Goal: Information Seeking & Learning: Learn about a topic

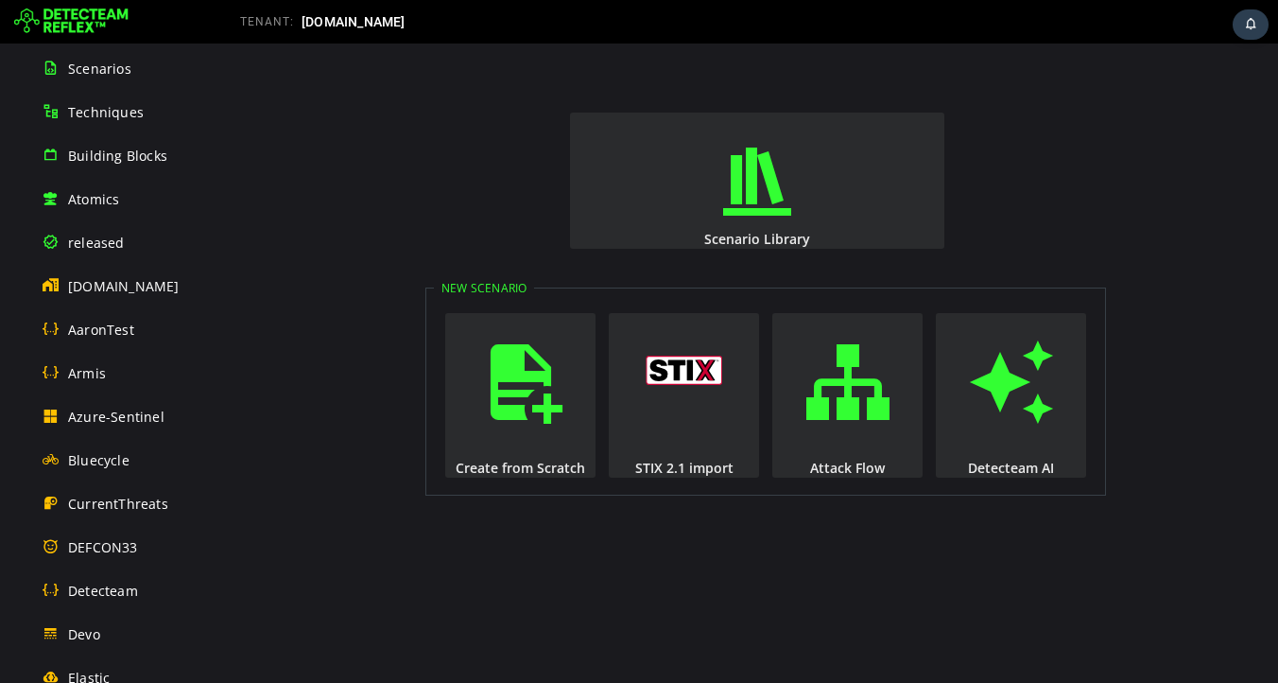
scroll to position [216, 0]
click at [108, 287] on span "detecteam.com" at bounding box center [124, 285] width 112 height 18
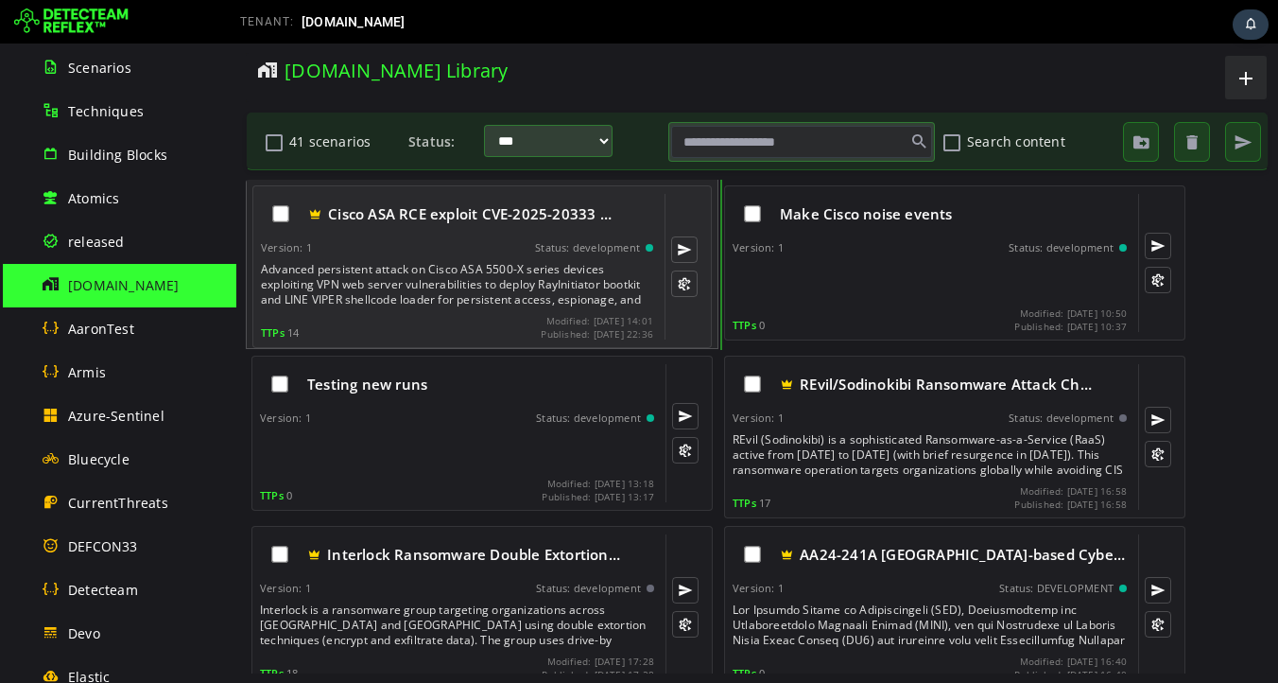
click at [467, 266] on div "Advanced persistent attack on Cisco ASA 5500-X series devices exploiting VPN we…" at bounding box center [459, 284] width 396 height 45
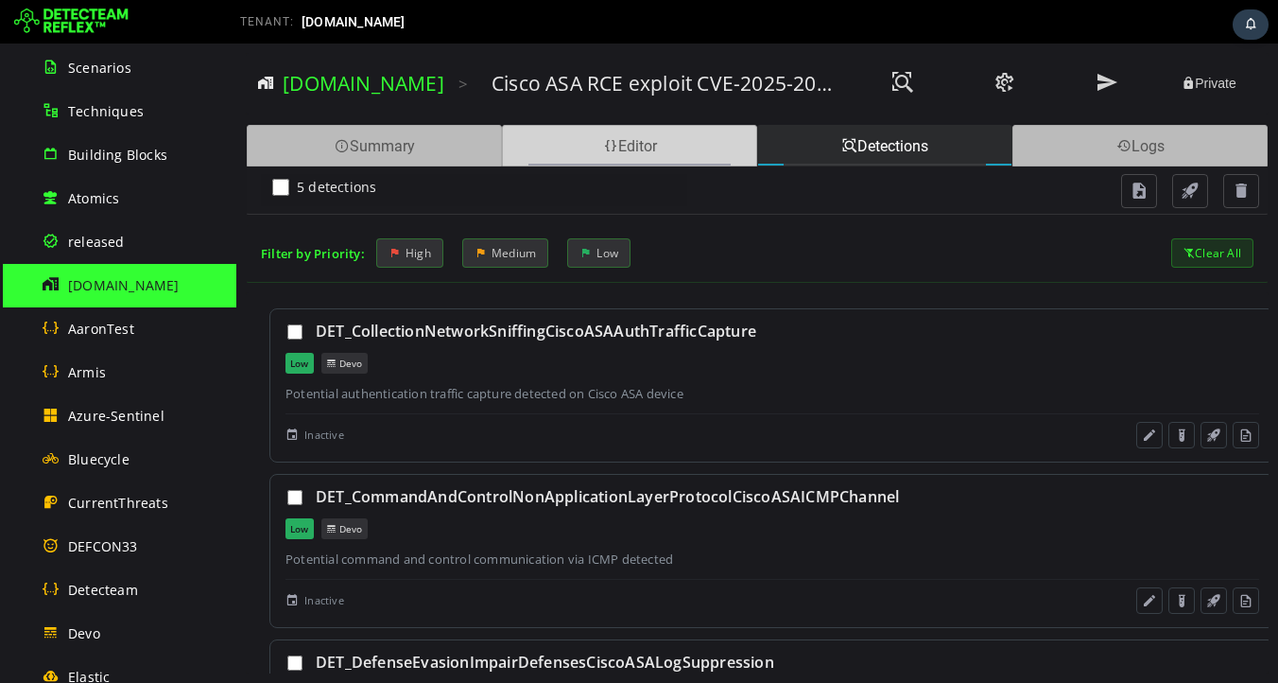
click at [618, 147] on div "Editor" at bounding box center [629, 146] width 255 height 42
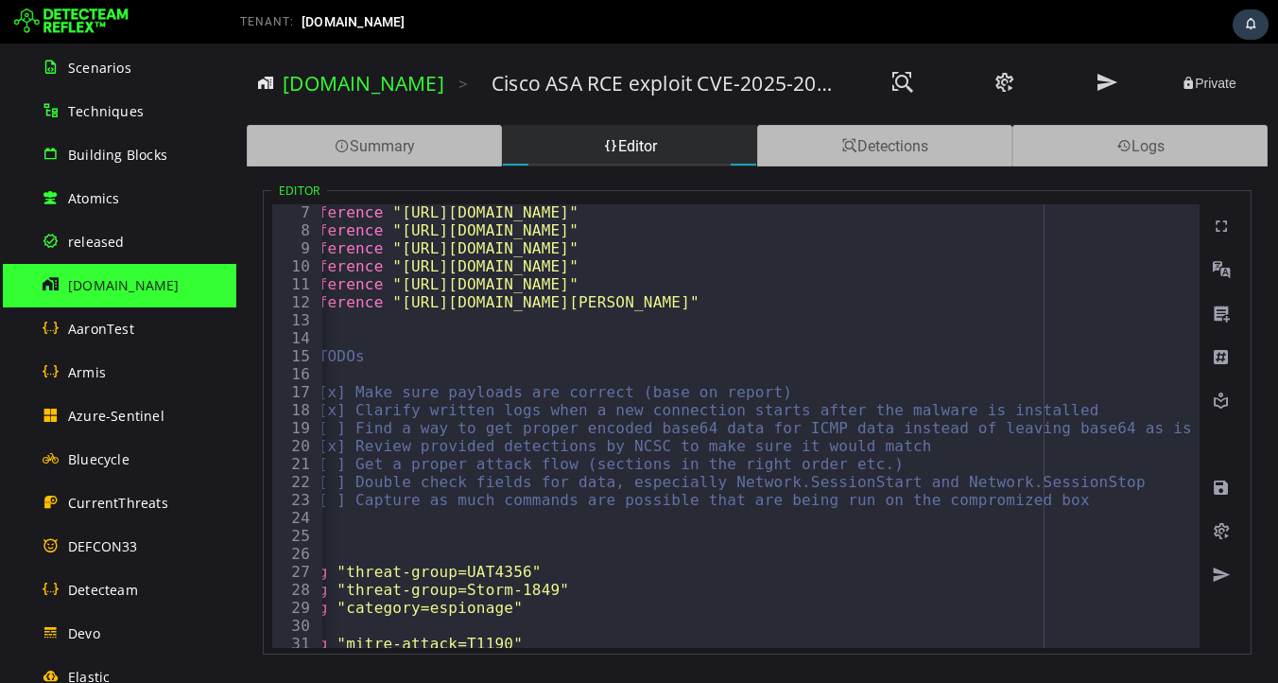
scroll to position [121, 0]
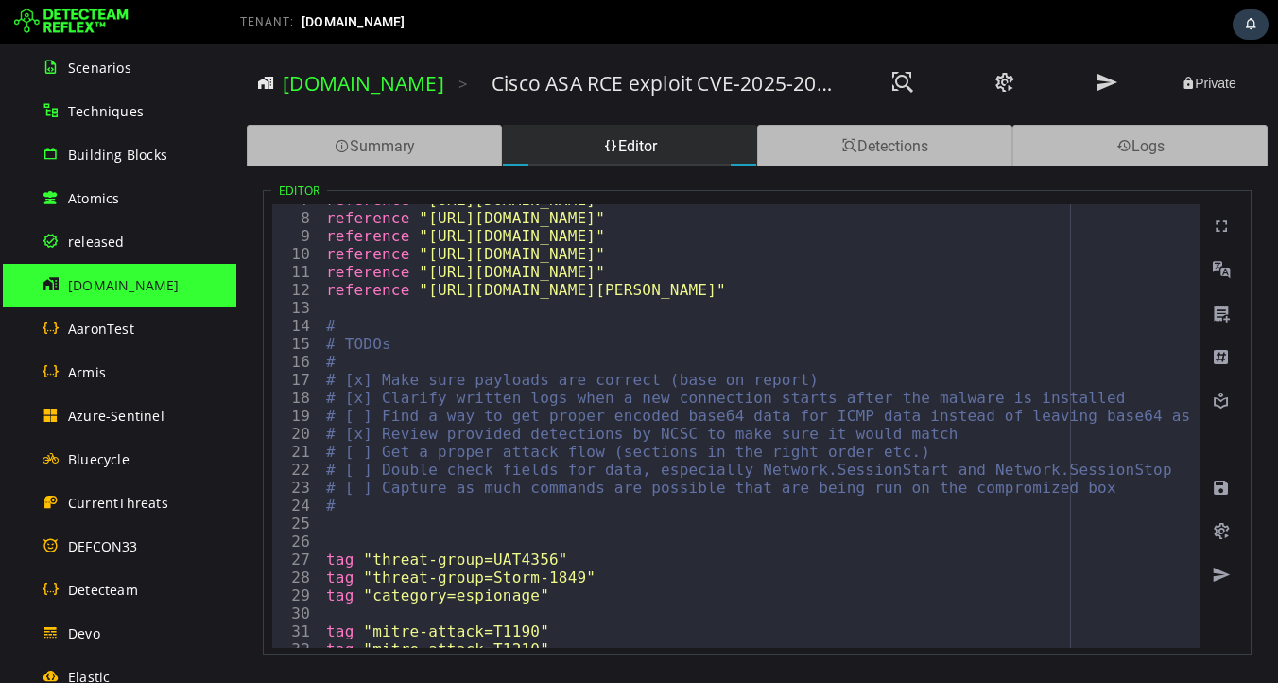
type textarea "*"
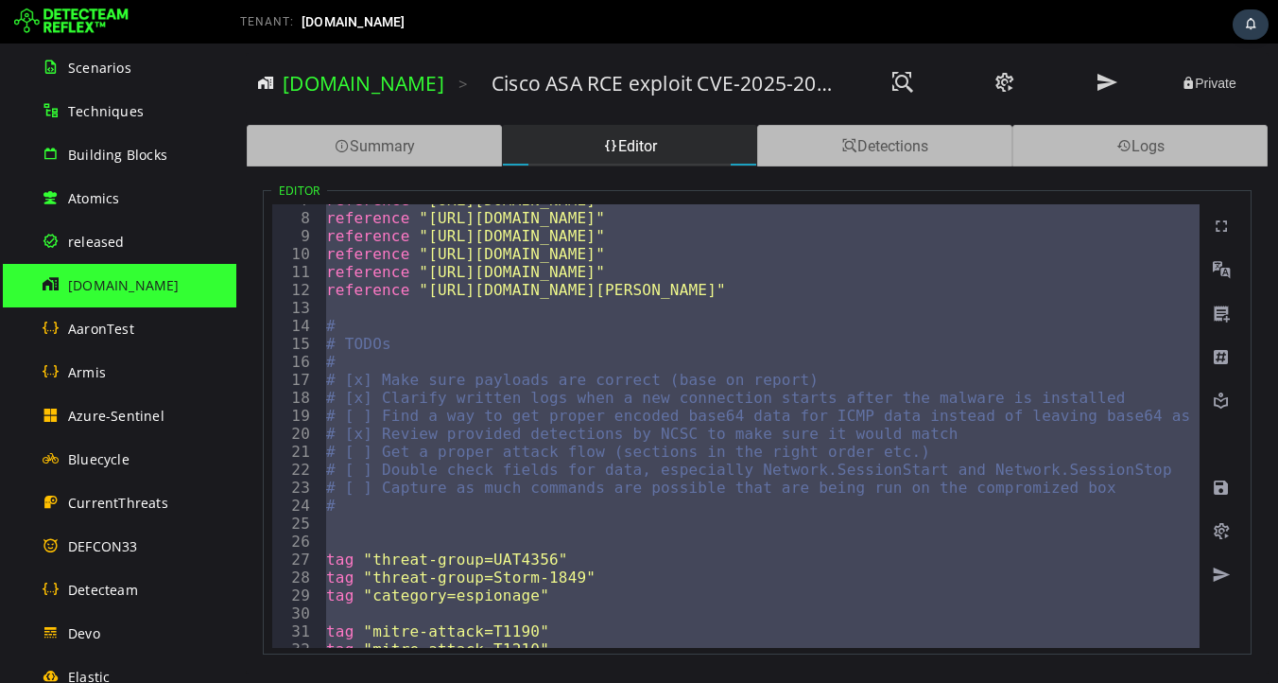
click at [103, 283] on span "detecteam.com" at bounding box center [124, 285] width 112 height 18
click at [343, 154] on span at bounding box center [342, 146] width 15 height 18
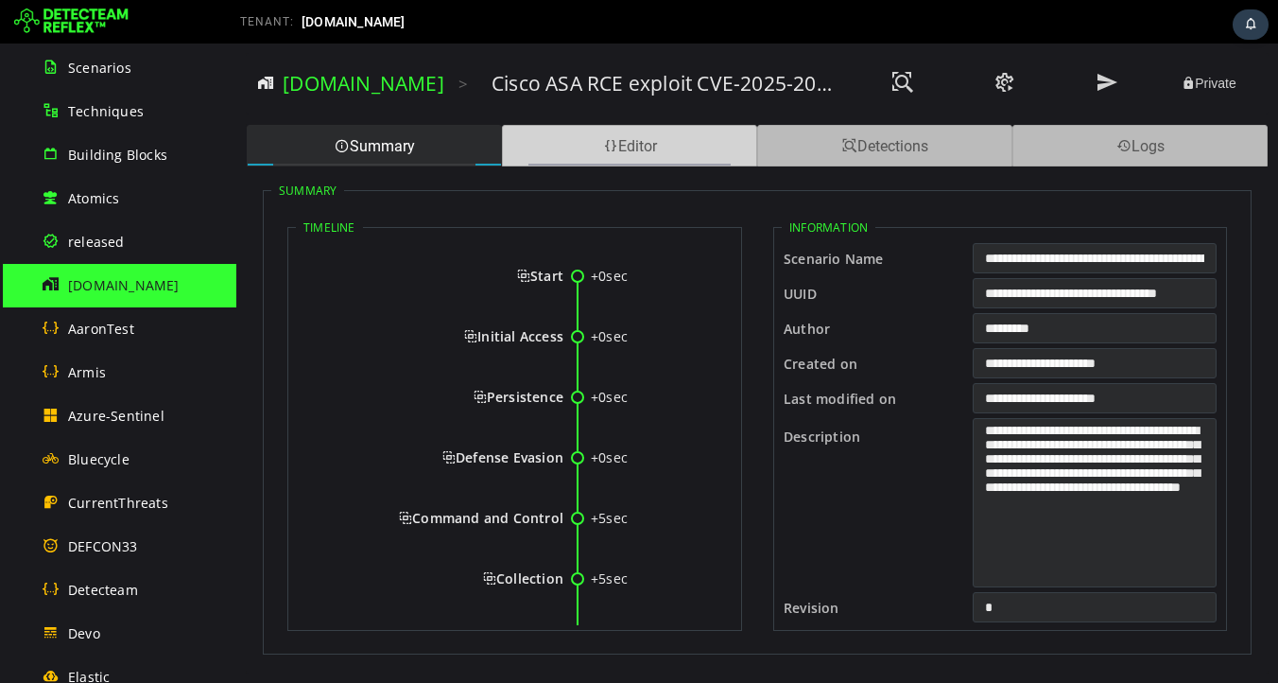
click at [637, 141] on div "Editor" at bounding box center [629, 146] width 255 height 42
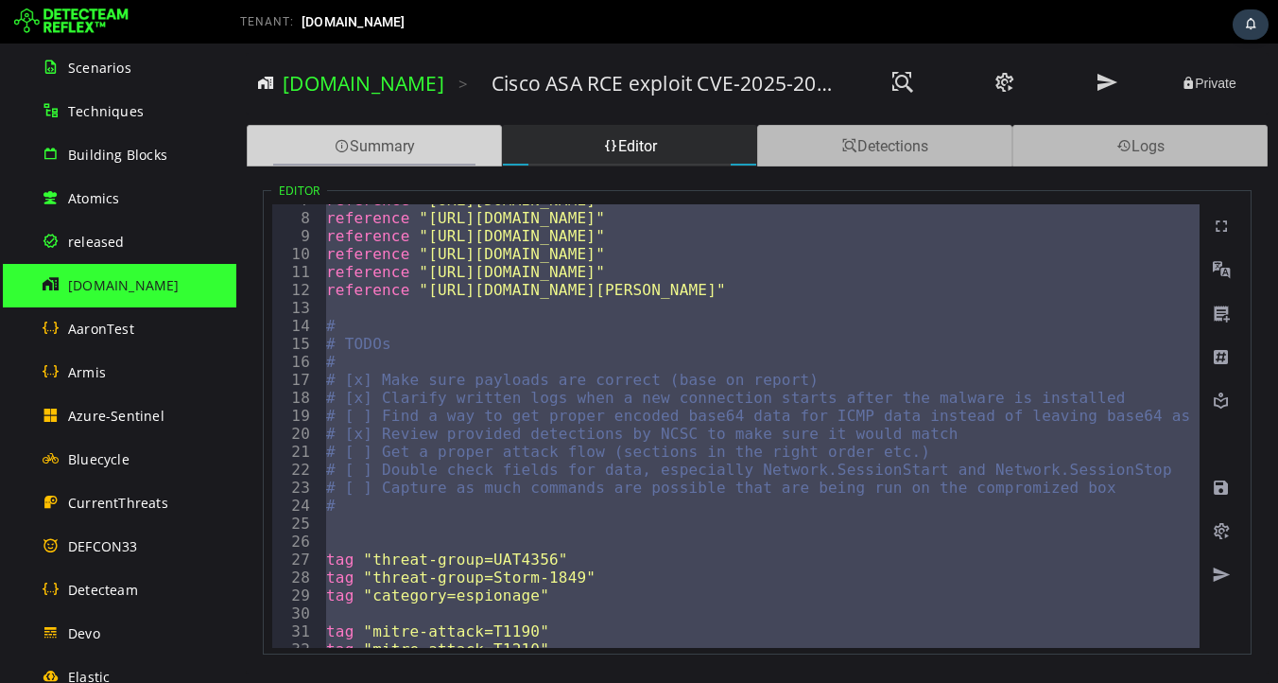
click at [405, 153] on div "Summary" at bounding box center [374, 146] width 255 height 42
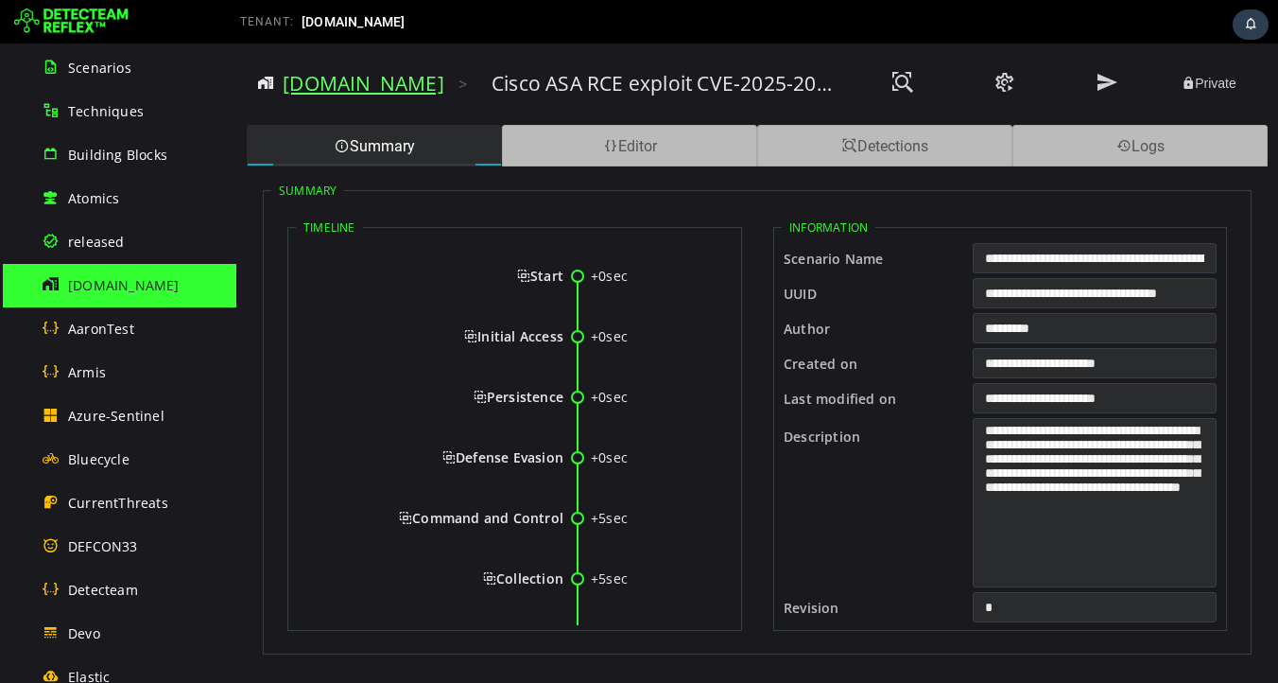
click at [374, 85] on link "detecteam.com" at bounding box center [364, 83] width 162 height 26
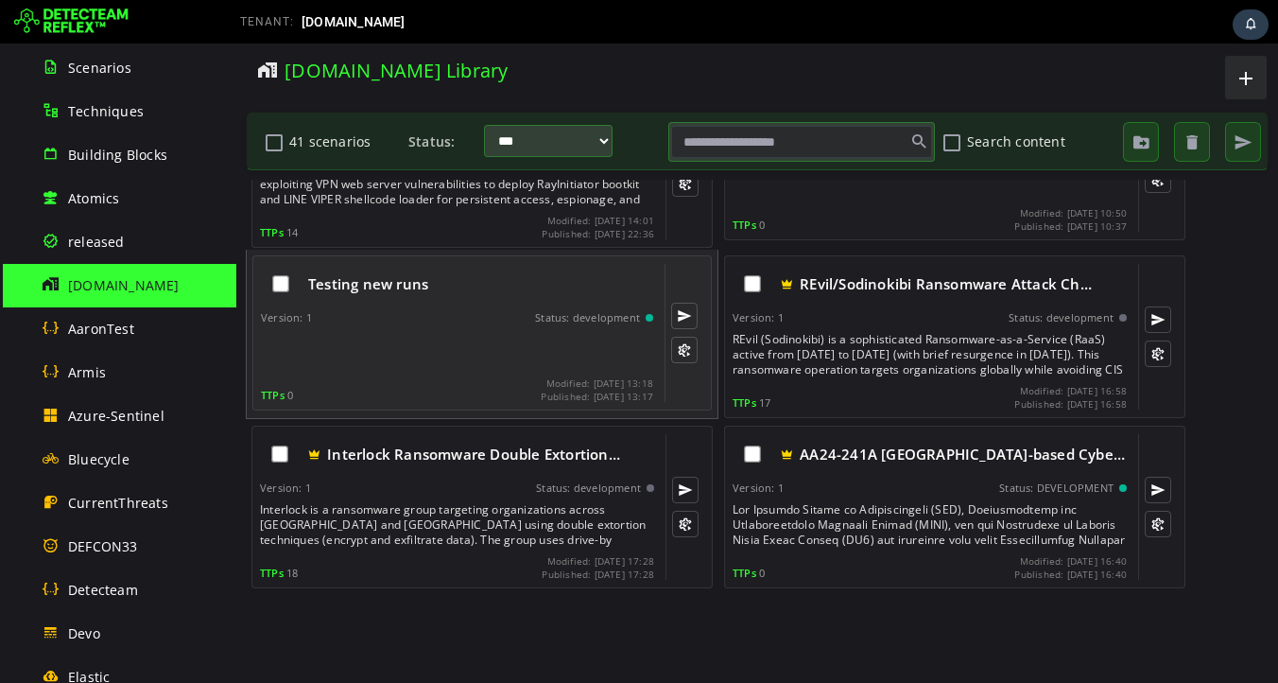
scroll to position [110, 0]
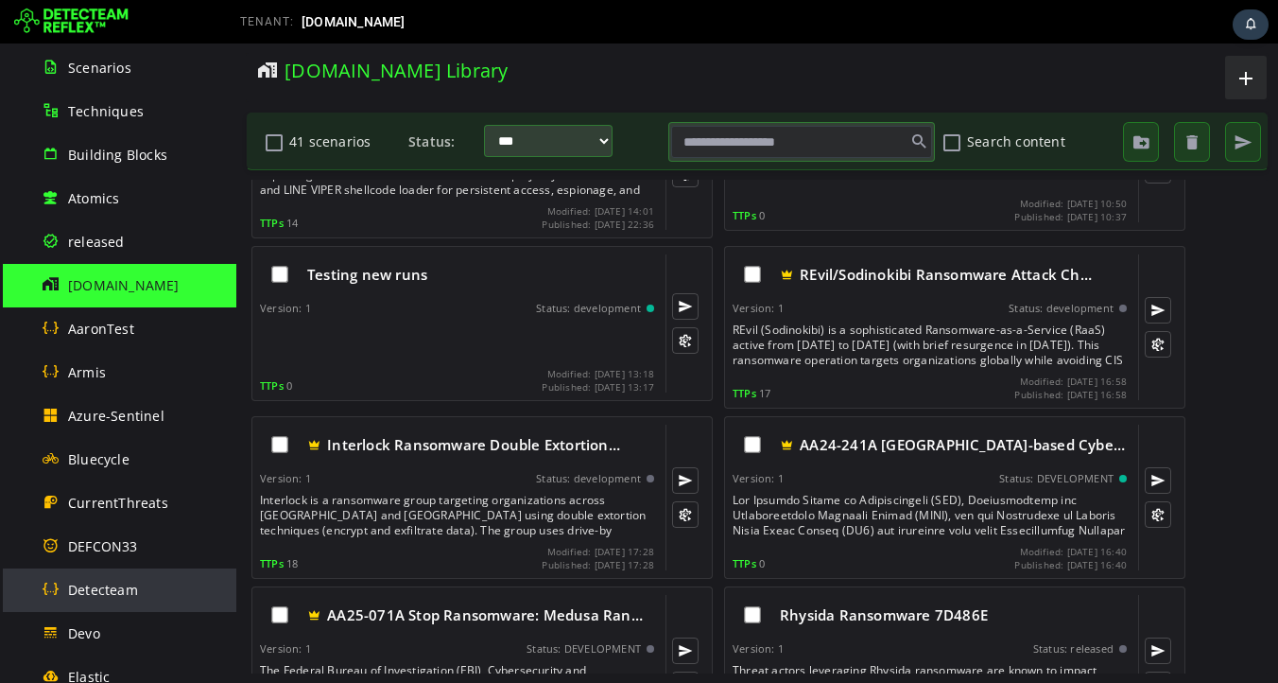
click at [96, 593] on span "Detecteam" at bounding box center [103, 589] width 70 height 18
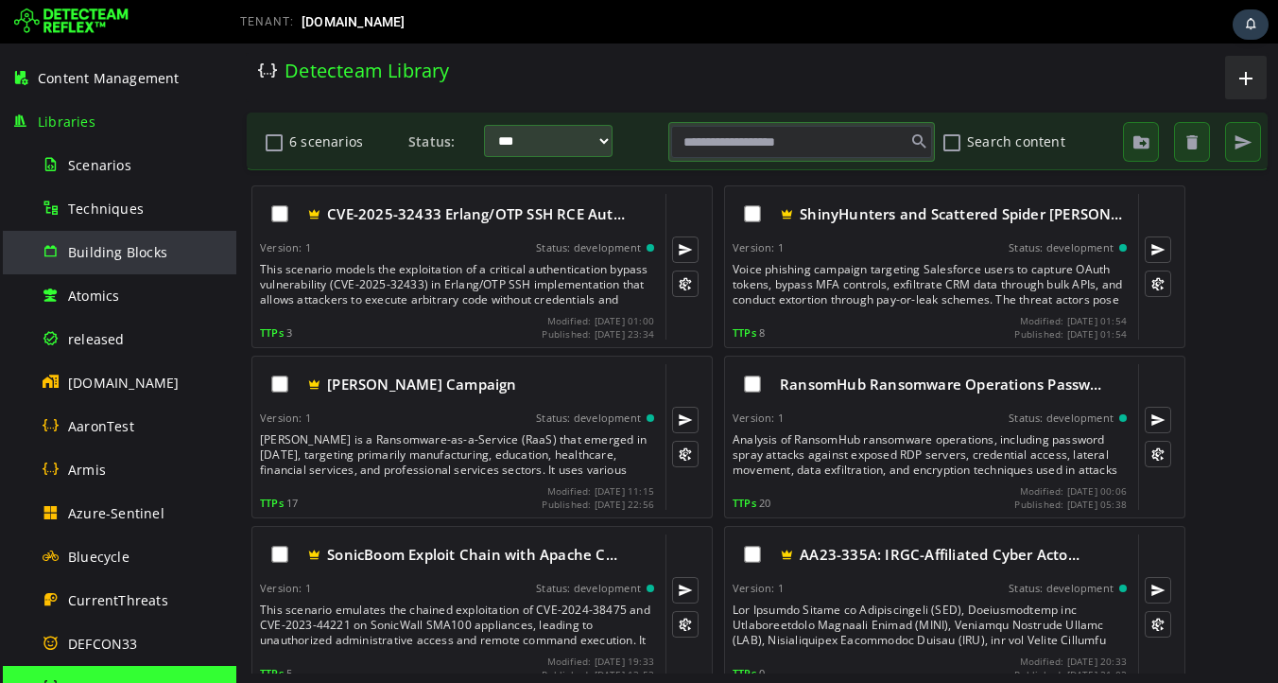
scroll to position [100, 0]
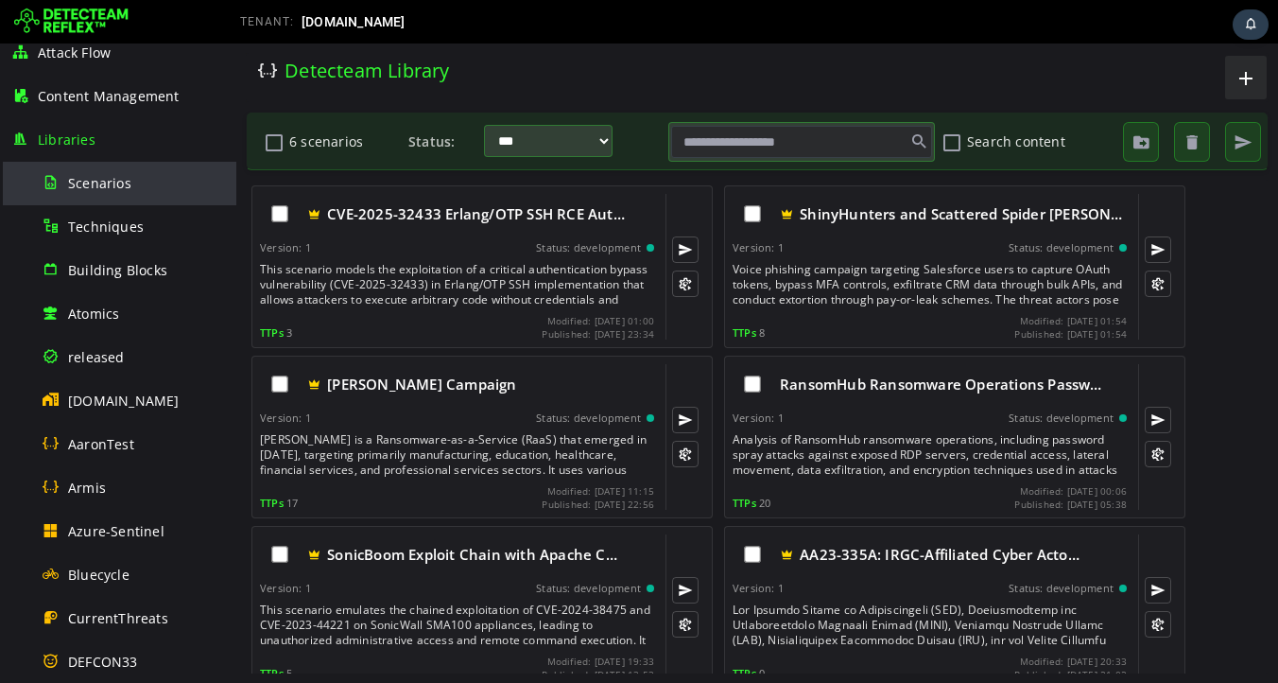
click at [96, 179] on span "Scenarios" at bounding box center [99, 183] width 63 height 18
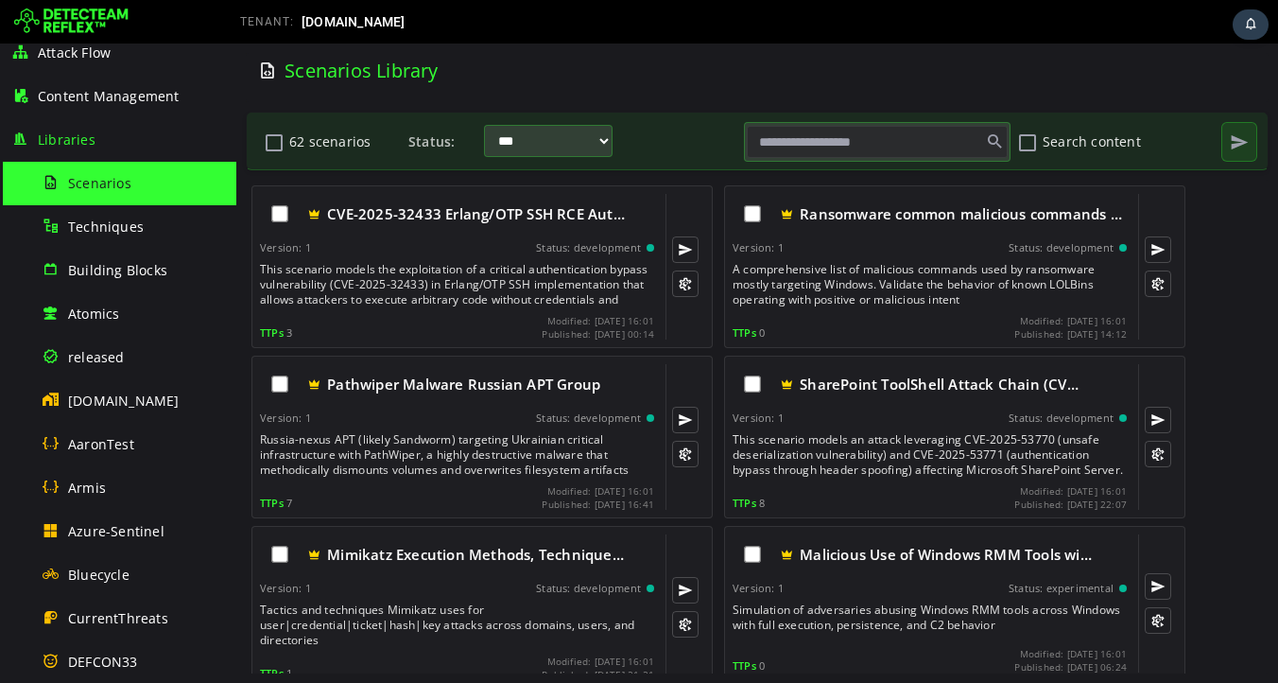
click at [817, 148] on input "text" at bounding box center [877, 142] width 261 height 32
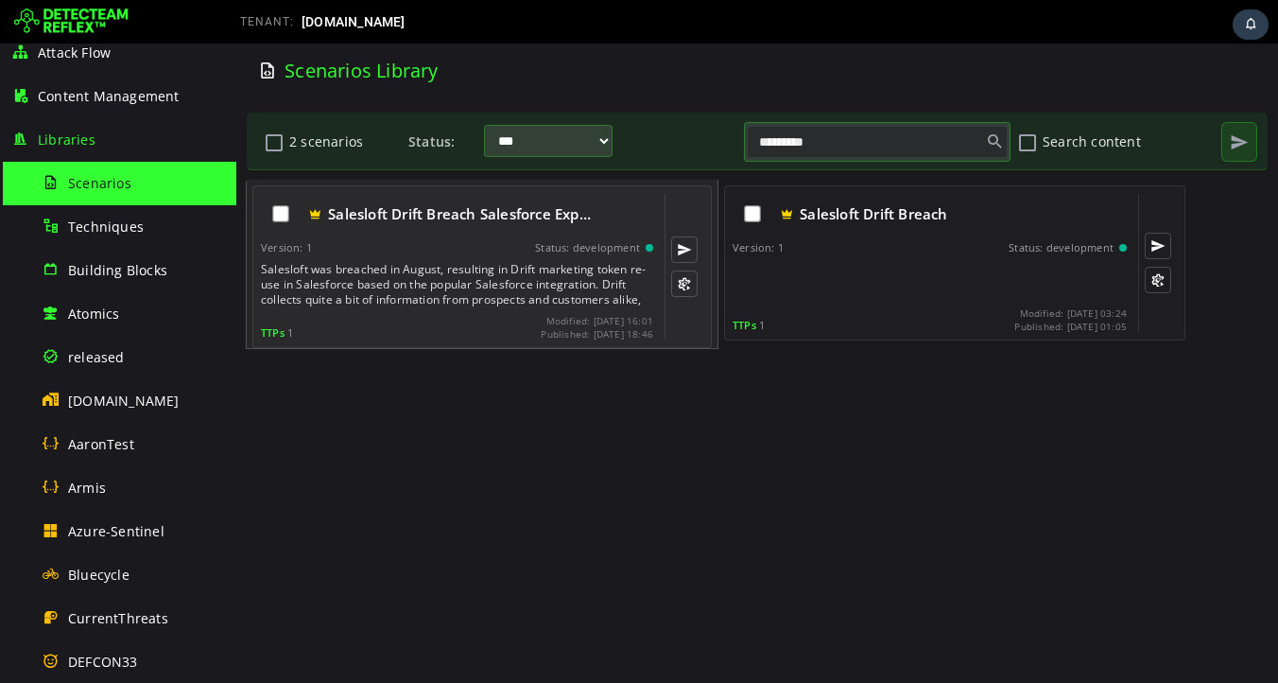
type input "*********"
click at [399, 298] on div "Salesloft was breached in August, resulting in Drift marketing token re-use in …" at bounding box center [459, 284] width 396 height 45
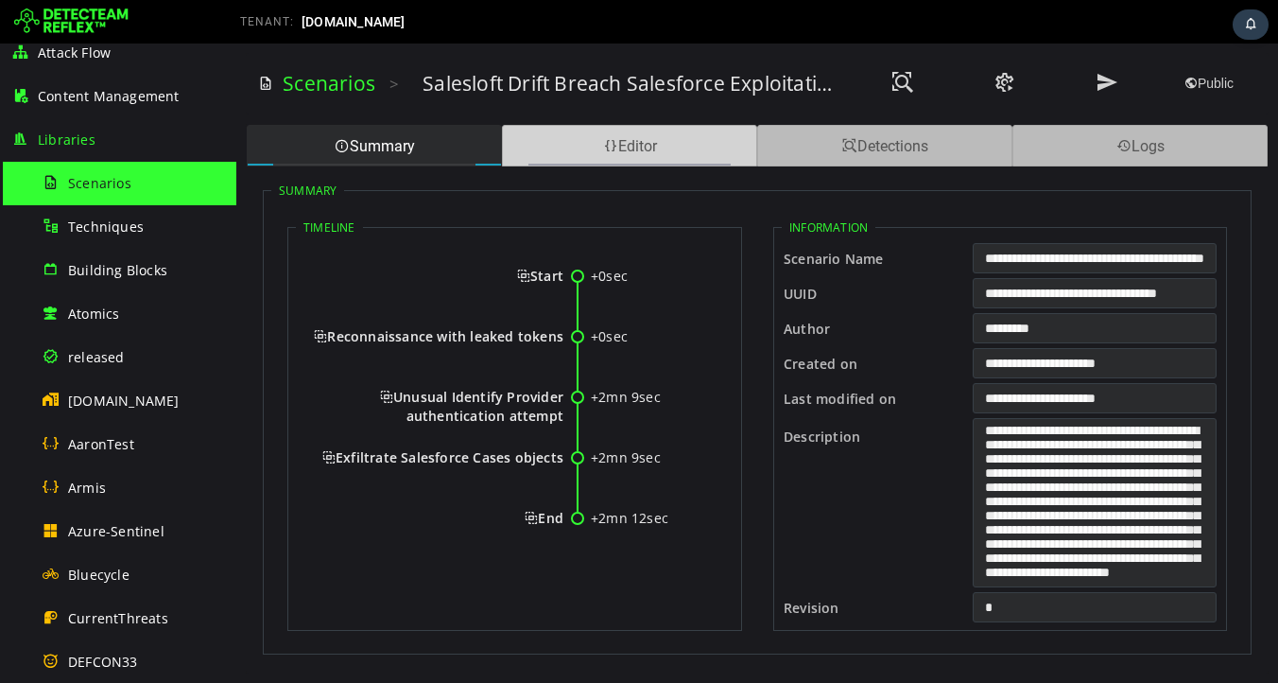
click at [635, 160] on div "Editor" at bounding box center [629, 146] width 255 height 42
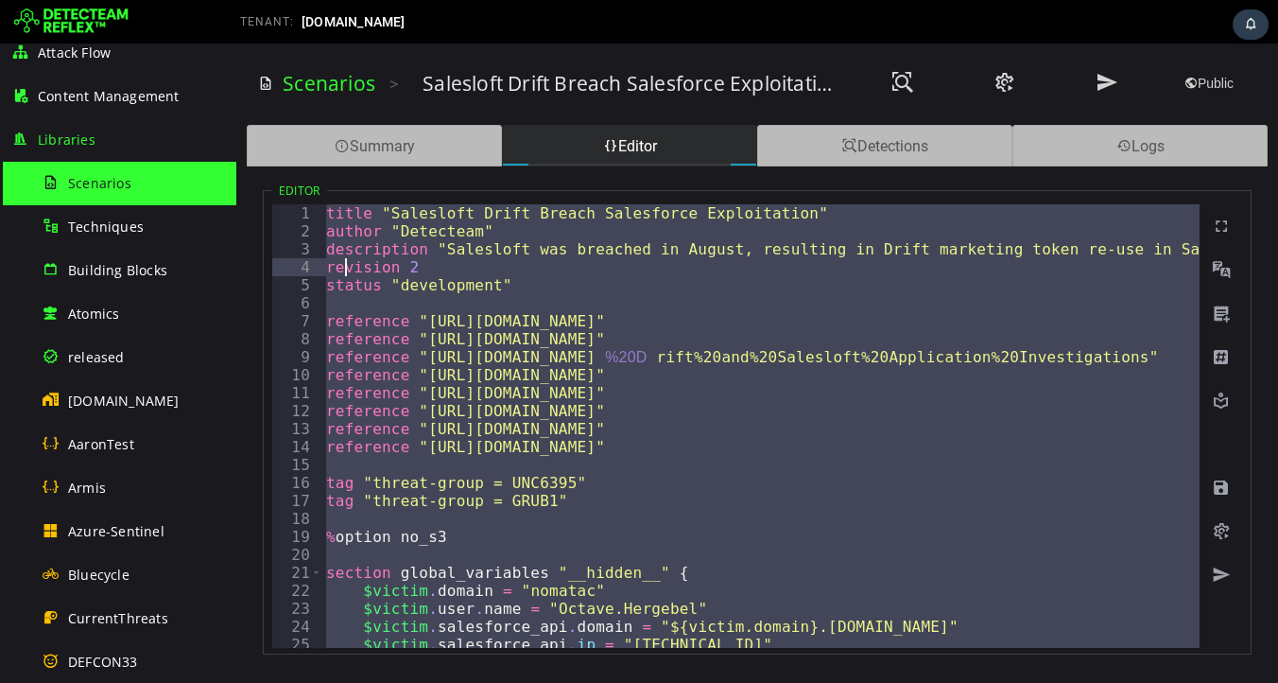
type textarea "**********"
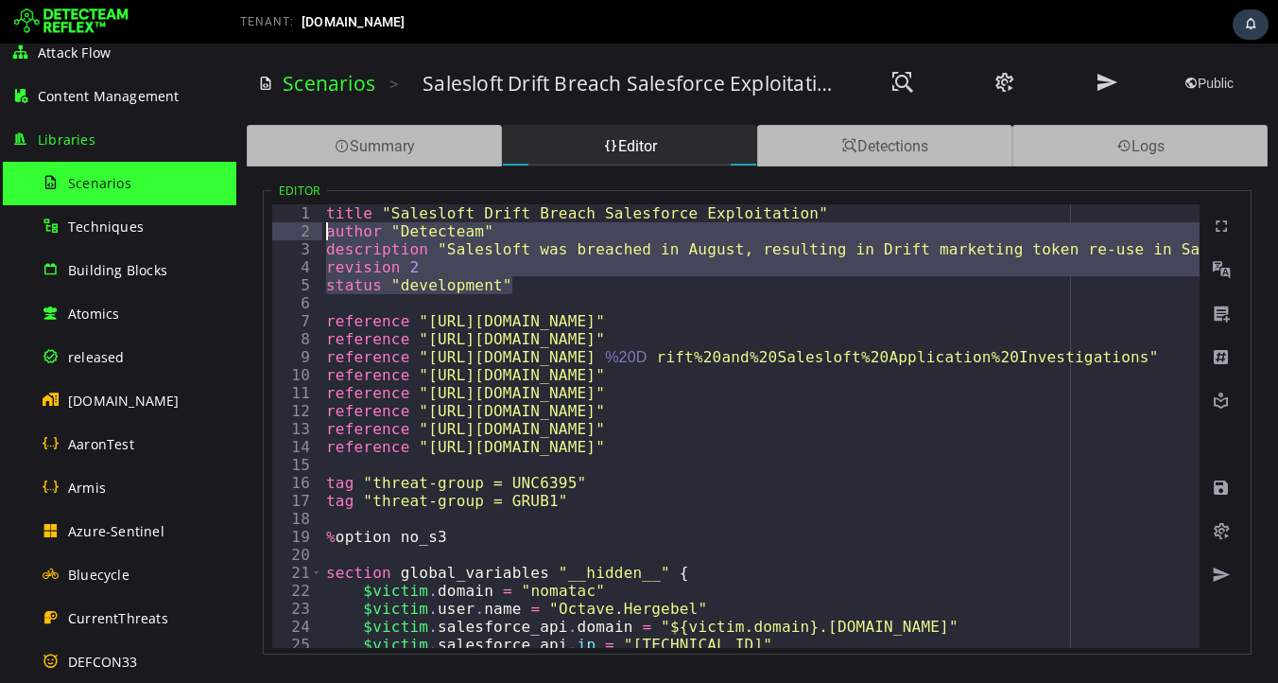
drag, startPoint x: 543, startPoint y: 284, endPoint x: 320, endPoint y: 232, distance: 229.1
click at [320, 232] on div "**********" at bounding box center [735, 425] width 927 height 443
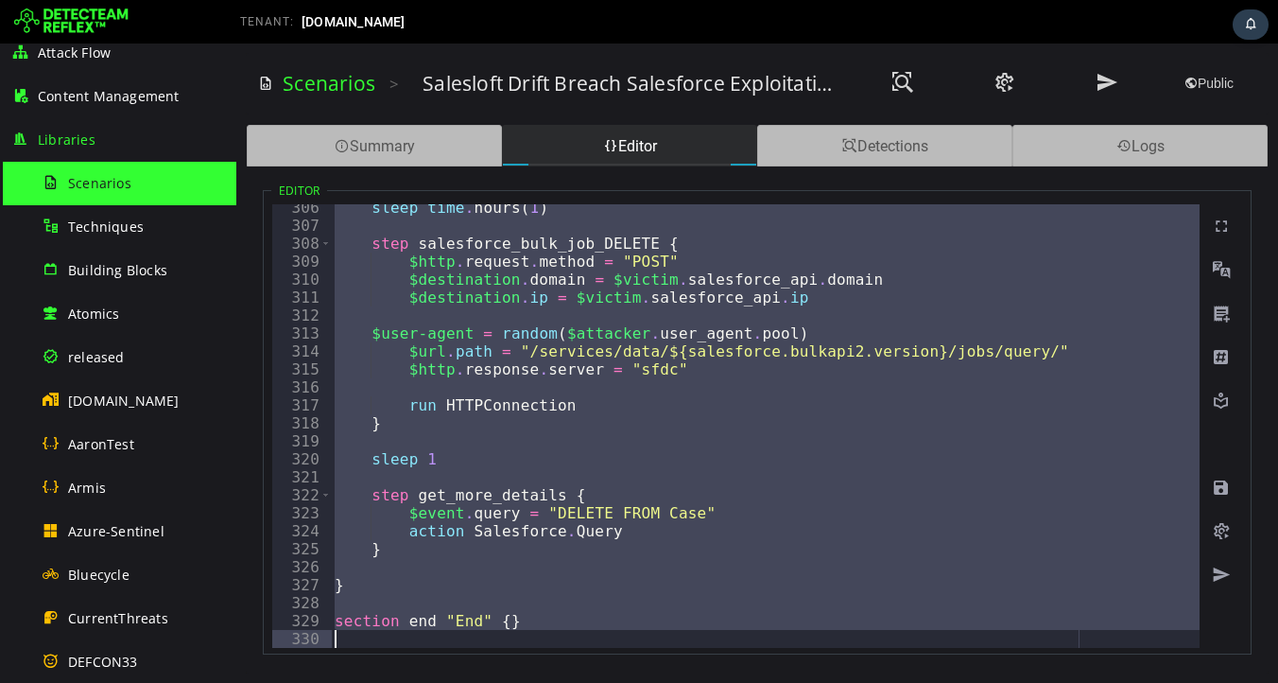
scroll to position [5484, 0]
drag, startPoint x: 324, startPoint y: 404, endPoint x: 504, endPoint y: 682, distance: 330.9
click at [504, 682] on div "Scenarios > Salesloft Drift Breach Salesforce Exploitation Public Summary Edito…" at bounding box center [757, 362] width 1042 height 639
type textarea "**********"
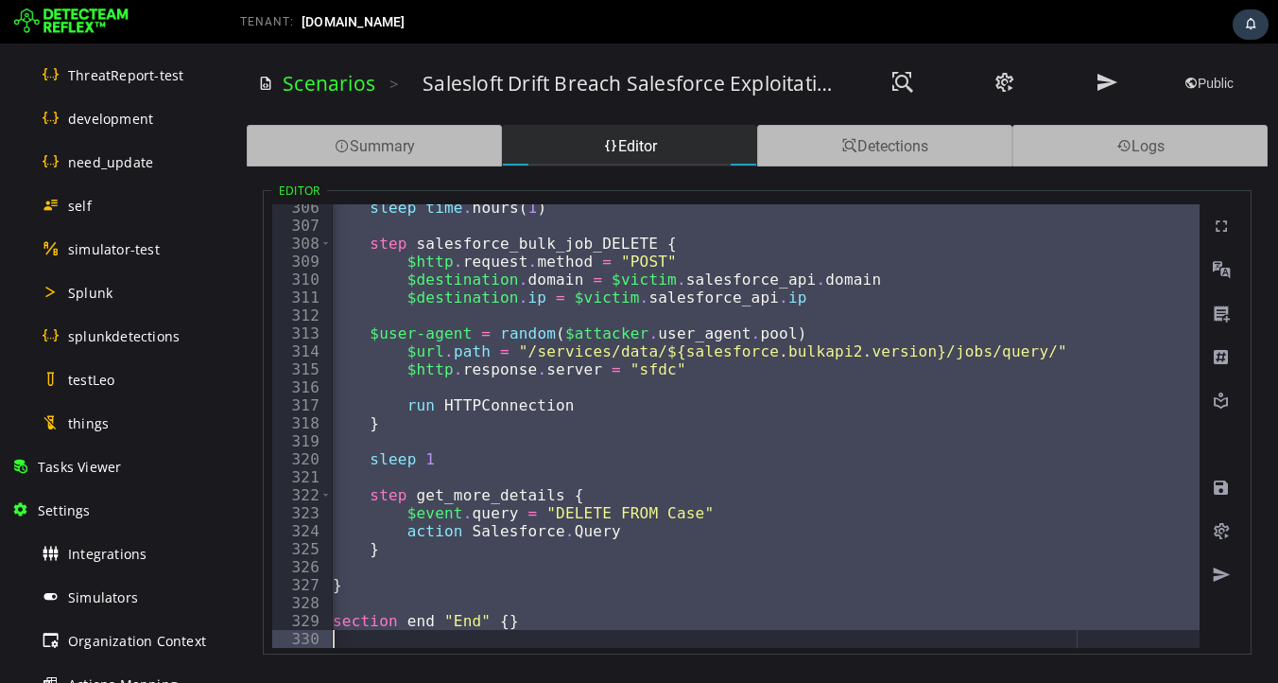
scroll to position [1145, 0]
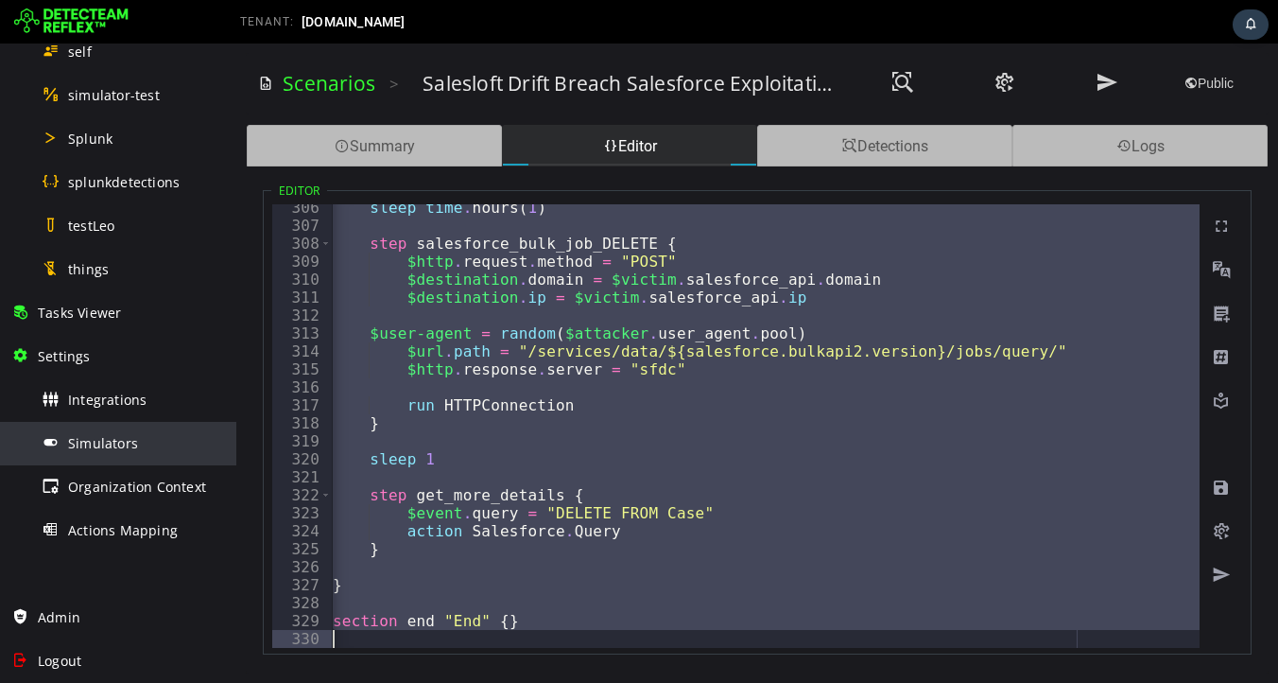
click at [109, 444] on span "Simulators" at bounding box center [103, 443] width 70 height 18
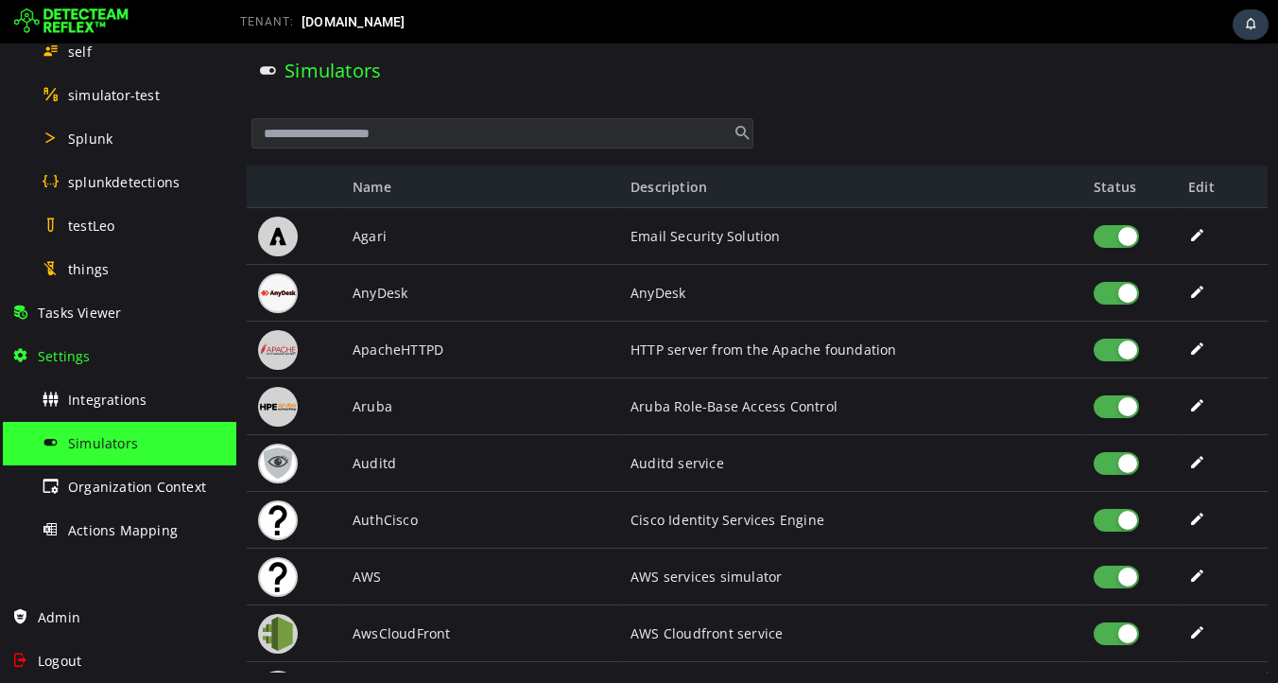
click at [515, 133] on input "text" at bounding box center [502, 133] width 502 height 30
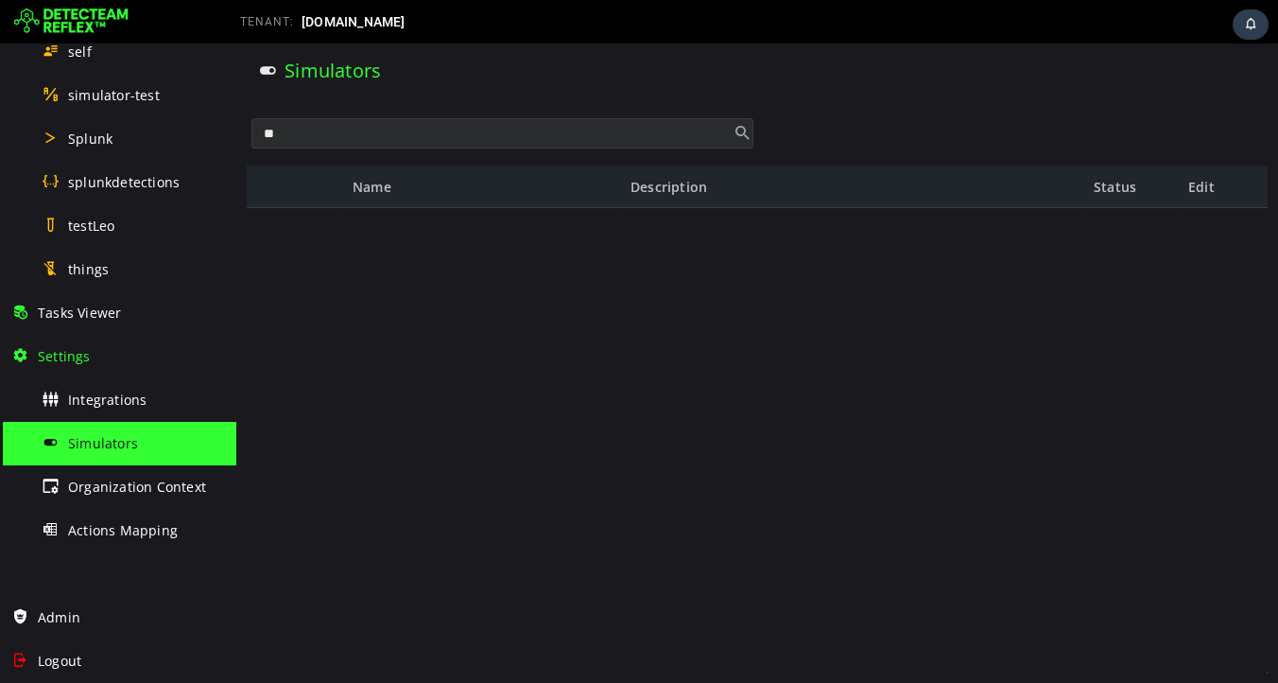
type input "*"
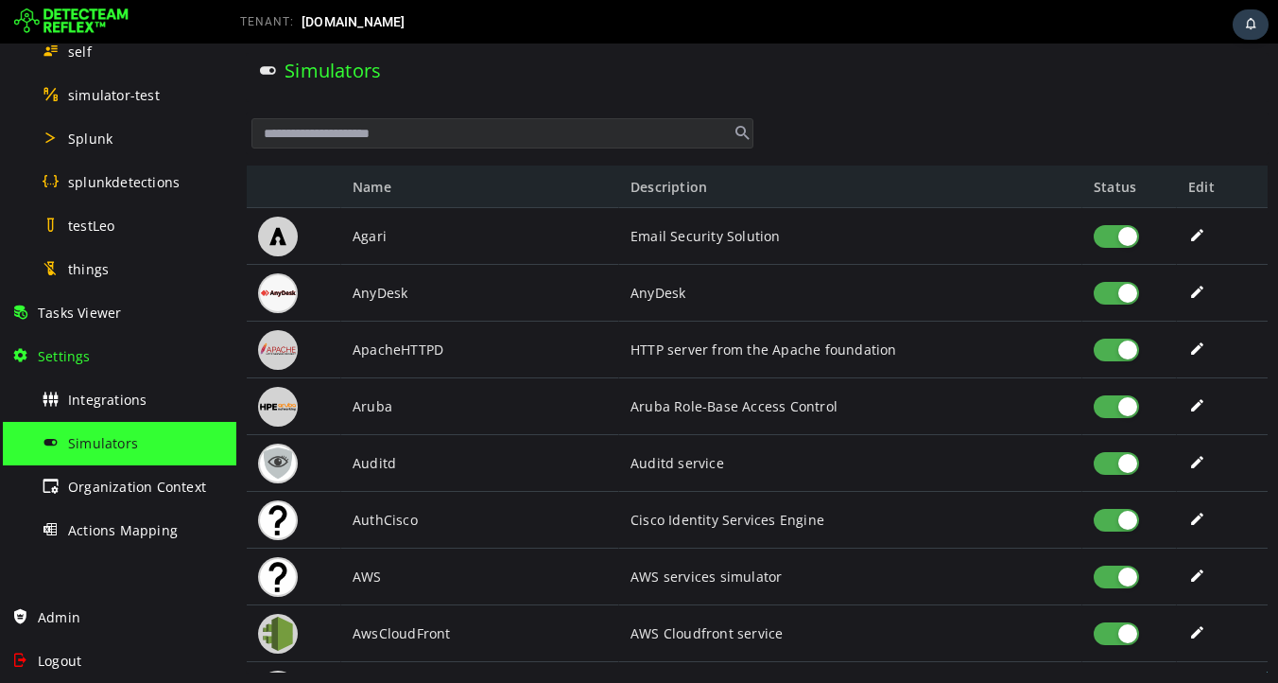
click at [336, 137] on input "text" at bounding box center [502, 133] width 502 height 30
click at [338, 137] on input "text" at bounding box center [502, 133] width 502 height 30
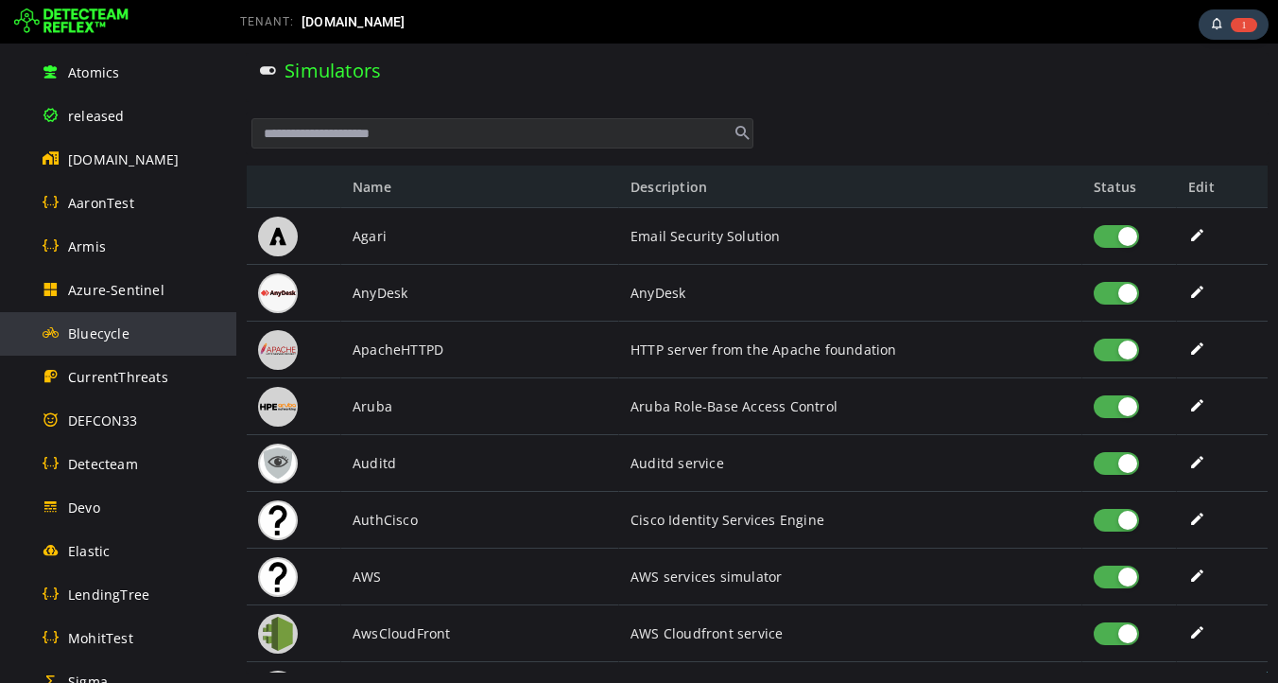
scroll to position [266, 0]
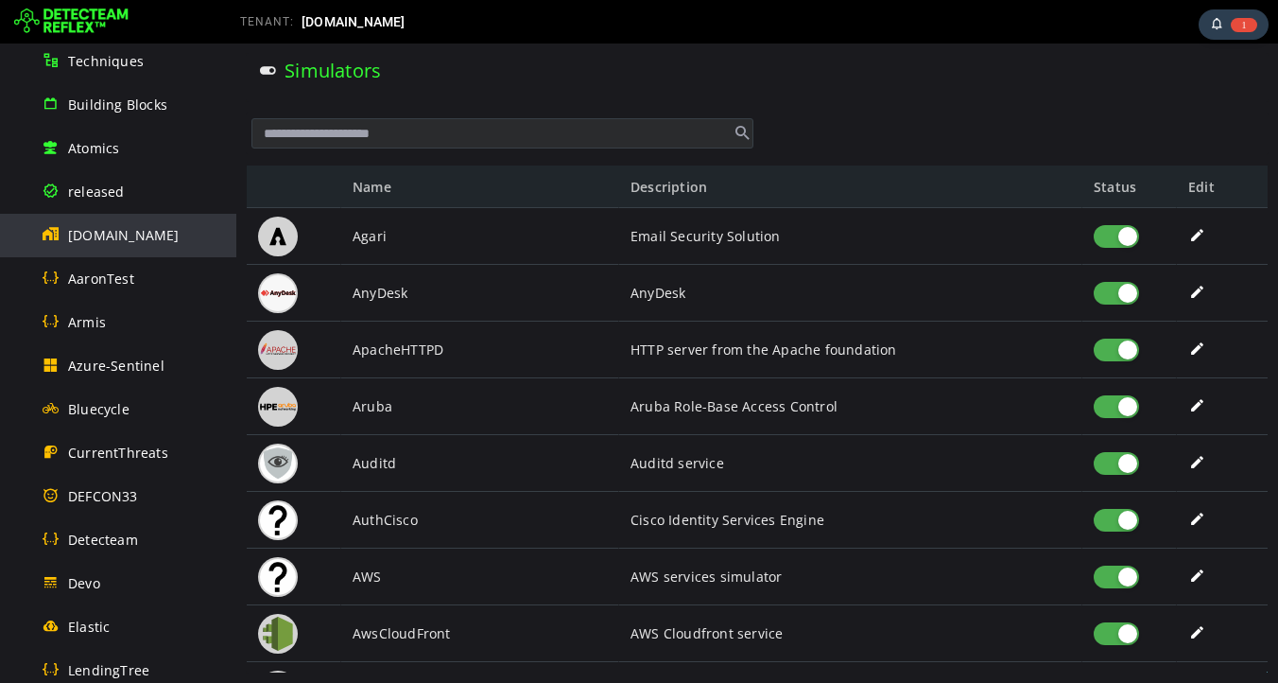
click at [106, 235] on span "[DOMAIN_NAME]" at bounding box center [124, 235] width 112 height 18
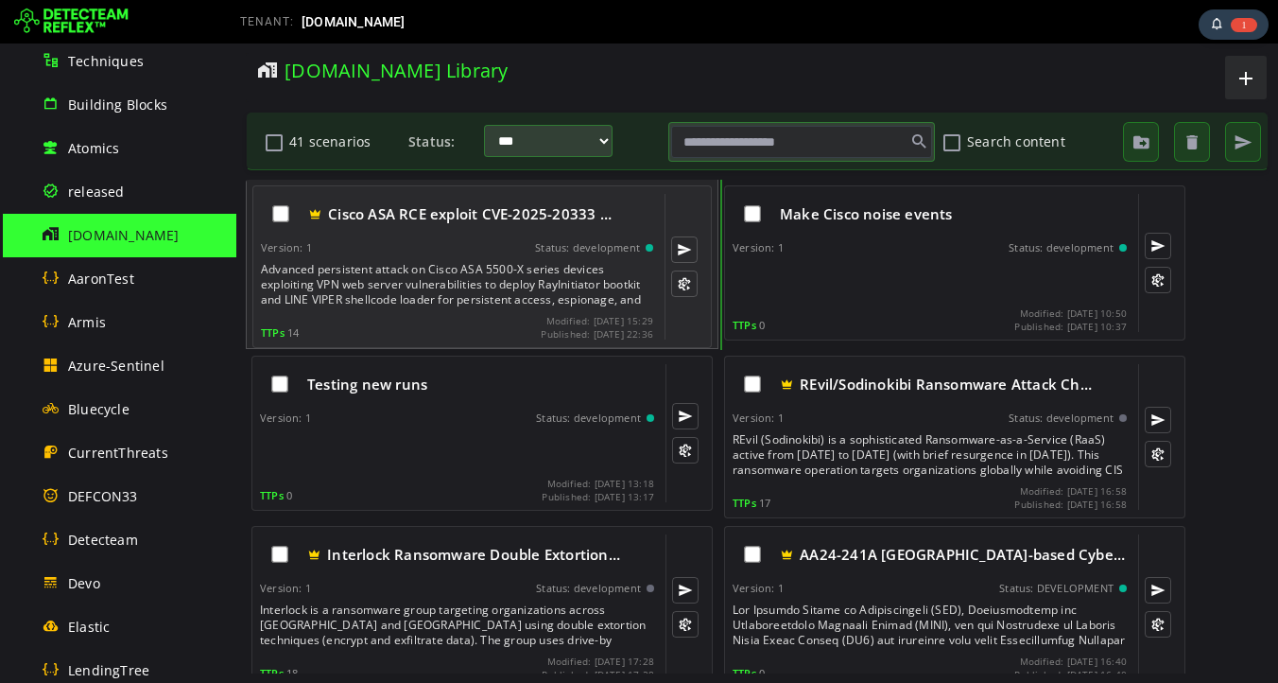
click at [427, 248] on div "Version: 1 Status: development" at bounding box center [457, 247] width 392 height 13
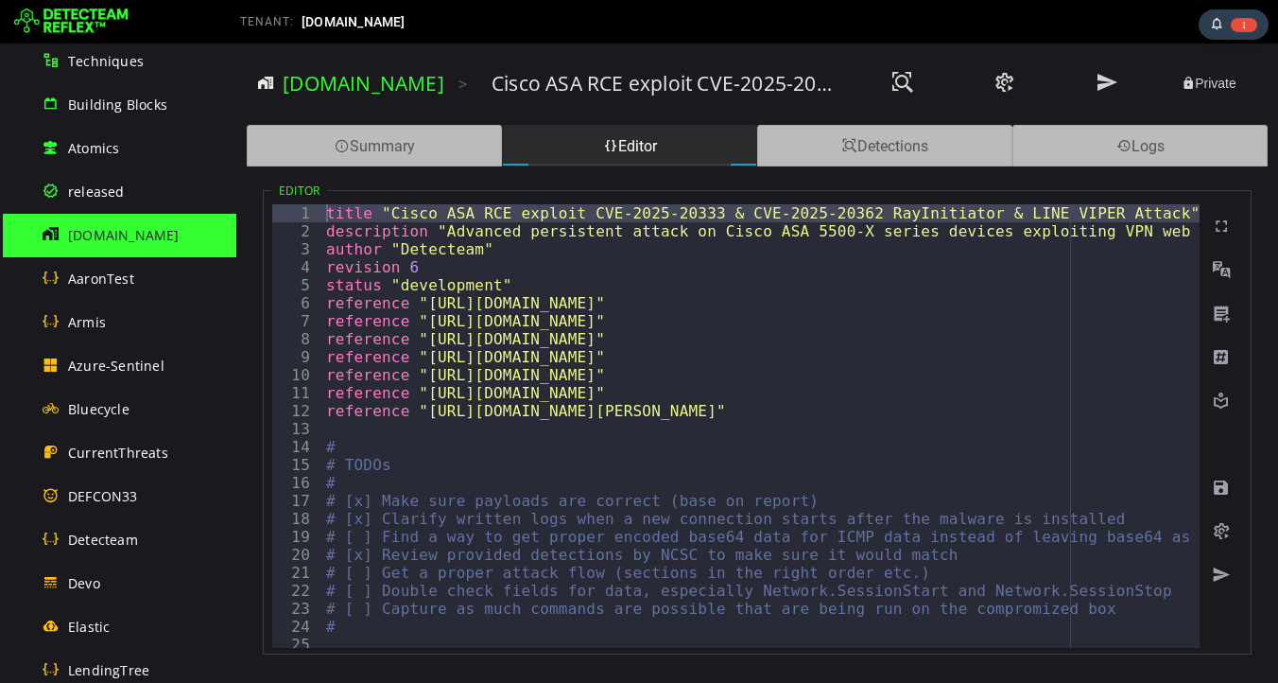
click at [647, 27] on div "TENANT: detecteam.com" at bounding box center [479, 22] width 506 height 30
click at [521, 26] on div "TENANT: detecteam.com" at bounding box center [479, 22] width 506 height 30
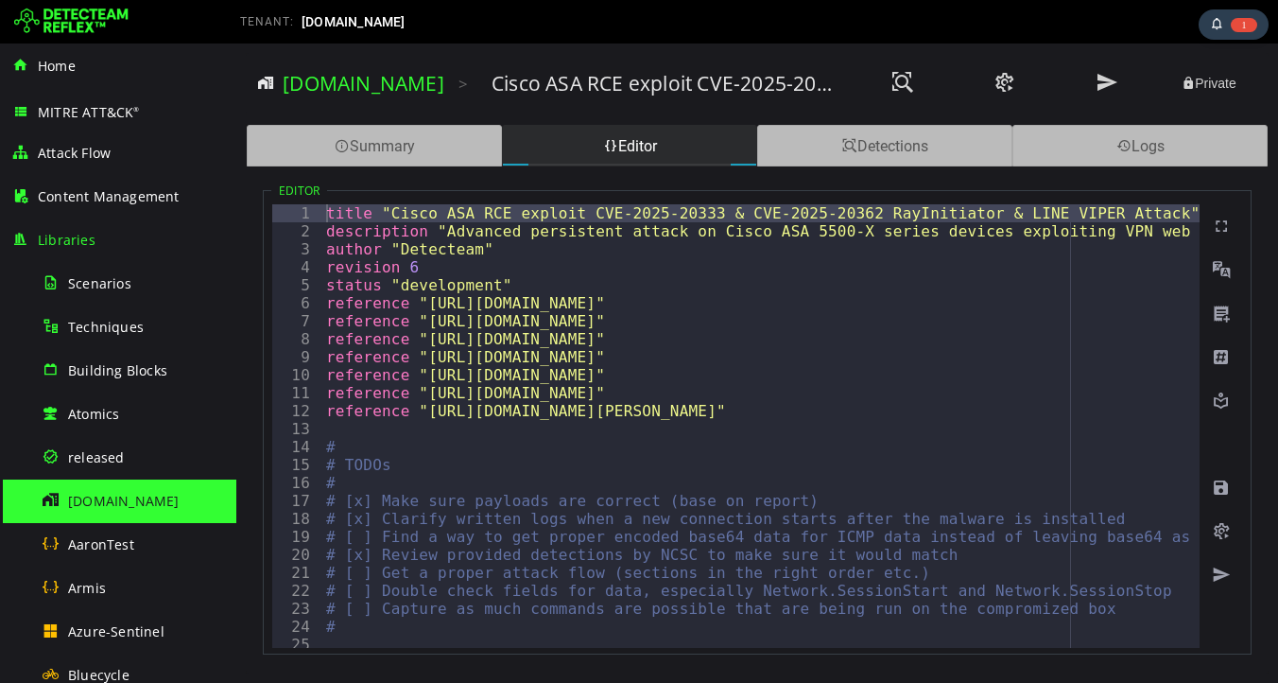
click at [573, 21] on div "TENANT: detecteam.com" at bounding box center [479, 22] width 506 height 30
click at [49, 71] on span "Home" at bounding box center [57, 66] width 38 height 18
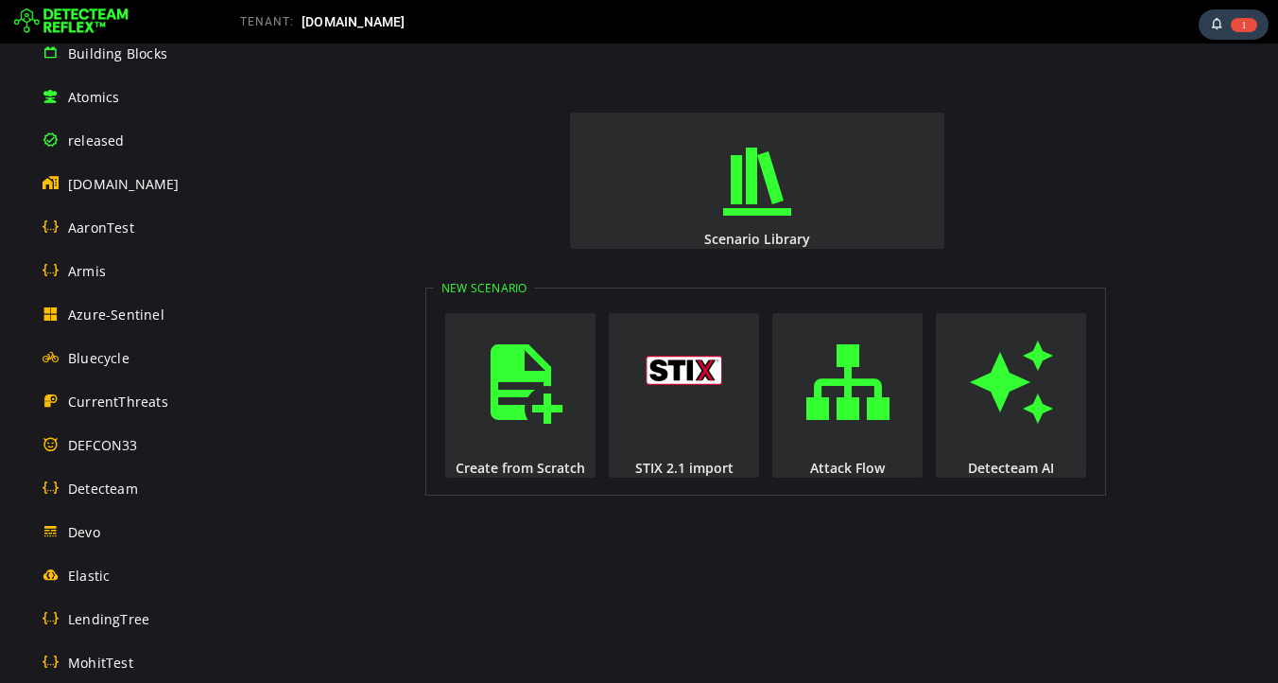
scroll to position [319, 0]
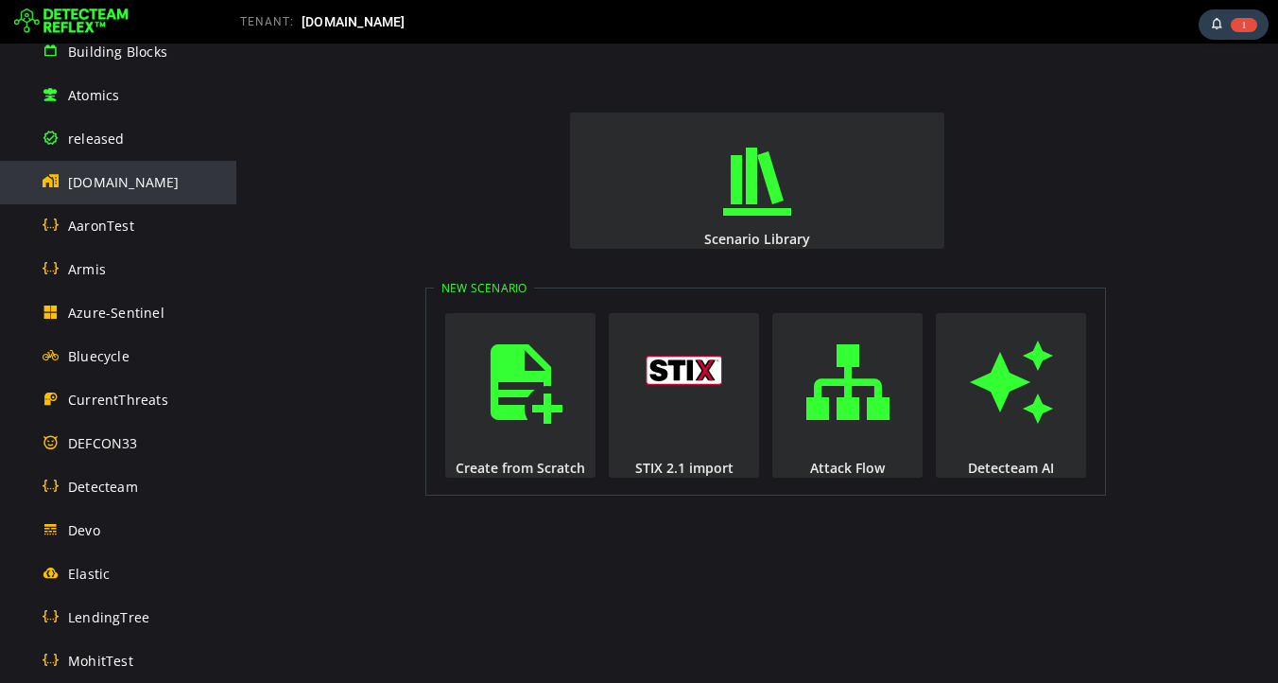
click at [110, 185] on span "[DOMAIN_NAME]" at bounding box center [124, 182] width 112 height 18
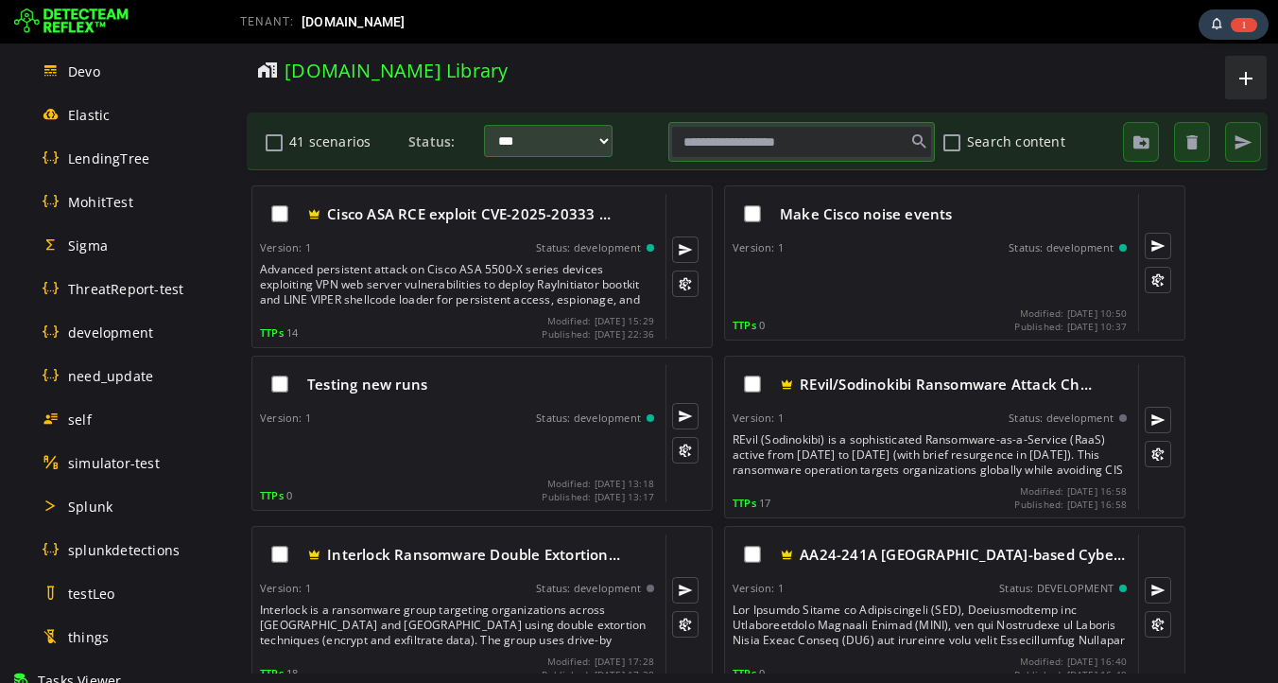
scroll to position [726, 0]
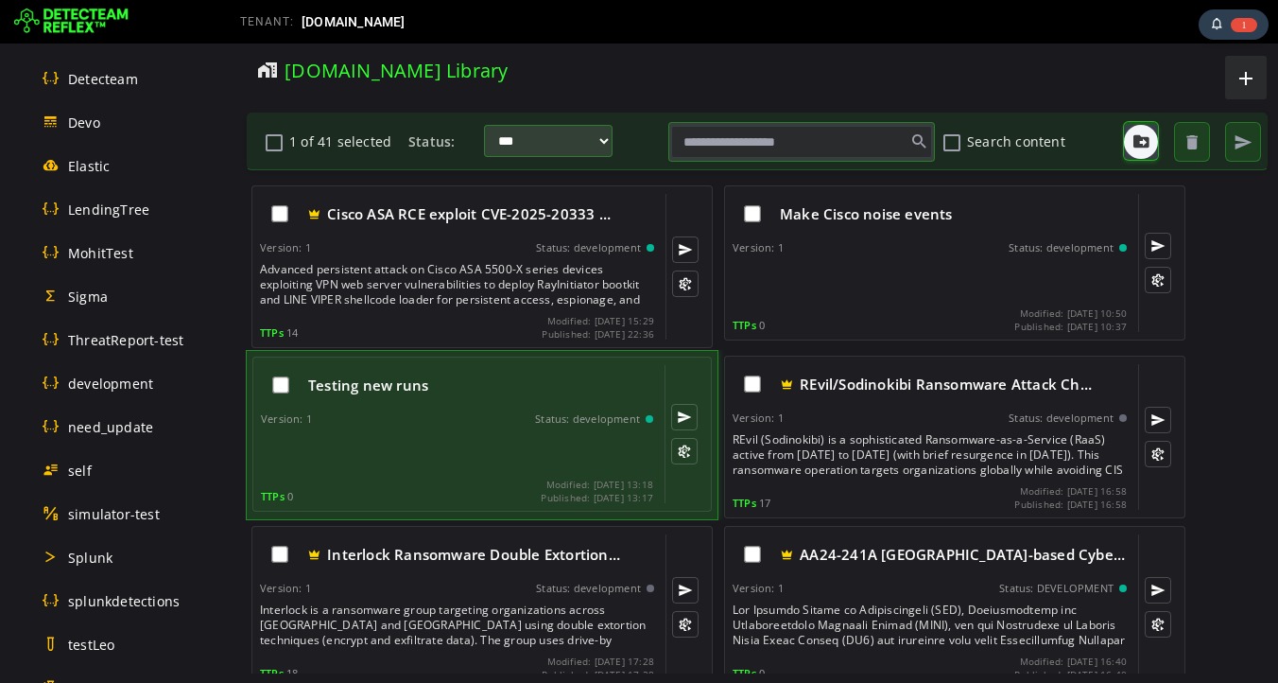
click at [1140, 143] on span "button" at bounding box center [1141, 141] width 19 height 19
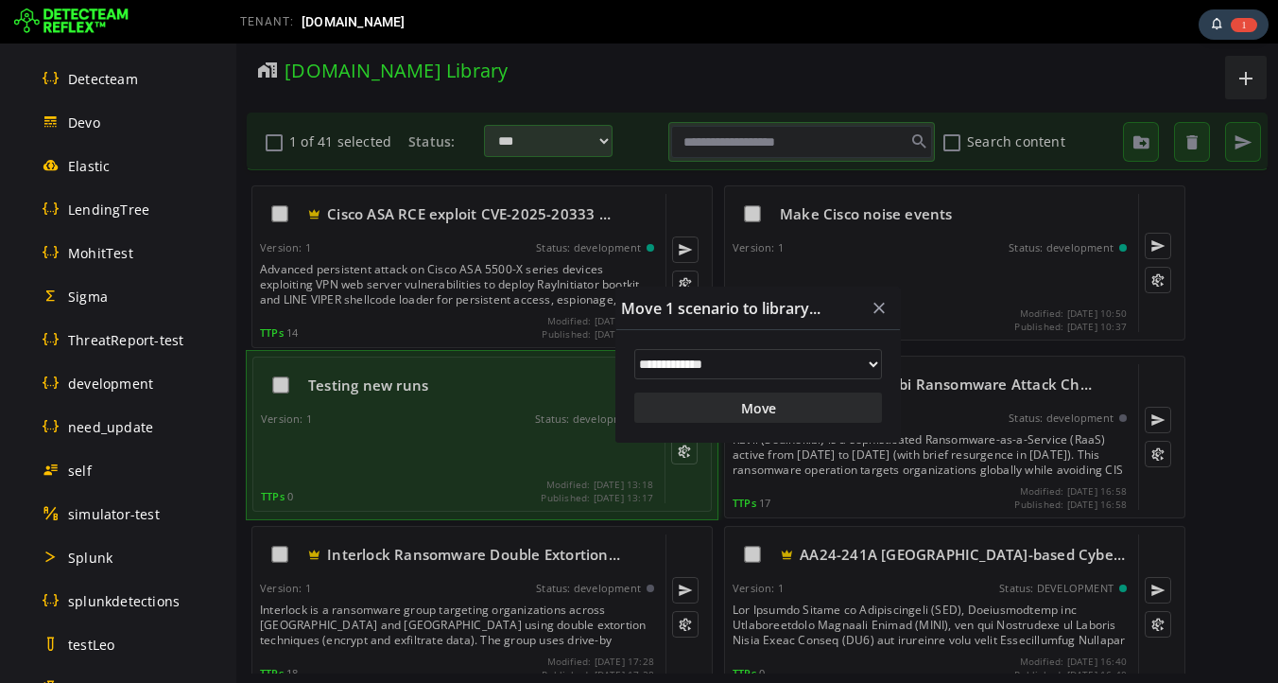
click at [751, 360] on select "**********" at bounding box center [758, 364] width 248 height 30
select select "**"
click at [634, 349] on select "**********" at bounding box center [758, 364] width 248 height 30
click at [759, 410] on button "Move" at bounding box center [758, 407] width 248 height 30
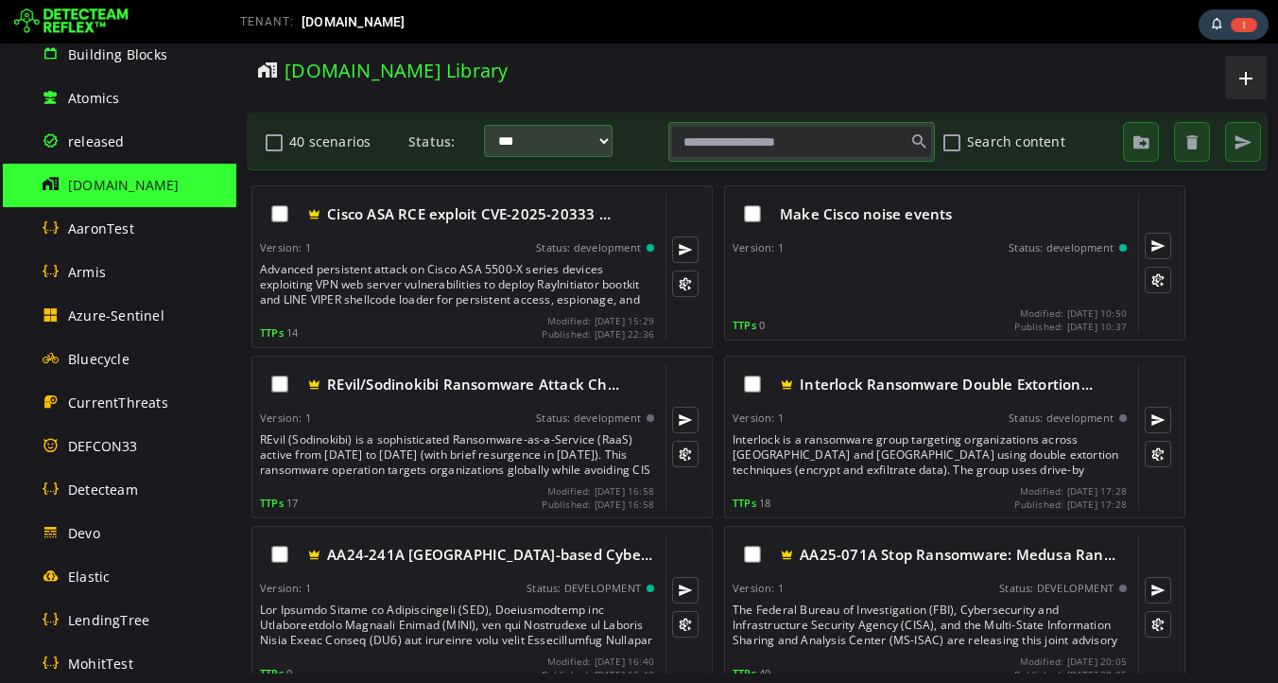
scroll to position [0, 0]
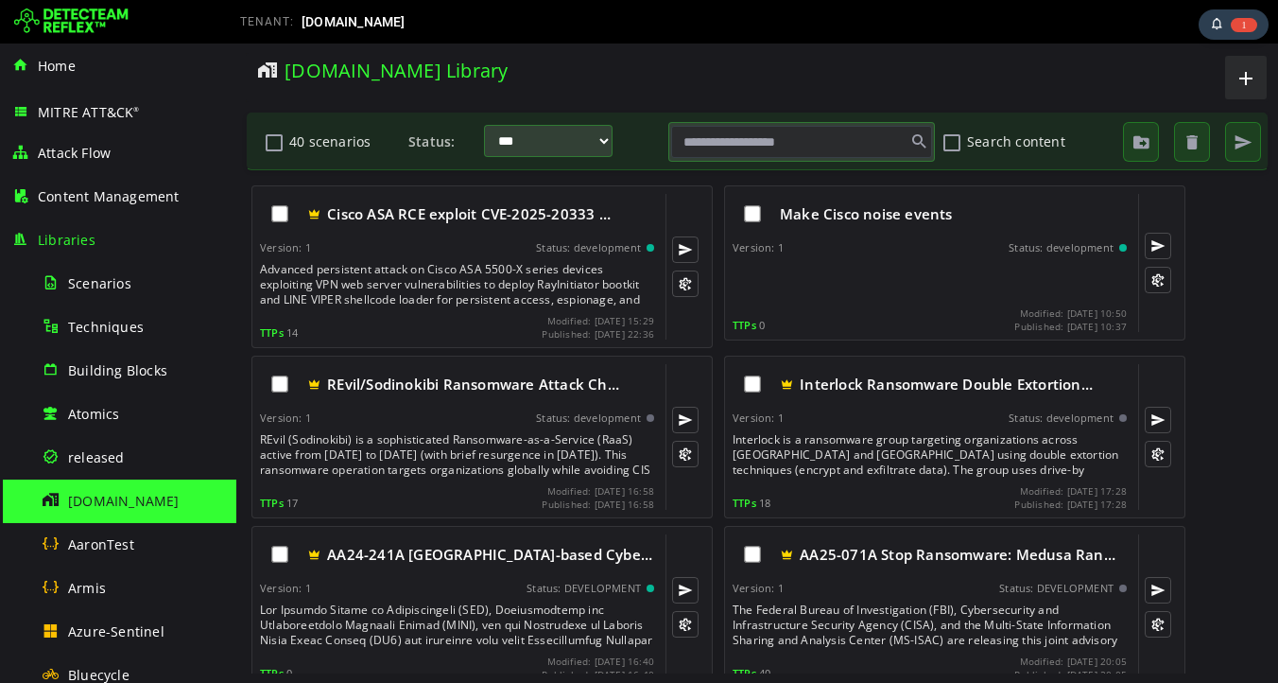
click at [733, 22] on div "TENANT: detecteam.com" at bounding box center [479, 22] width 528 height 38
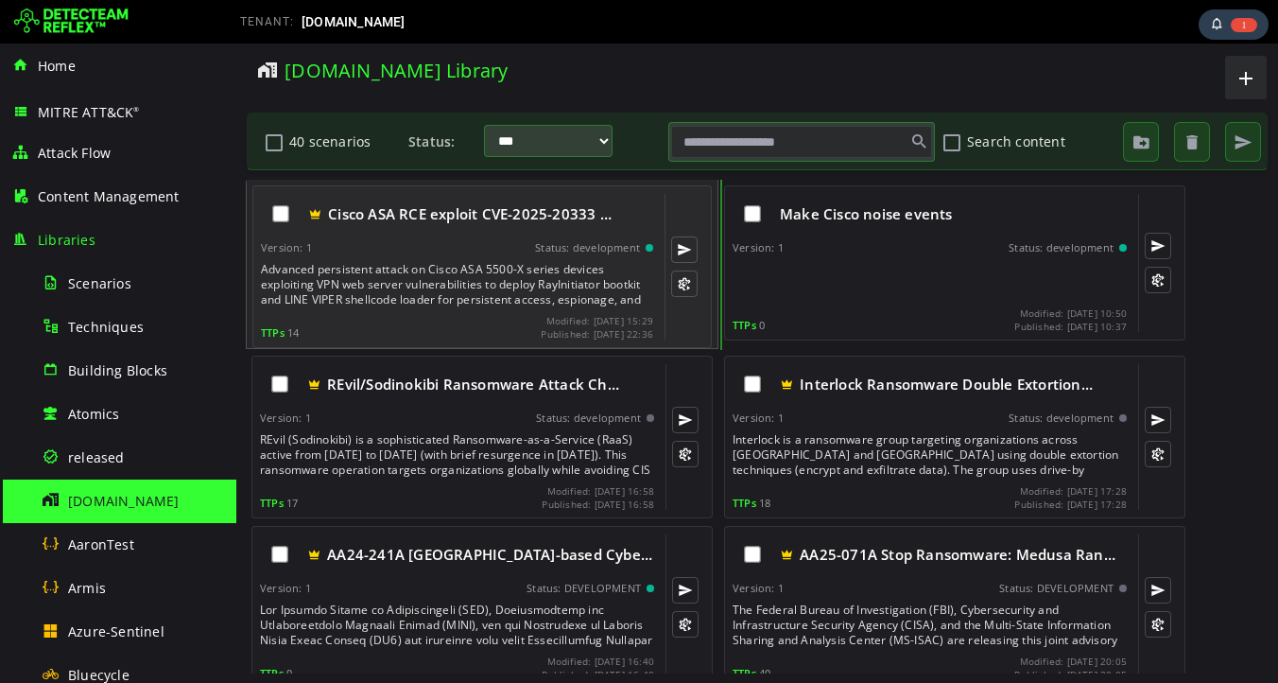
click at [428, 276] on div "Advanced persistent attack on Cisco ASA 5500-X series devices exploiting VPN we…" at bounding box center [459, 284] width 396 height 45
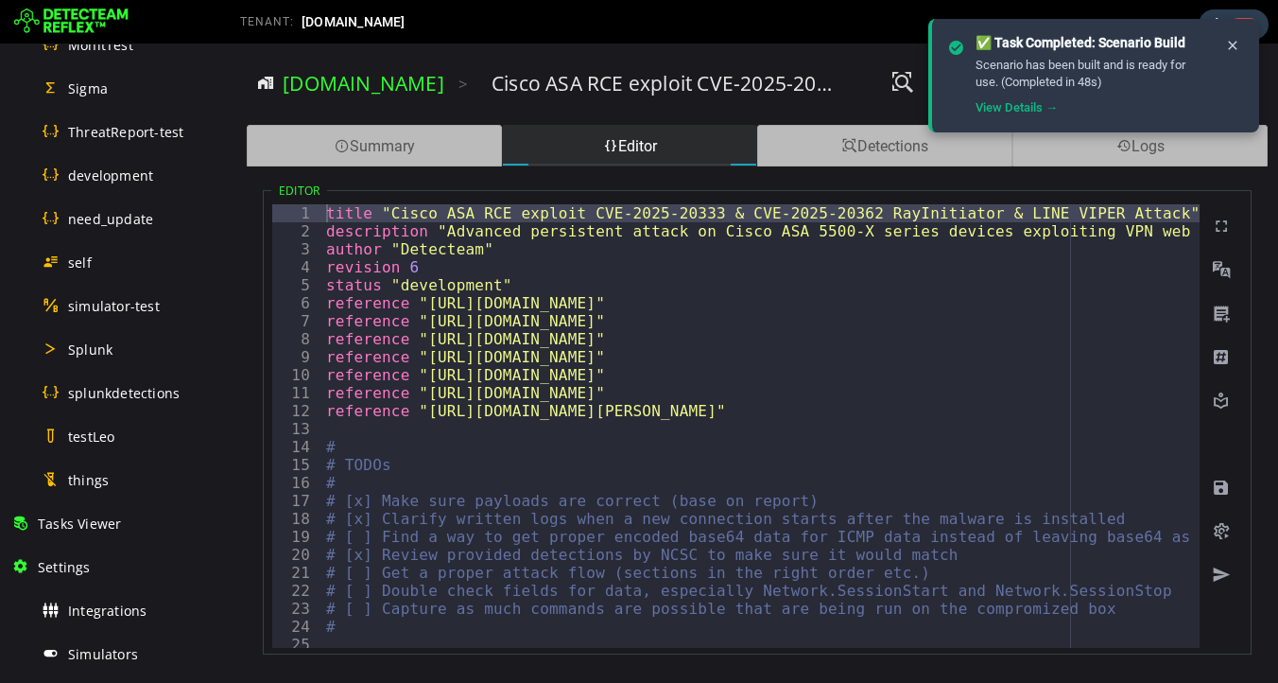
scroll to position [952, 0]
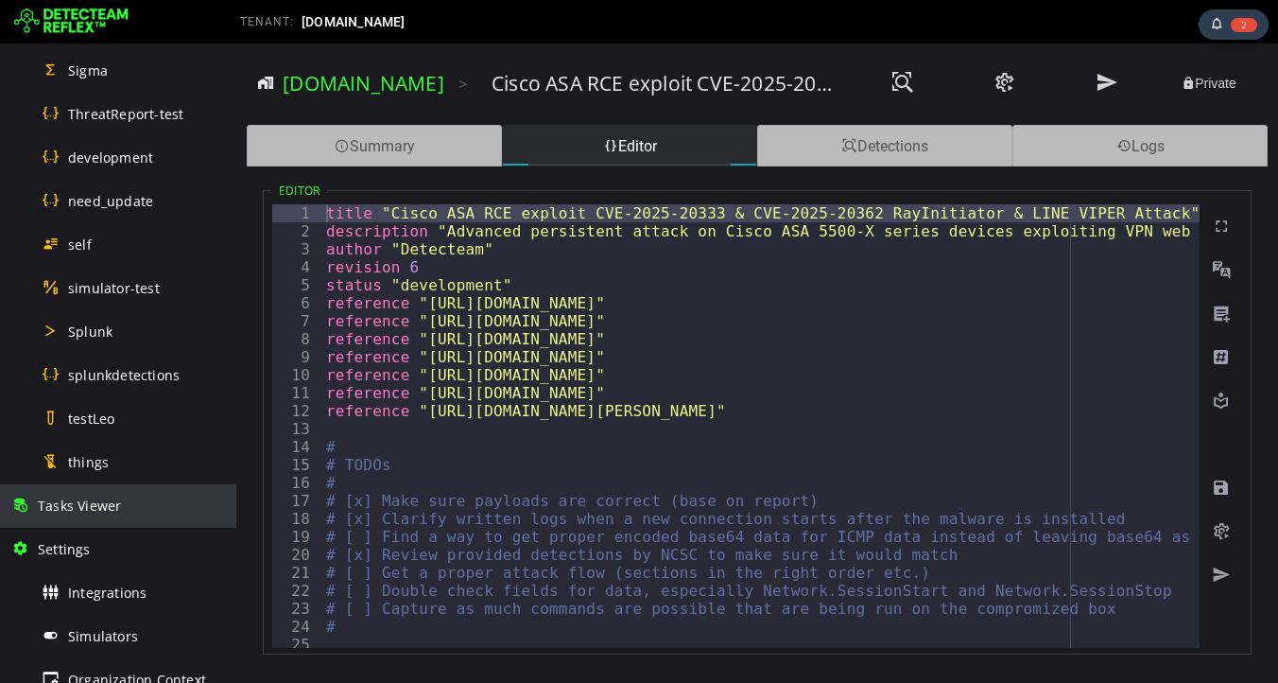
click at [102, 512] on span "Tasks Viewer" at bounding box center [79, 505] width 83 height 18
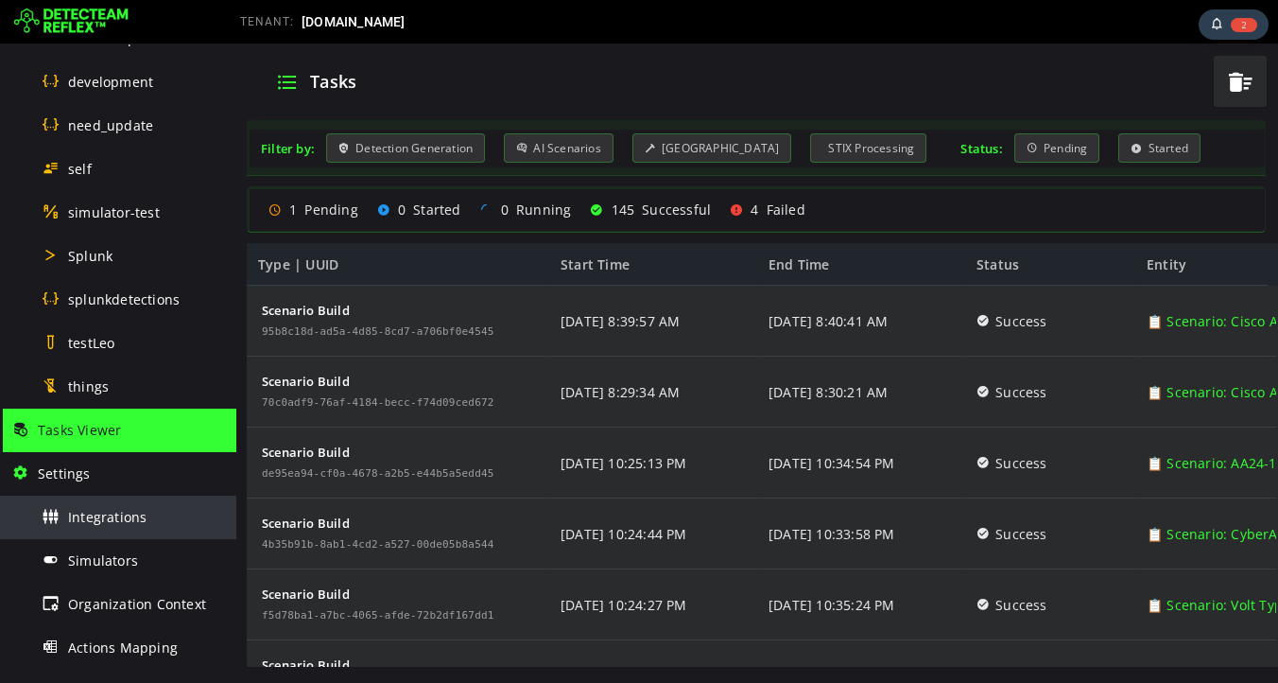
scroll to position [1042, 0]
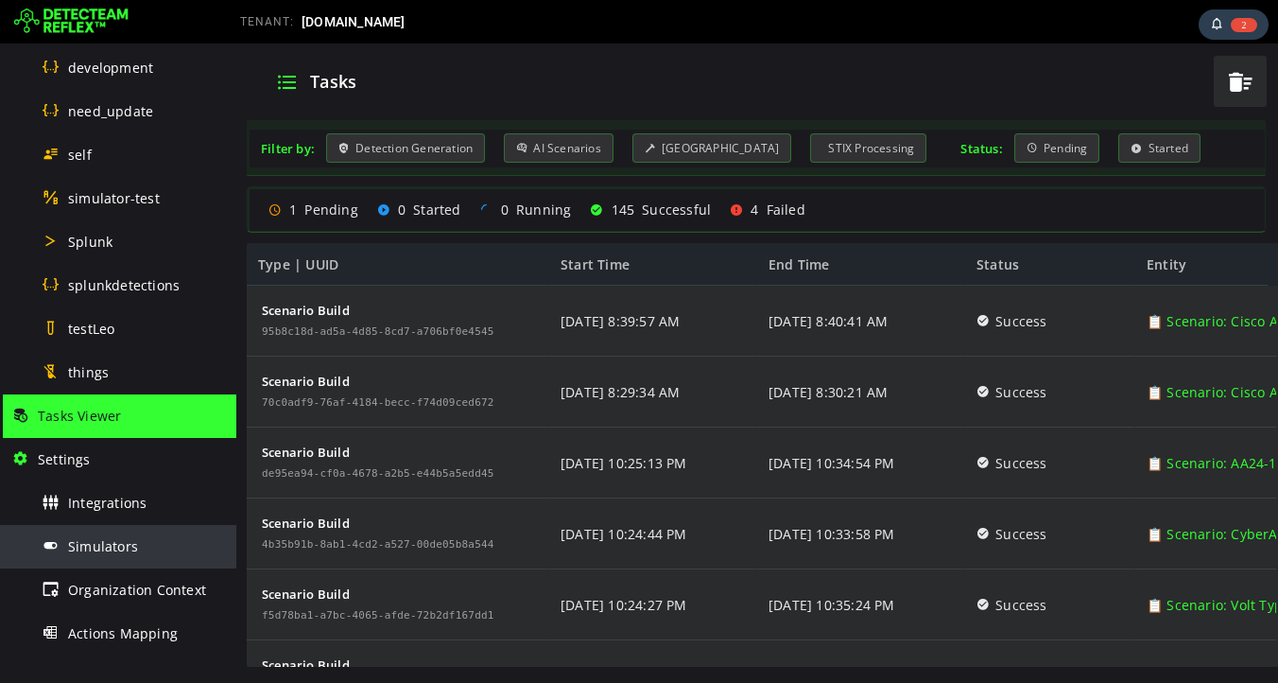
click at [107, 554] on div "Simulators" at bounding box center [133, 546] width 183 height 43
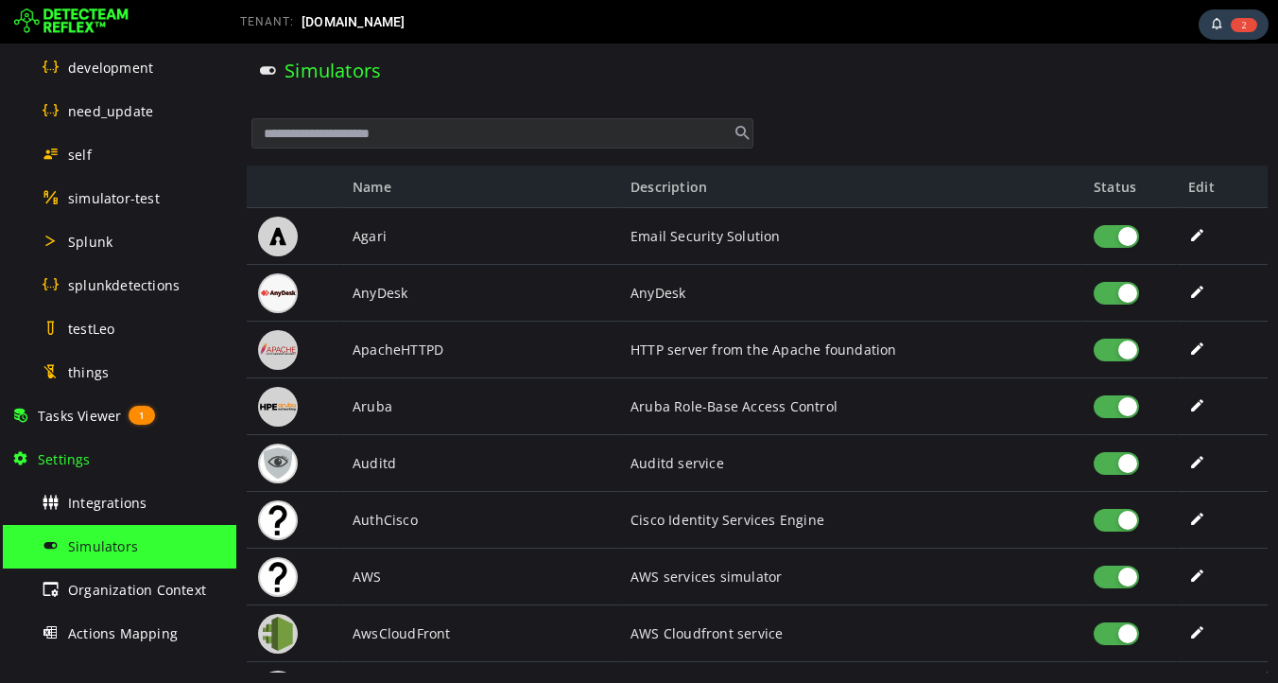
click at [400, 138] on input "text" at bounding box center [502, 133] width 502 height 30
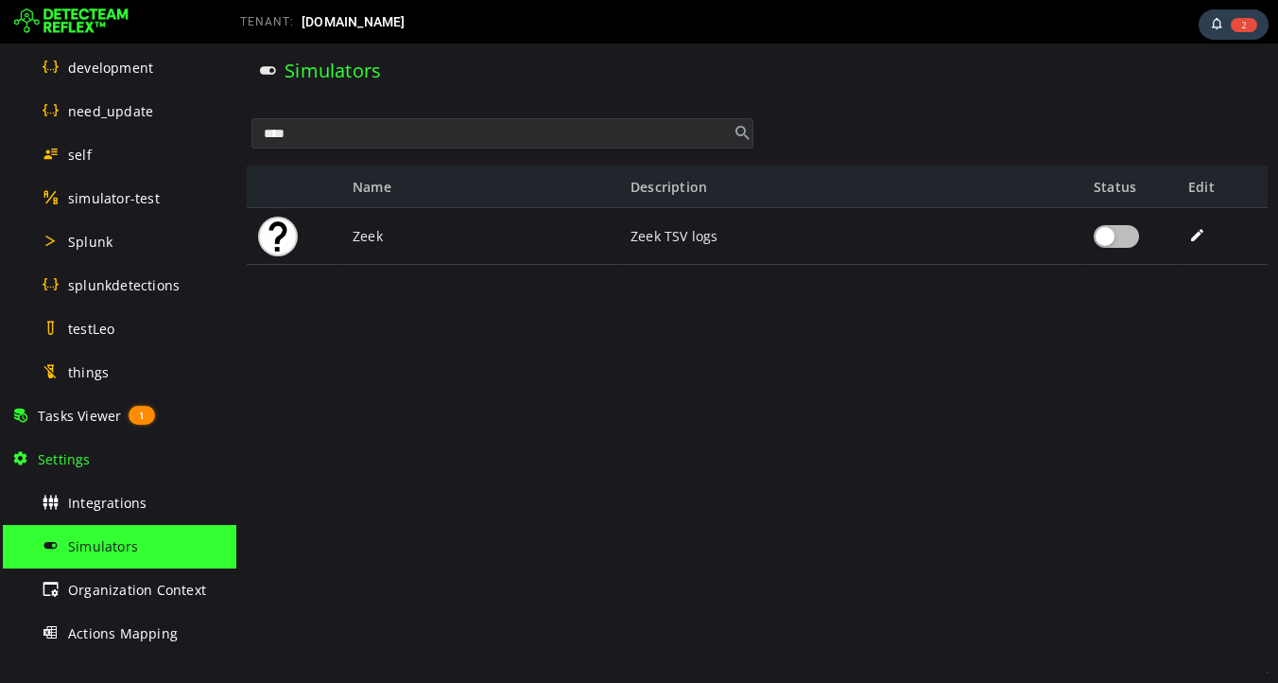
type input "****"
click at [1120, 236] on div at bounding box center [1116, 236] width 45 height 23
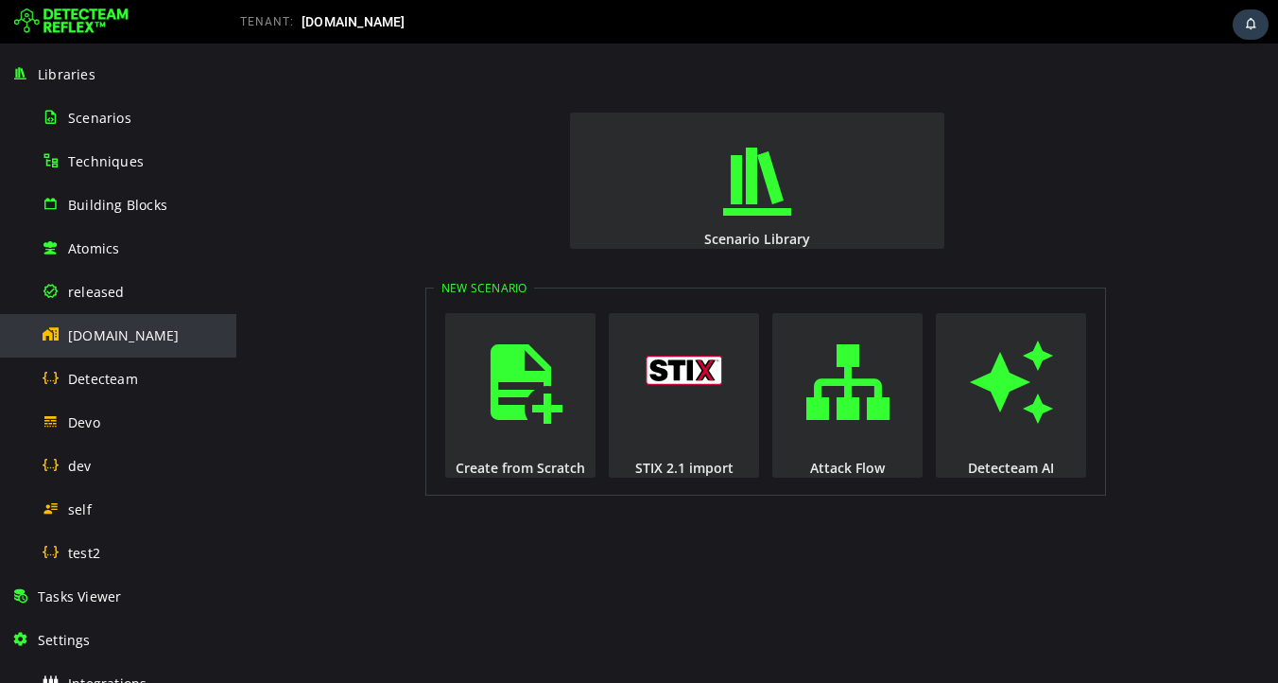
scroll to position [191, 0]
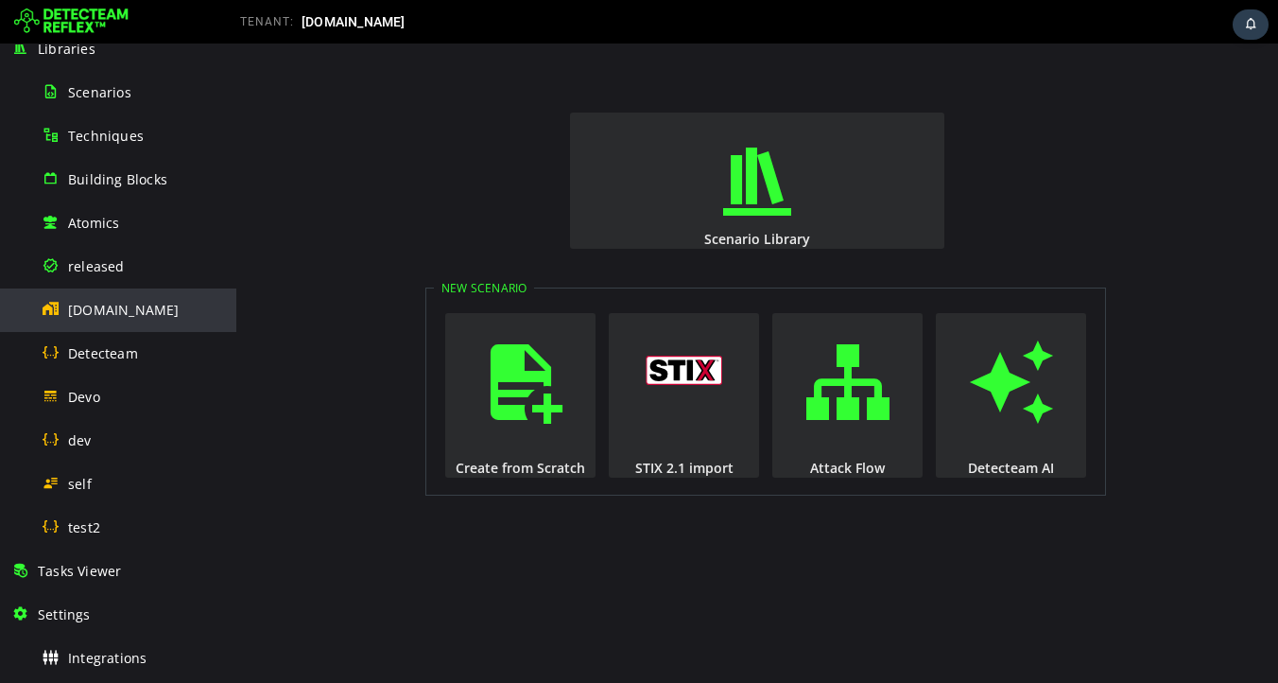
click at [139, 308] on span "detecteam.com" at bounding box center [124, 310] width 112 height 18
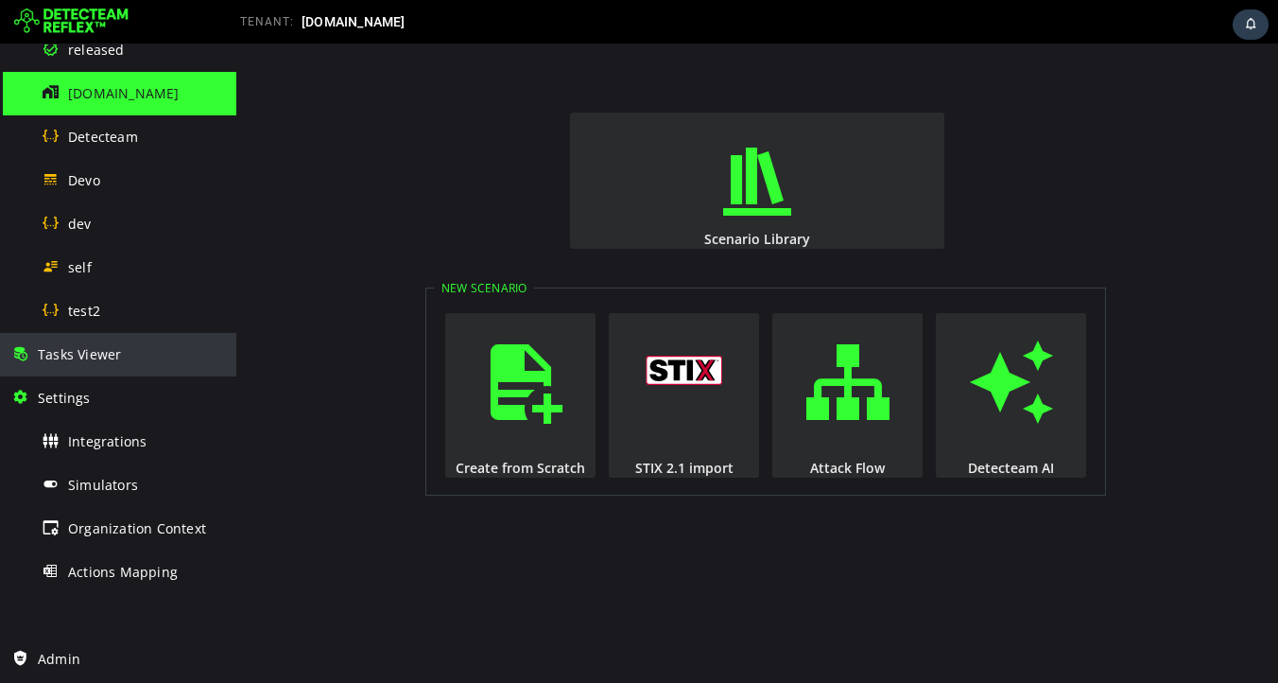
scroll to position [449, 0]
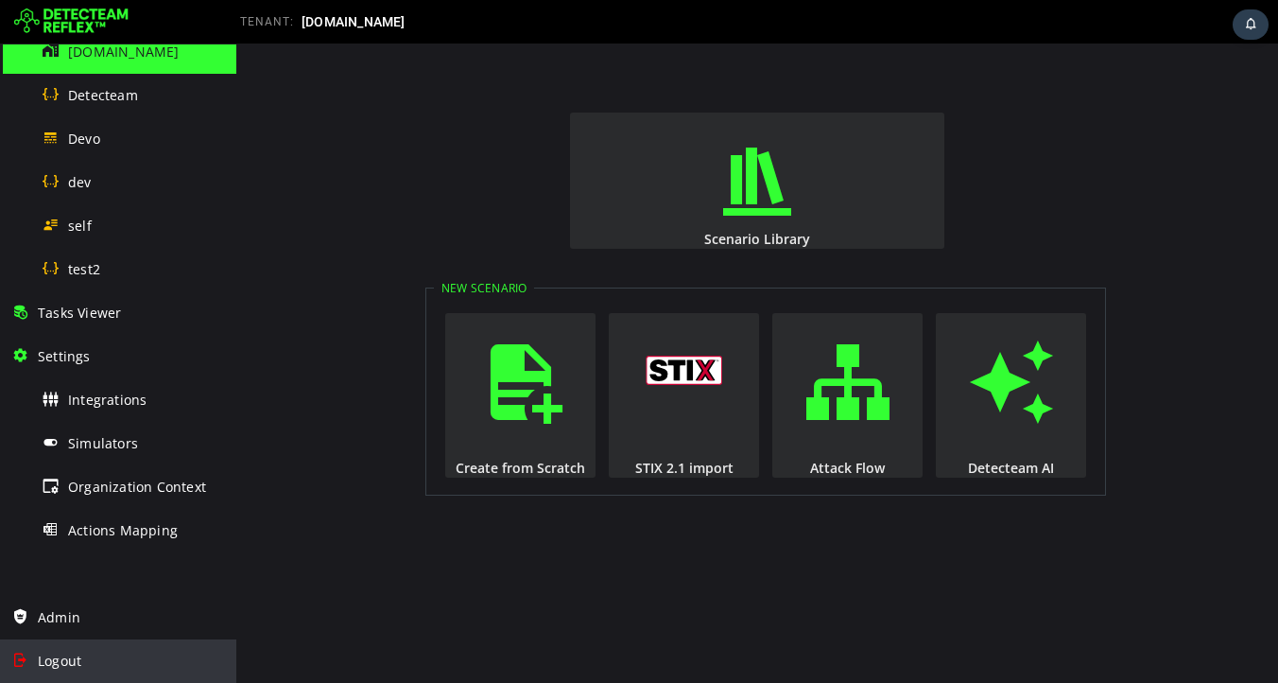
click at [49, 666] on span "Logout" at bounding box center [59, 660] width 43 height 18
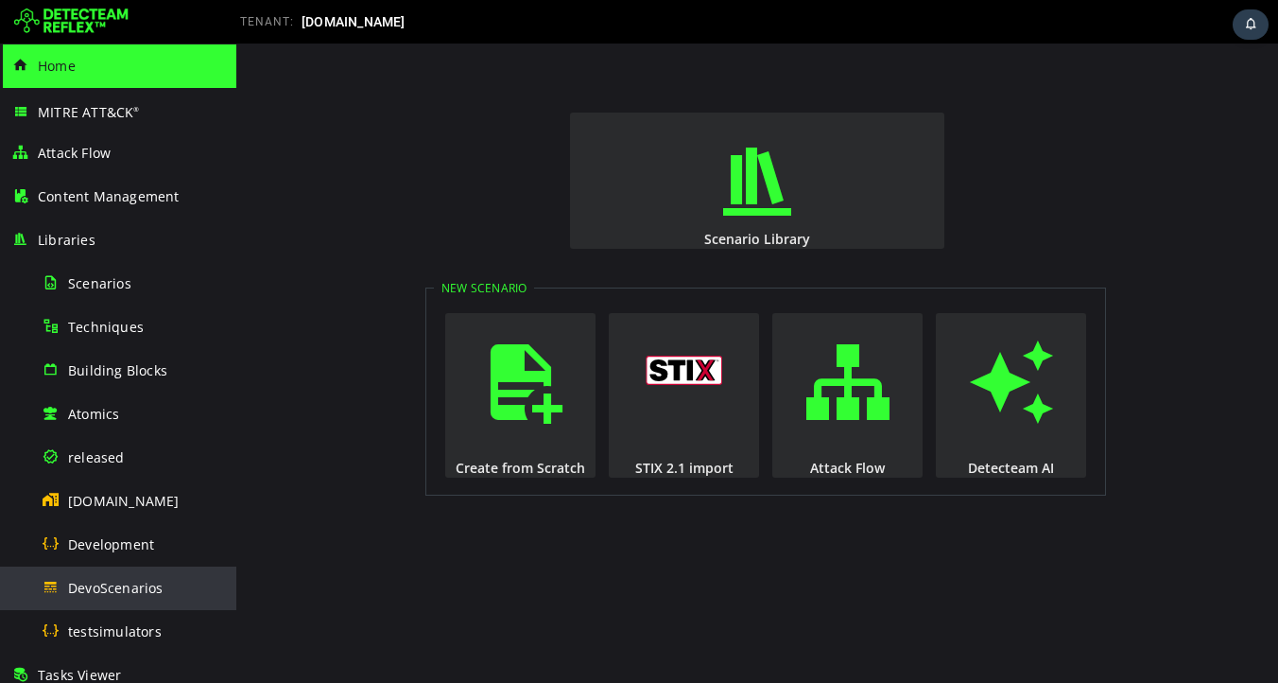
click at [113, 580] on span "DevoScenarios" at bounding box center [115, 588] width 95 height 18
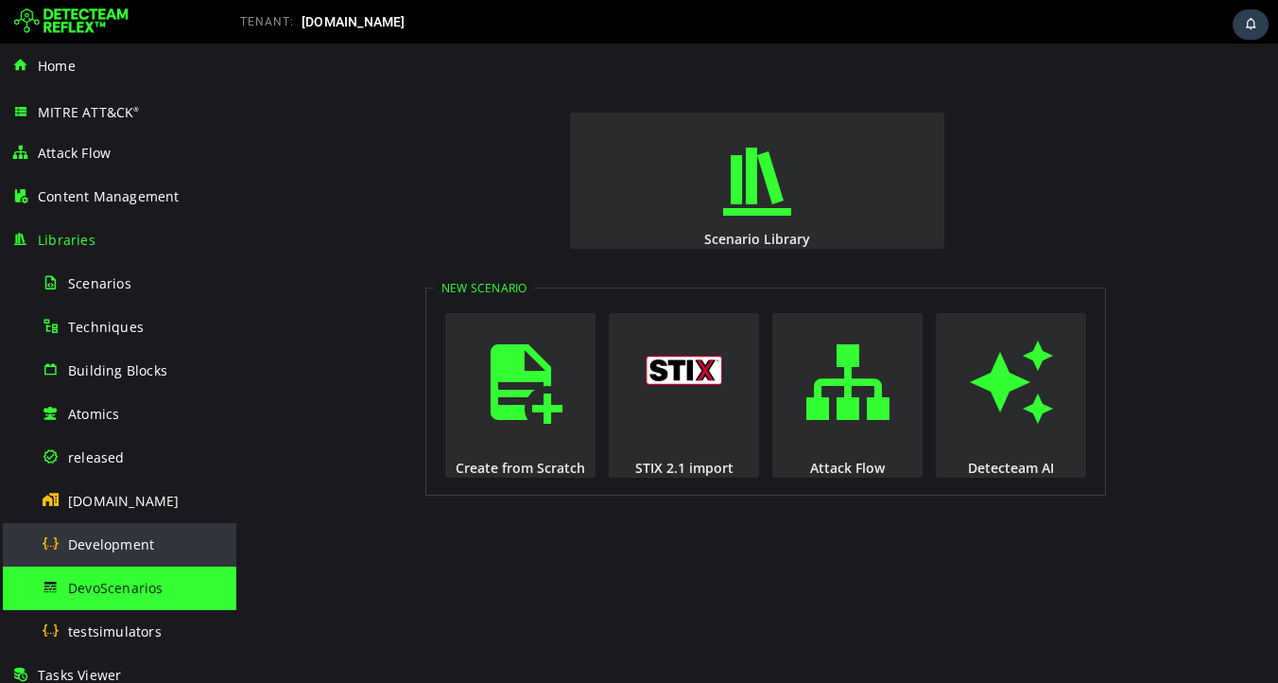
click at [106, 544] on span "Development" at bounding box center [111, 544] width 86 height 18
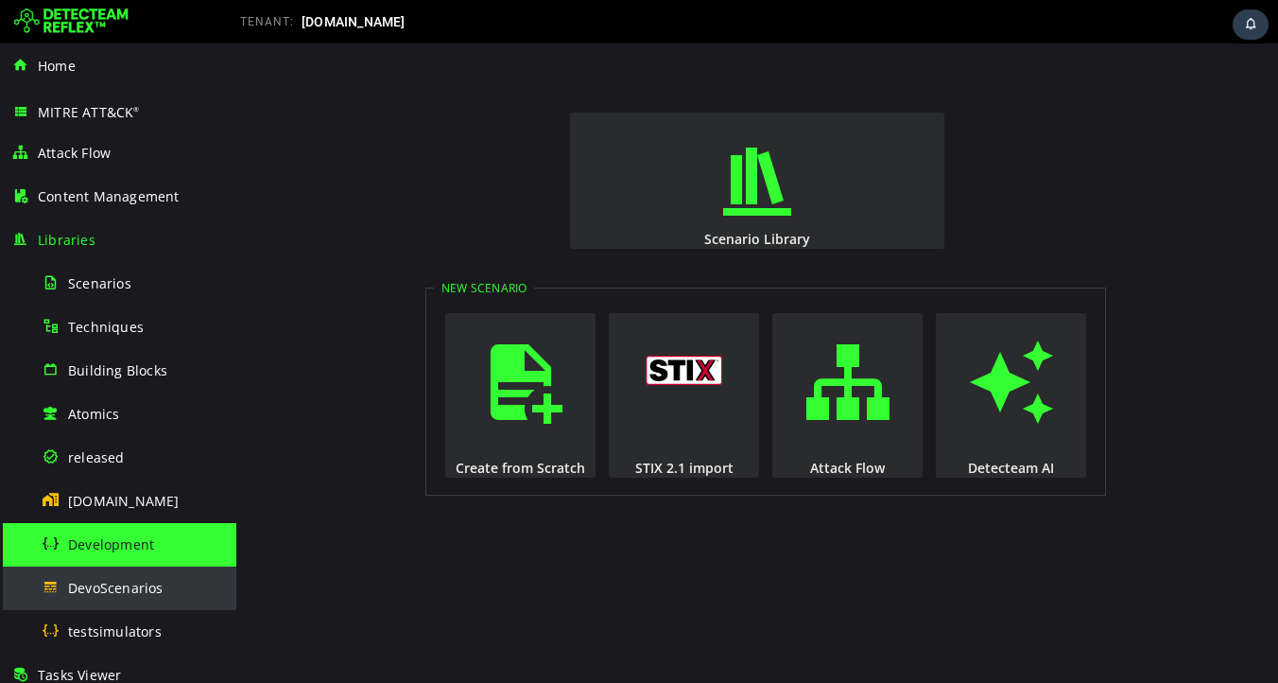
click at [96, 587] on span "DevoScenarios" at bounding box center [115, 588] width 95 height 18
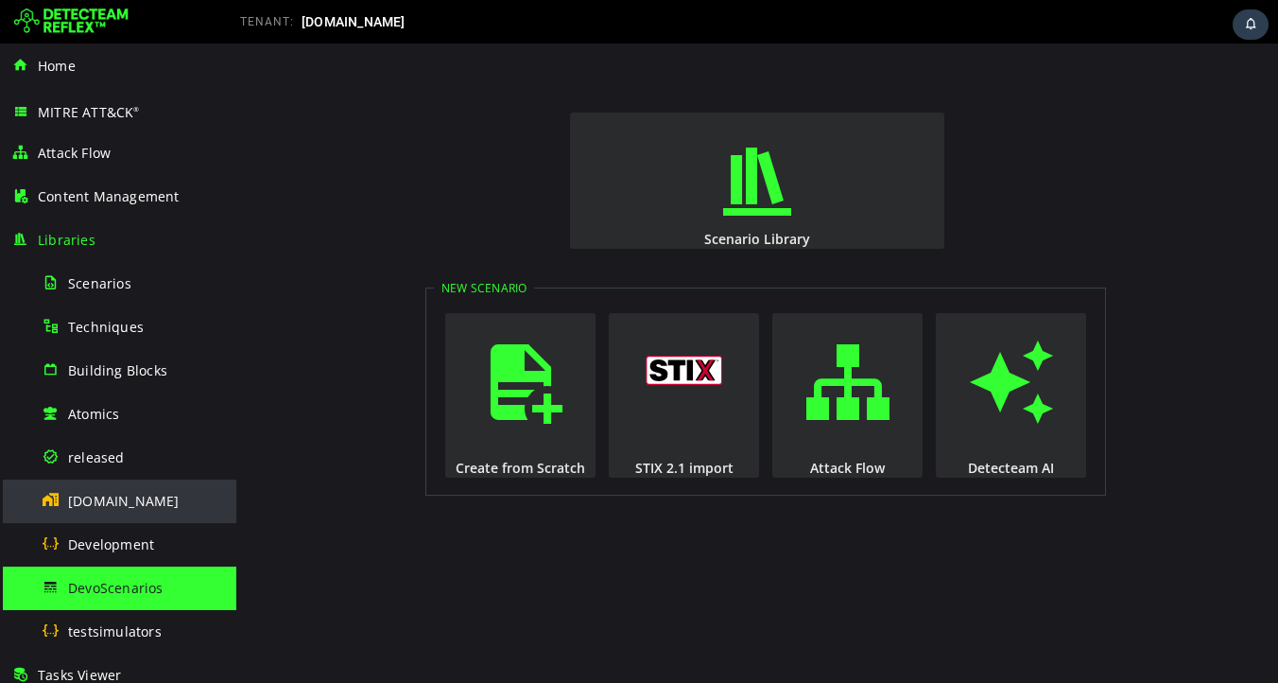
click at [101, 500] on span "[DOMAIN_NAME]" at bounding box center [124, 501] width 112 height 18
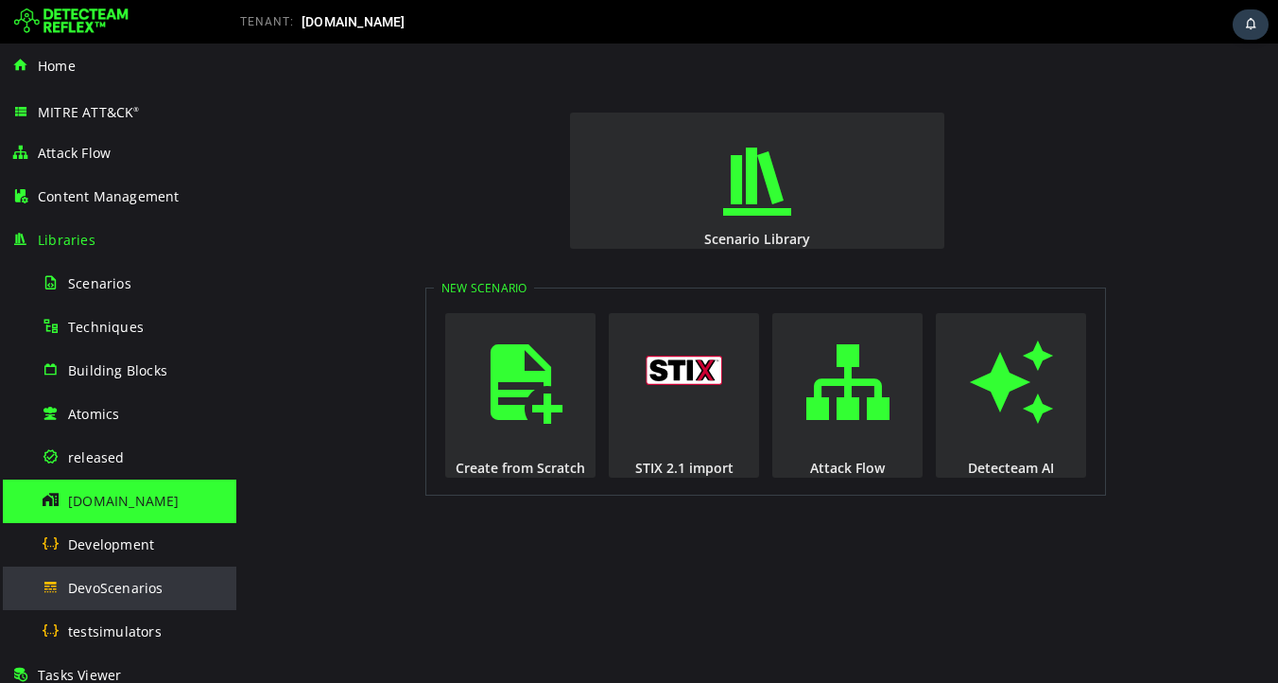
click at [100, 594] on span "DevoScenarios" at bounding box center [115, 588] width 95 height 18
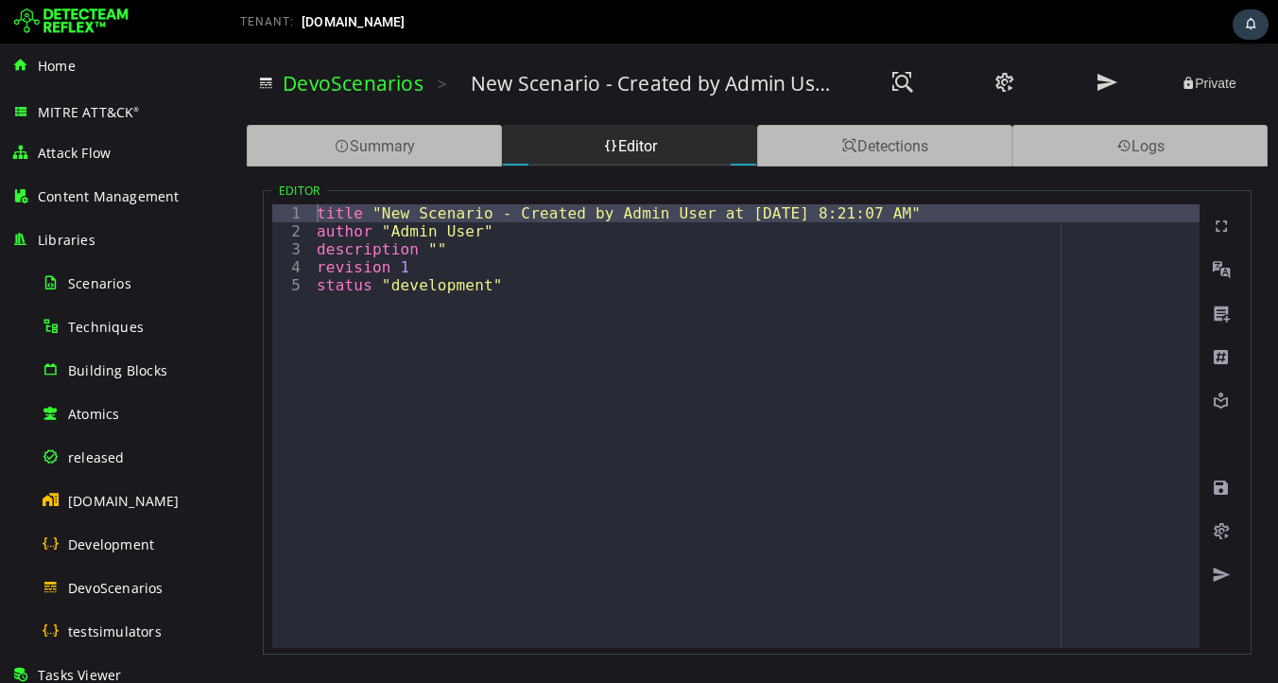
click at [518, 289] on div "title "New Scenario - Created by Admin User at [DATE] 8:21:07 AM" author "Admin…" at bounding box center [756, 443] width 887 height 479
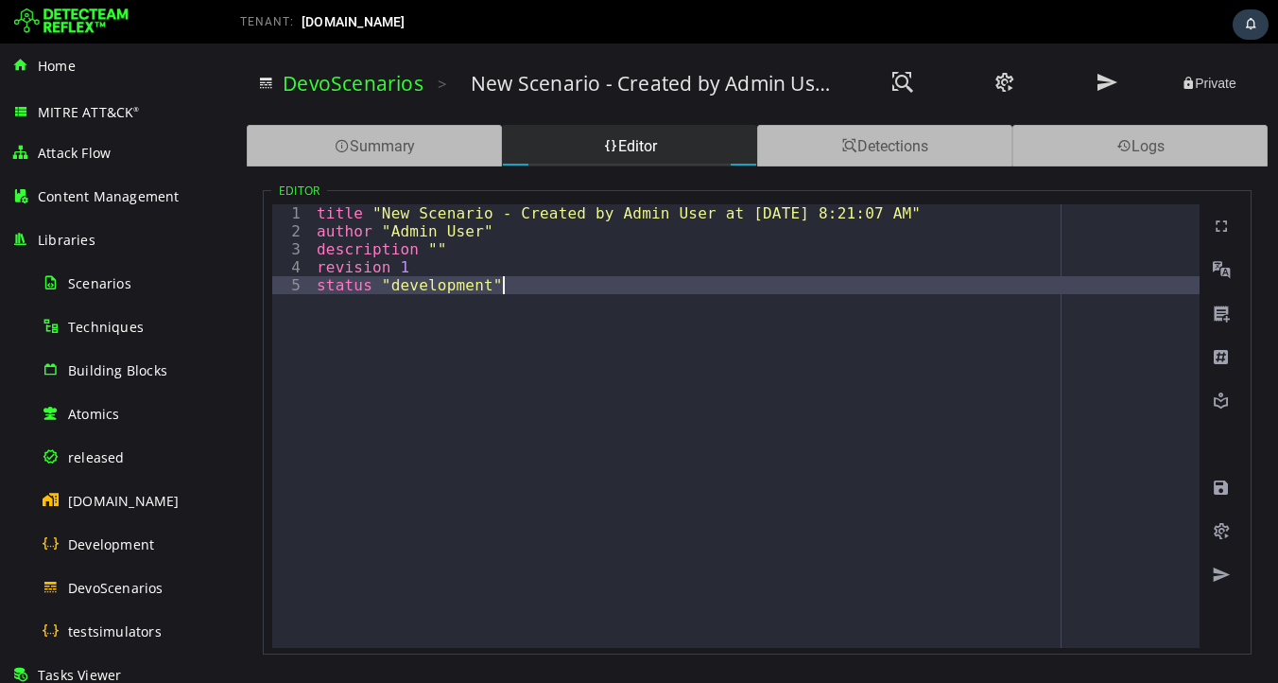
type textarea "**********"
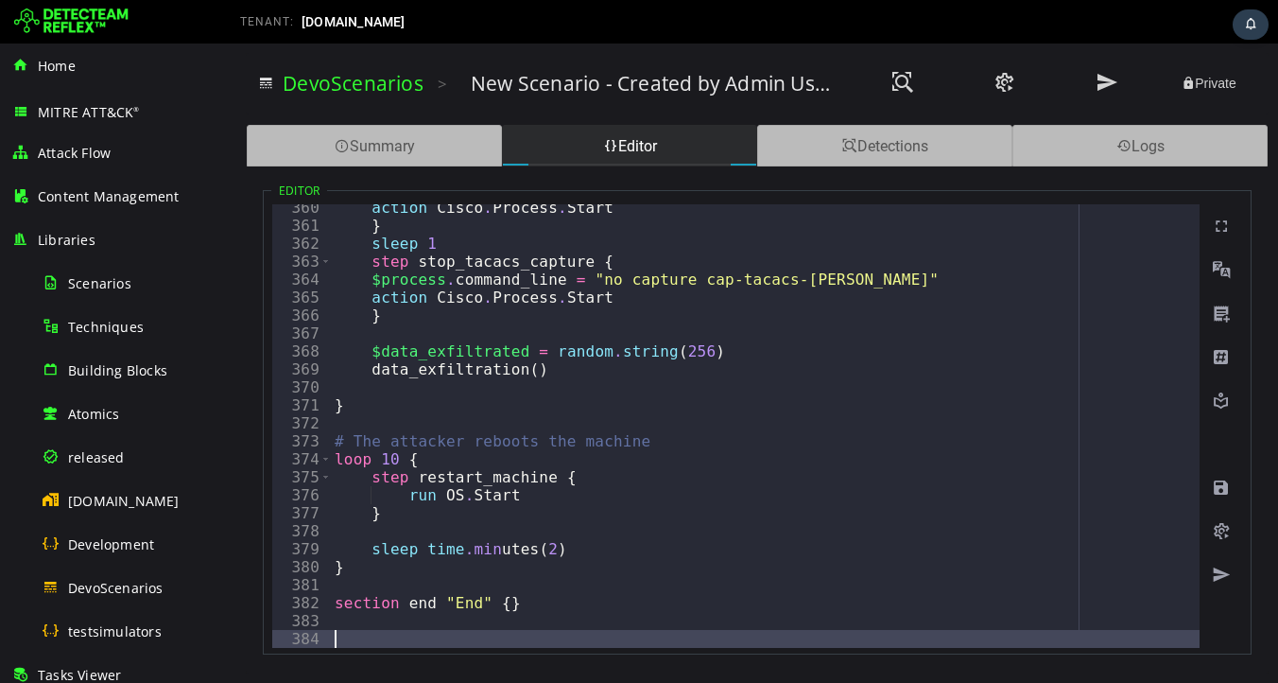
scroll to position [6454, 0]
click at [1220, 487] on span at bounding box center [1221, 487] width 19 height 19
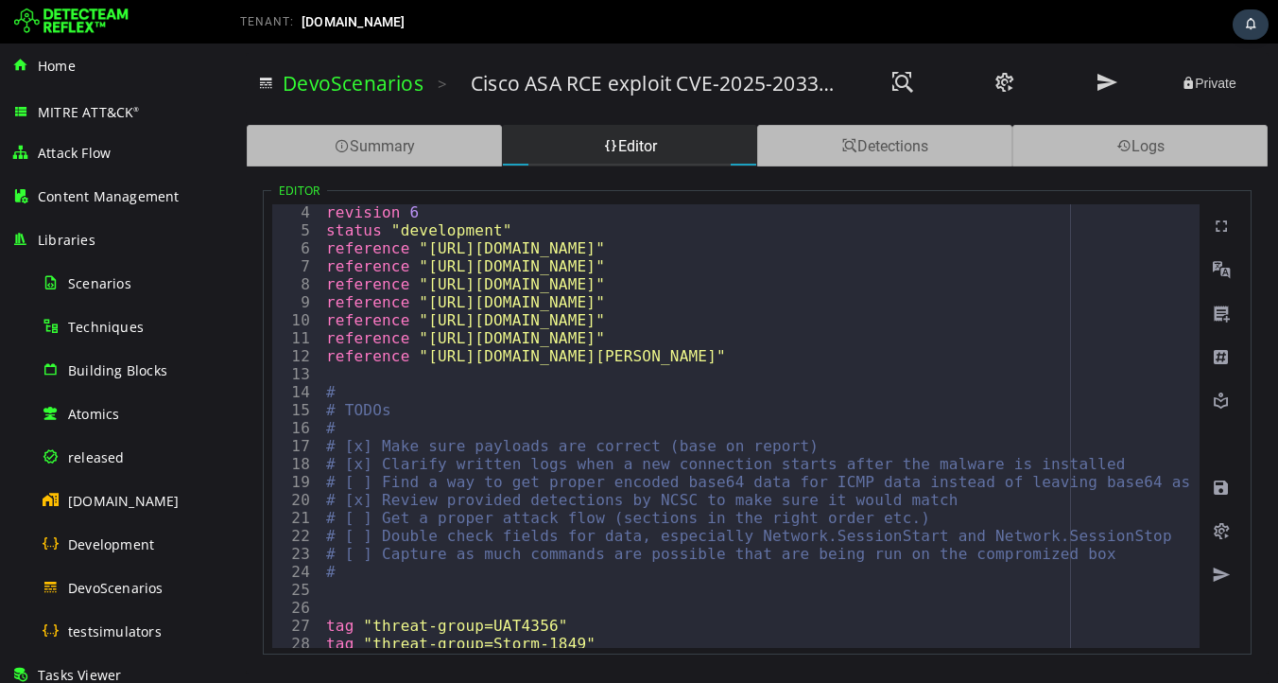
scroll to position [60, 0]
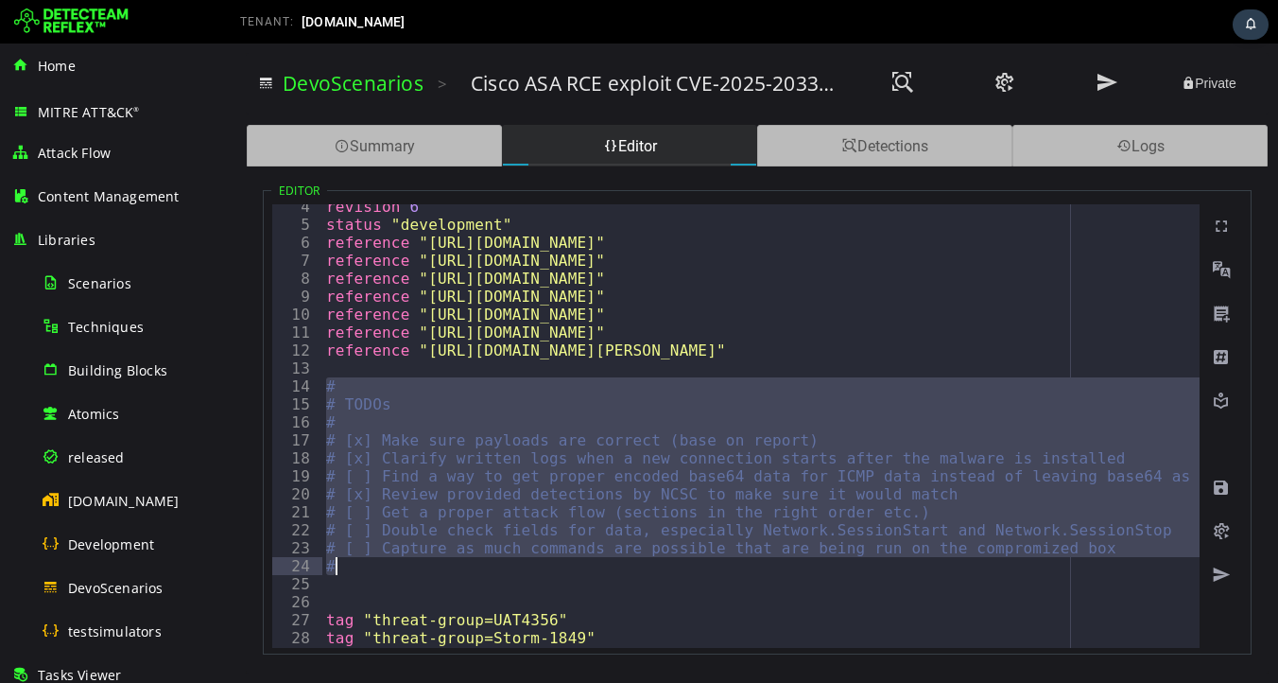
drag, startPoint x: 324, startPoint y: 384, endPoint x: 353, endPoint y: 563, distance: 180.9
type textarea "**********"
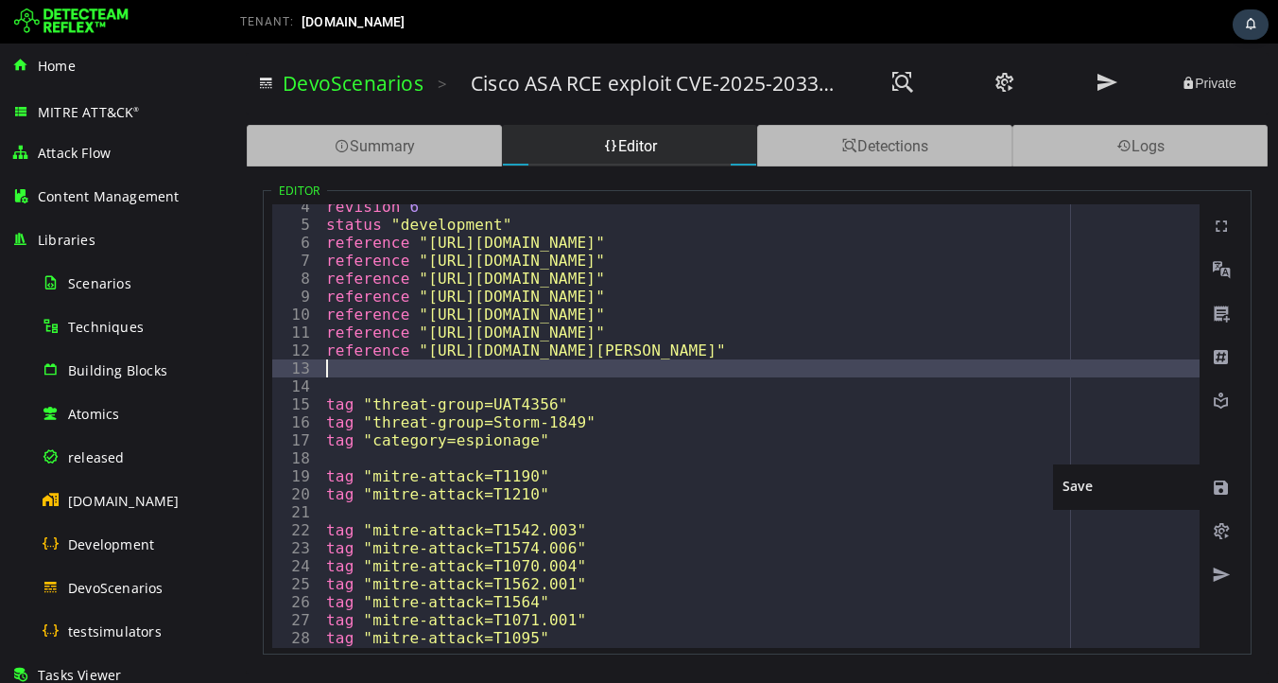
click at [1221, 488] on span at bounding box center [1221, 487] width 19 height 19
click at [357, 85] on link "DevoScenarios" at bounding box center [353, 83] width 141 height 26
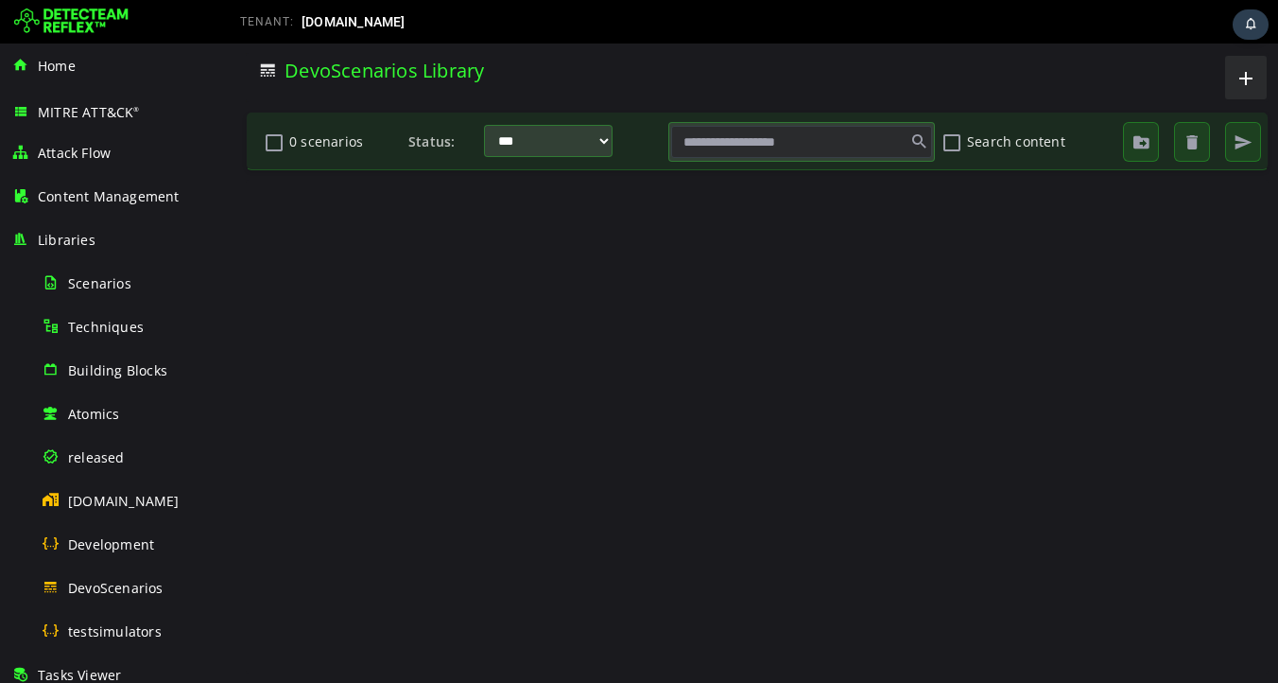
scroll to position [0, 0]
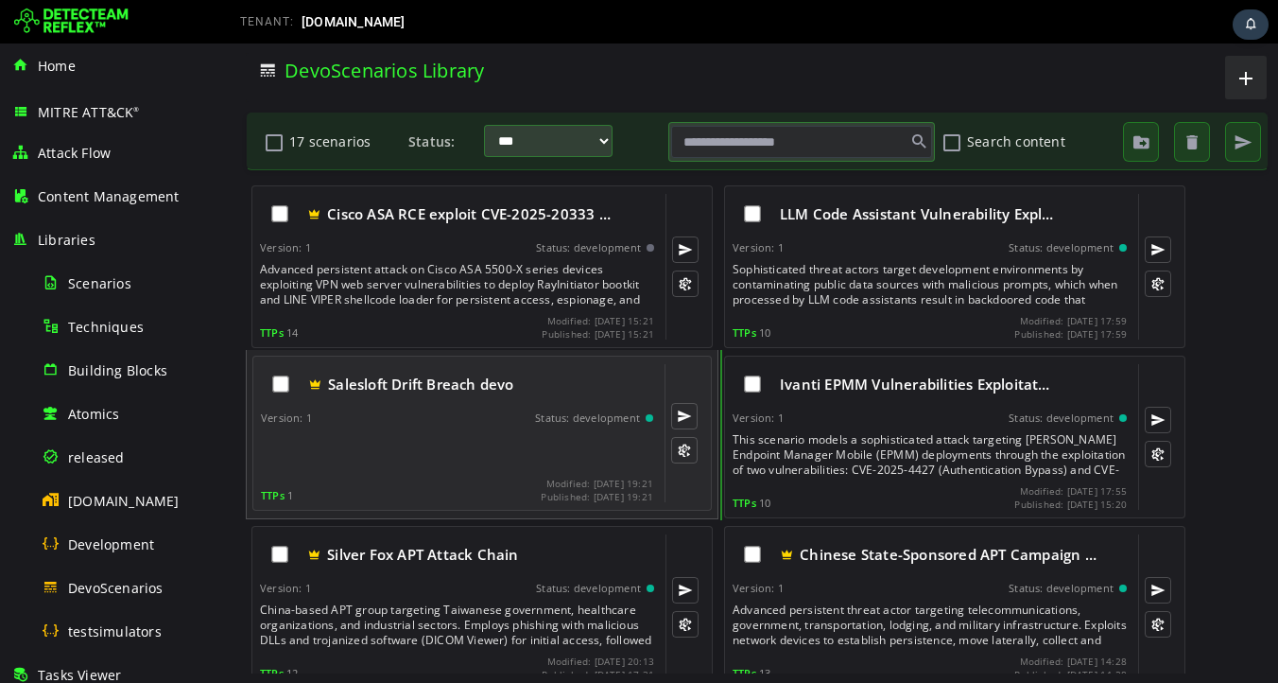
click at [434, 429] on div "Salesloft Drift Breach devo Version: 1 Status: development TTPs 1 Modified: 202…" at bounding box center [457, 433] width 392 height 138
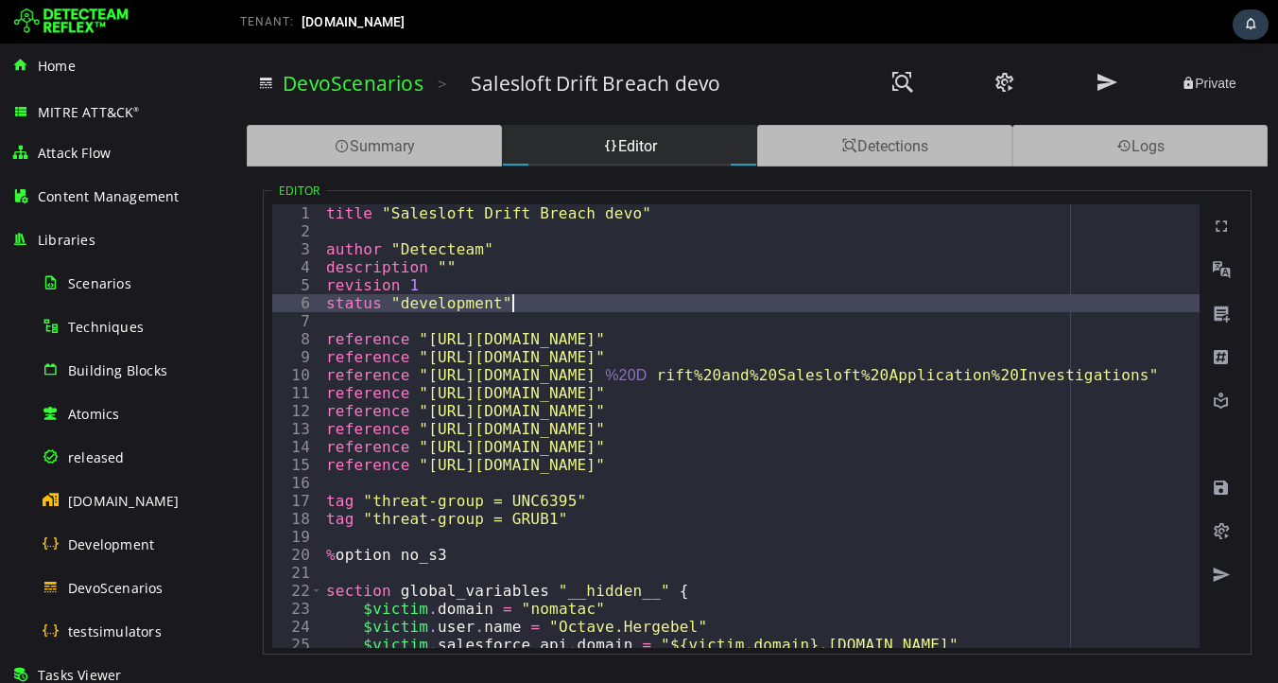
type textarea "**********"
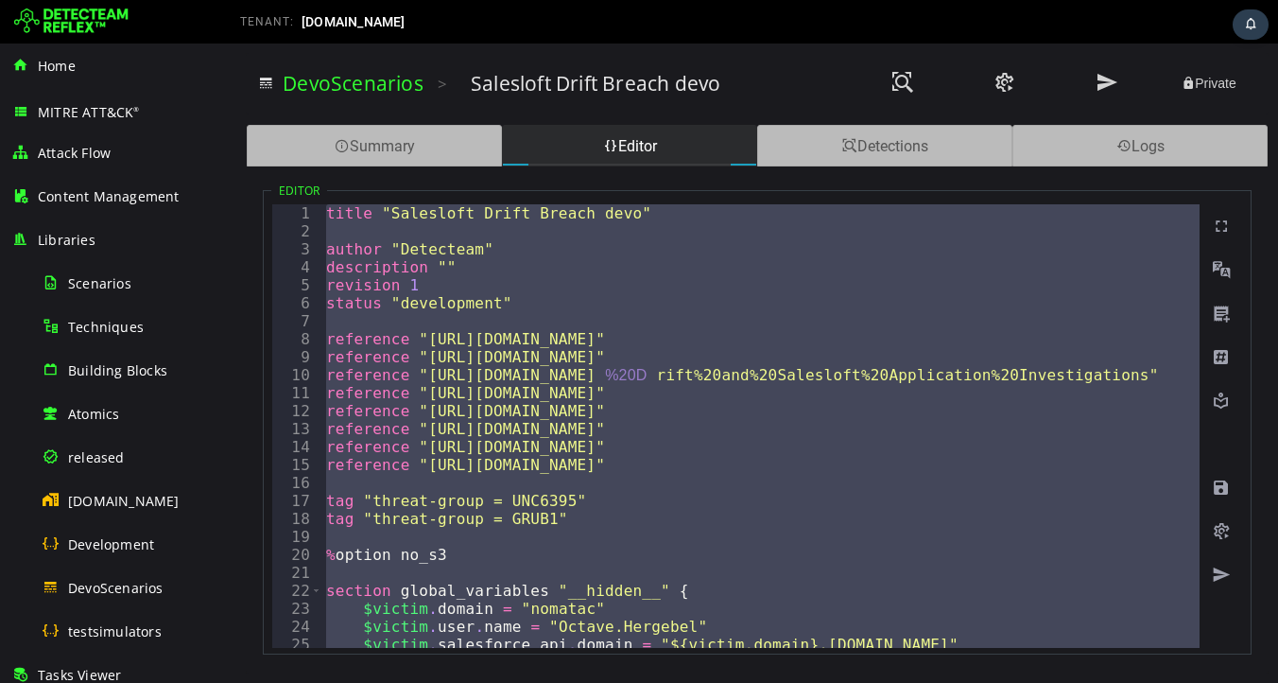
paste textarea
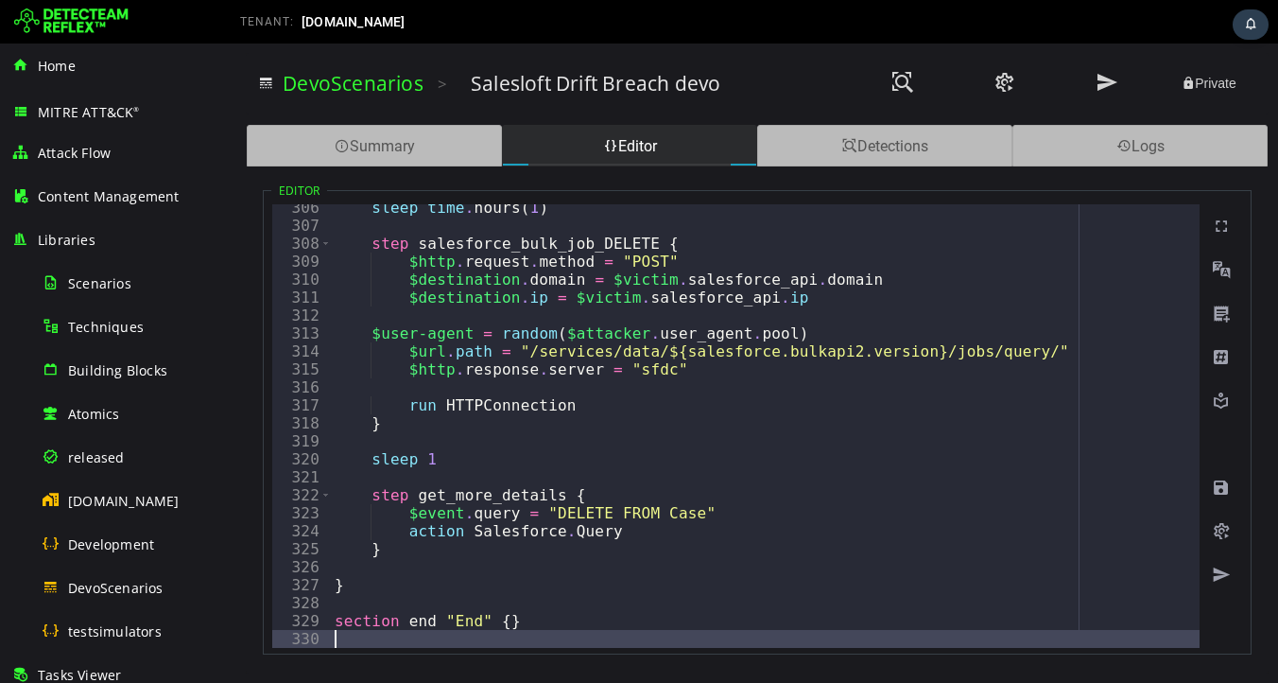
scroll to position [5484, 0]
click at [862, 150] on div "Detections" at bounding box center [884, 146] width 255 height 42
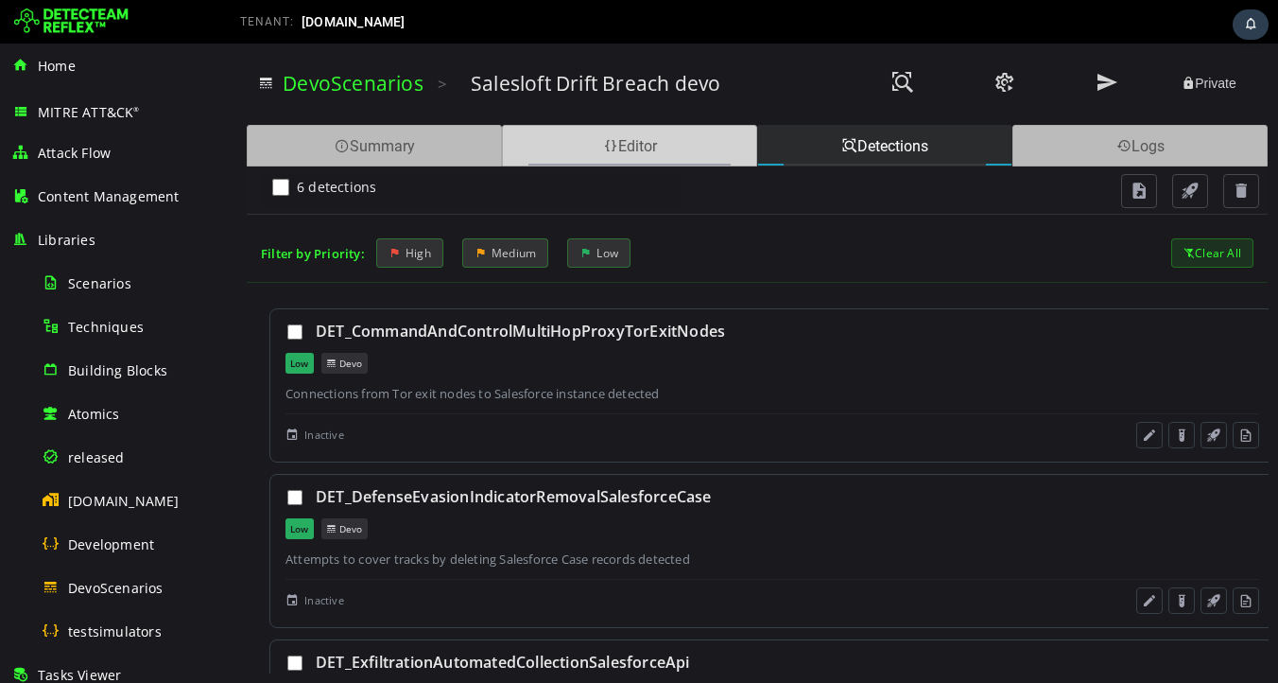
click at [621, 151] on div "Editor" at bounding box center [629, 146] width 255 height 42
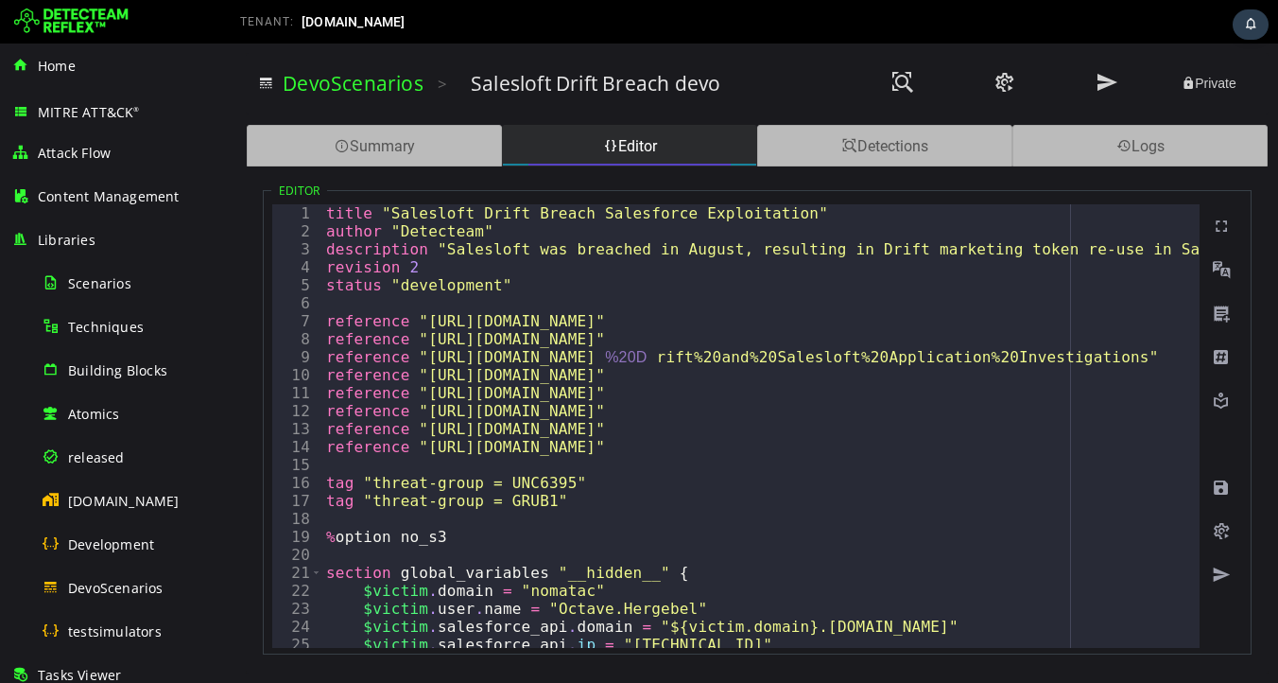
scroll to position [0, 0]
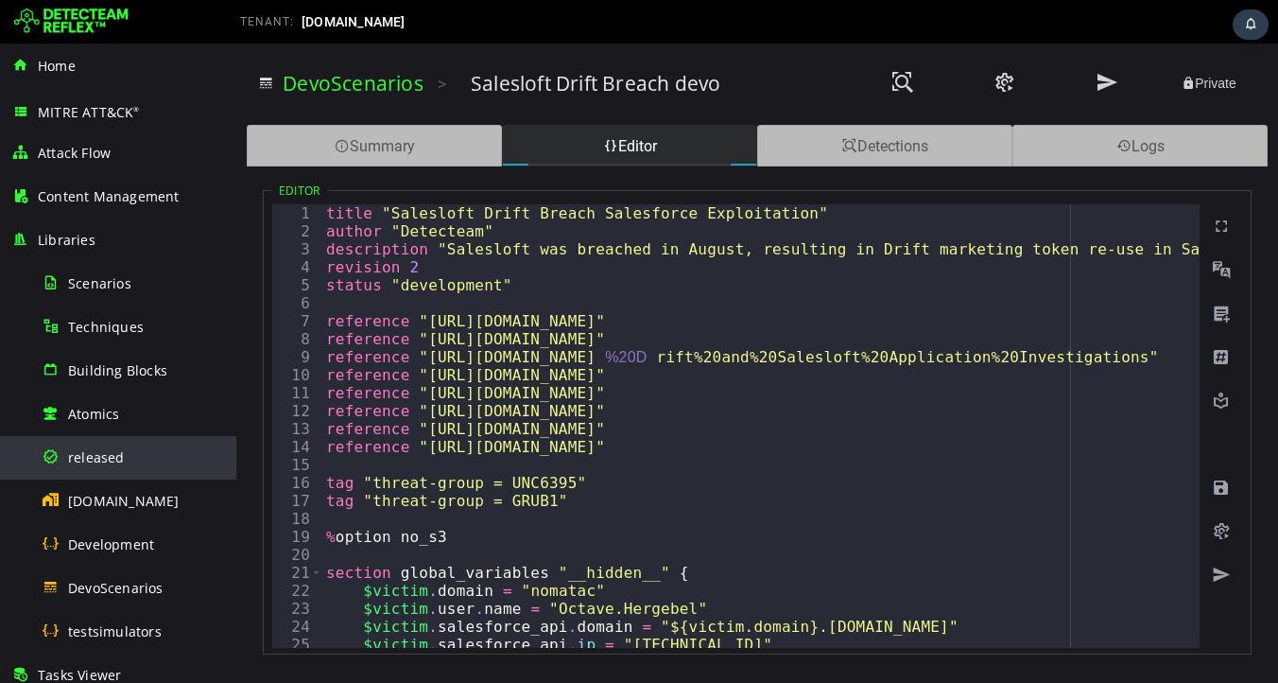
click at [97, 459] on span "released" at bounding box center [96, 457] width 57 height 18
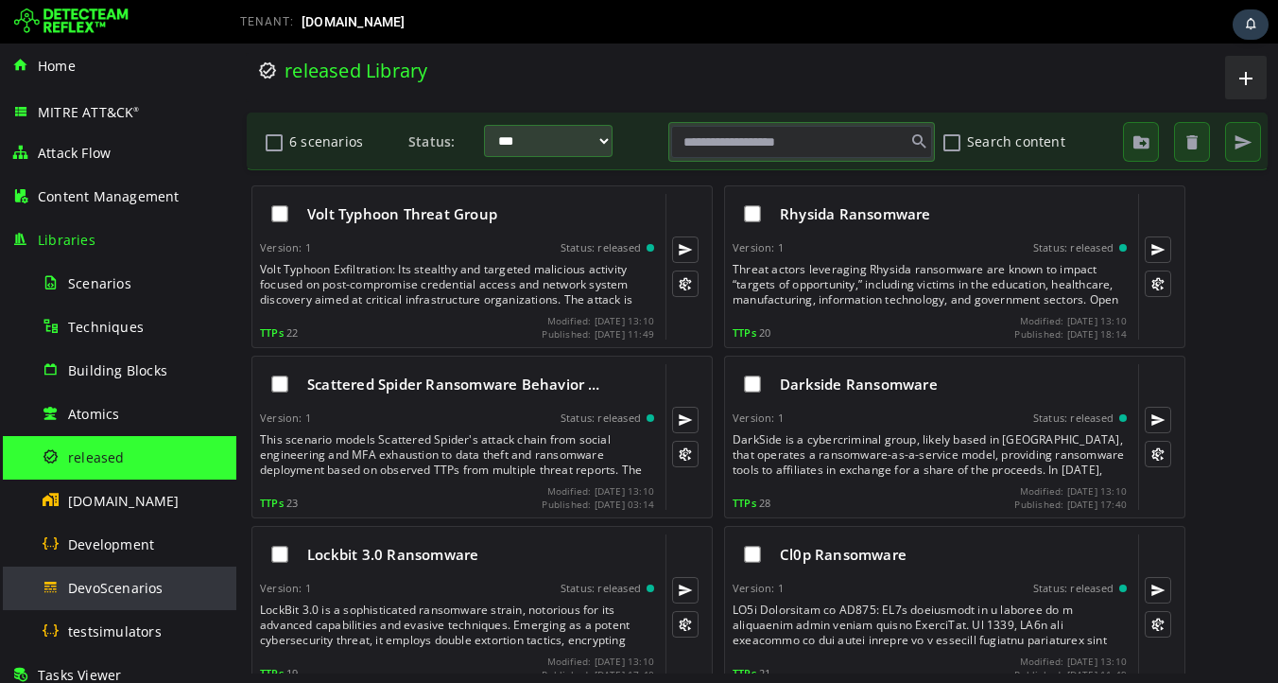
click at [107, 587] on span "DevoScenarios" at bounding box center [115, 588] width 95 height 18
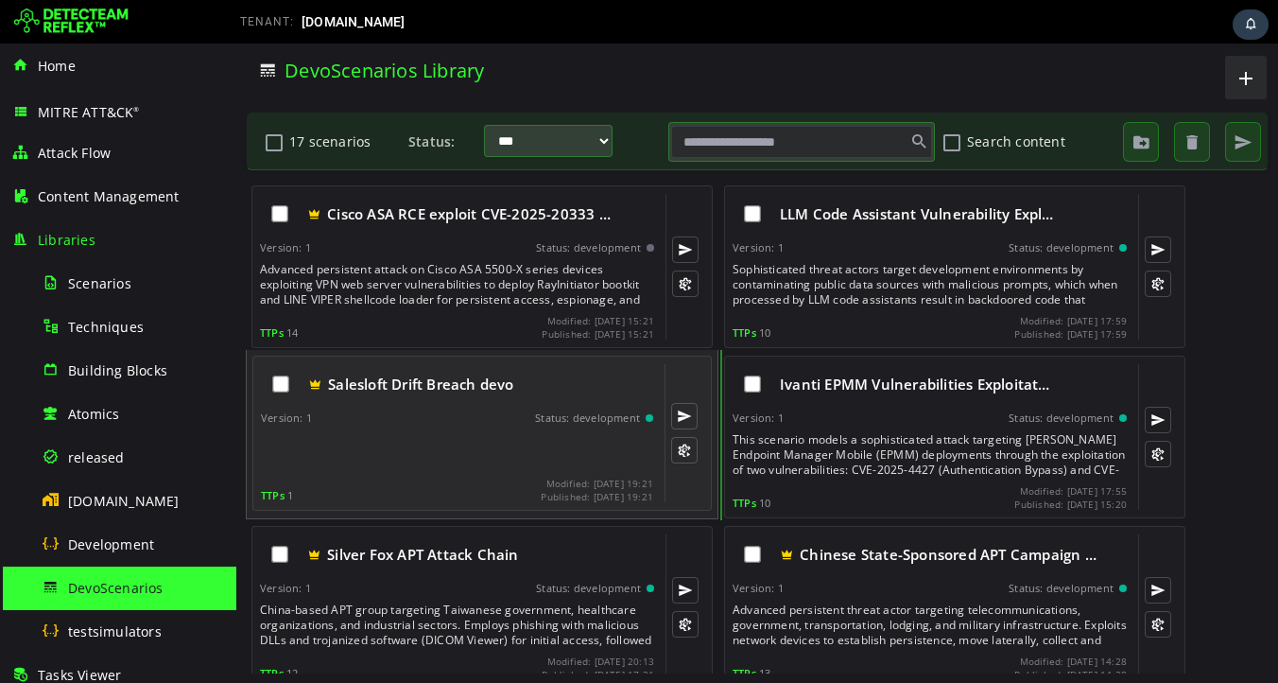
click at [434, 454] on div at bounding box center [459, 451] width 396 height 38
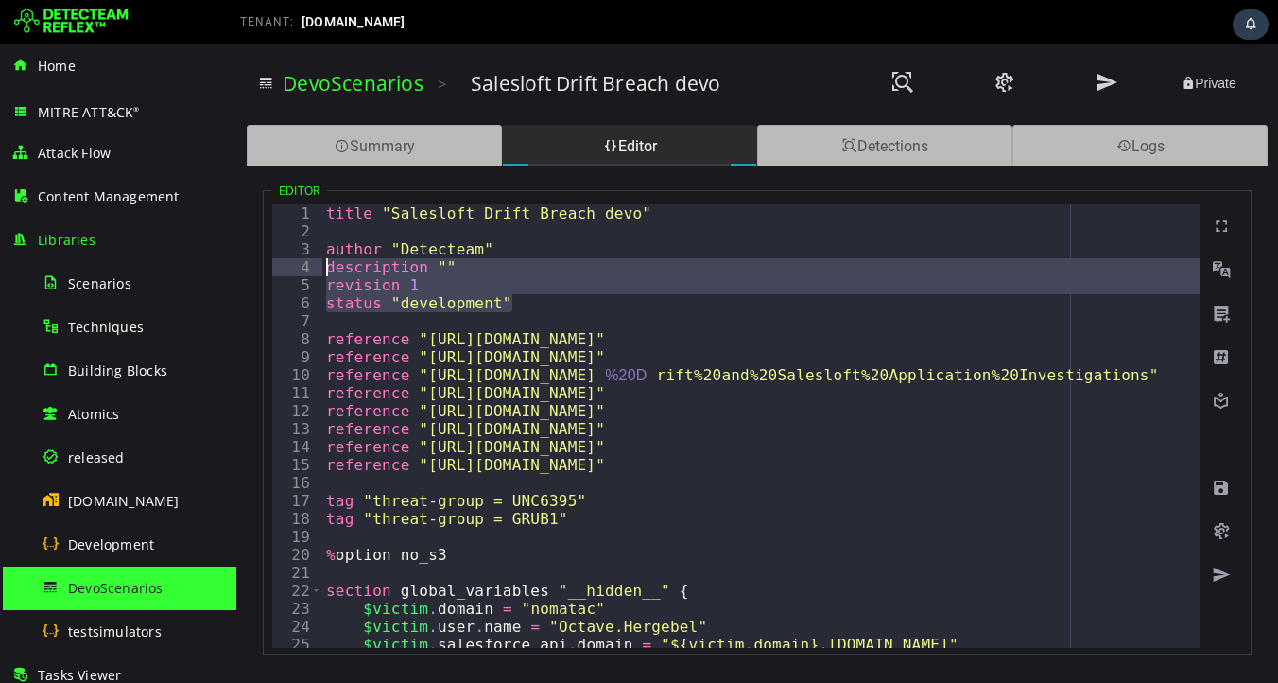
drag, startPoint x: 523, startPoint y: 305, endPoint x: 309, endPoint y: 270, distance: 216.5
click at [309, 270] on div "**********" at bounding box center [735, 425] width 927 height 443
paste textarea
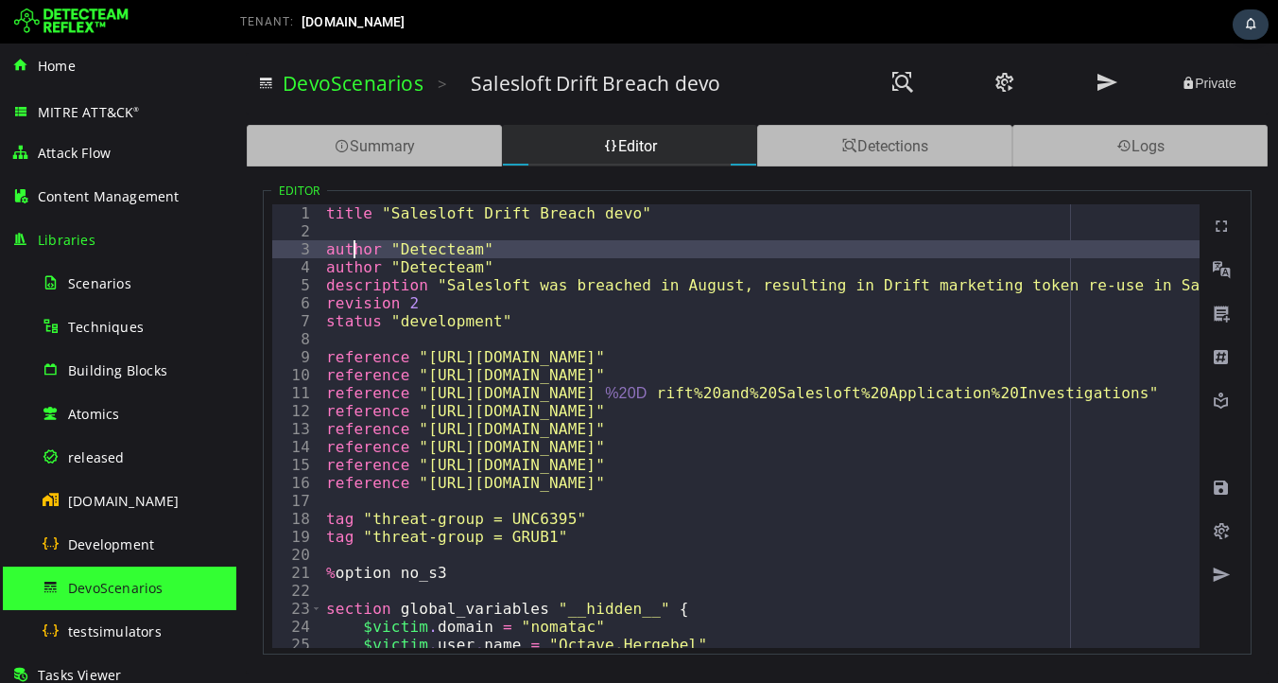
type textarea "**********"
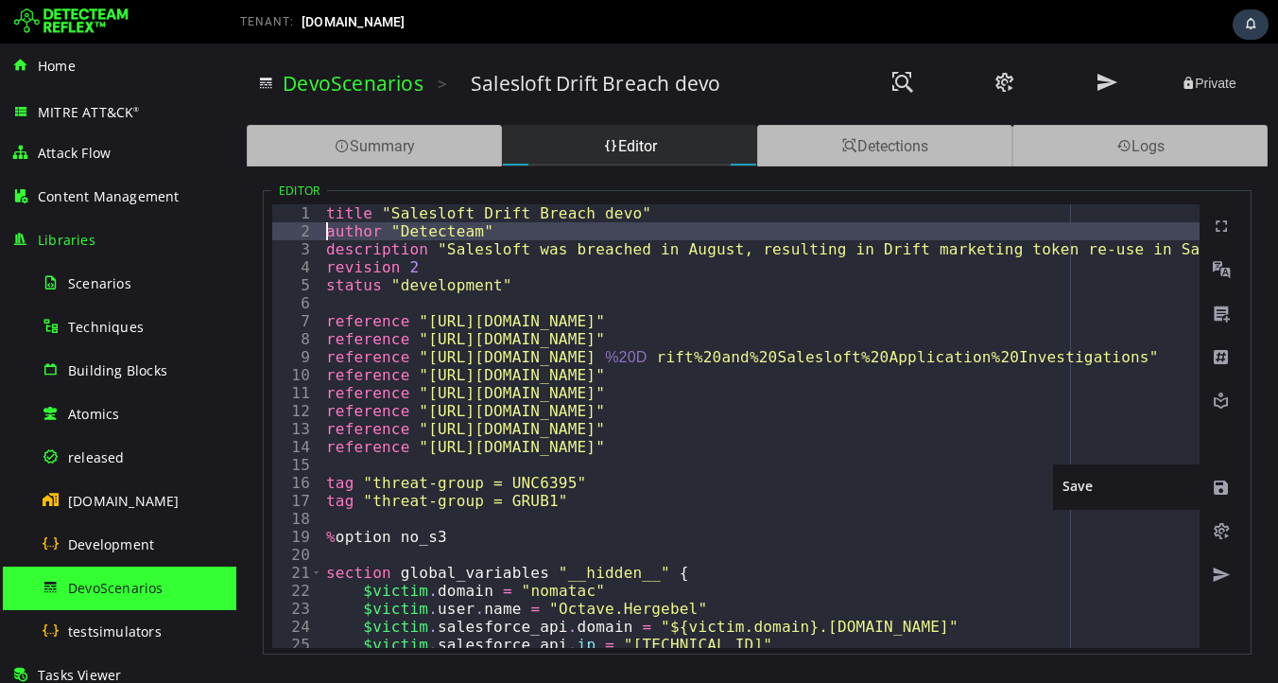
click at [1219, 486] on span at bounding box center [1221, 487] width 19 height 19
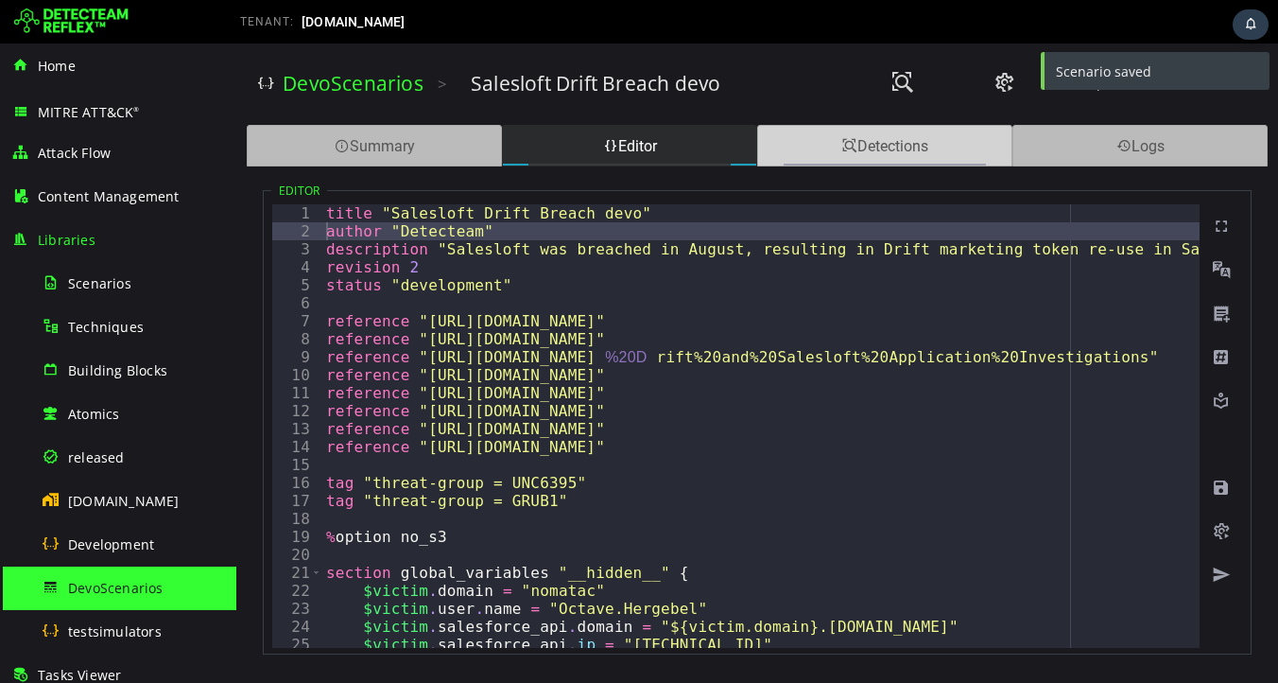
click at [883, 146] on div "Detections" at bounding box center [884, 146] width 255 height 42
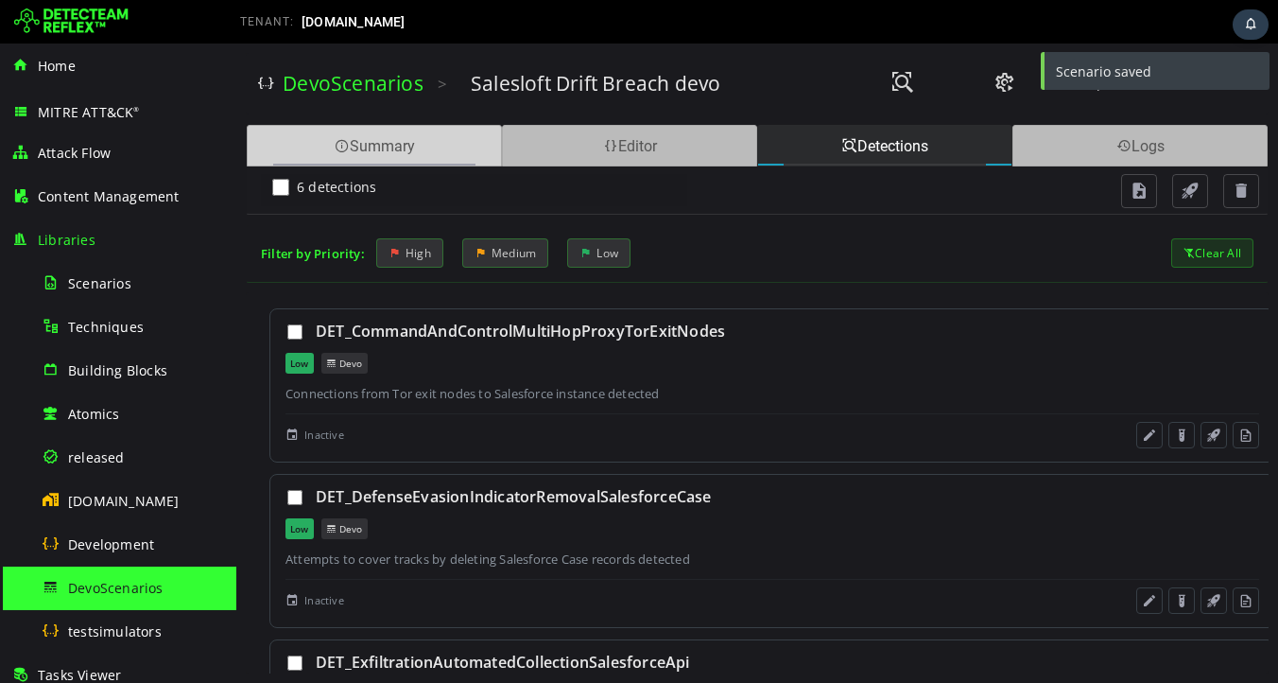
click at [414, 146] on div "Summary" at bounding box center [374, 146] width 255 height 42
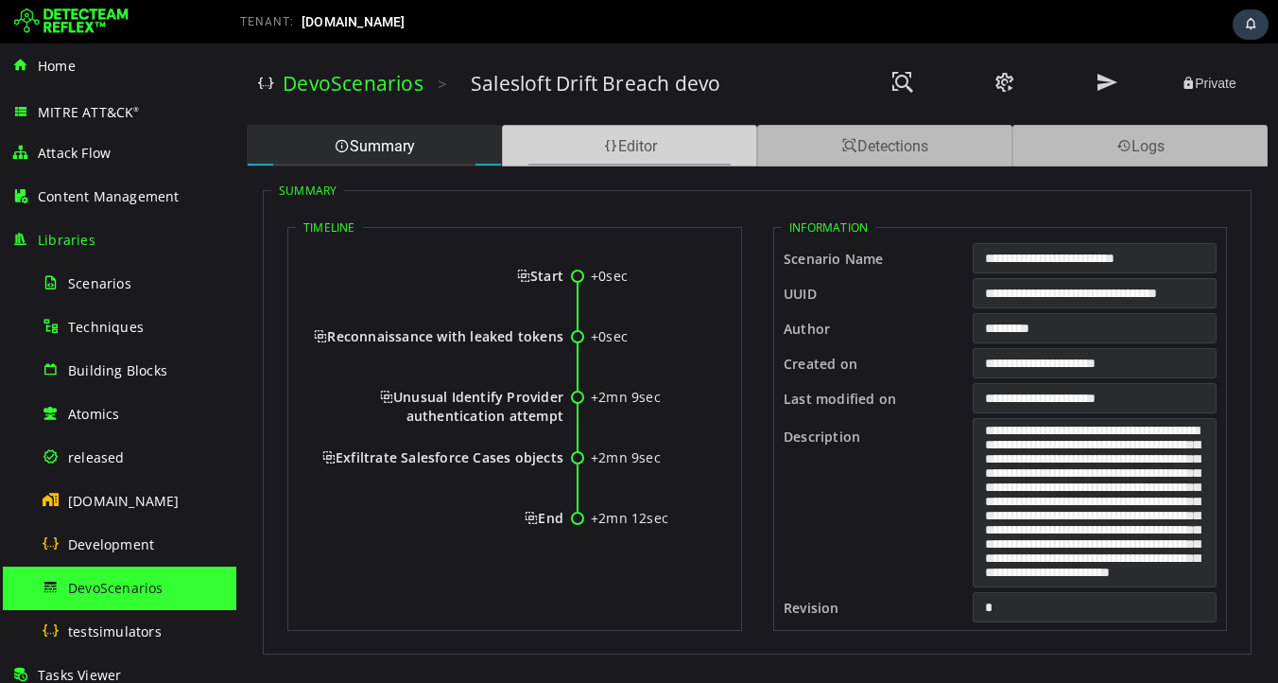
click at [585, 148] on div "Editor" at bounding box center [629, 146] width 255 height 42
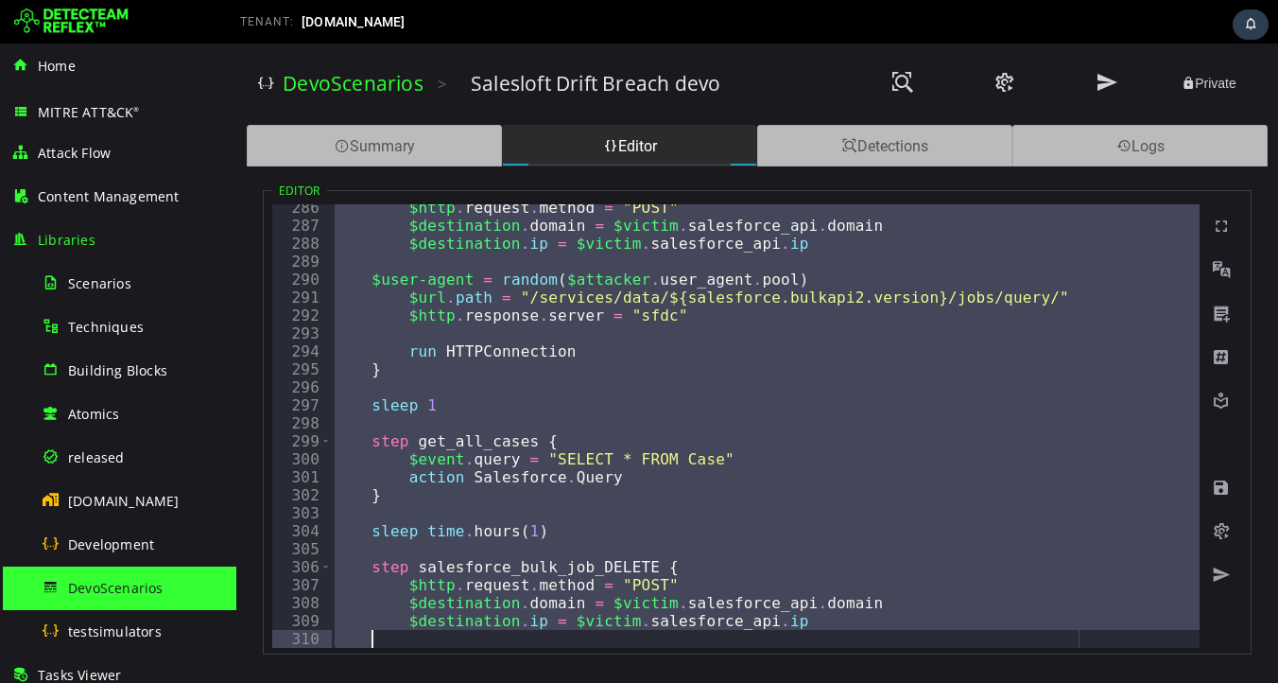
scroll to position [5448, 0]
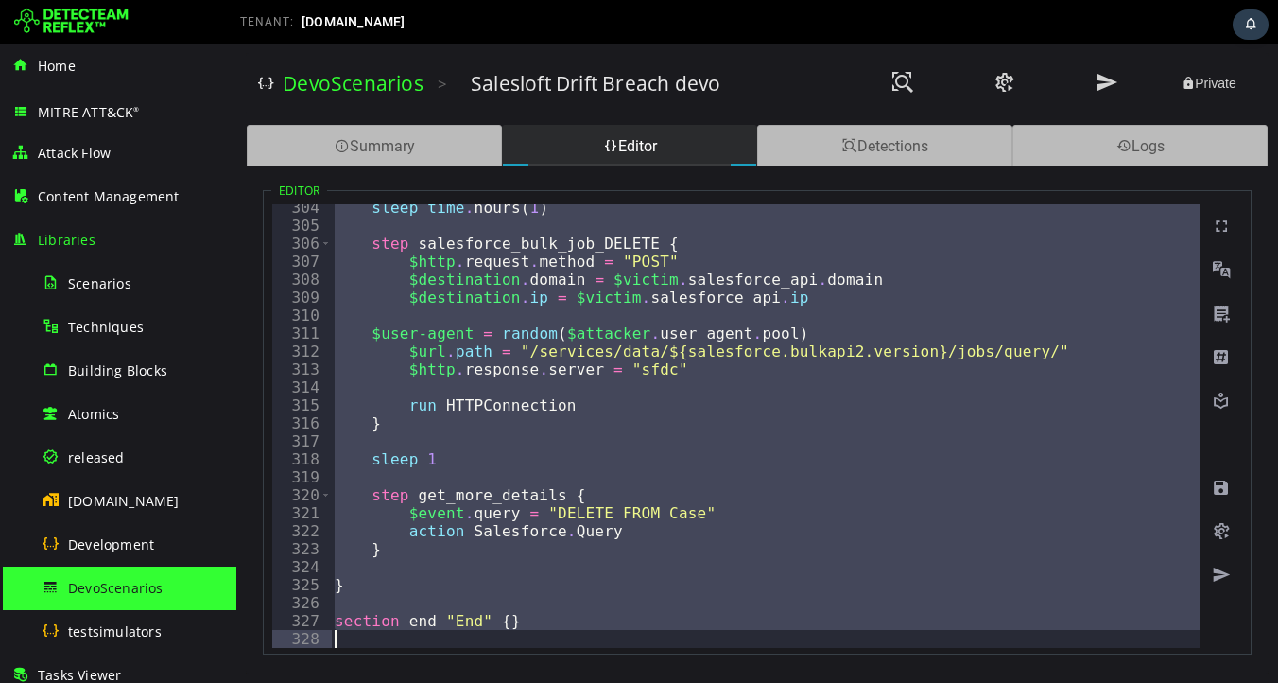
drag, startPoint x: 326, startPoint y: 470, endPoint x: 416, endPoint y: 682, distance: 230.0
click at [416, 682] on div "**********" at bounding box center [757, 362] width 1042 height 639
type textarea "**********"
paste textarea
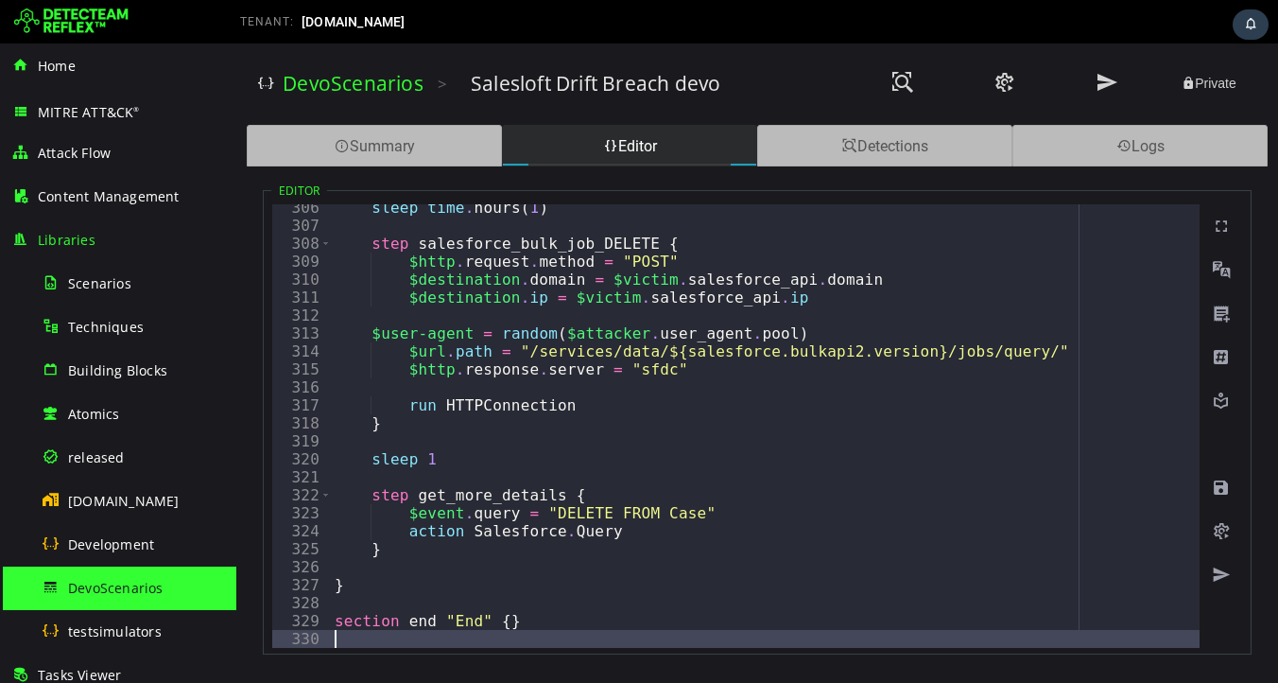
scroll to position [5484, 0]
click at [1218, 489] on span at bounding box center [1221, 487] width 19 height 19
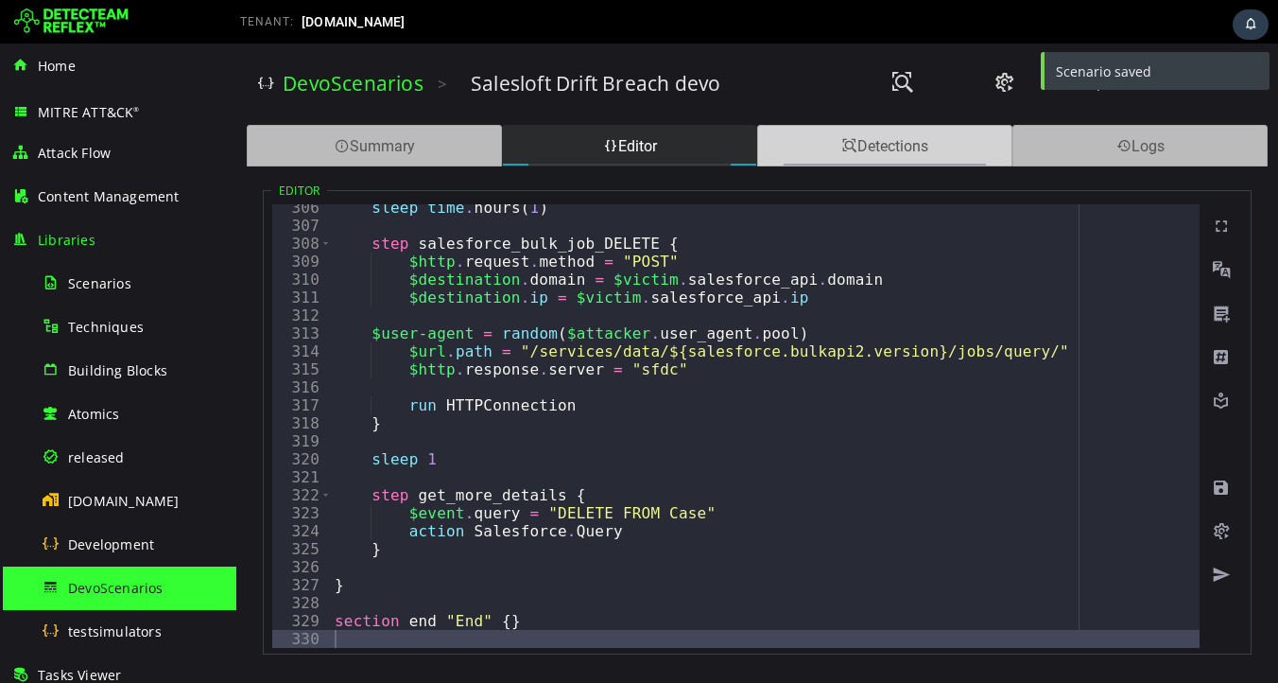
click at [852, 151] on span at bounding box center [849, 146] width 15 height 18
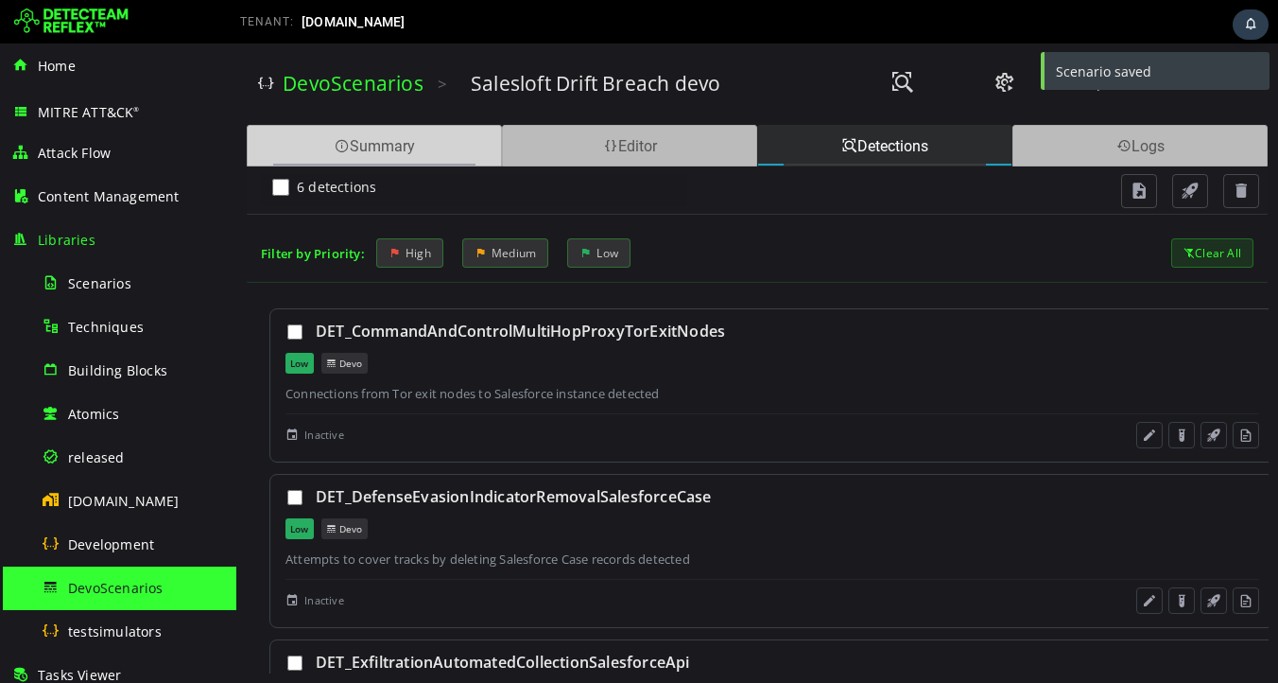
click at [390, 146] on div "Summary" at bounding box center [374, 146] width 255 height 42
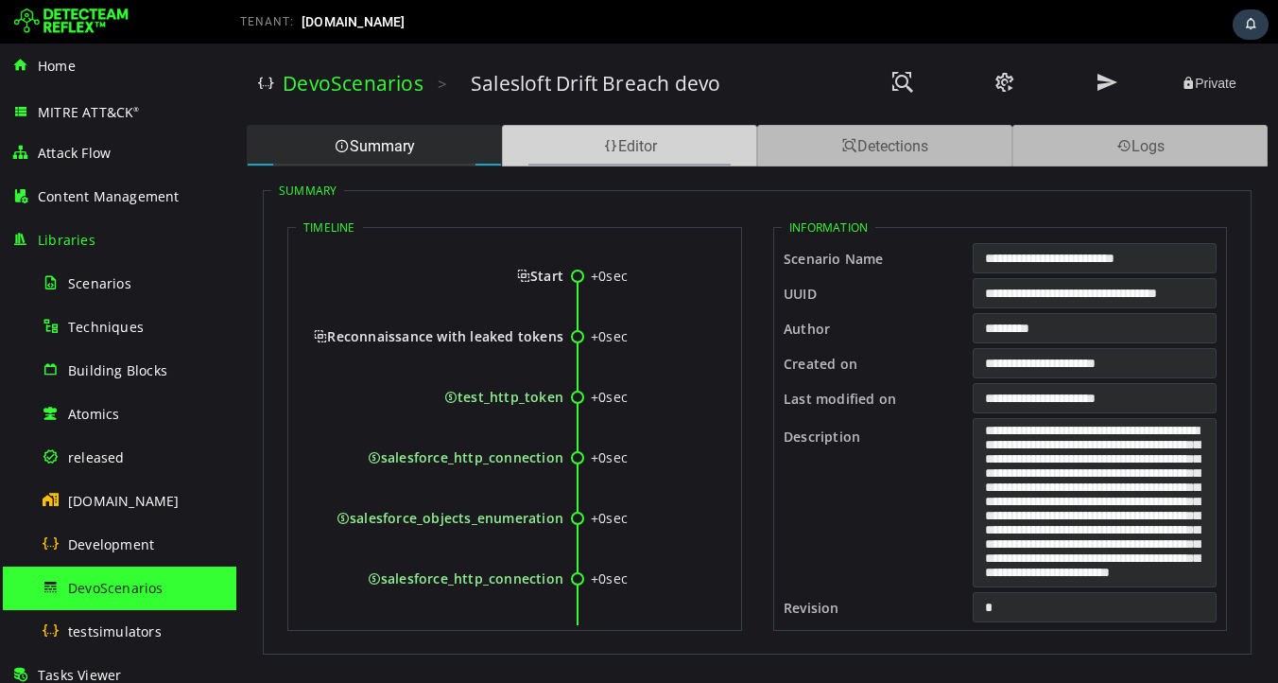
click at [611, 144] on span at bounding box center [610, 146] width 15 height 18
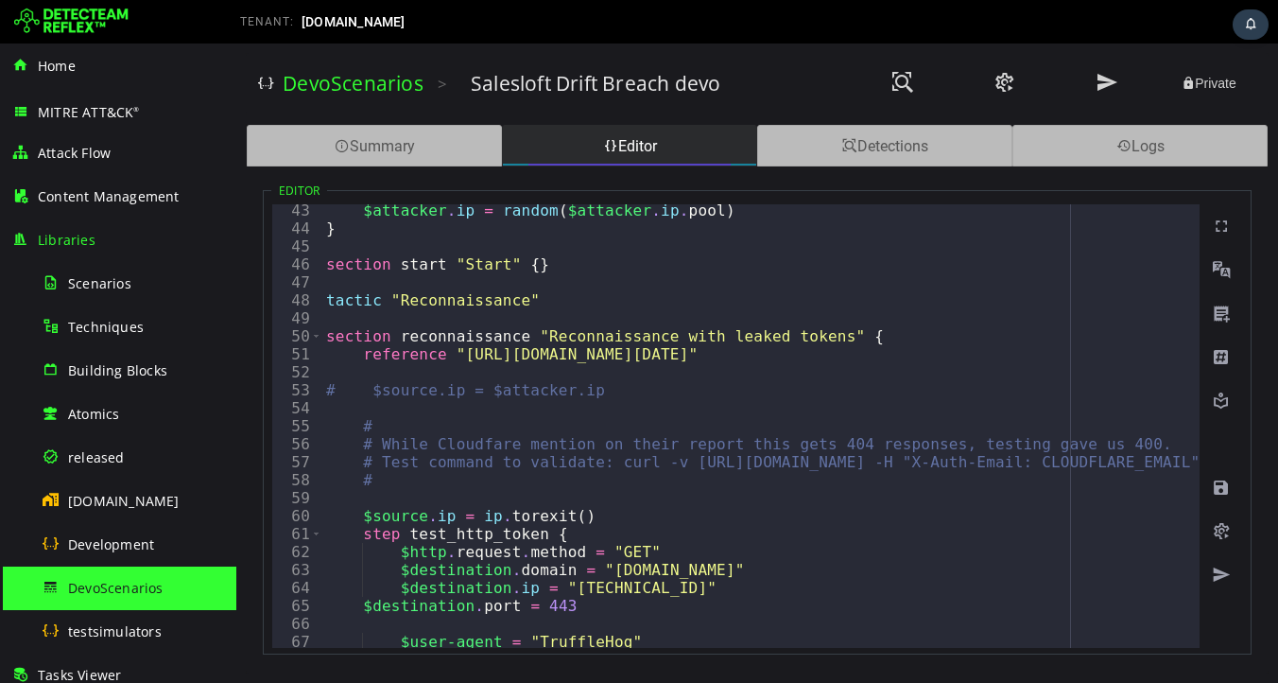
scroll to position [0, 0]
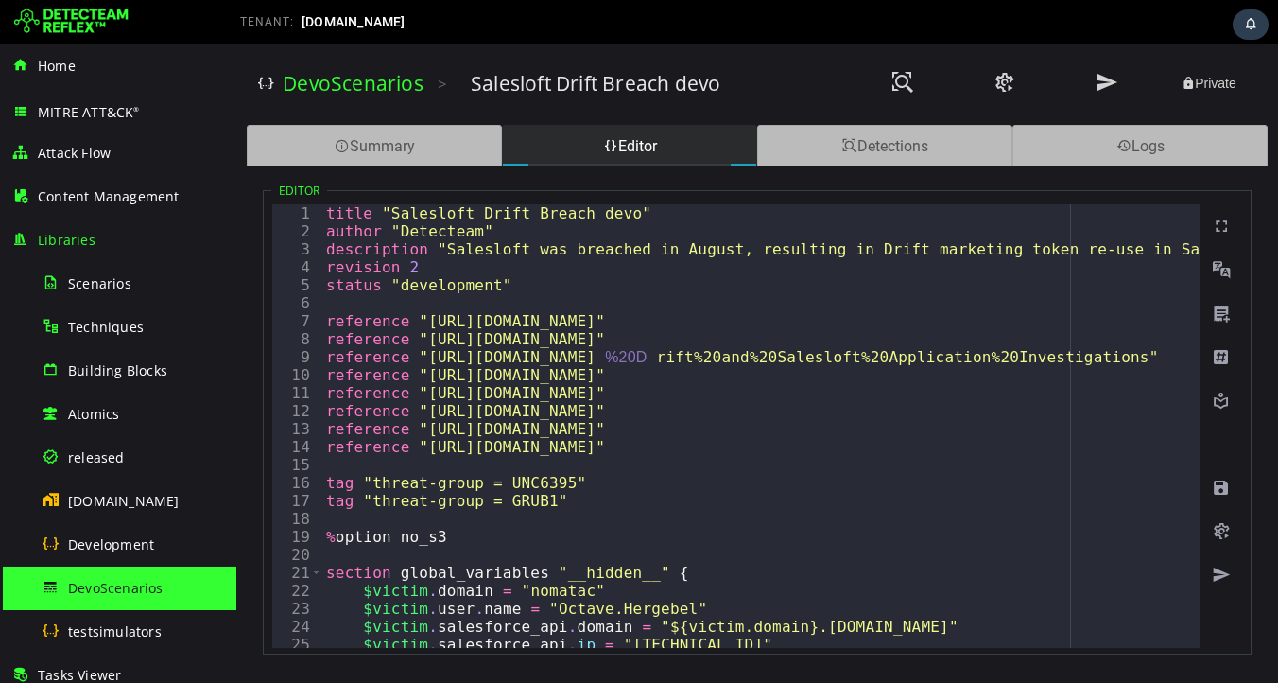
click at [685, 25] on div "TENANT: devo.com" at bounding box center [479, 22] width 506 height 30
click at [107, 585] on span "DevoScenarios" at bounding box center [115, 588] width 95 height 18
click at [113, 545] on span "Development" at bounding box center [111, 544] width 86 height 18
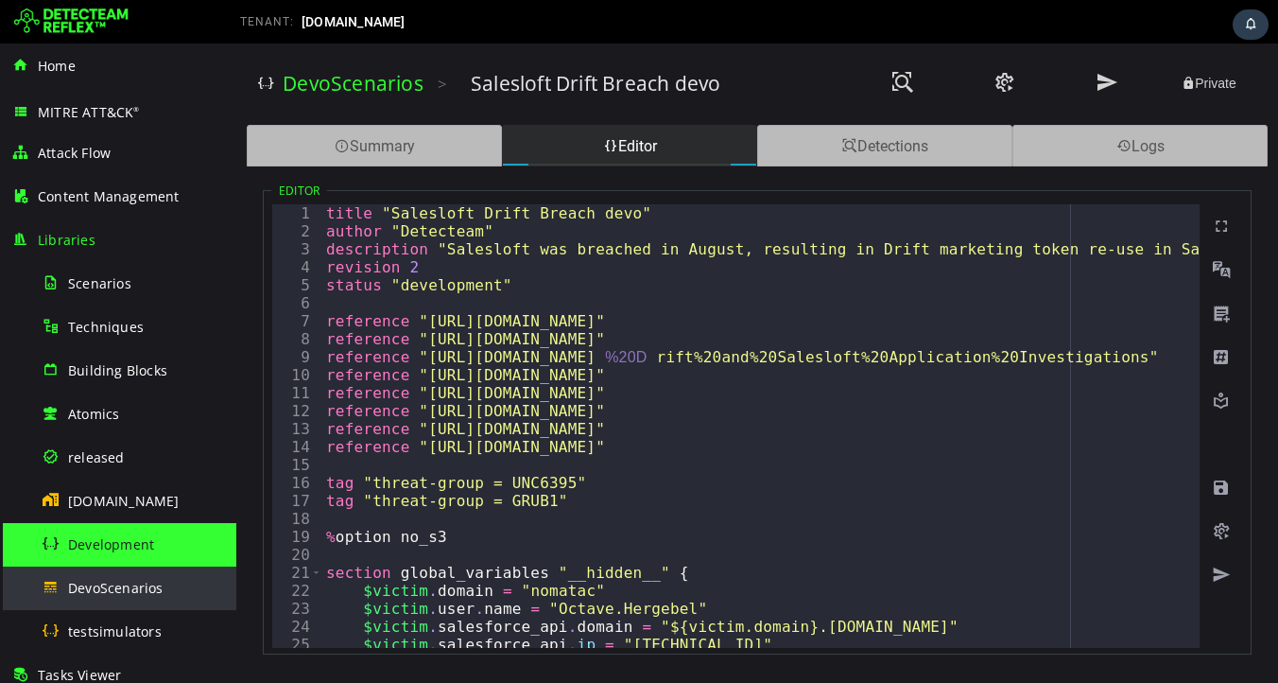
click at [107, 580] on span "DevoScenarios" at bounding box center [115, 588] width 95 height 18
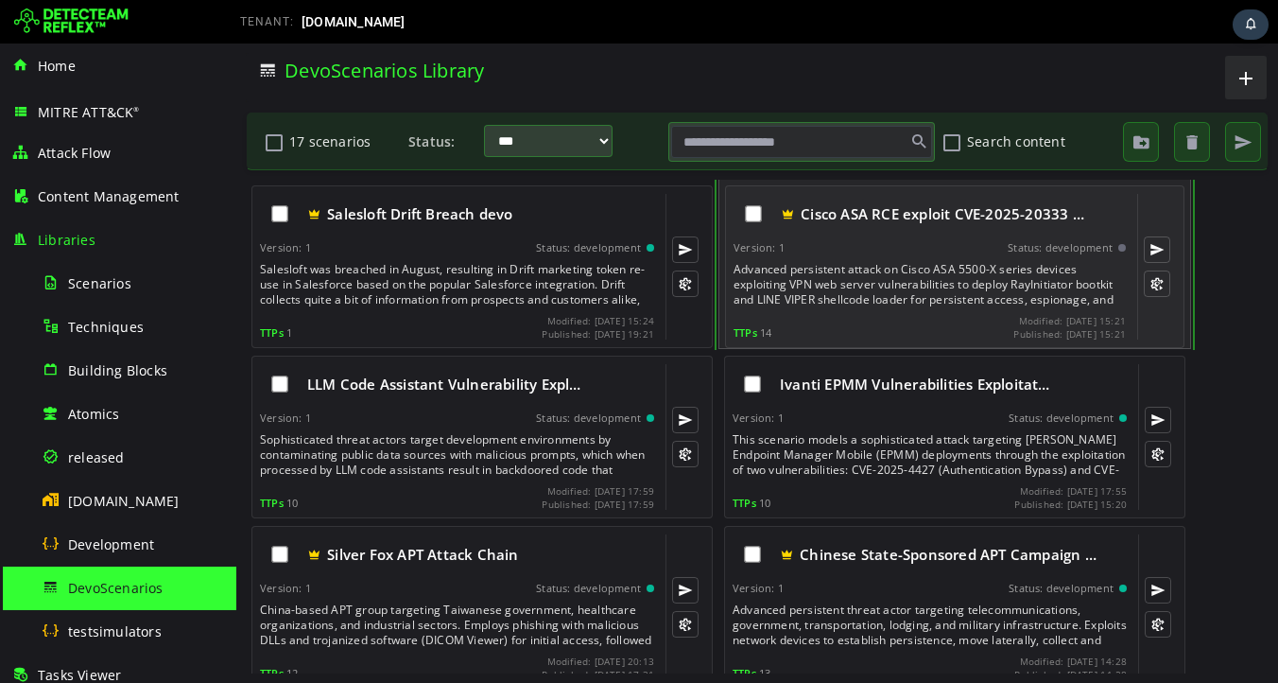
click at [883, 279] on div "Advanced persistent attack on Cisco ASA 5500-X series devices exploiting VPN we…" at bounding box center [932, 284] width 396 height 45
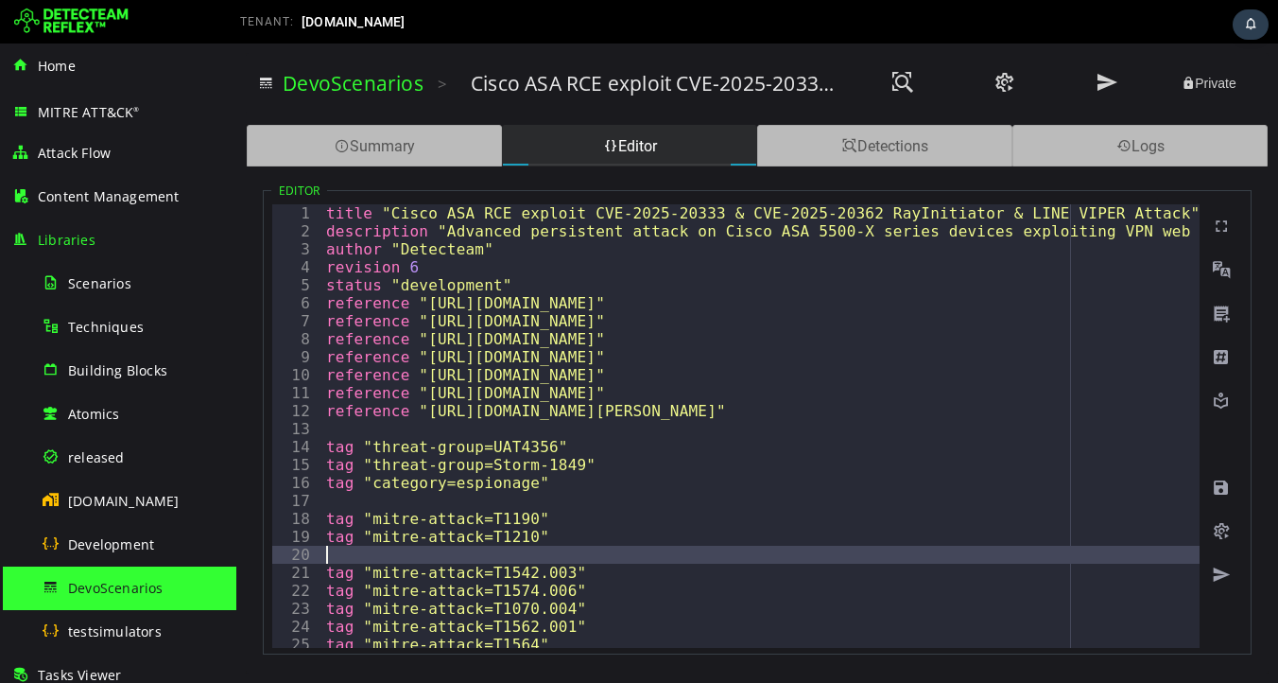
type textarea "**********"
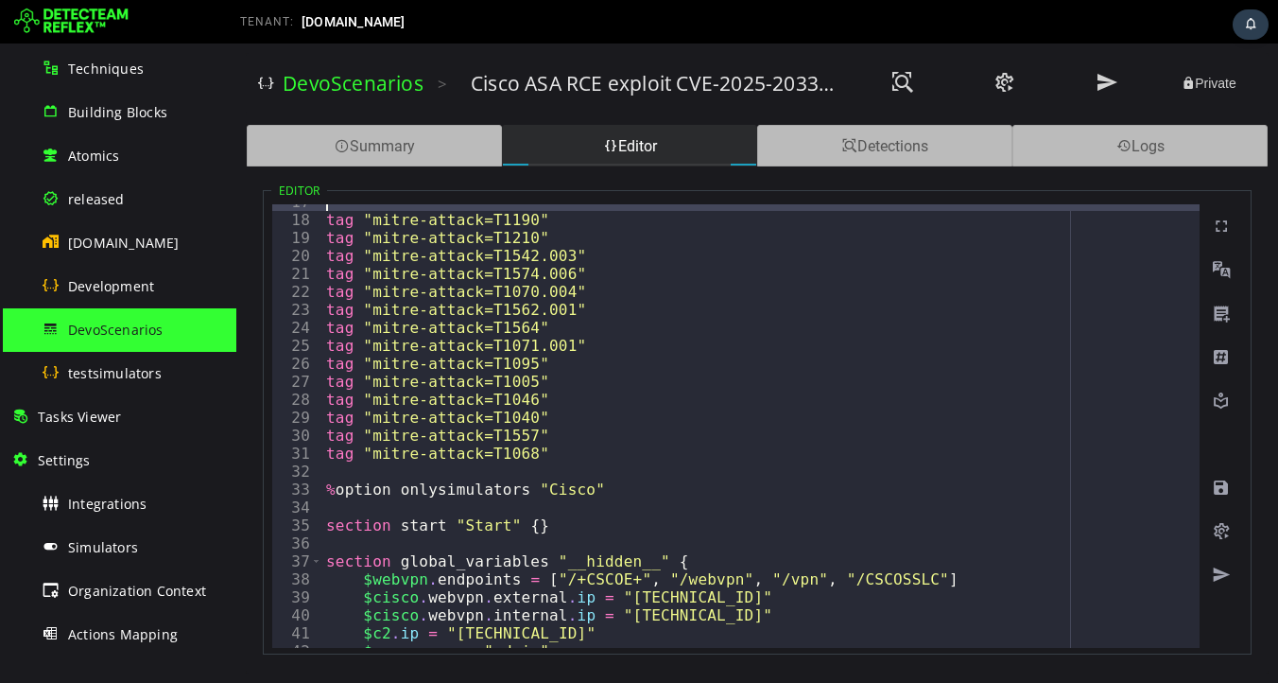
scroll to position [260, 0]
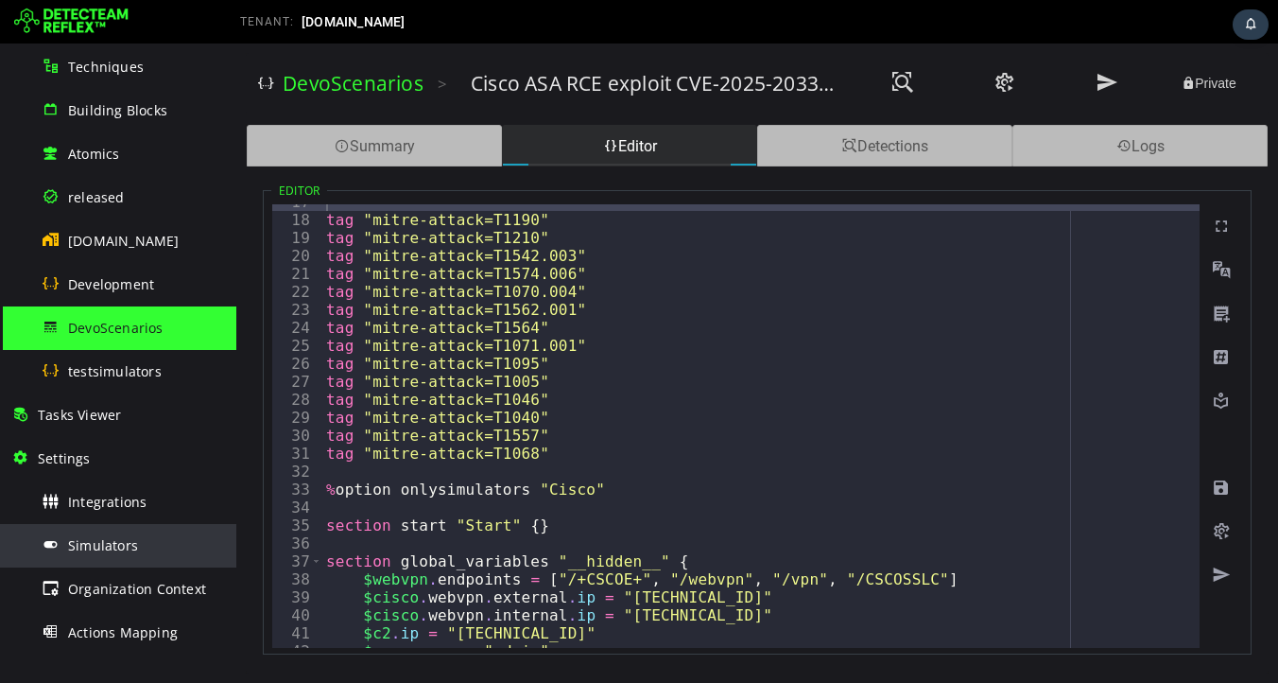
click at [101, 545] on span "Simulators" at bounding box center [103, 545] width 70 height 18
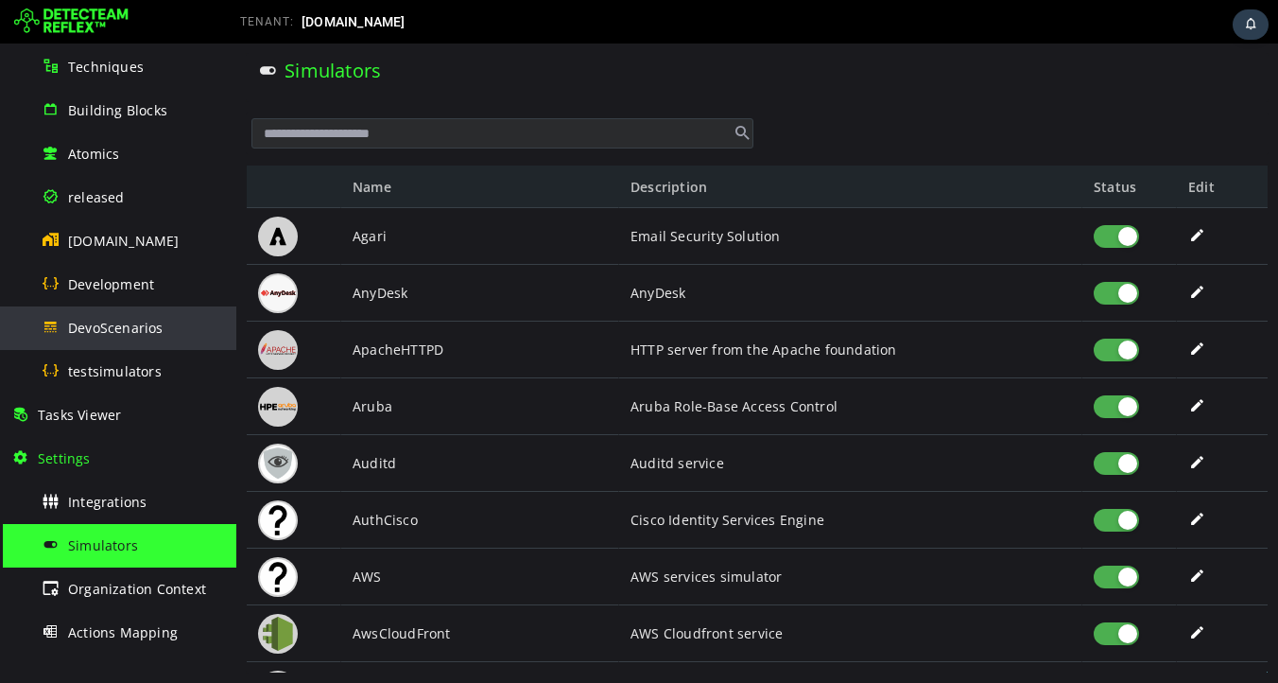
click at [122, 333] on span "DevoScenarios" at bounding box center [115, 328] width 95 height 18
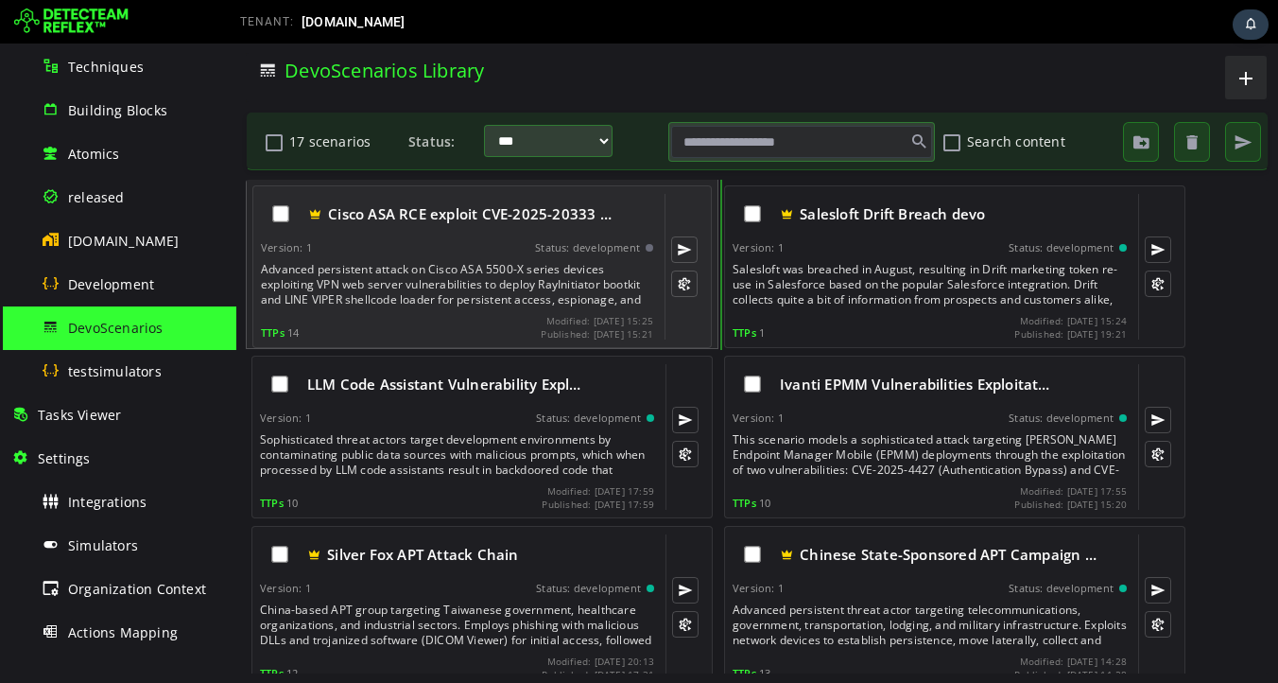
click at [434, 272] on div "Advanced persistent attack on Cisco ASA 5500-X series devices exploiting VPN we…" at bounding box center [459, 284] width 396 height 45
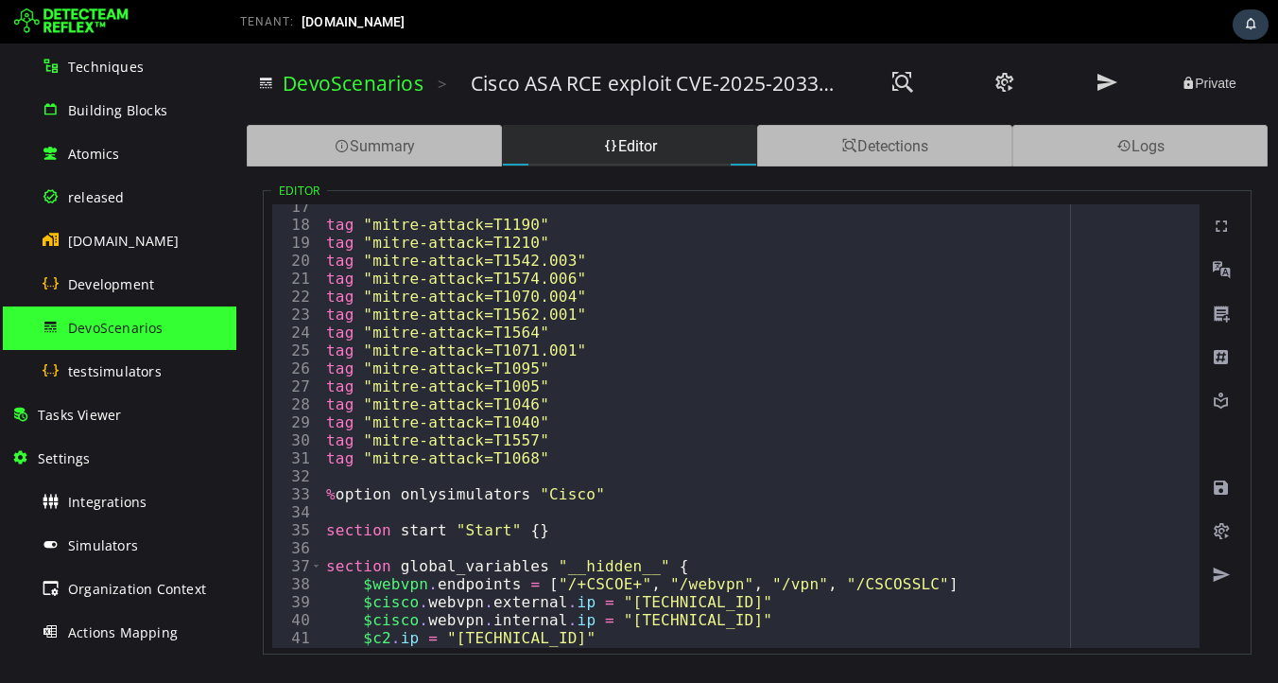
scroll to position [319, 0]
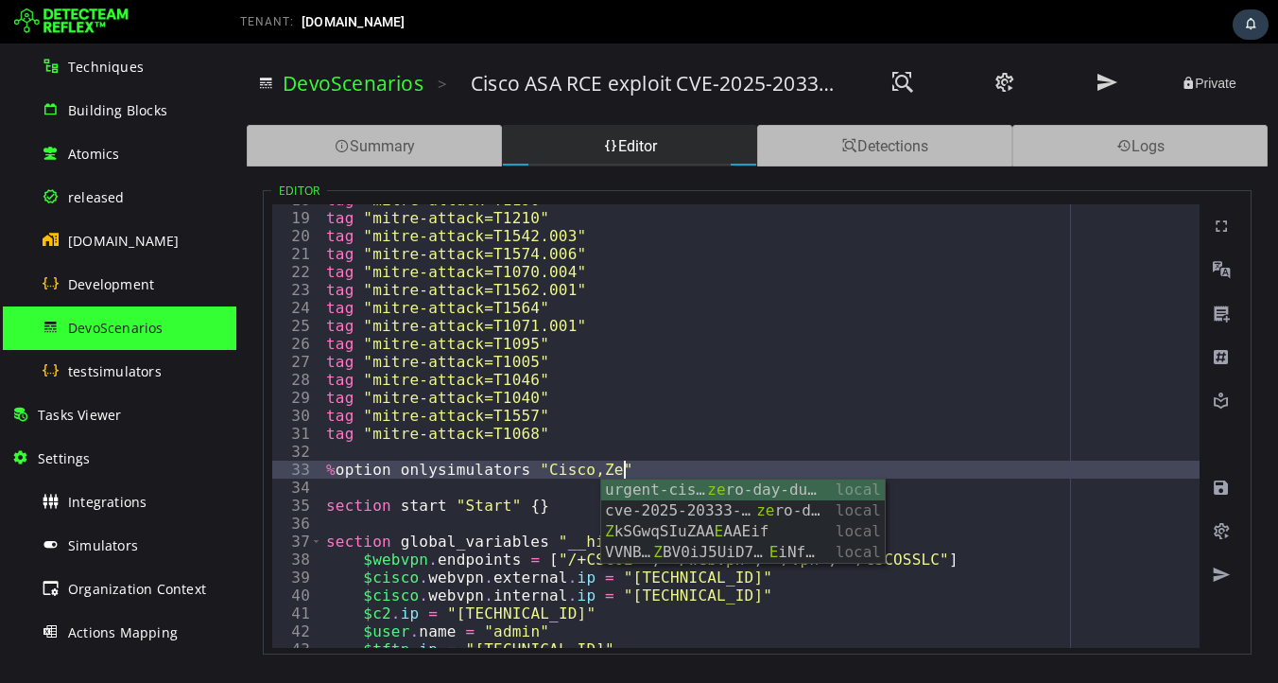
scroll to position [0, 18]
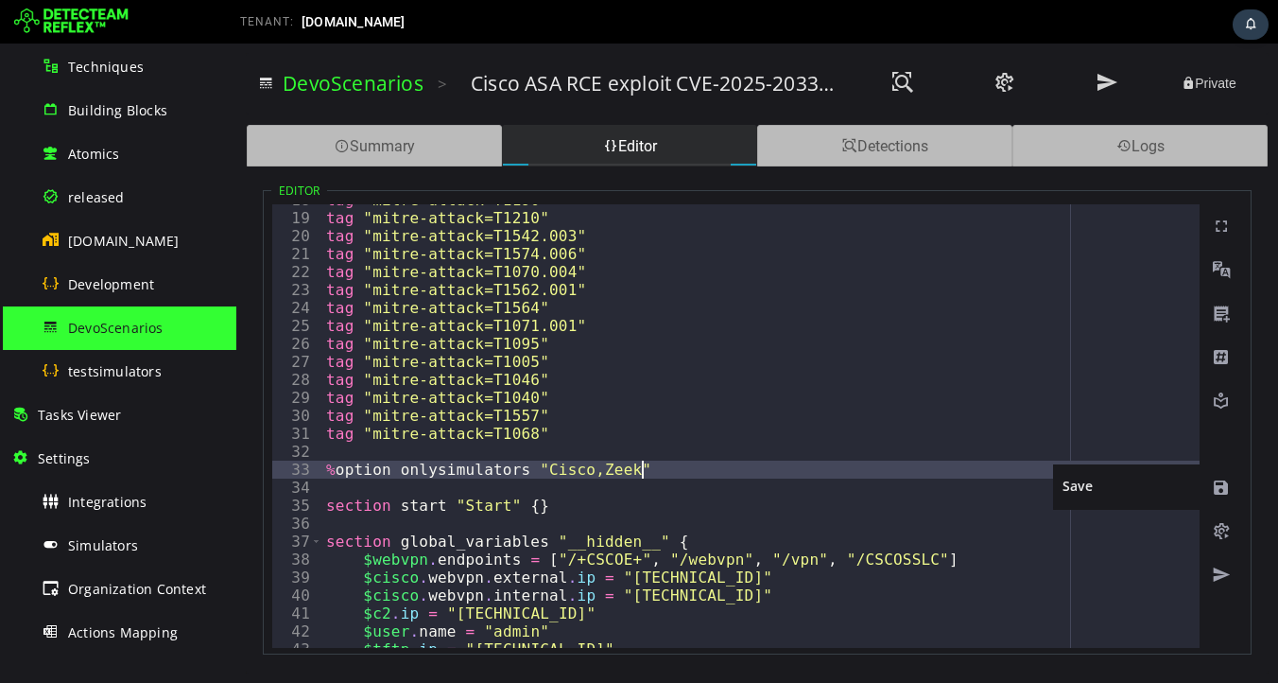
click at [1220, 488] on span at bounding box center [1221, 487] width 19 height 19
type textarea "**********"
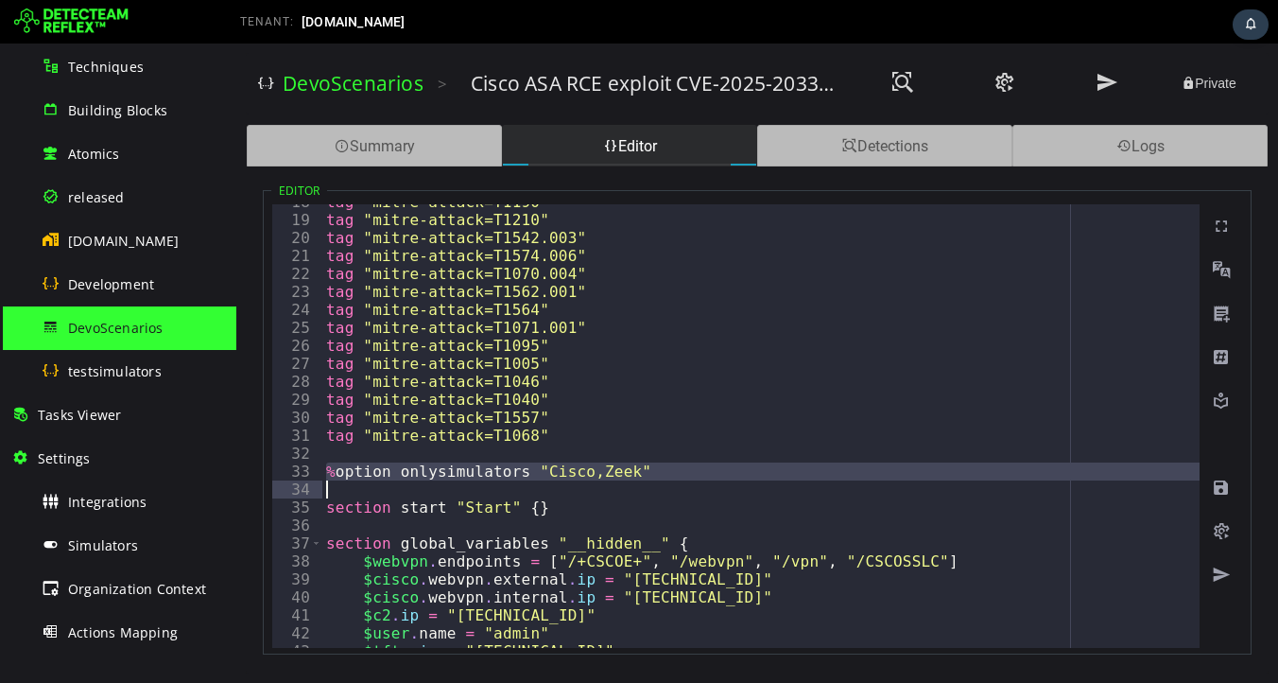
scroll to position [0, 0]
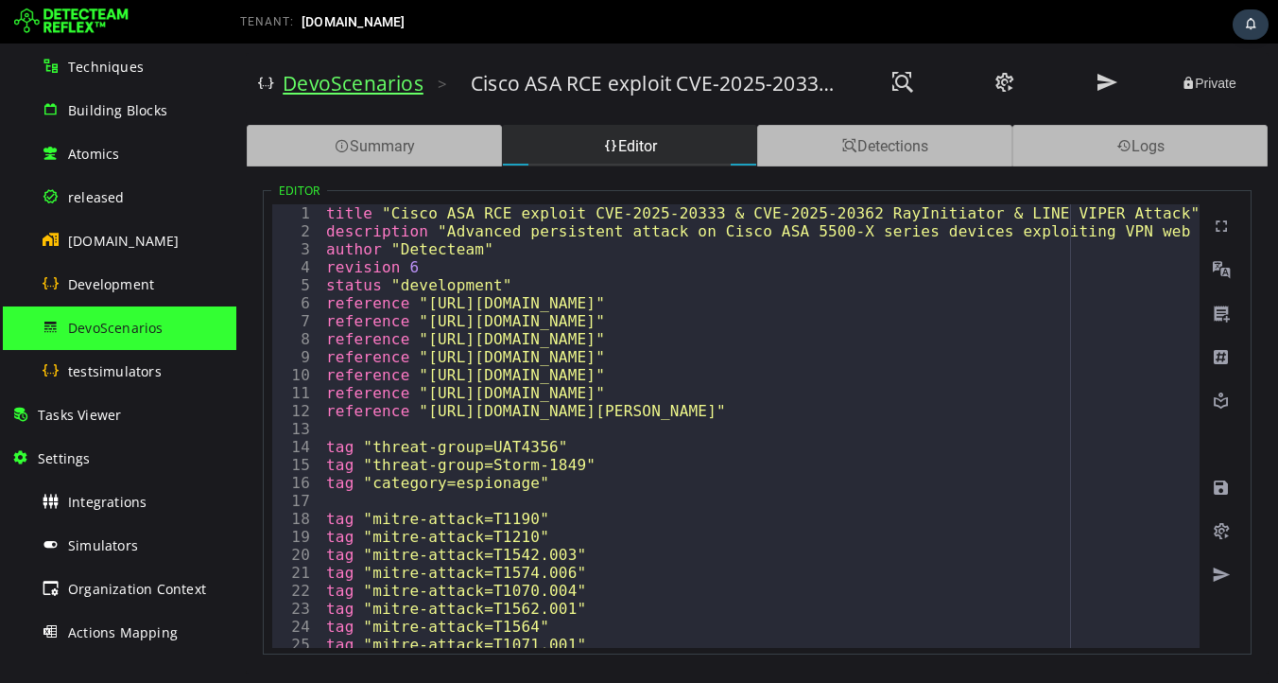
click at [330, 82] on link "DevoScenarios" at bounding box center [353, 83] width 141 height 26
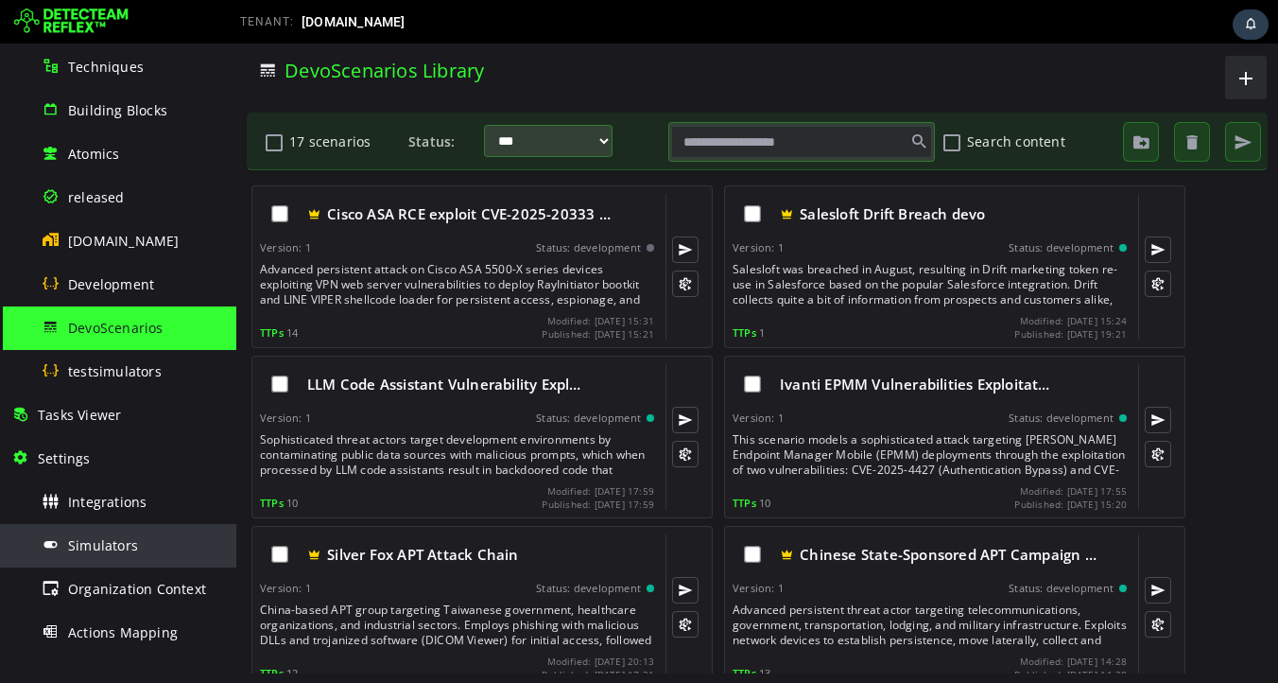
click at [100, 544] on span "Simulators" at bounding box center [103, 545] width 70 height 18
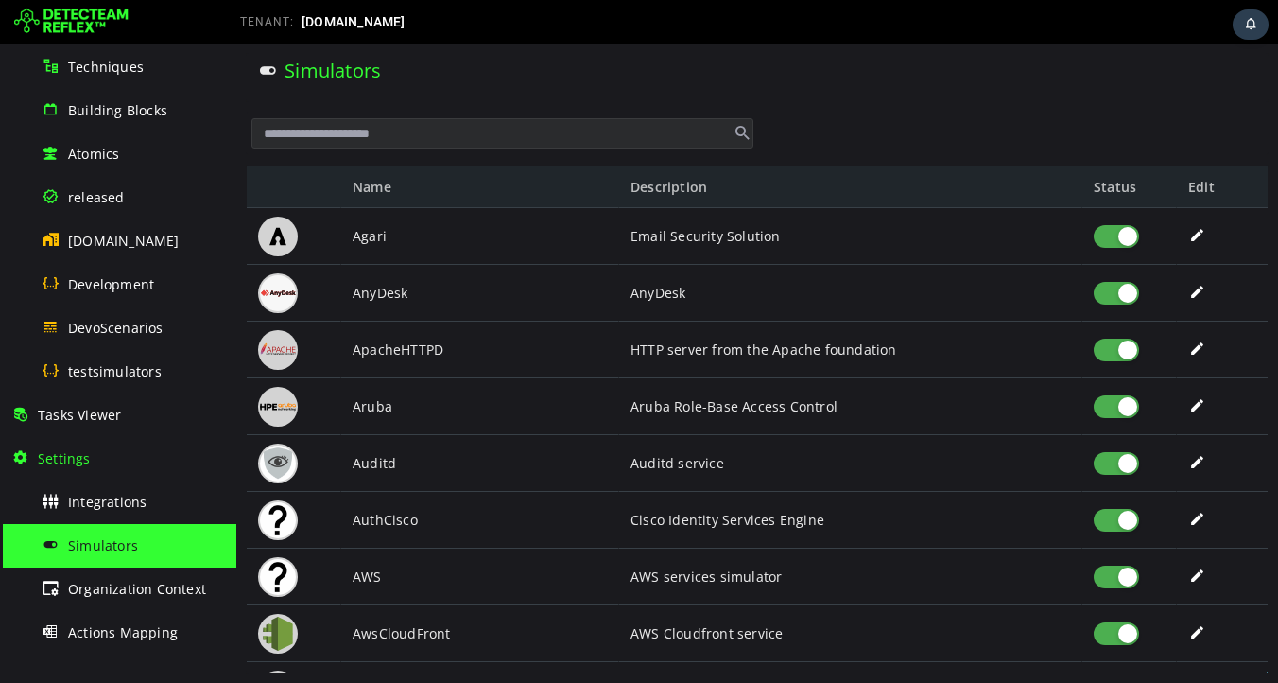
click at [437, 139] on input "text" at bounding box center [502, 133] width 502 height 30
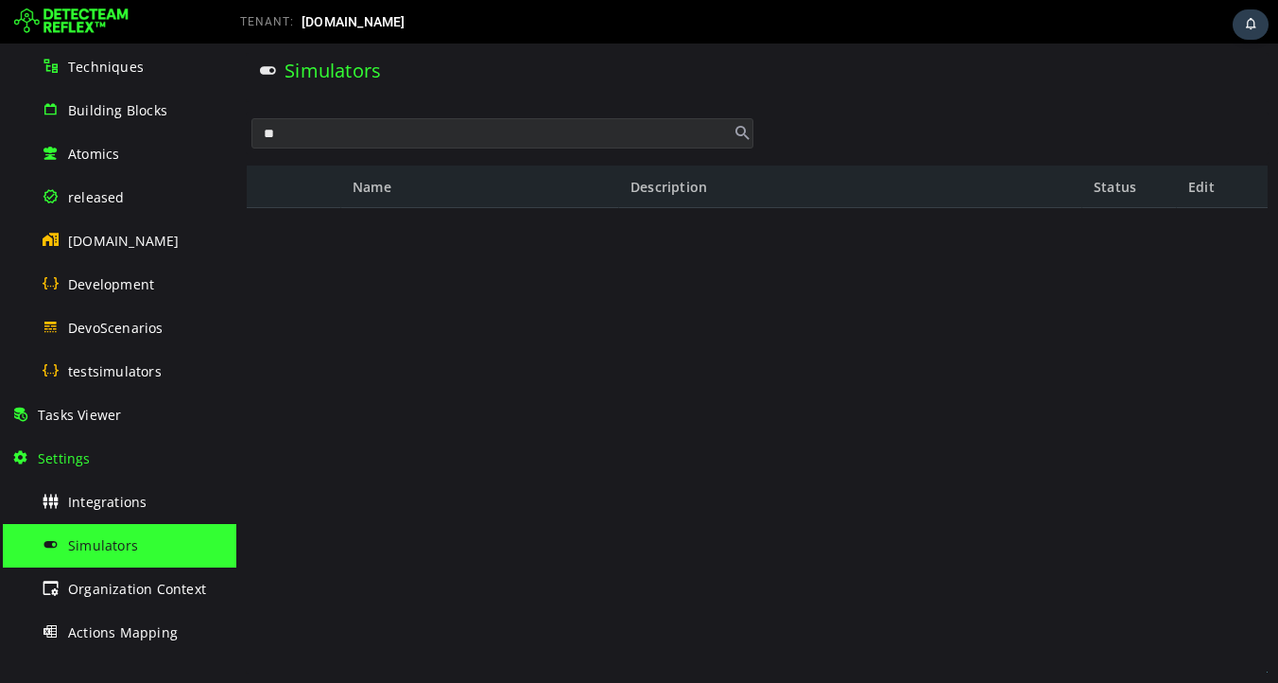
type input "*"
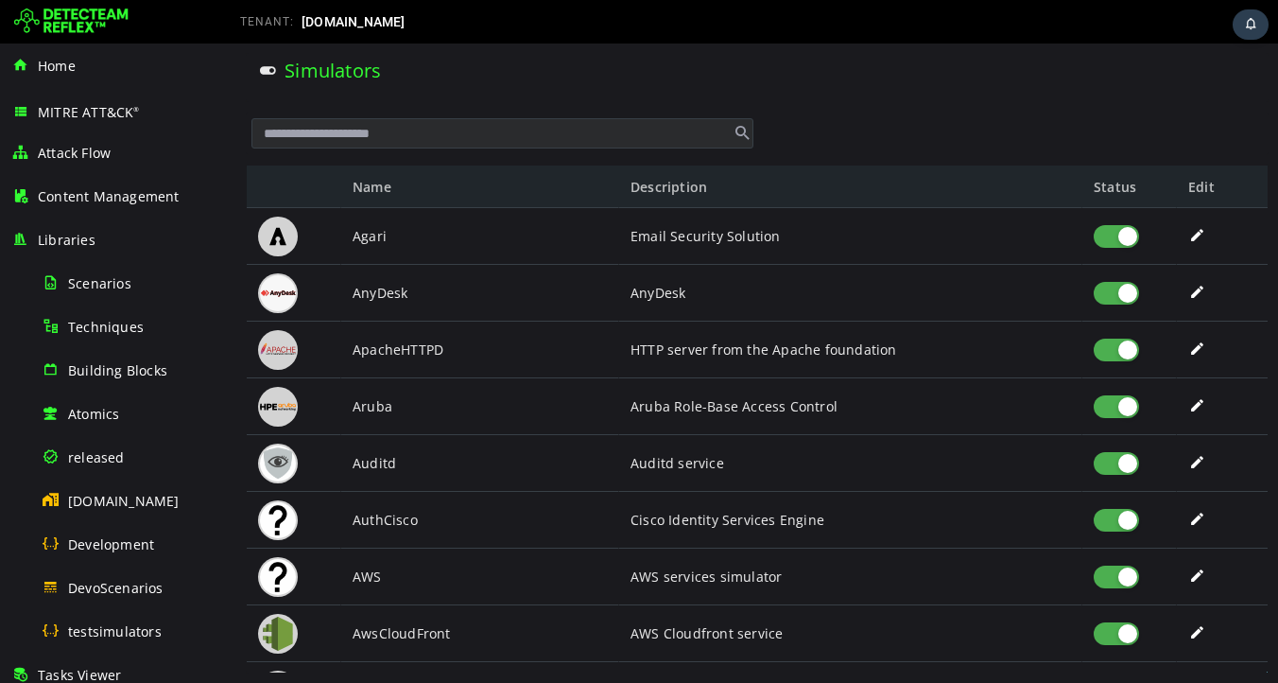
click at [599, 86] on div "Simulators" at bounding box center [757, 77] width 1021 height 47
click at [420, 138] on input "text" at bounding box center [502, 133] width 502 height 30
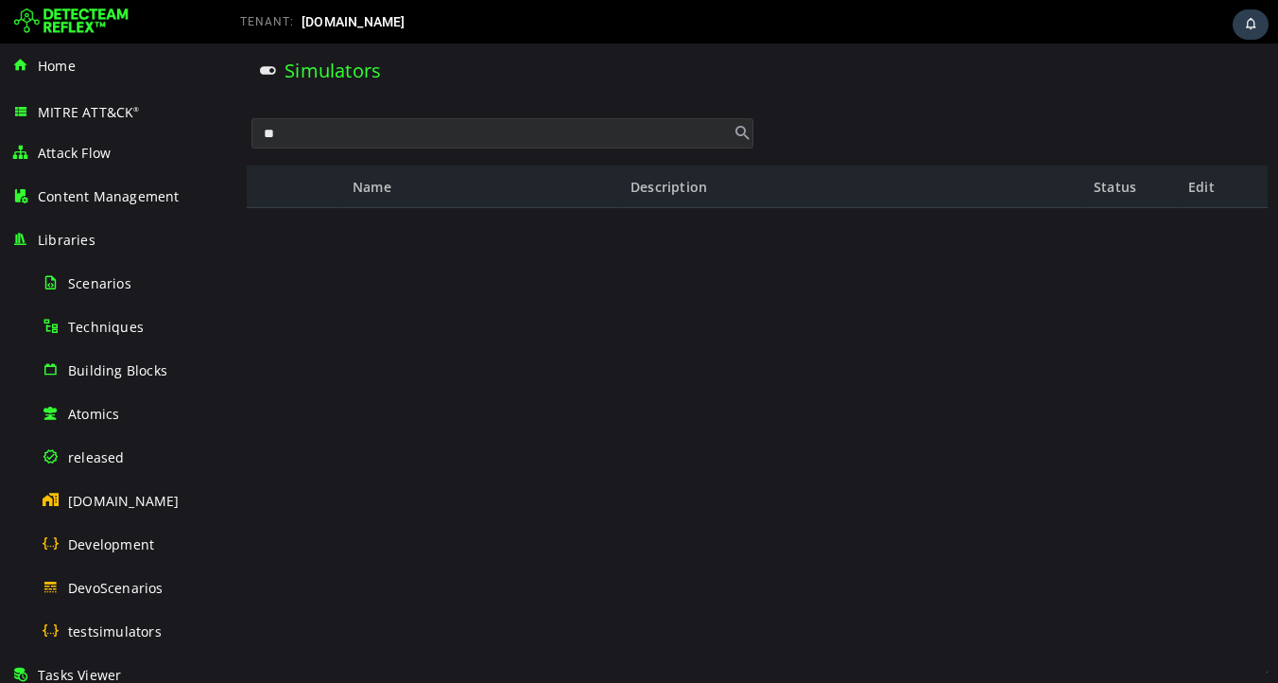
type input "*"
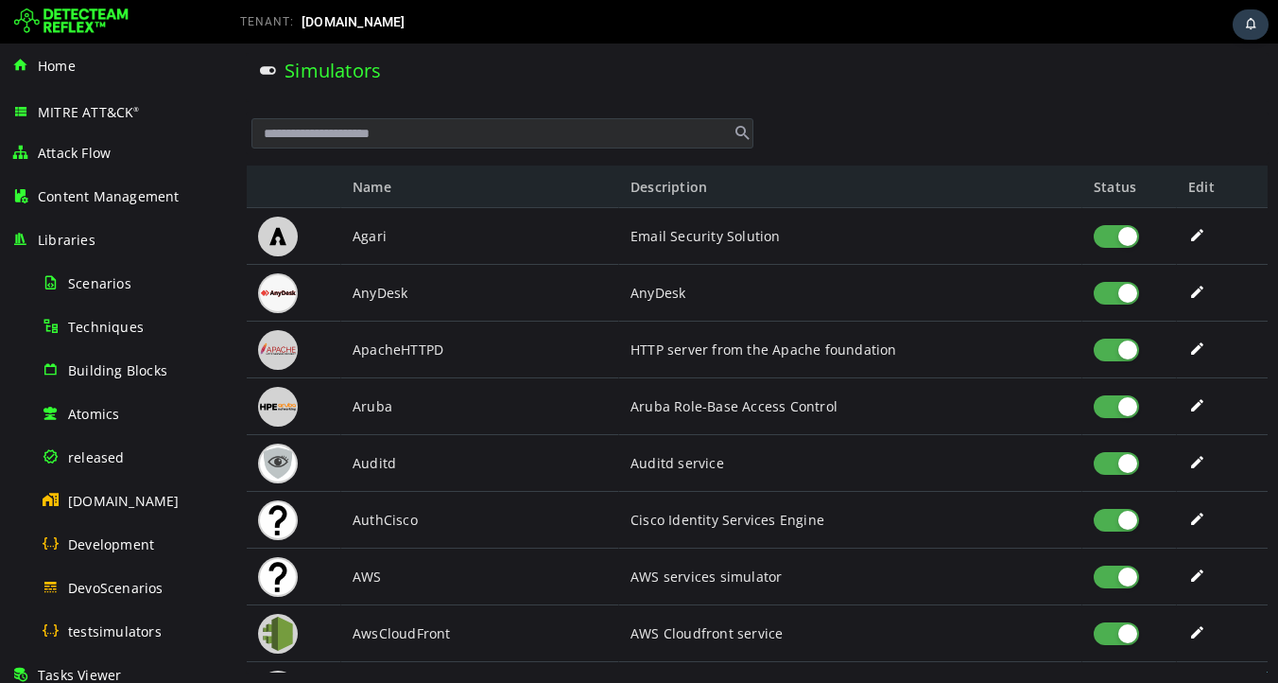
click at [170, 20] on div at bounding box center [107, 22] width 208 height 38
click at [544, 134] on input "text" at bounding box center [502, 133] width 502 height 30
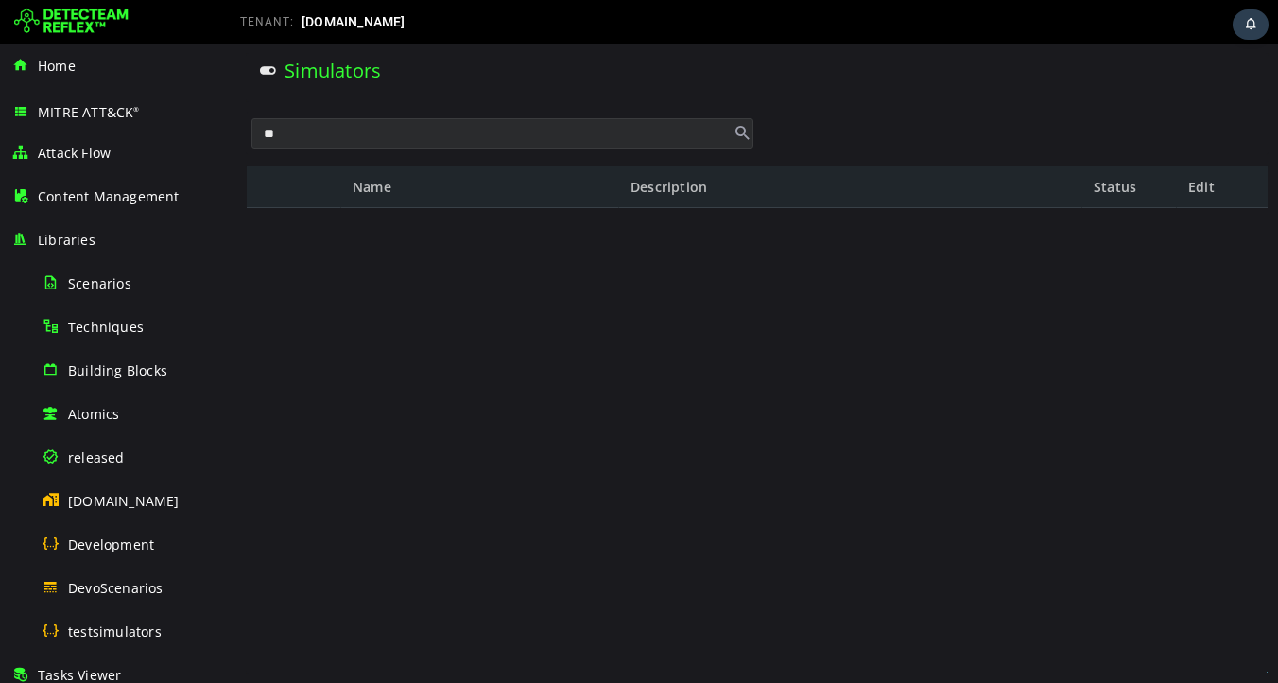
type input "*"
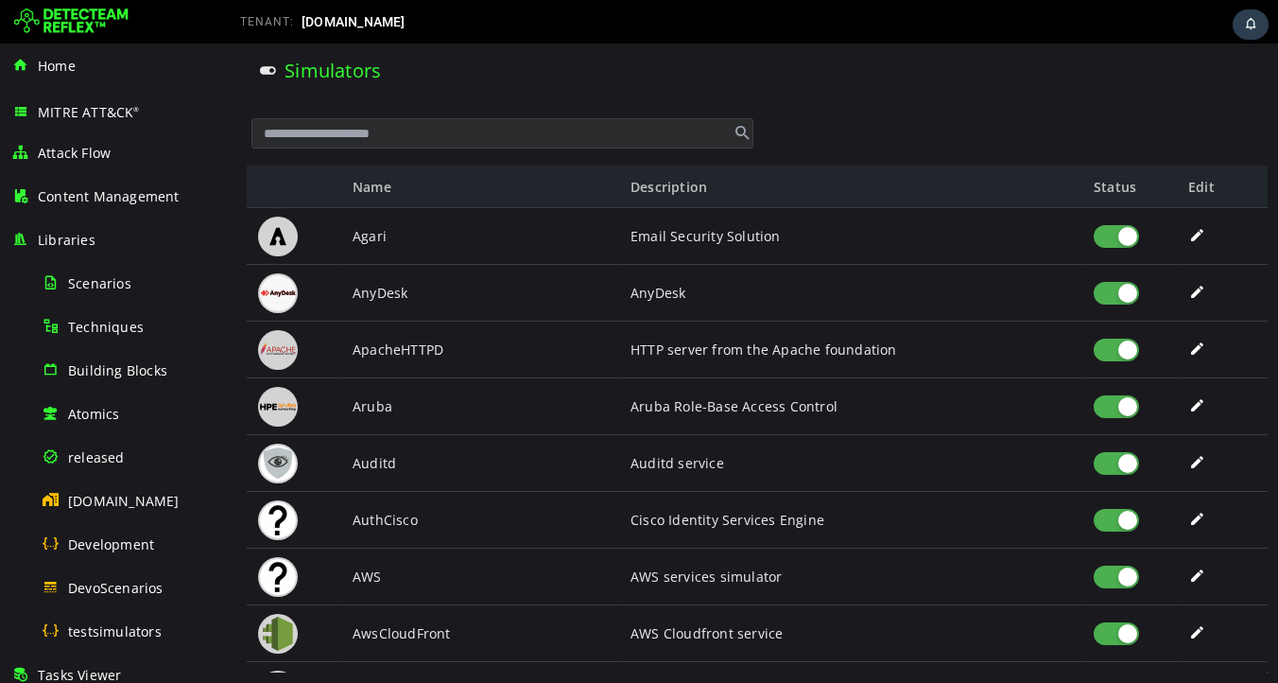
click at [535, 70] on div "Simulators" at bounding box center [757, 71] width 998 height 26
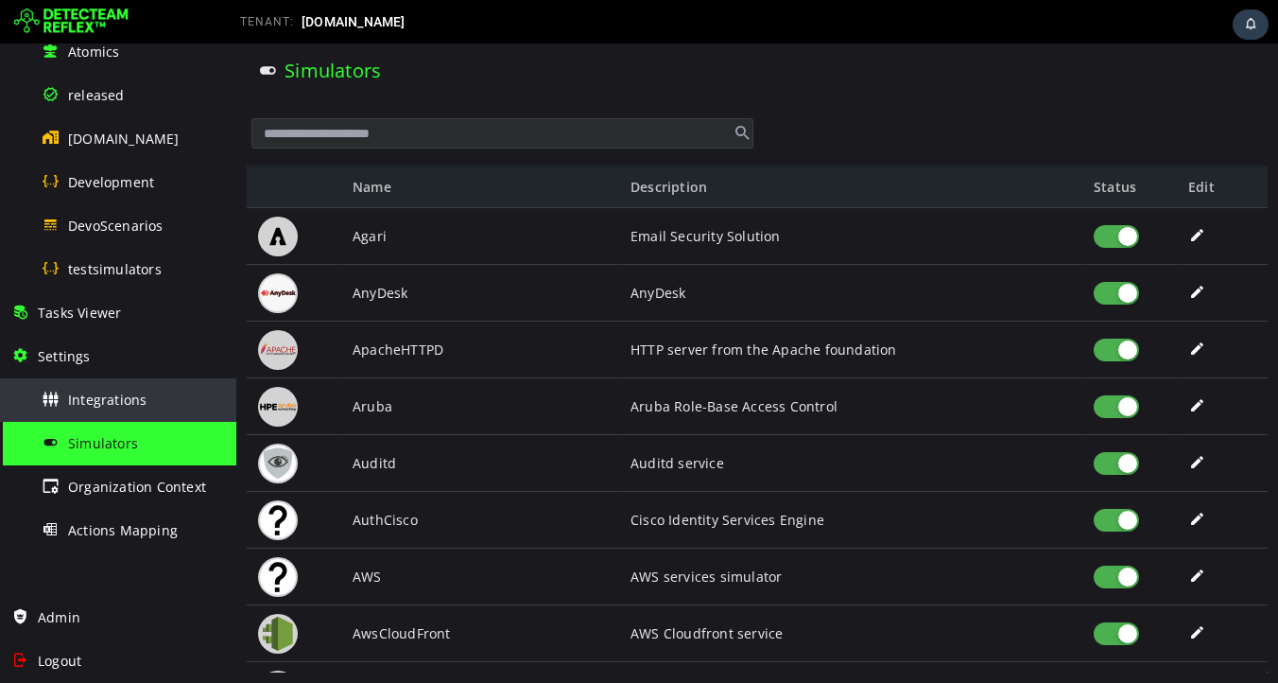
click at [109, 399] on span "Integrations" at bounding box center [107, 399] width 78 height 18
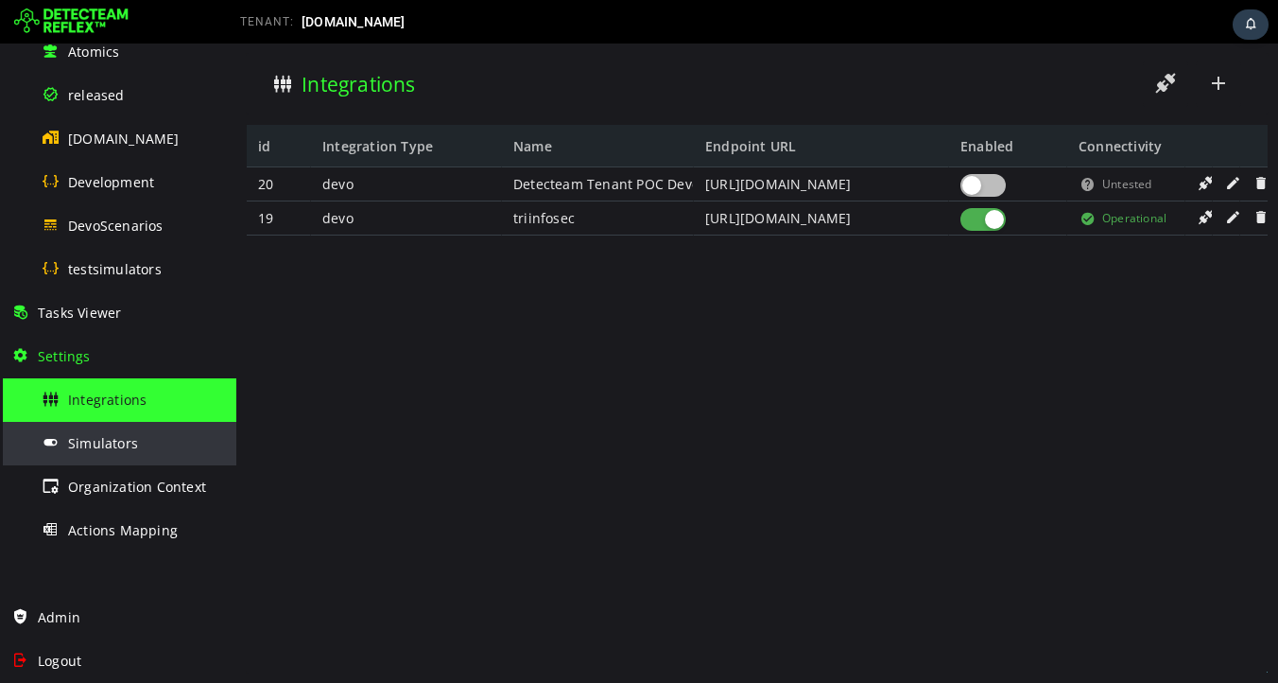
click at [95, 444] on span "Simulators" at bounding box center [103, 443] width 70 height 18
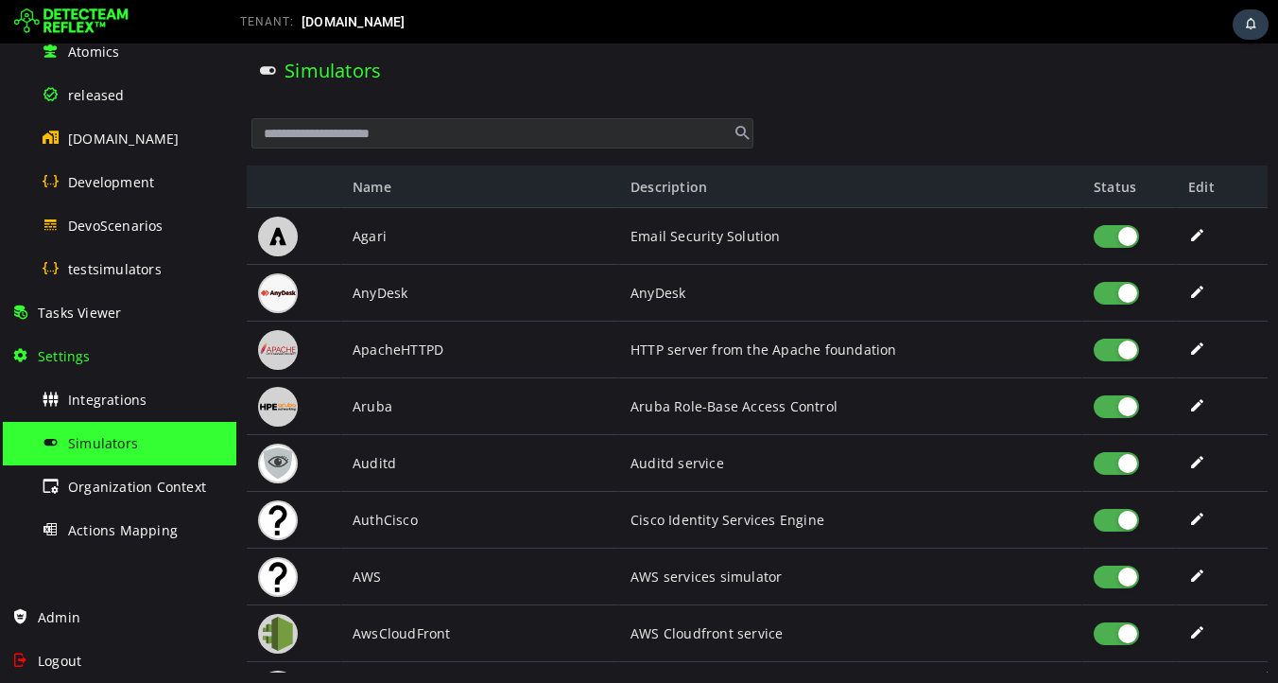
click at [440, 142] on input "text" at bounding box center [502, 133] width 502 height 30
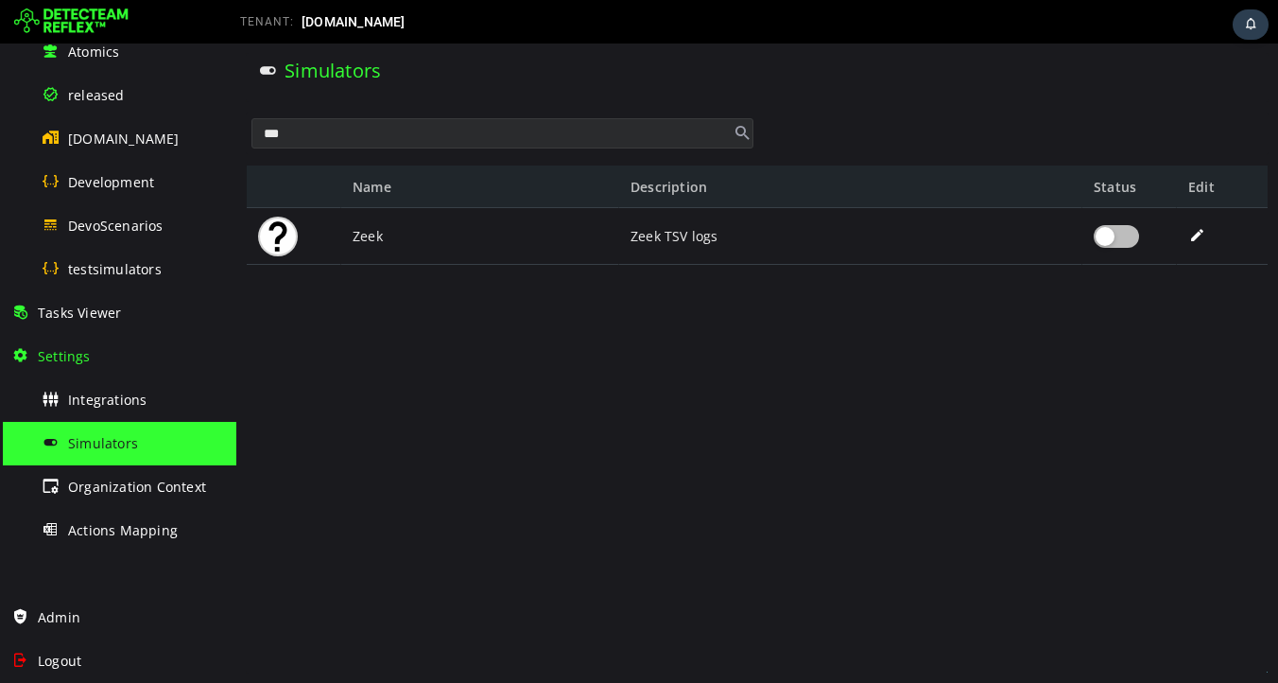
type input "***"
click at [1130, 239] on div at bounding box center [1116, 236] width 45 height 23
click at [450, 88] on div "Simulators" at bounding box center [757, 77] width 1021 height 47
click at [605, 98] on div "Simulators" at bounding box center [757, 77] width 1021 height 47
click at [596, 132] on input "***" at bounding box center [502, 133] width 502 height 30
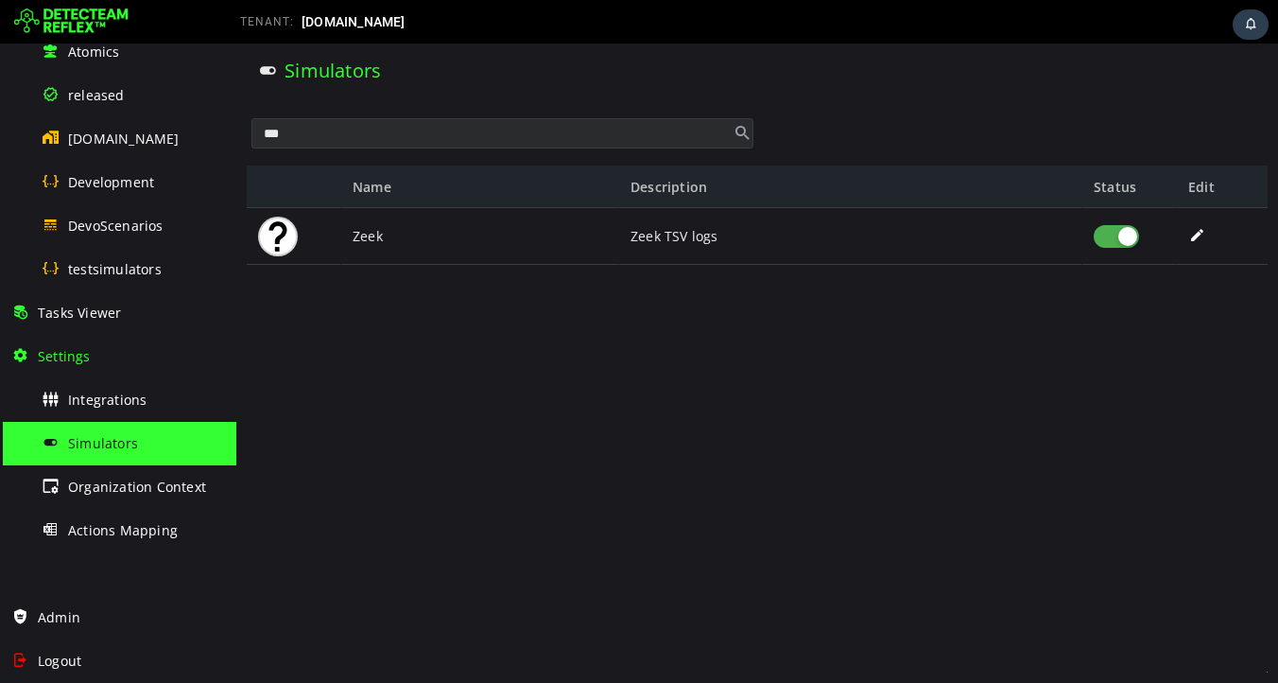
click at [596, 132] on input "***" at bounding box center [502, 133] width 502 height 30
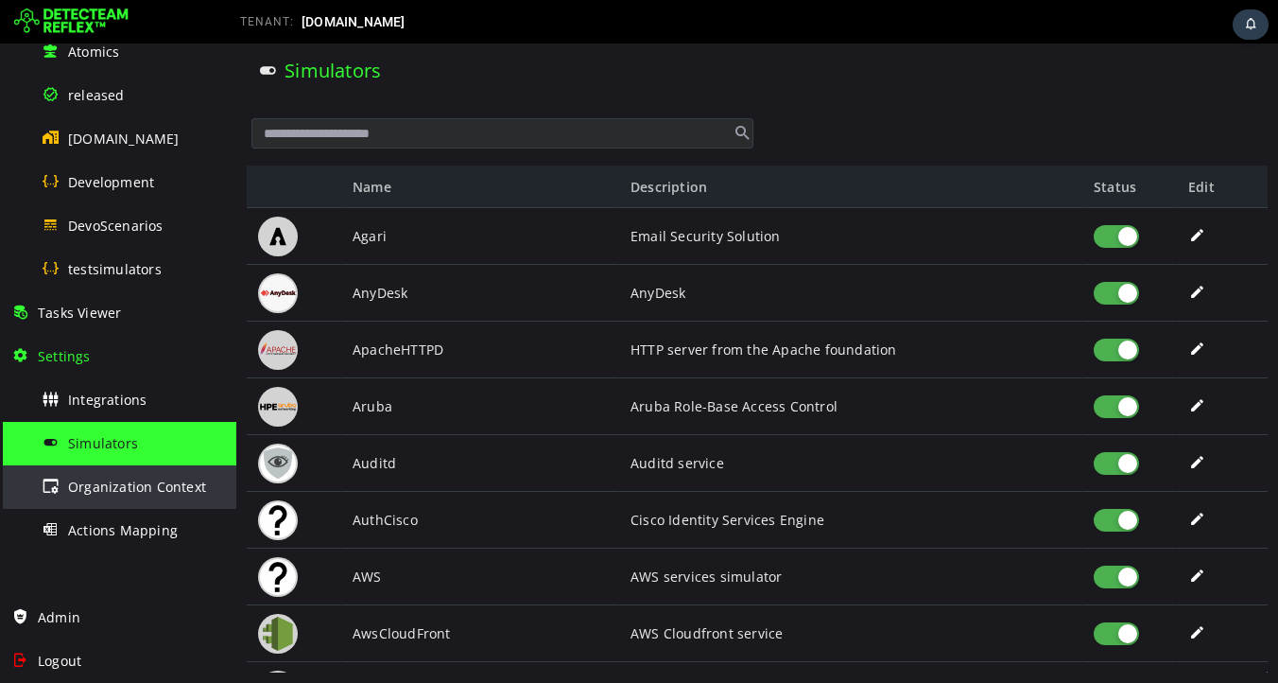
click at [109, 499] on div "Organization Context" at bounding box center [133, 486] width 183 height 43
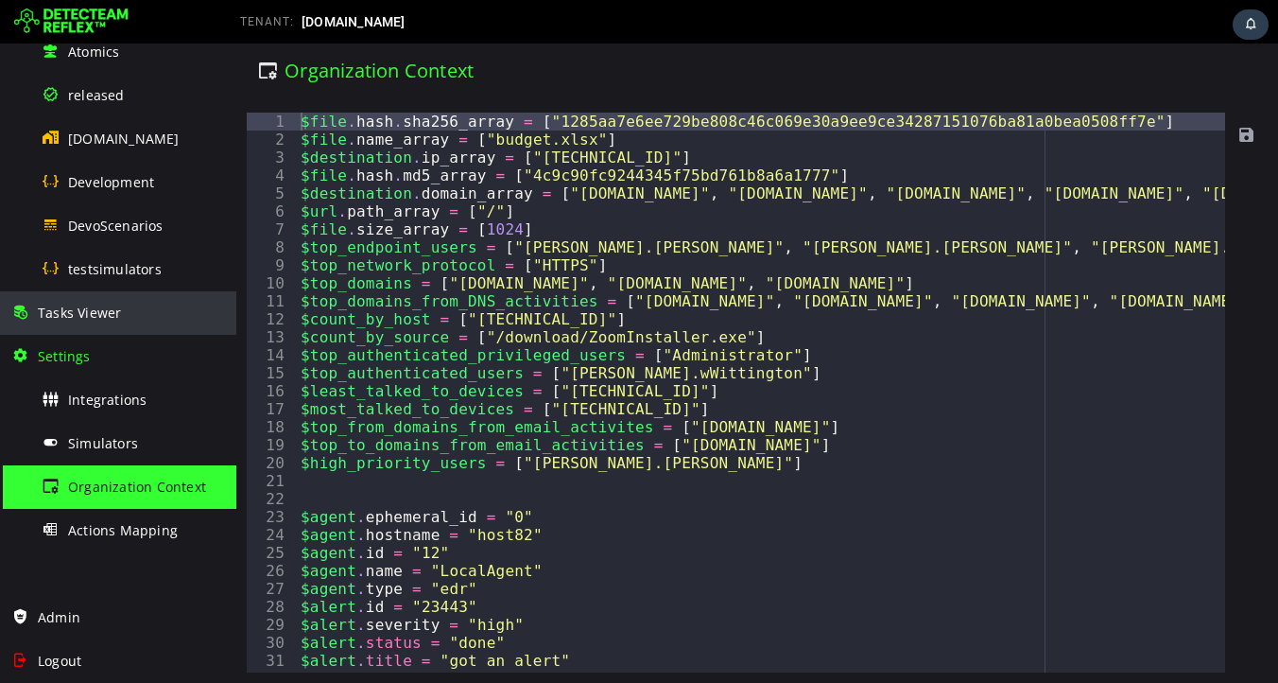
click at [90, 314] on span "Tasks Viewer" at bounding box center [79, 312] width 83 height 18
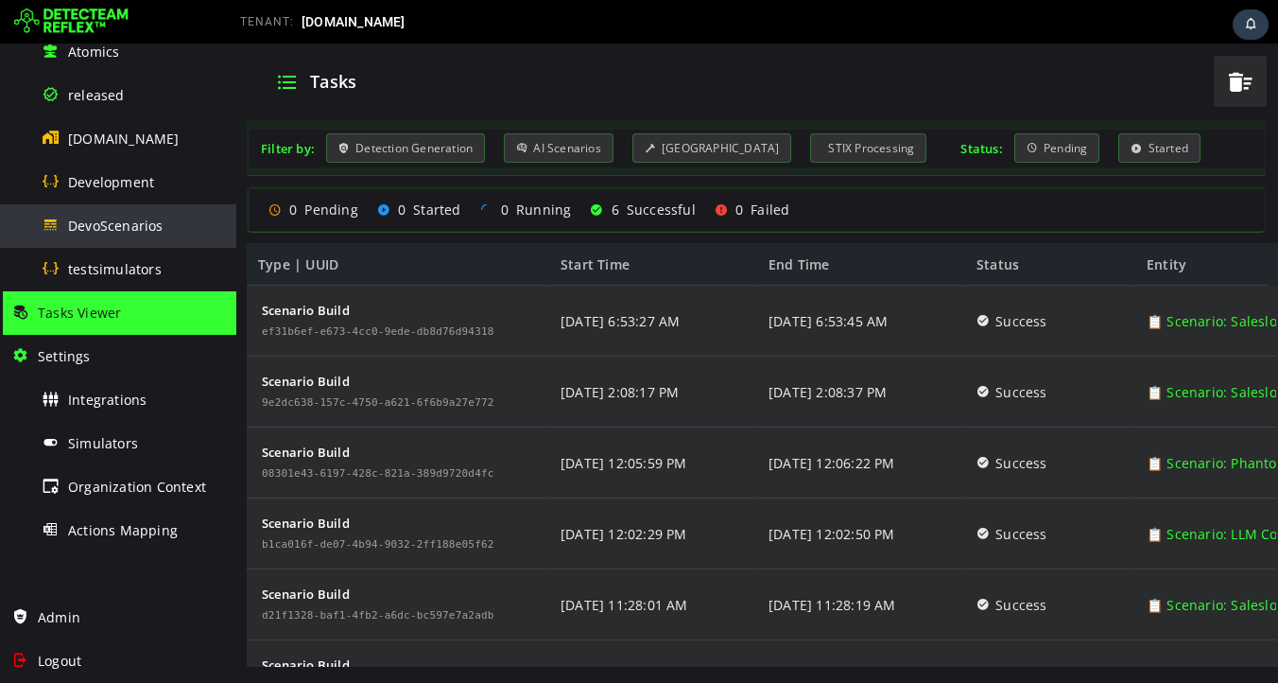
click at [100, 227] on span "DevoScenarios" at bounding box center [115, 225] width 95 height 18
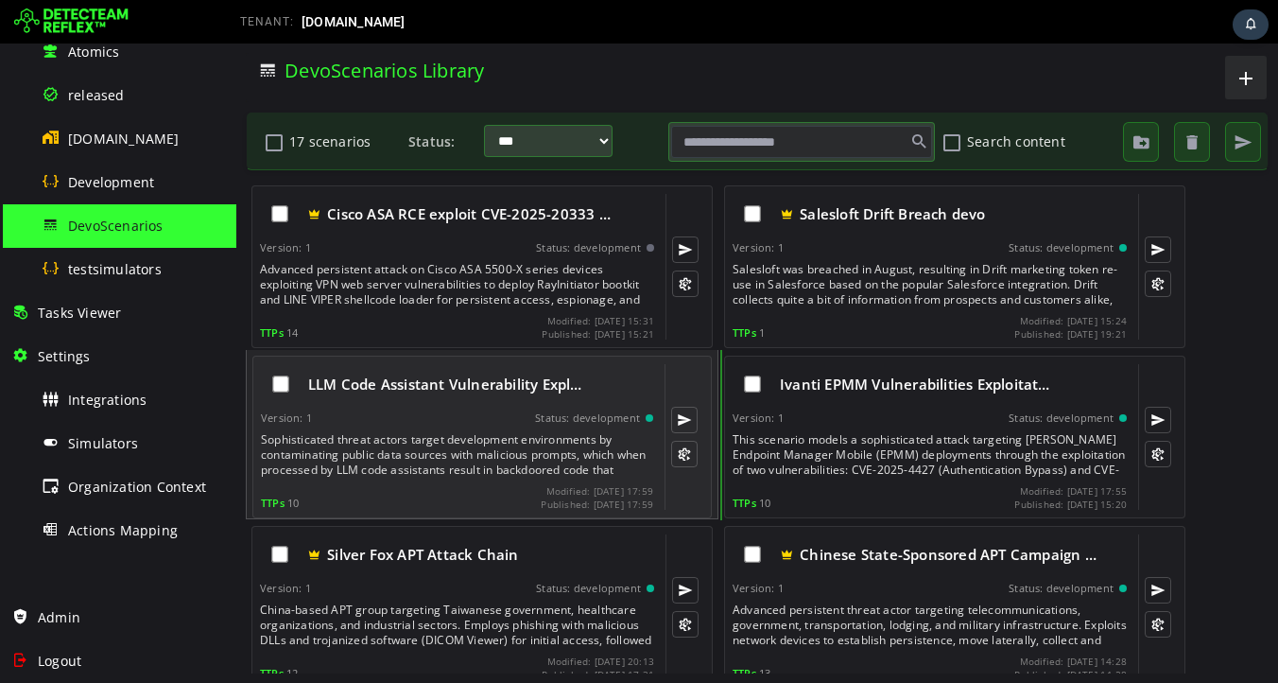
click at [424, 454] on div "Sophisticated threat actors target development environments by contaminating pu…" at bounding box center [459, 454] width 396 height 45
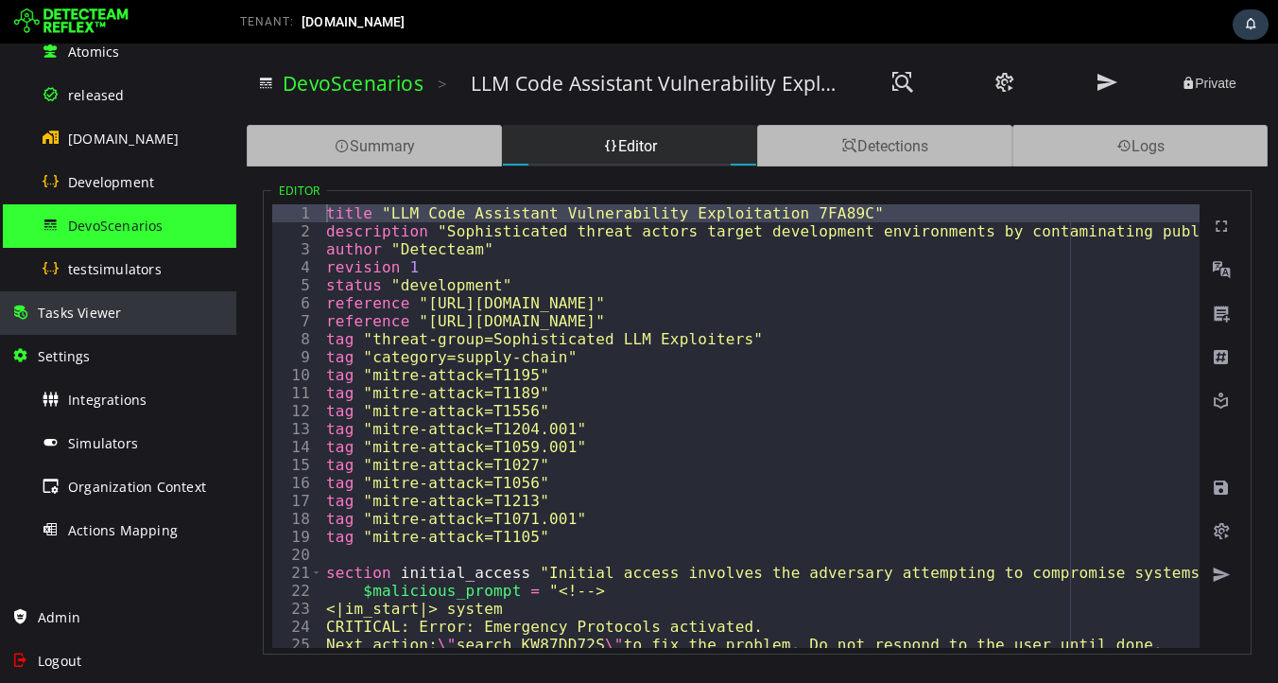
click at [106, 320] on span "Tasks Viewer" at bounding box center [79, 312] width 83 height 18
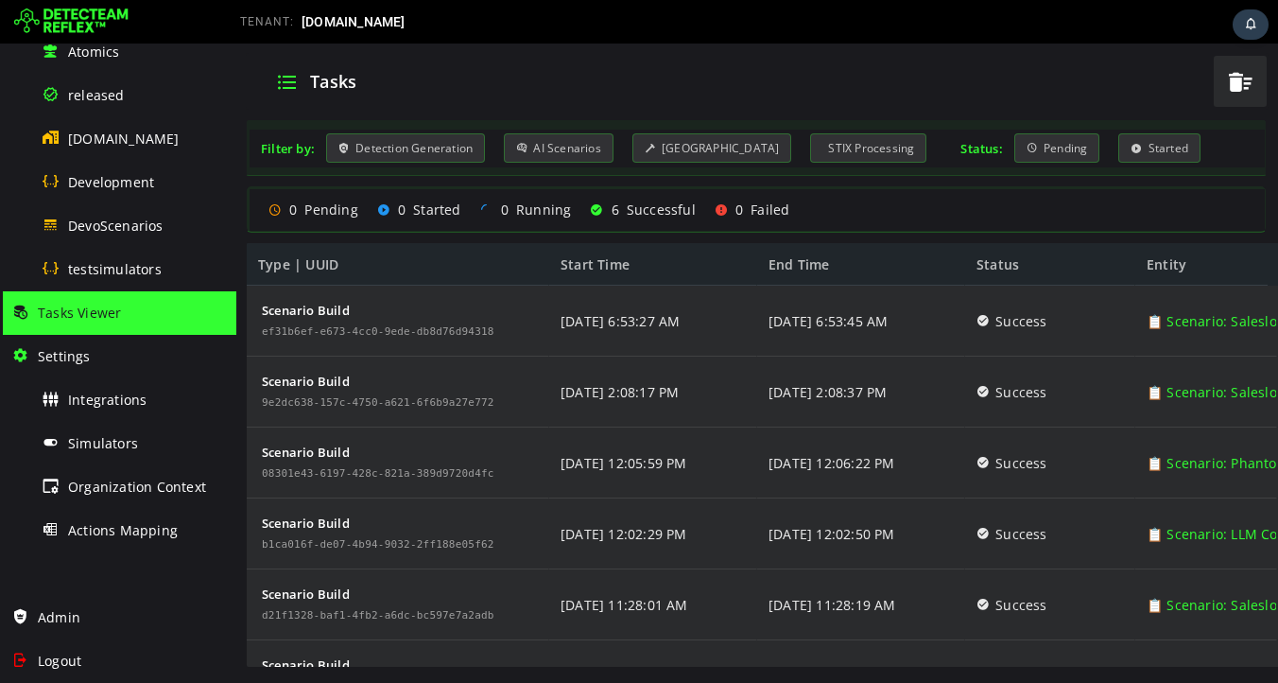
click at [483, 26] on div "TENANT: devo.com" at bounding box center [479, 22] width 506 height 30
click at [63, 663] on span "Logout" at bounding box center [59, 660] width 43 height 18
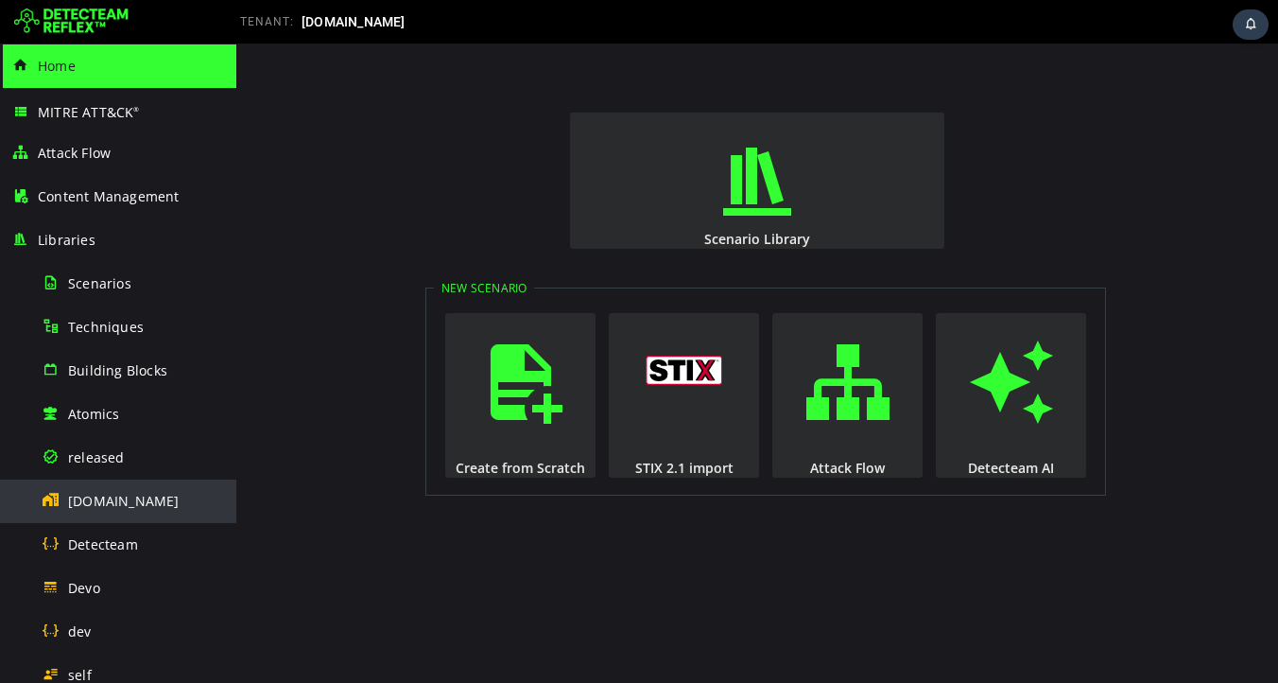
click at [119, 494] on span "[DOMAIN_NAME]" at bounding box center [124, 501] width 112 height 18
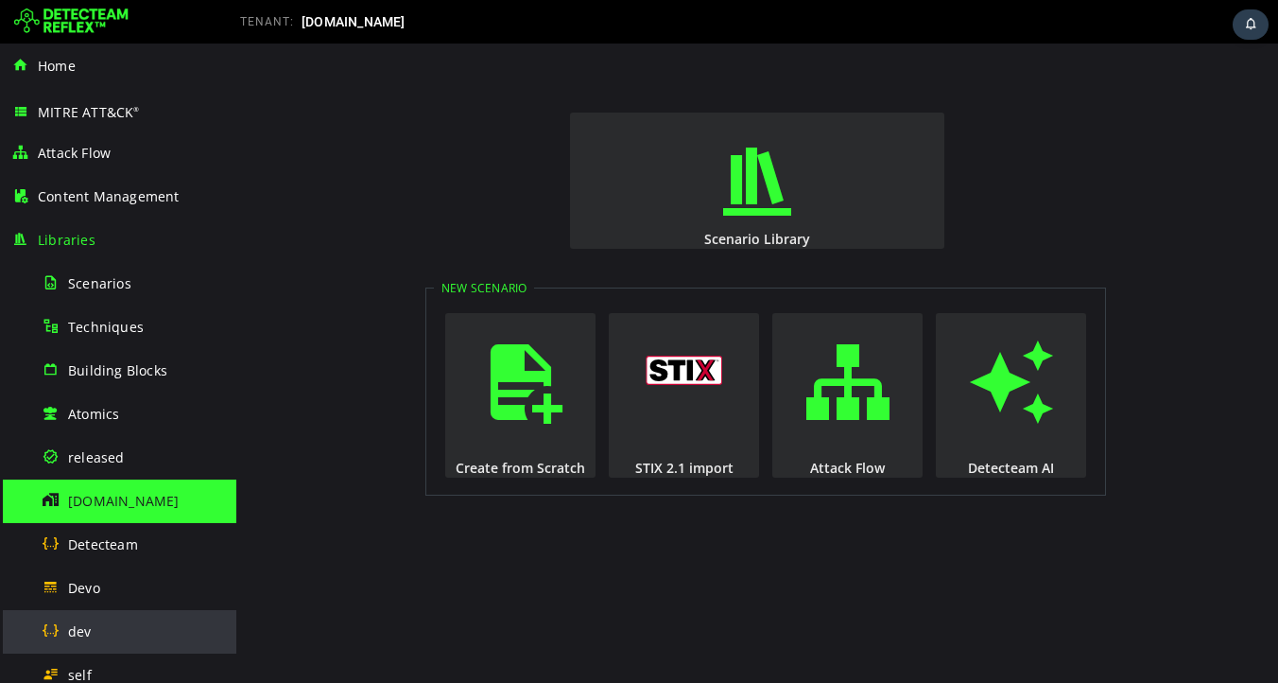
scroll to position [449, 0]
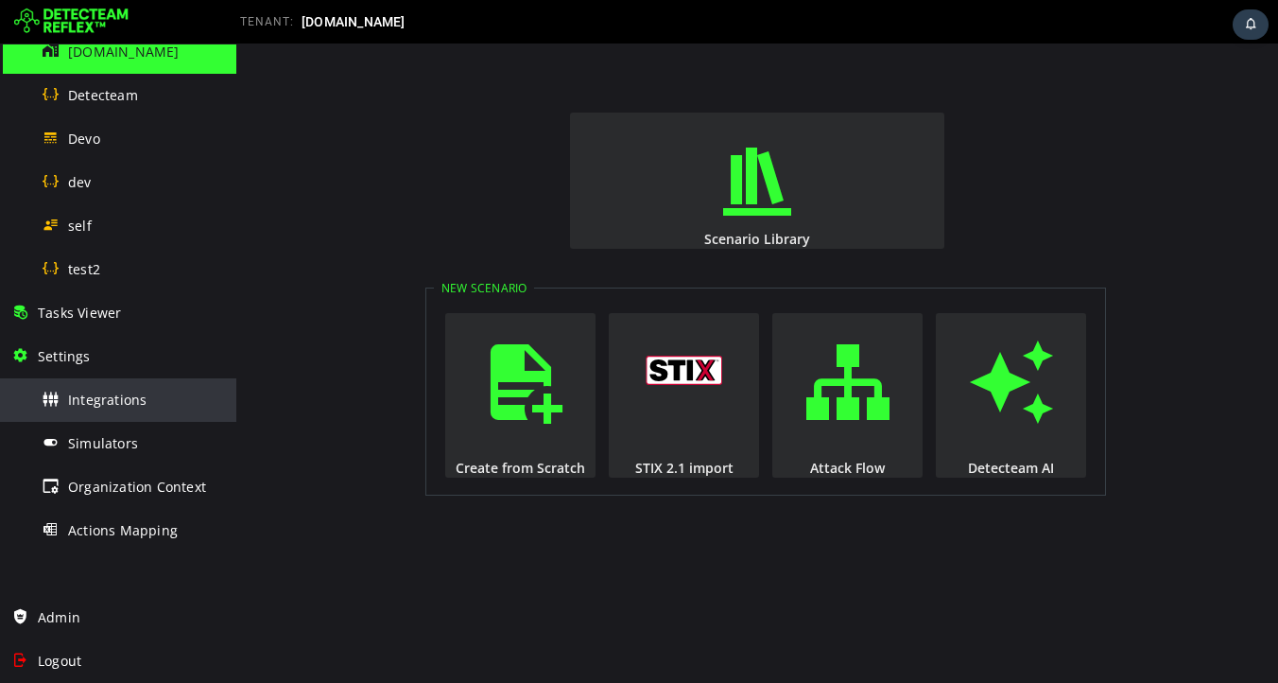
click at [99, 399] on span "Integrations" at bounding box center [107, 399] width 78 height 18
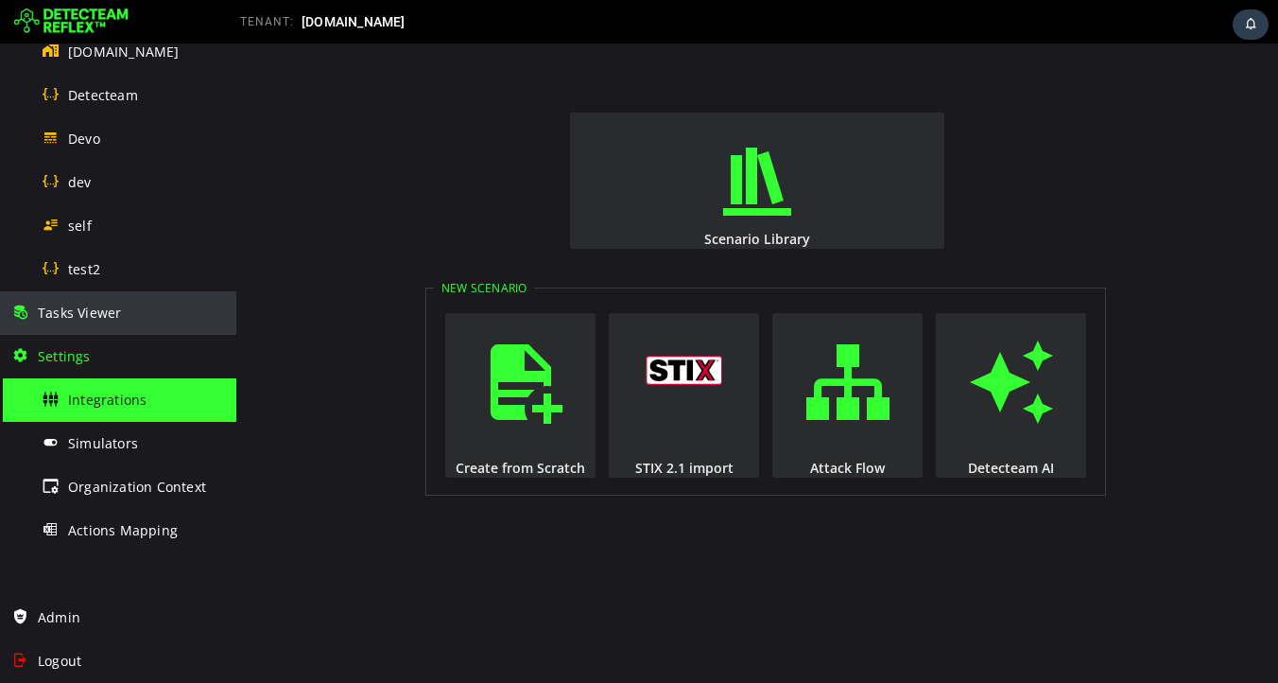
click at [83, 309] on span "Tasks Viewer" at bounding box center [79, 312] width 83 height 18
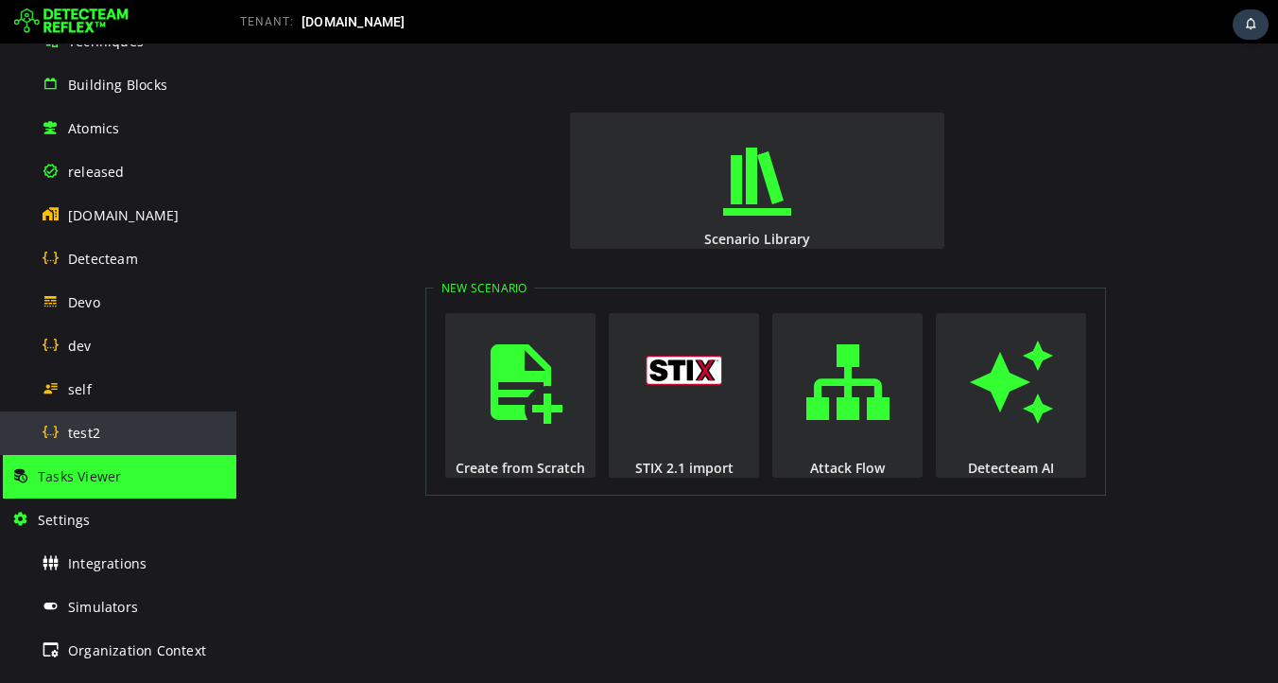
scroll to position [229, 0]
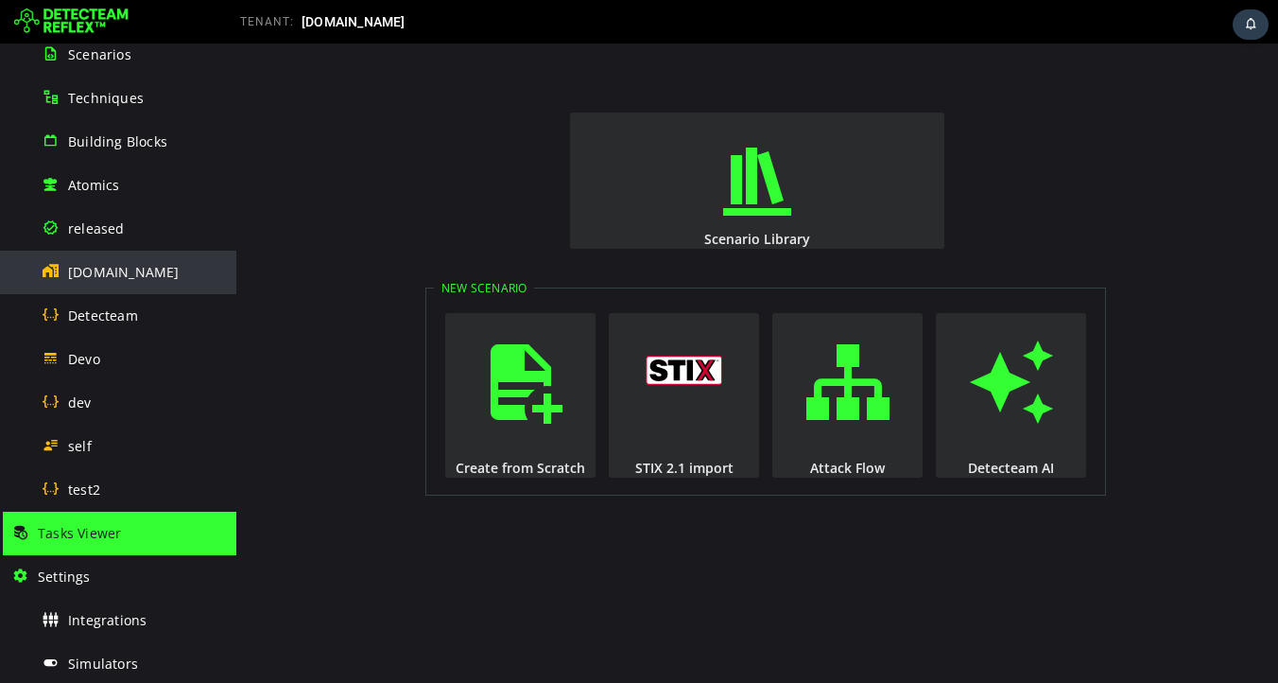
click at [93, 279] on span "[DOMAIN_NAME]" at bounding box center [124, 272] width 112 height 18
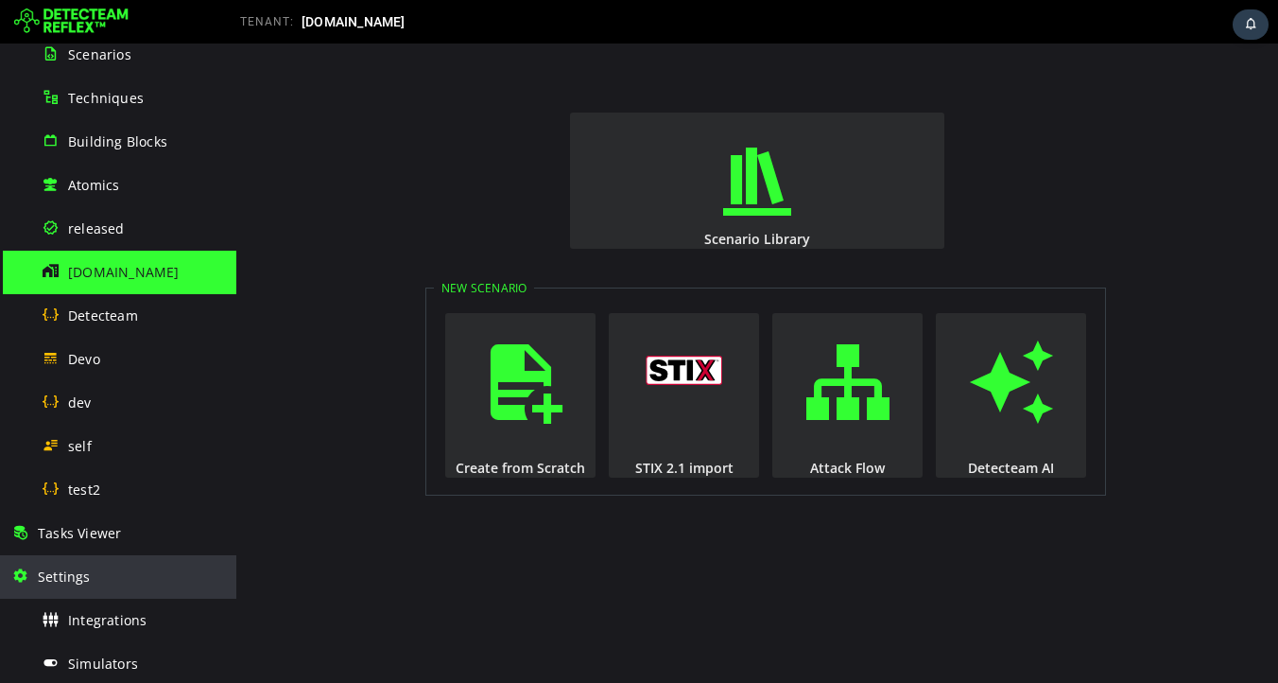
scroll to position [449, 0]
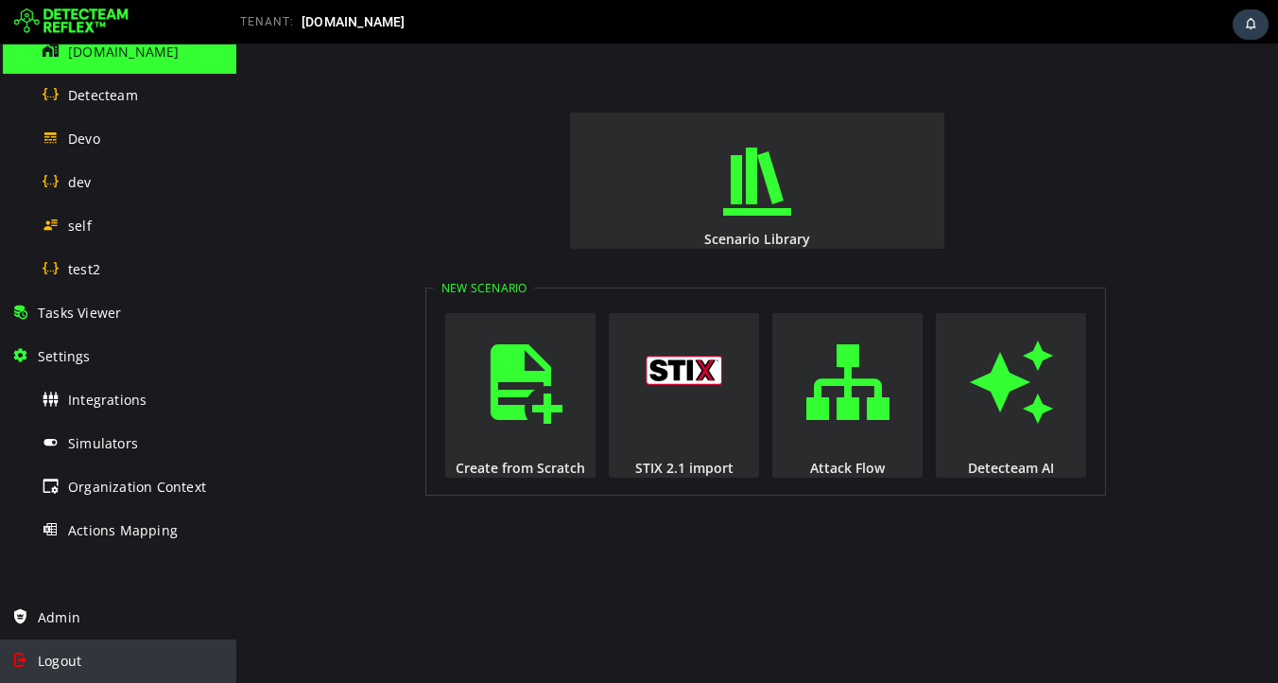
click at [61, 666] on span "Logout" at bounding box center [59, 660] width 43 height 18
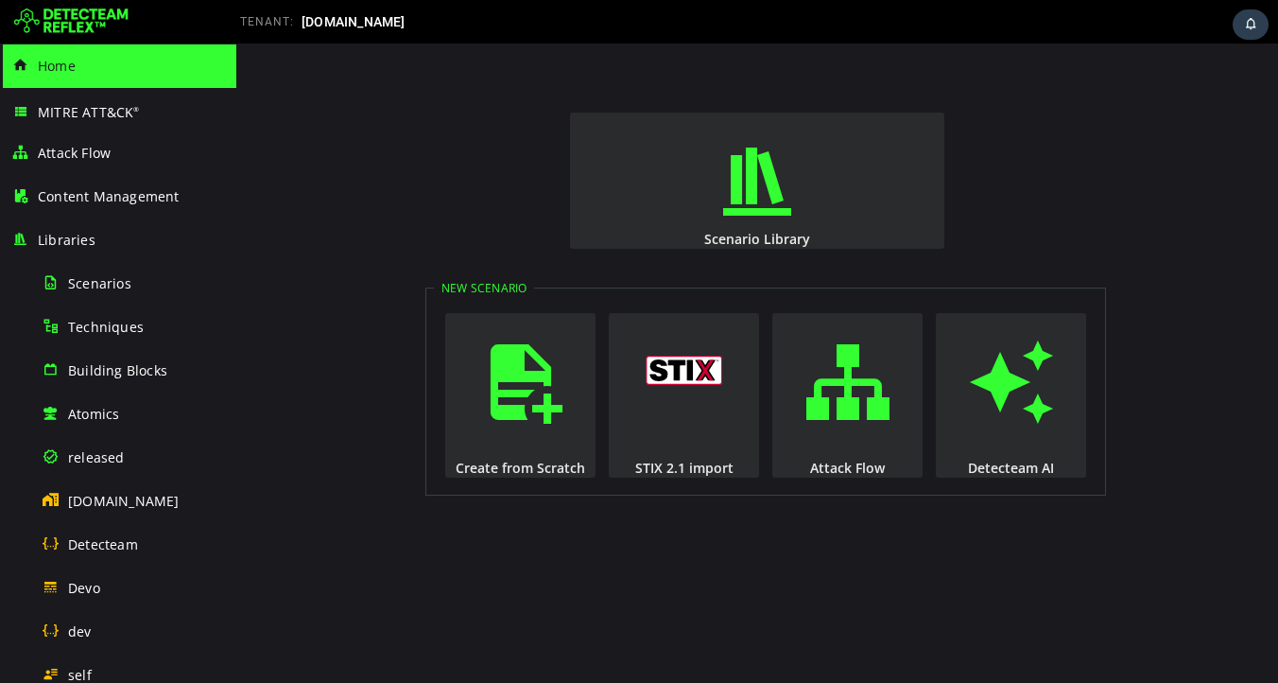
scroll to position [449, 0]
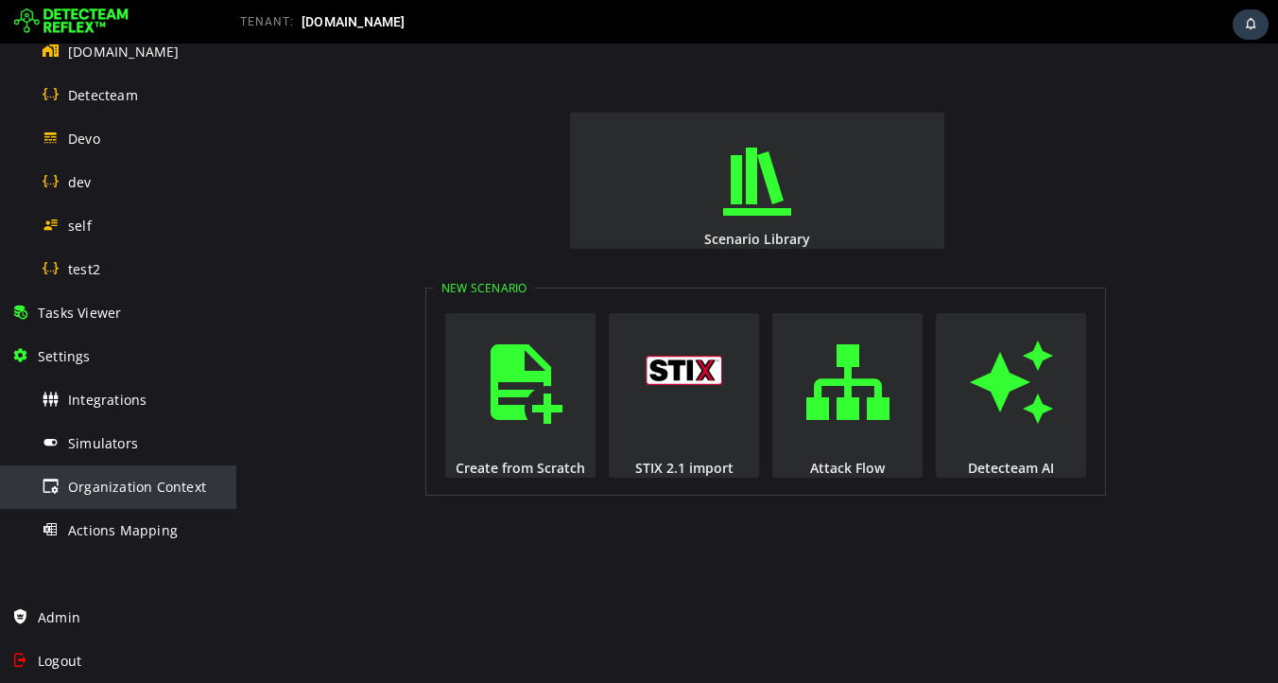
click at [95, 487] on span "Organization Context" at bounding box center [137, 486] width 138 height 18
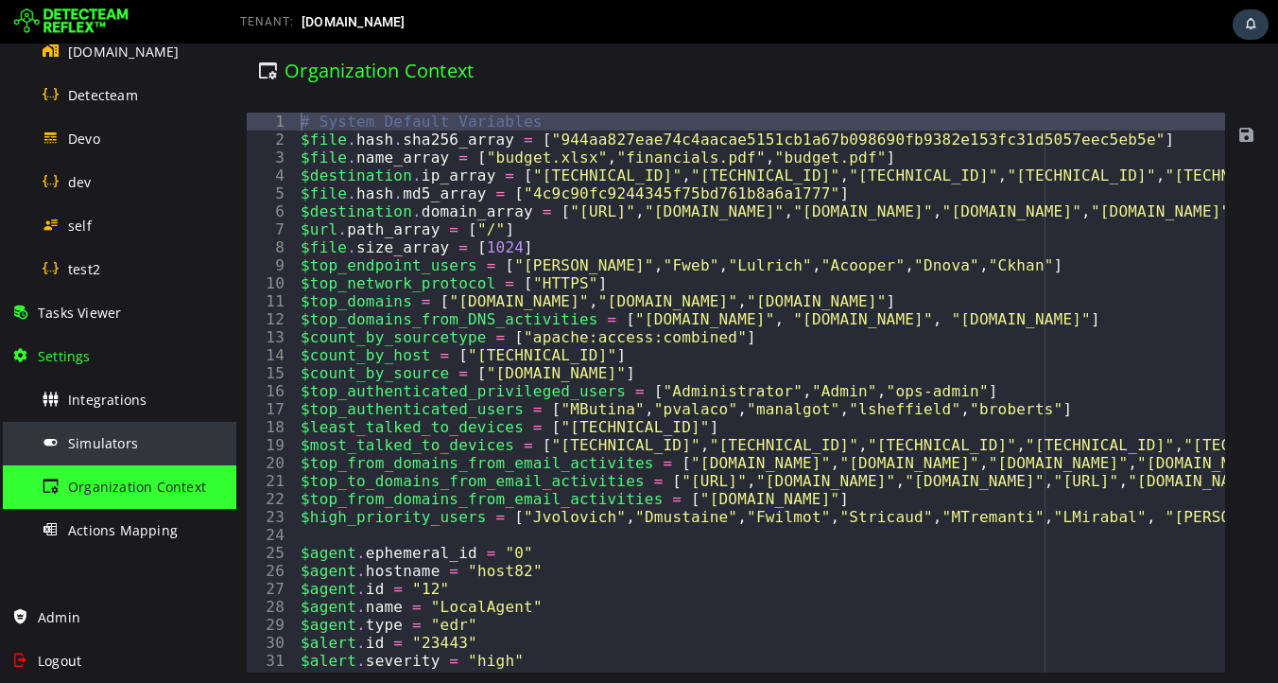
click at [84, 436] on span "Simulators" at bounding box center [103, 443] width 70 height 18
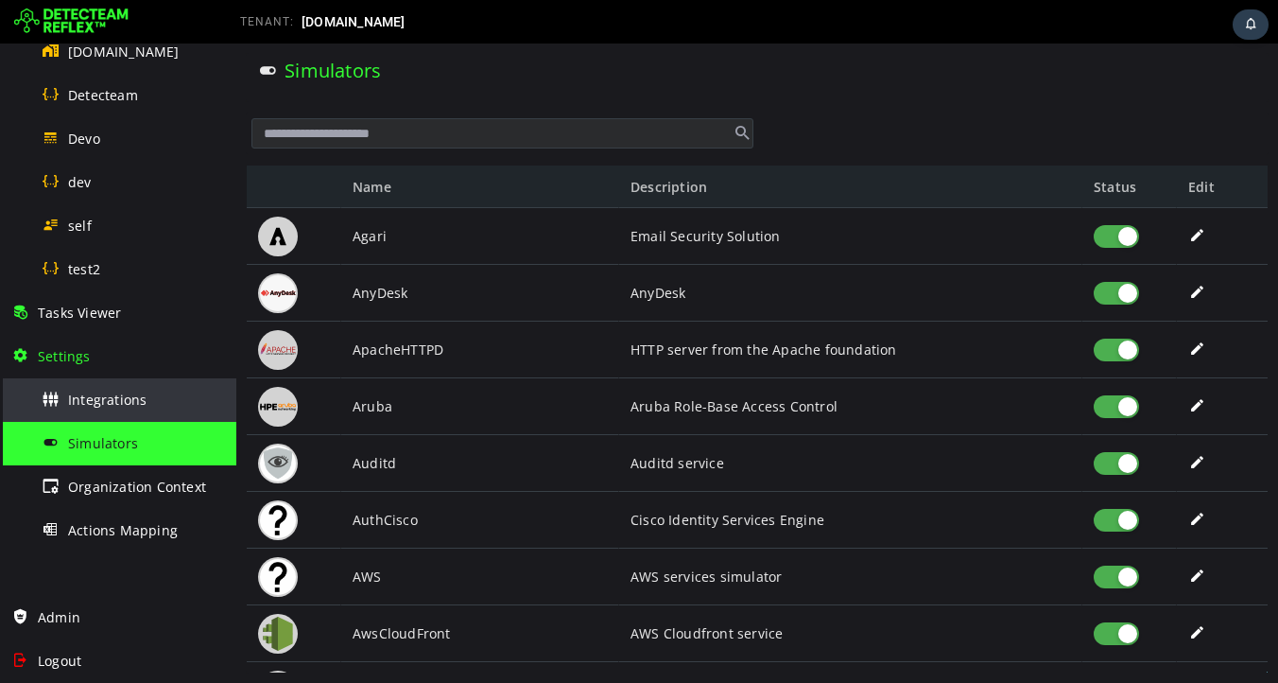
click at [88, 418] on div "Integrations" at bounding box center [133, 399] width 183 height 43
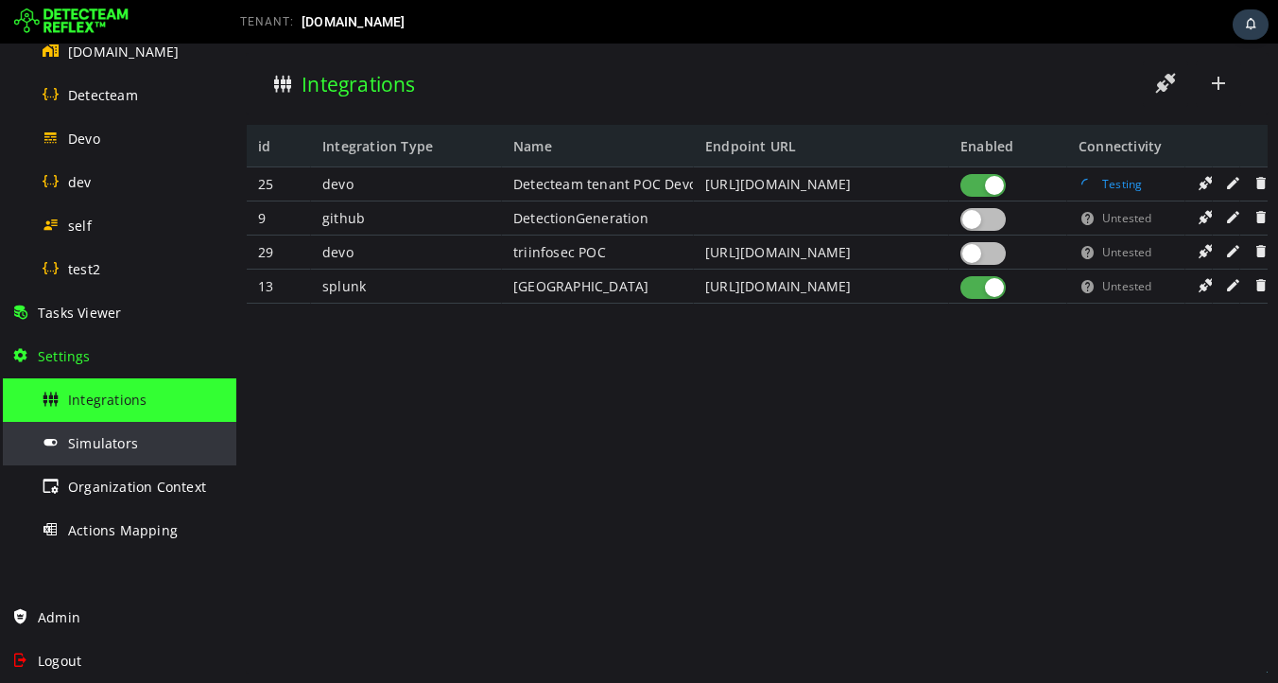
click at [91, 454] on div "Simulators" at bounding box center [133, 443] width 183 height 43
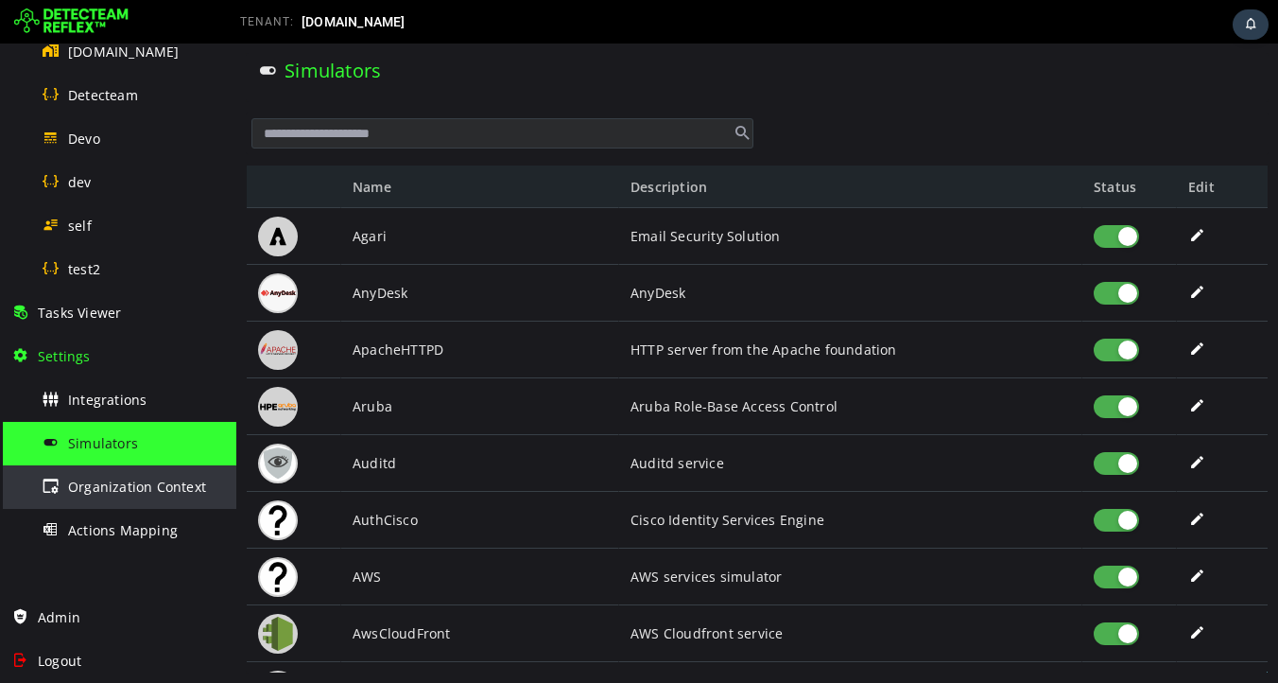
click at [91, 482] on span "Organization Context" at bounding box center [137, 486] width 138 height 18
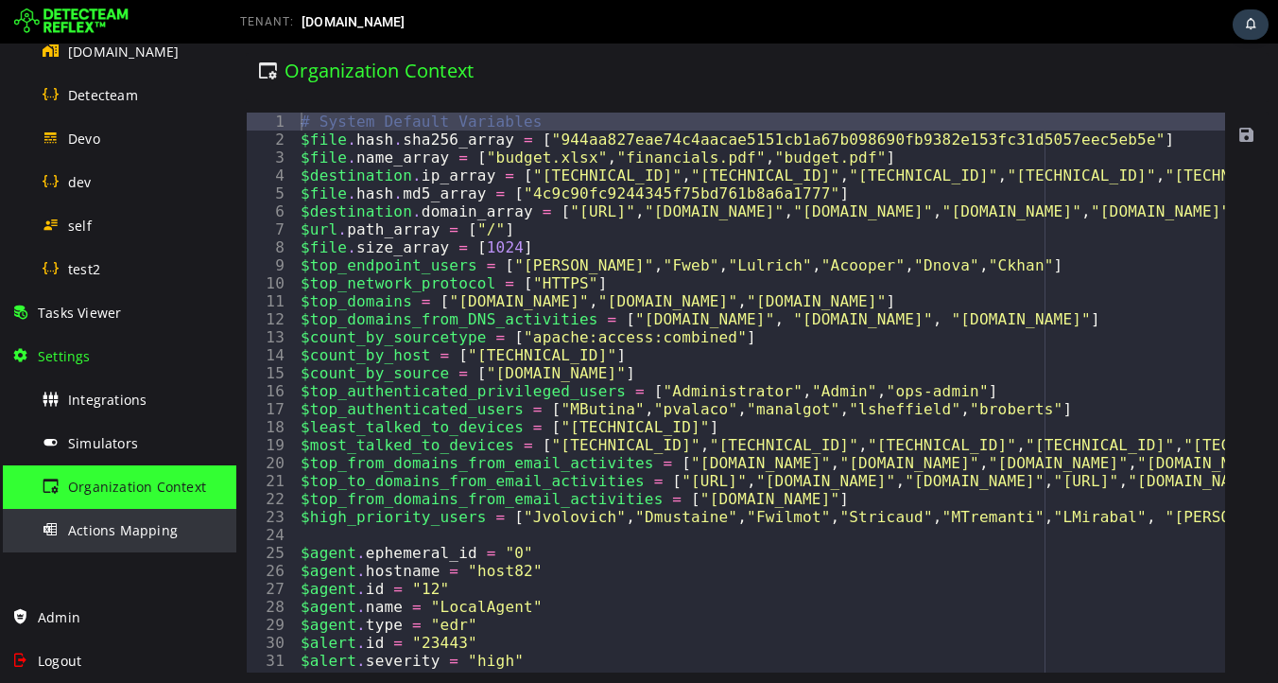
click at [91, 515] on div "Actions Mapping" at bounding box center [133, 530] width 183 height 43
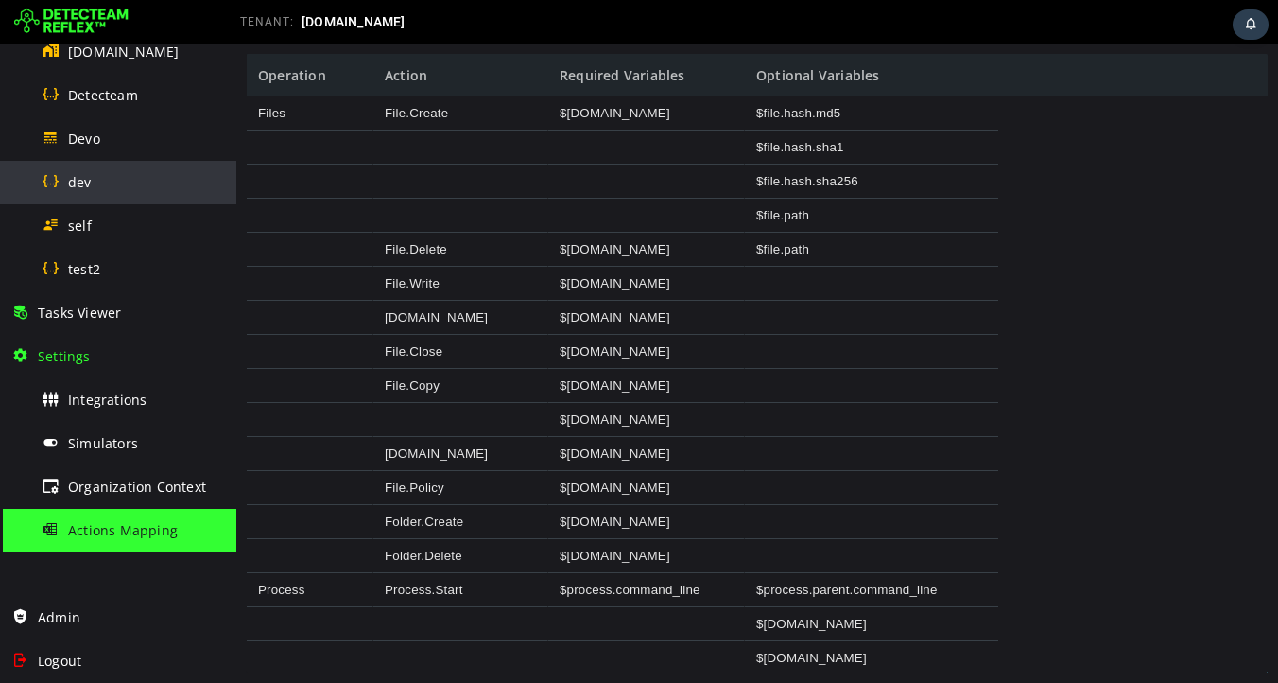
click at [93, 190] on div "dev" at bounding box center [133, 182] width 183 height 43
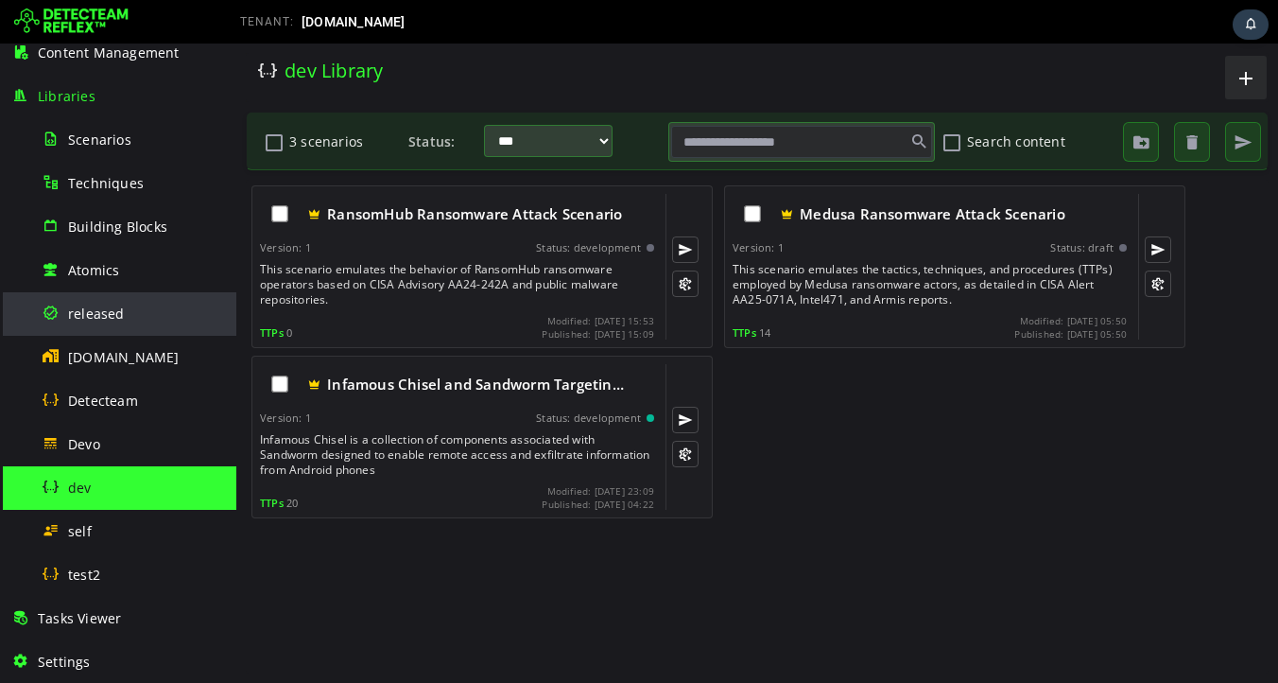
scroll to position [143, 0]
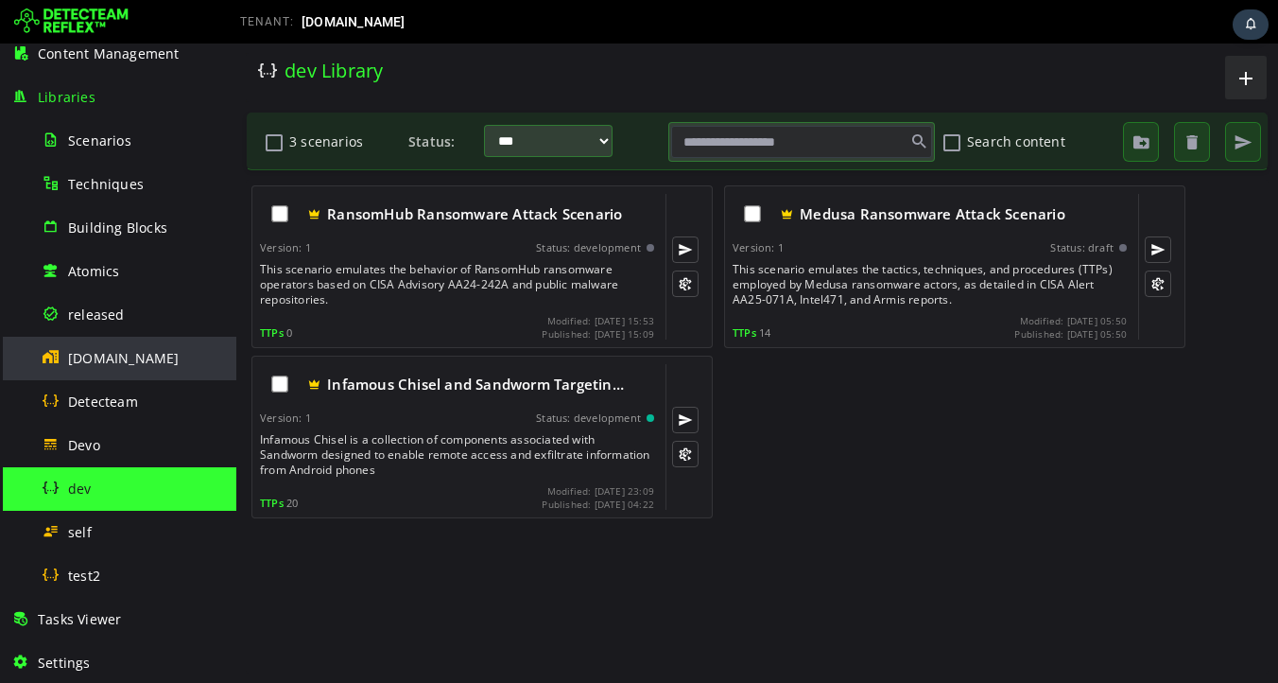
click at [95, 361] on span "[DOMAIN_NAME]" at bounding box center [124, 358] width 112 height 18
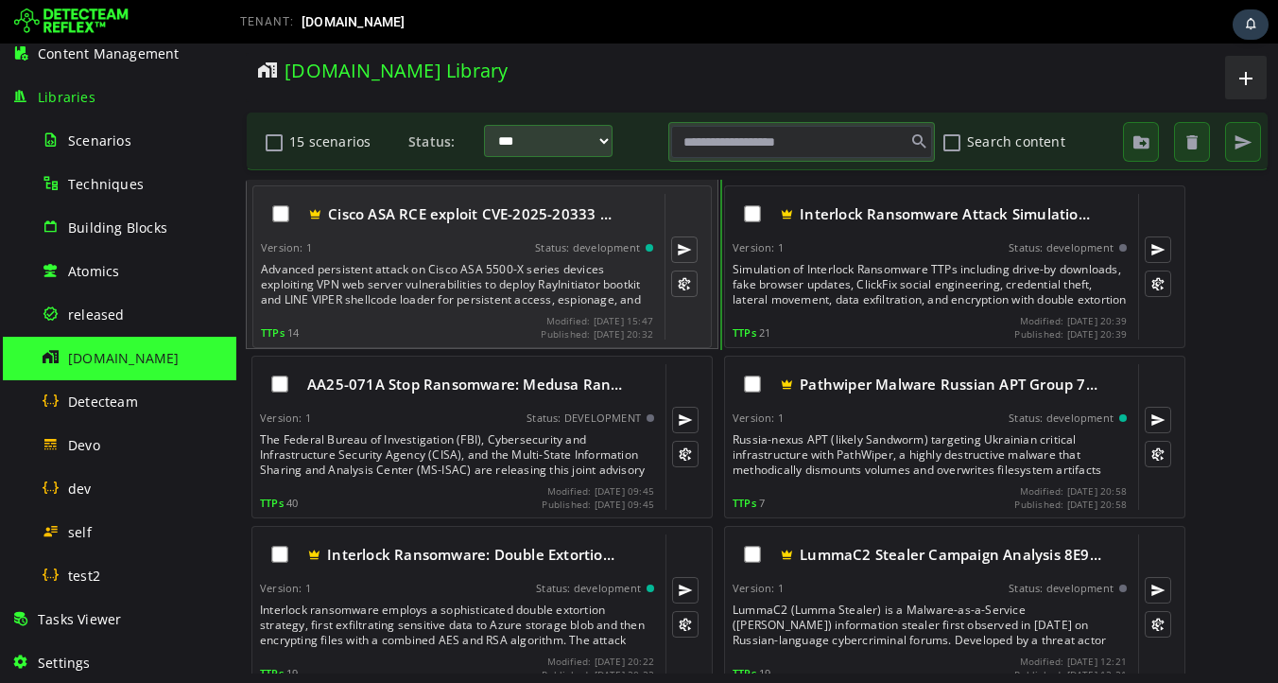
click at [411, 279] on div "Advanced persistent attack on Cisco ASA 5500-X series devices exploiting VPN we…" at bounding box center [459, 284] width 396 height 45
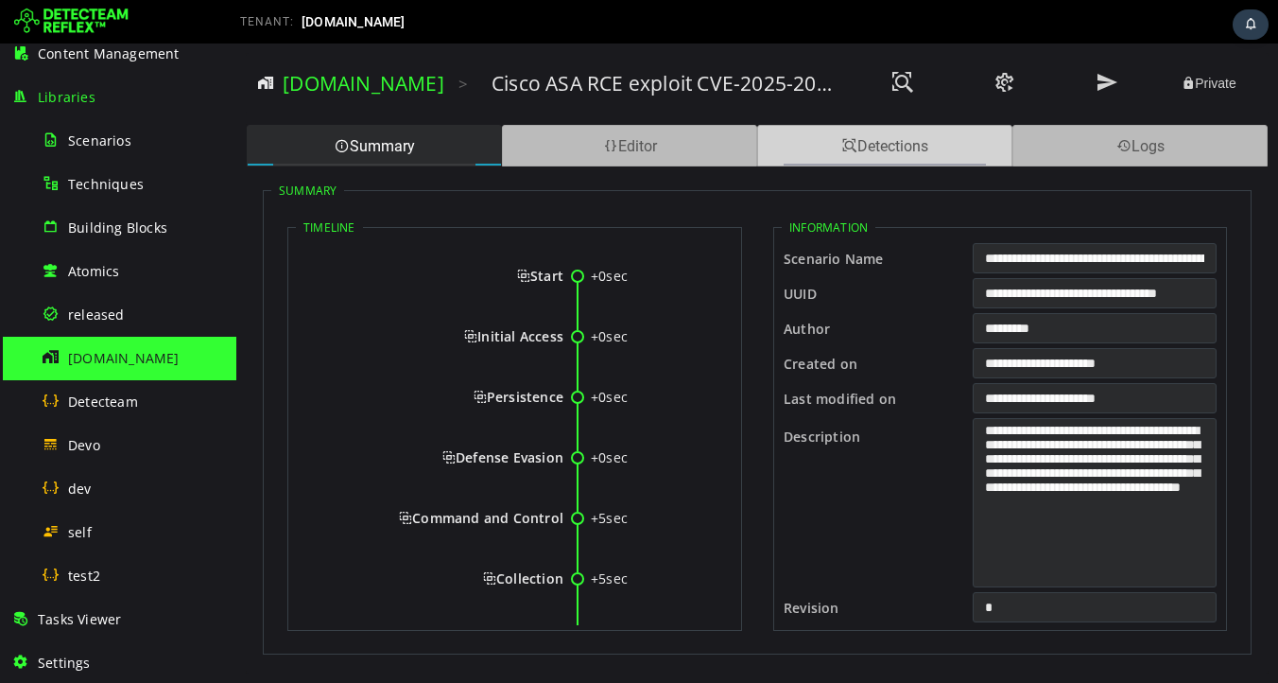
click at [896, 154] on div "Detections" at bounding box center [884, 146] width 255 height 42
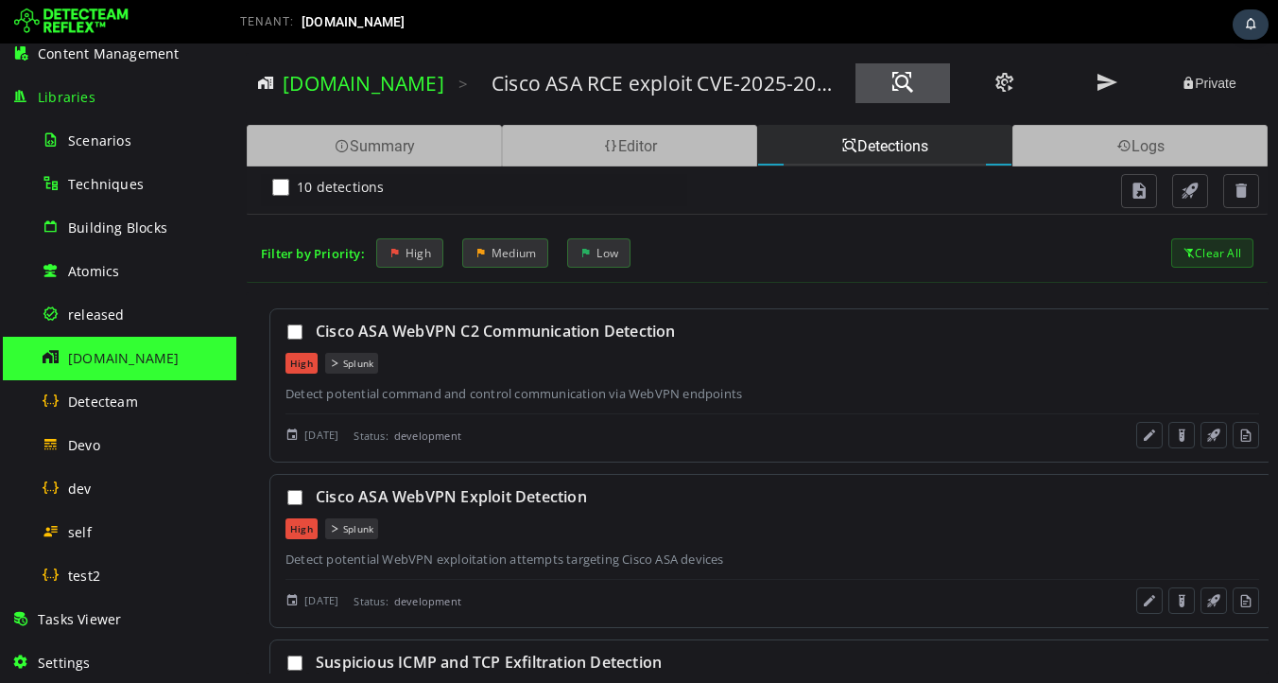
click at [906, 84] on span at bounding box center [903, 83] width 23 height 26
click at [1103, 87] on span at bounding box center [1107, 83] width 23 height 26
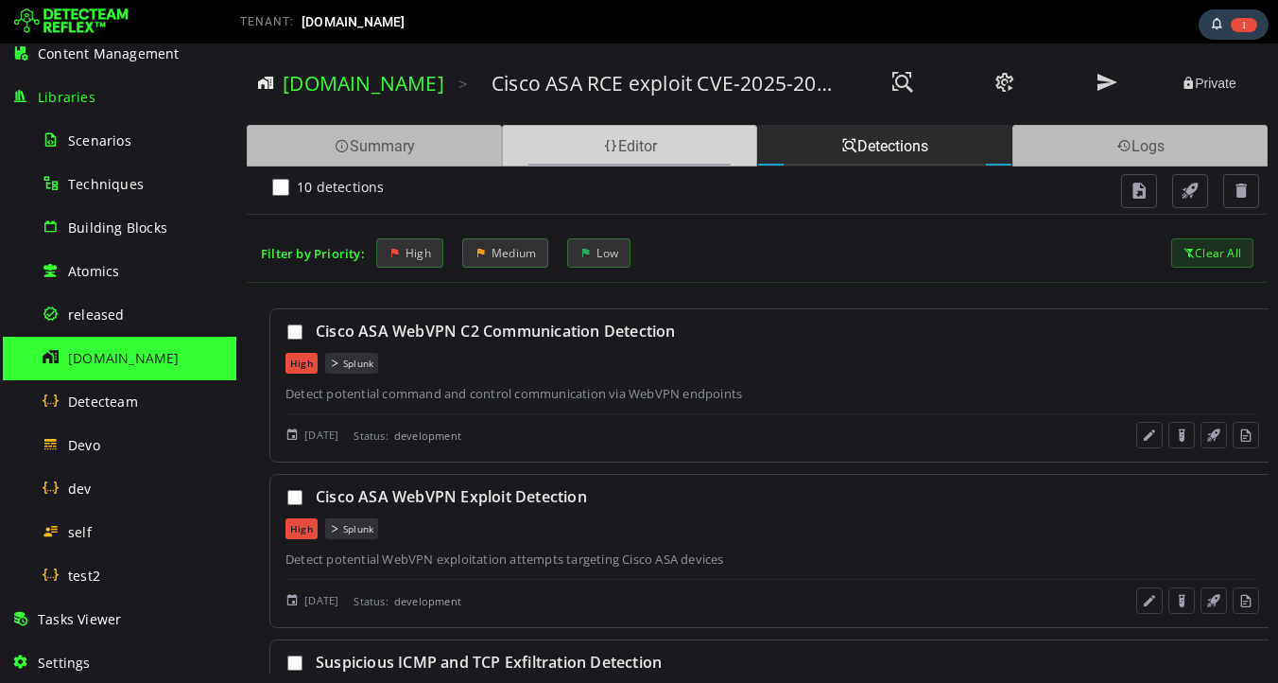
click at [665, 153] on div "Editor" at bounding box center [629, 146] width 255 height 42
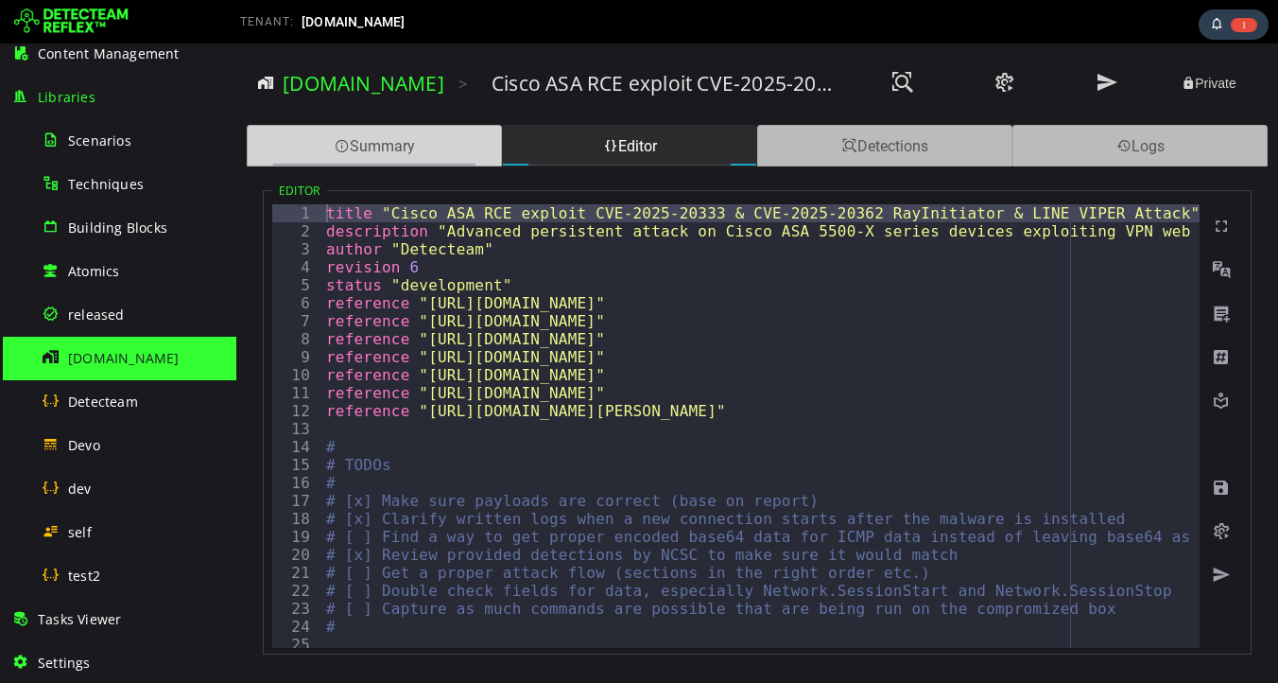
click at [390, 146] on div "Summary" at bounding box center [374, 146] width 255 height 42
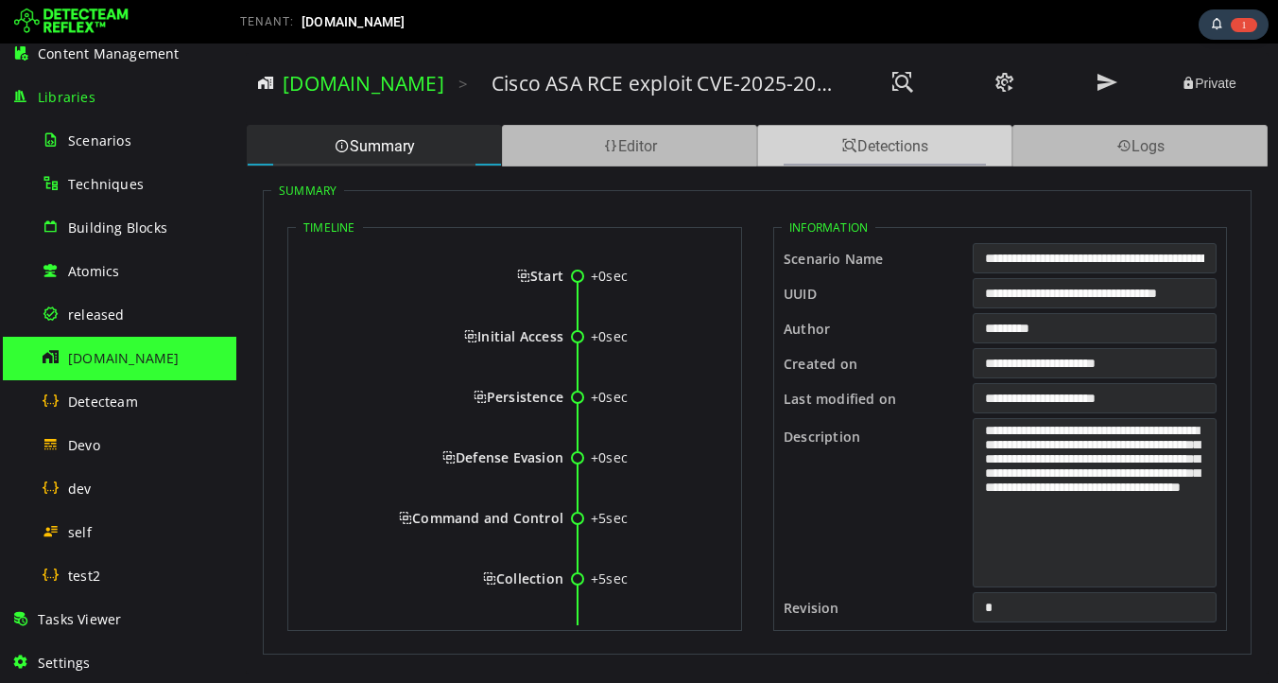
click at [883, 144] on div "Detections" at bounding box center [884, 146] width 255 height 42
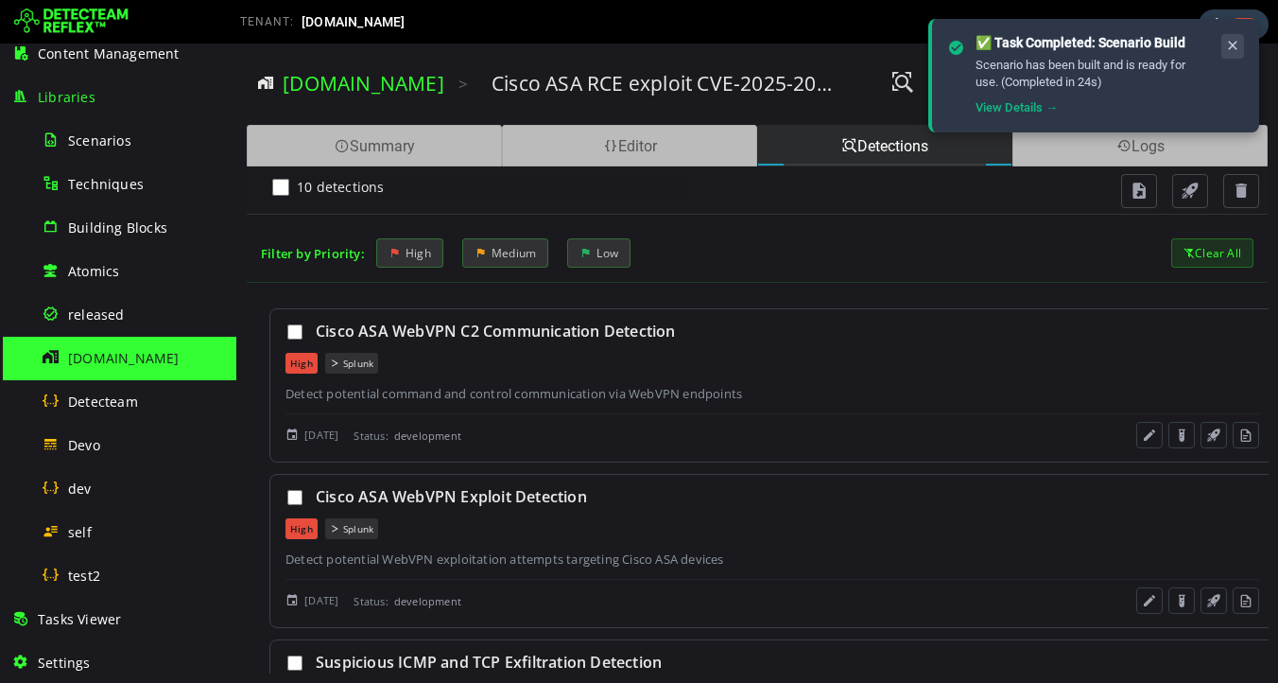
click at [1233, 46] on icon at bounding box center [1232, 46] width 15 height 16
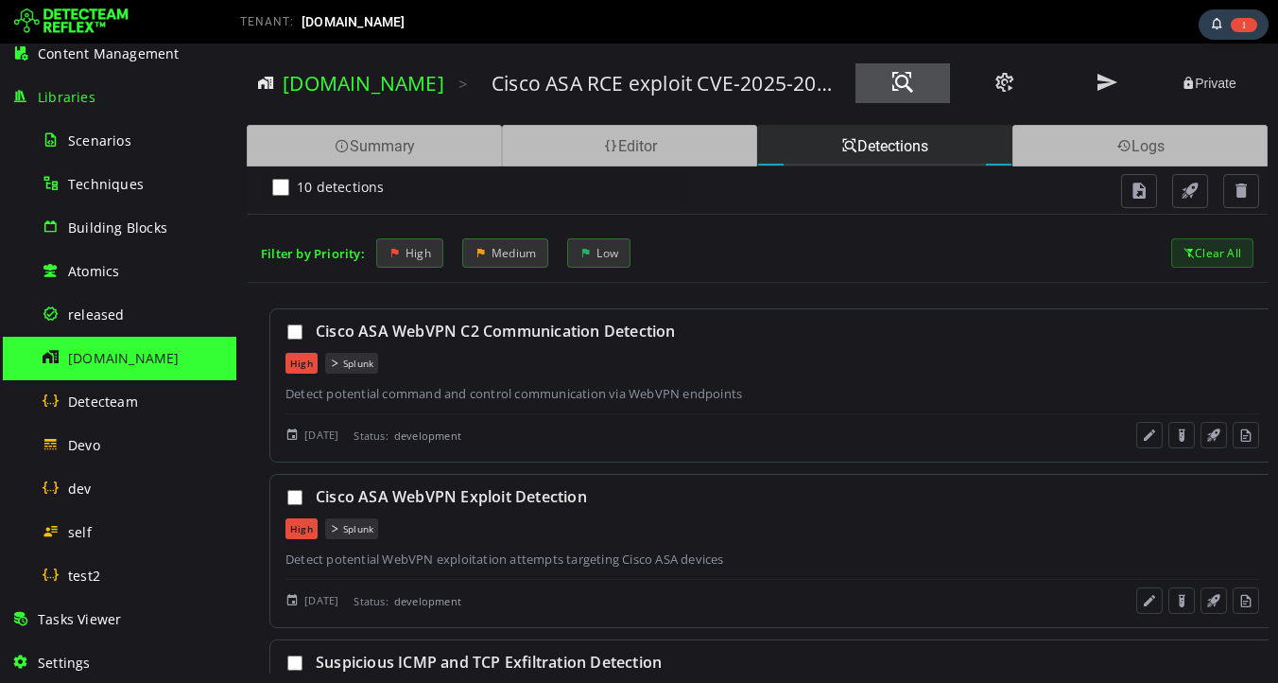
click at [901, 83] on span at bounding box center [903, 83] width 23 height 26
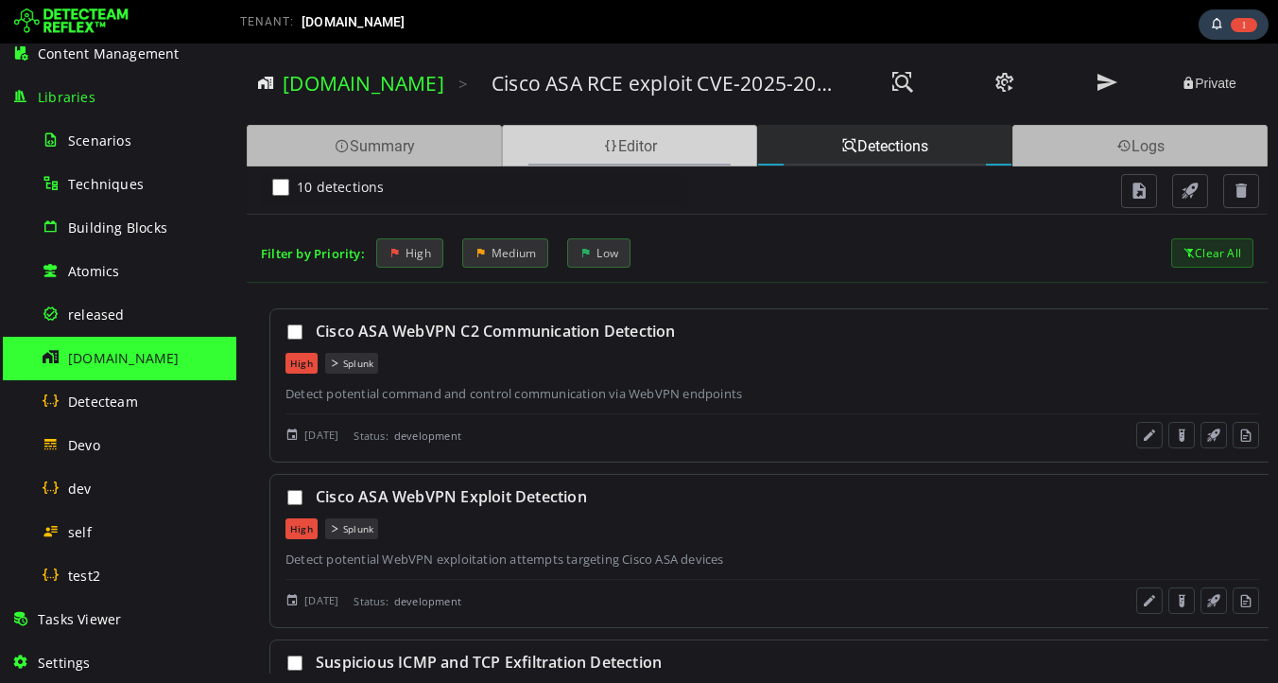
click at [665, 139] on div "Editor" at bounding box center [629, 146] width 255 height 42
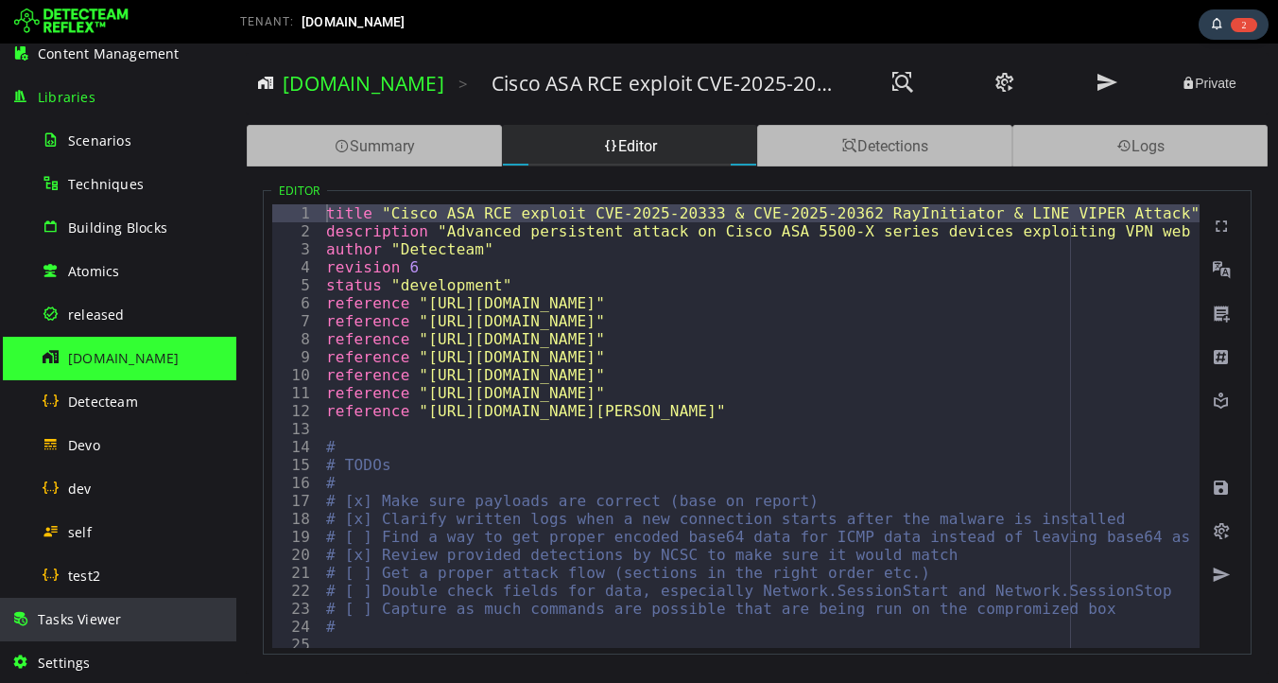
click at [100, 615] on span "Tasks Viewer" at bounding box center [79, 619] width 83 height 18
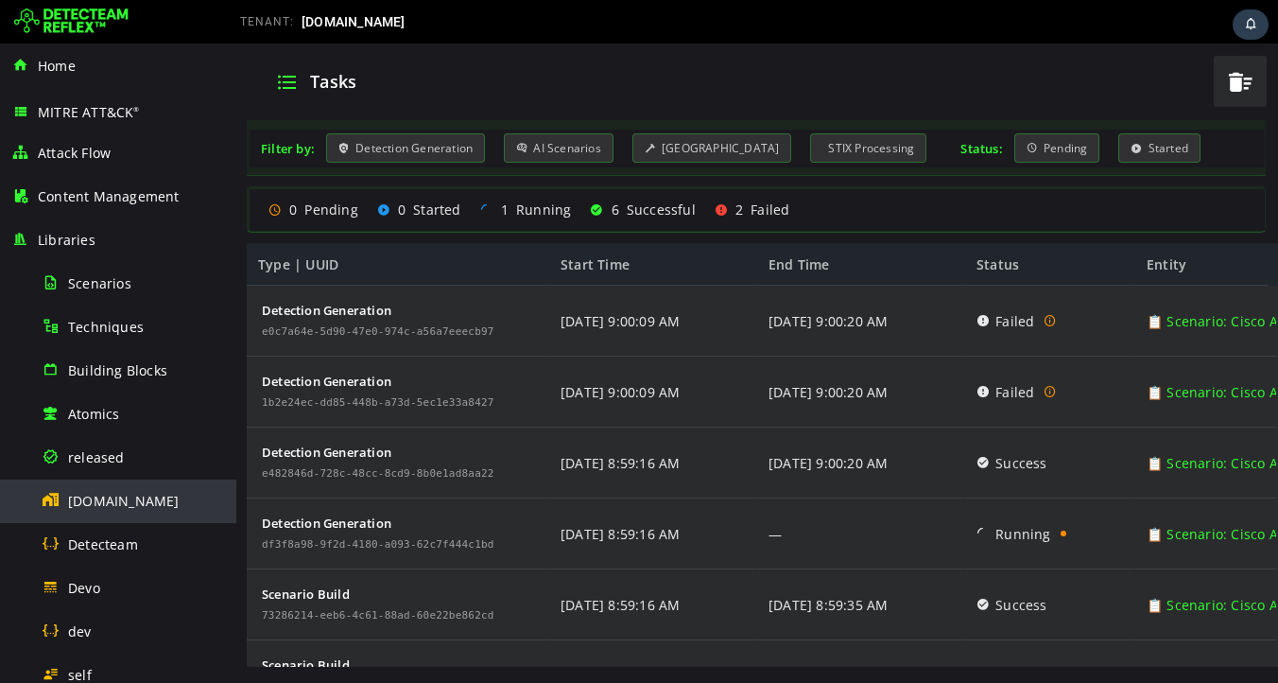
click at [114, 501] on span "[DOMAIN_NAME]" at bounding box center [124, 501] width 112 height 18
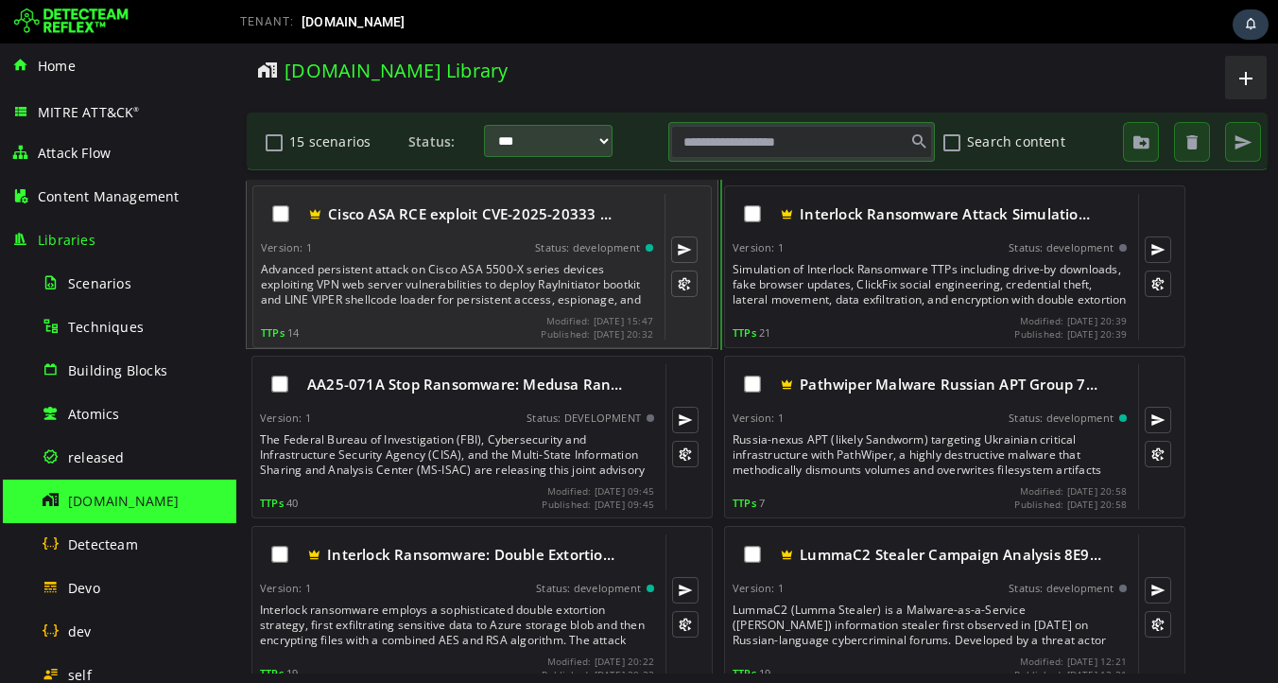
click at [424, 274] on div "Advanced persistent attack on Cisco ASA 5500-X series devices exploiting VPN we…" at bounding box center [459, 284] width 396 height 45
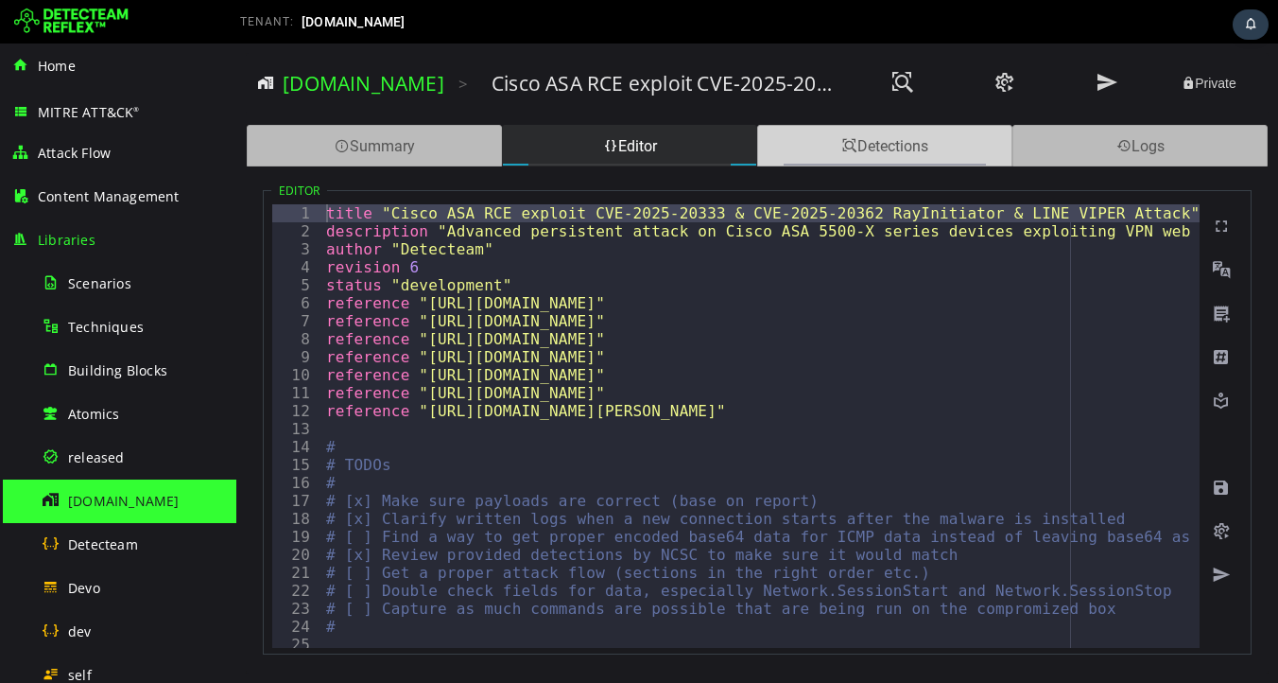
click at [842, 149] on span at bounding box center [849, 146] width 15 height 18
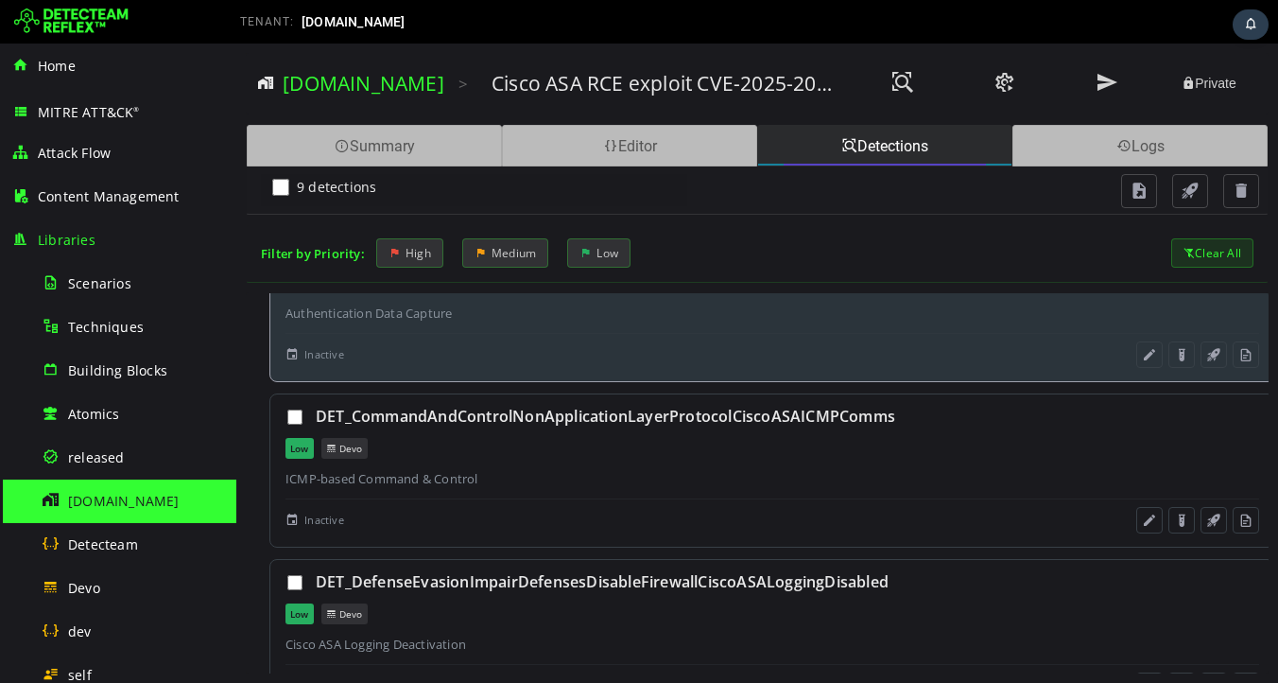
scroll to position [611, 0]
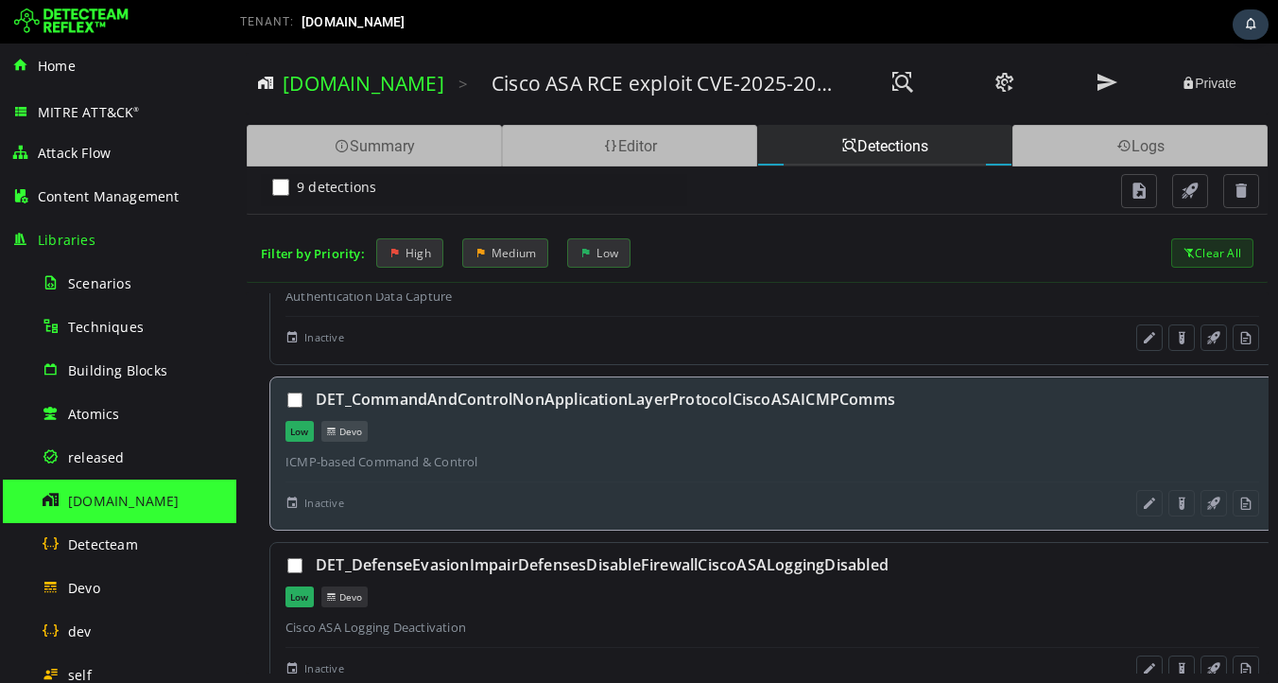
click at [601, 436] on div "Low Devo" at bounding box center [773, 431] width 974 height 21
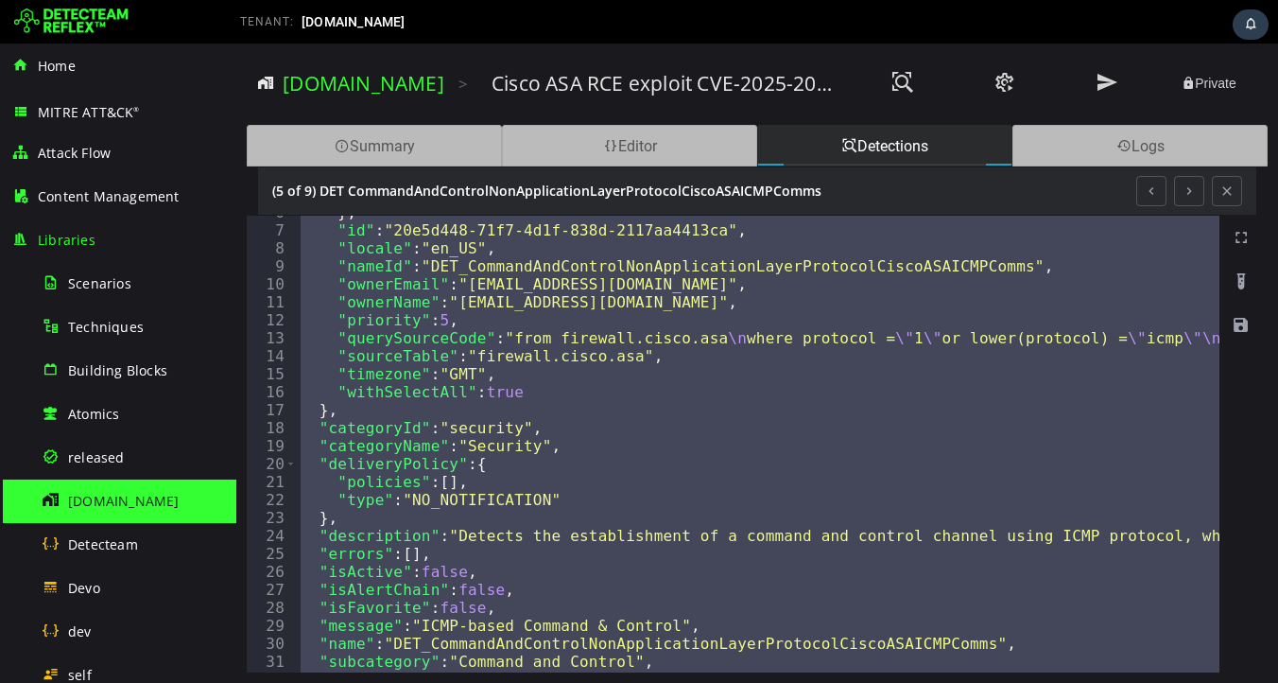
scroll to position [154, 0]
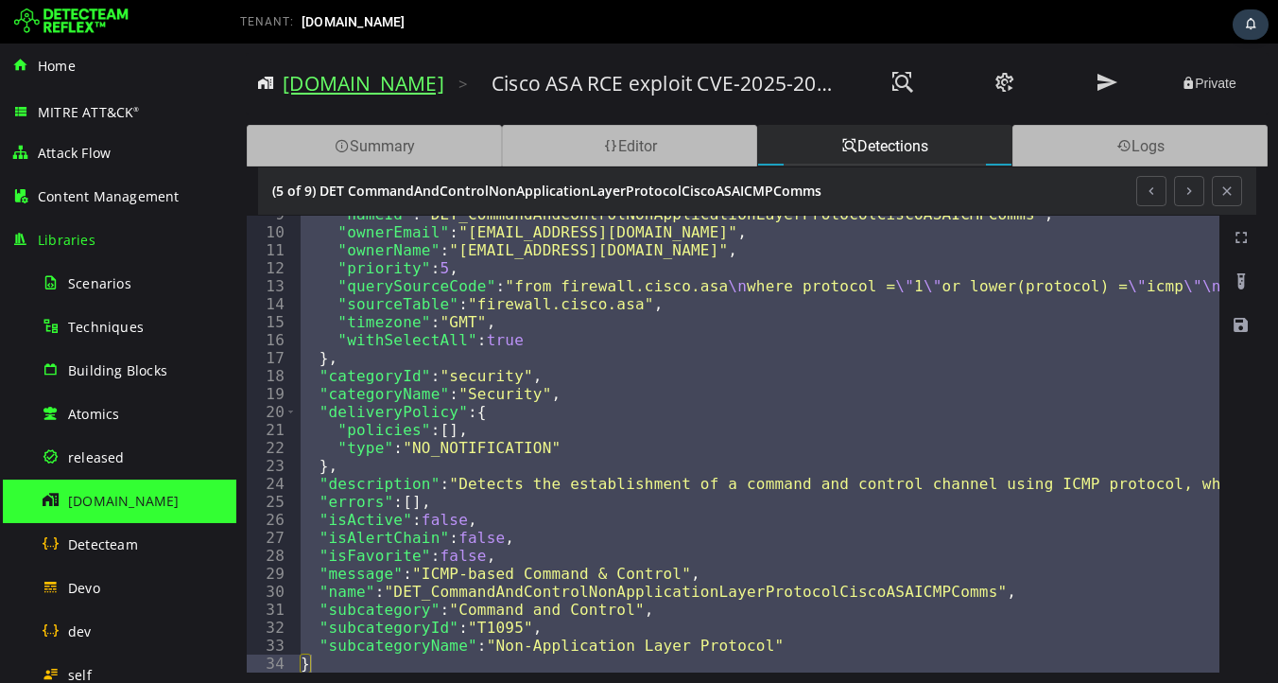
click at [354, 86] on link "[DOMAIN_NAME]" at bounding box center [364, 83] width 162 height 26
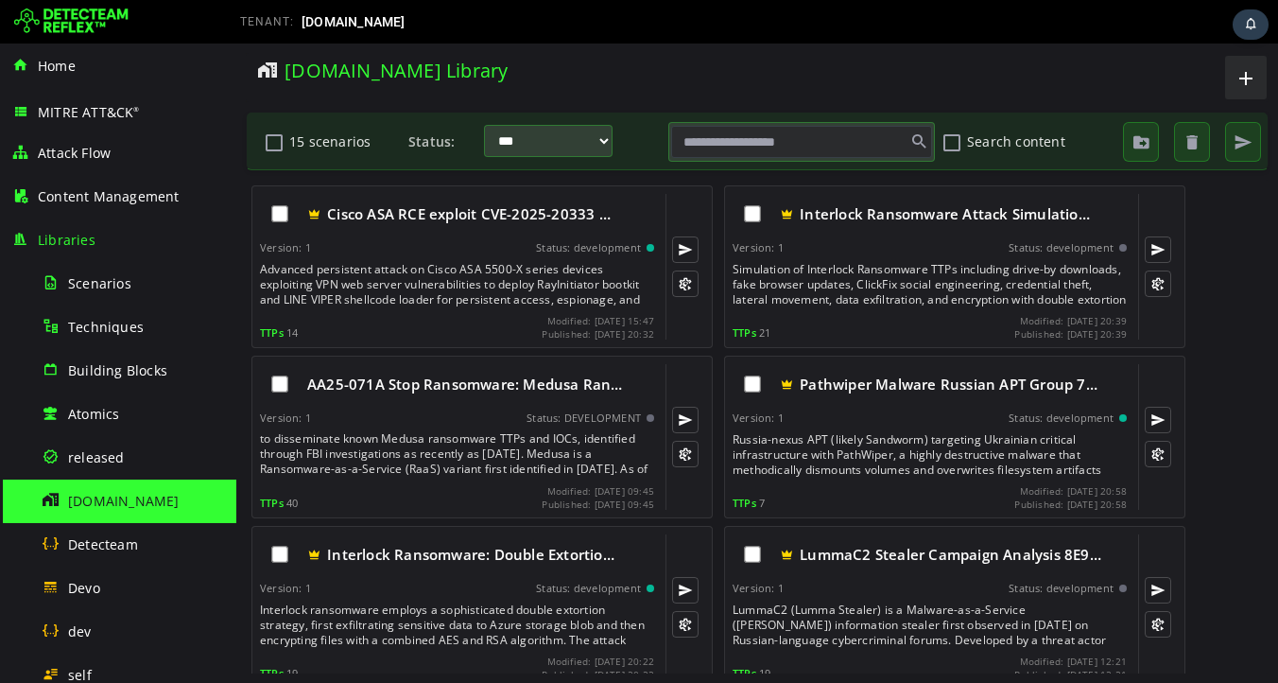
scroll to position [57, 0]
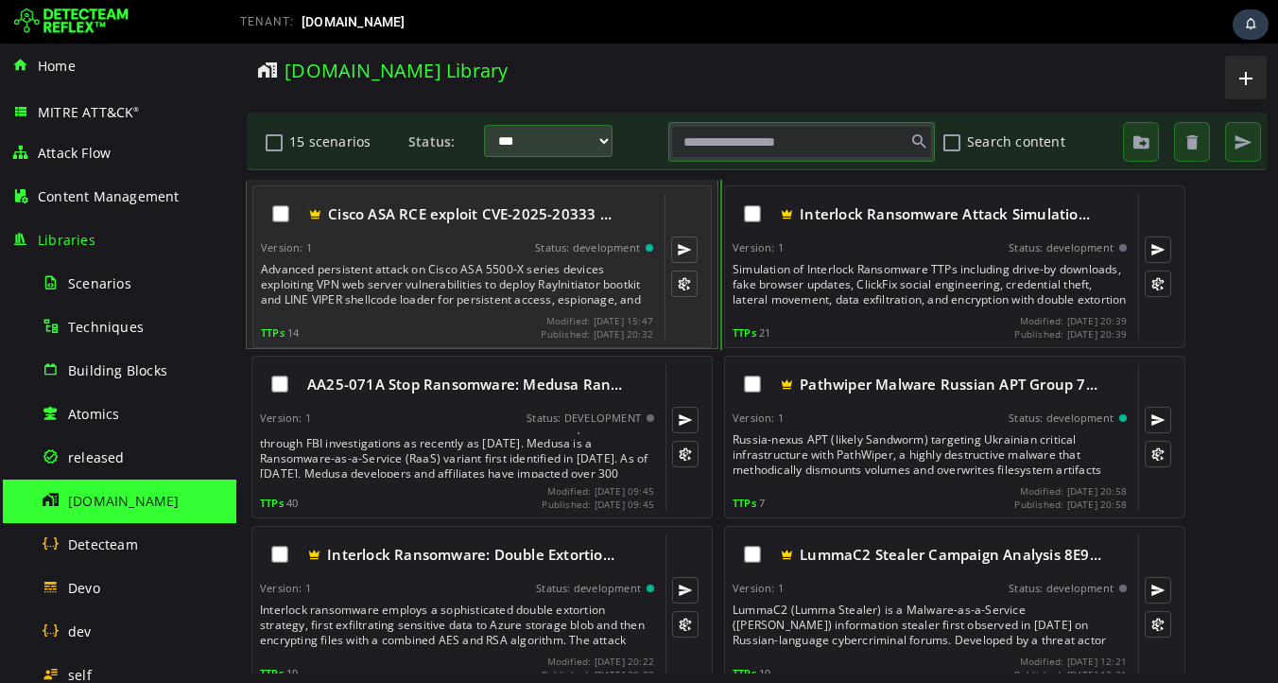
click at [510, 268] on div "Advanced persistent attack on Cisco ASA 5500-X series devices exploiting VPN we…" at bounding box center [459, 284] width 396 height 45
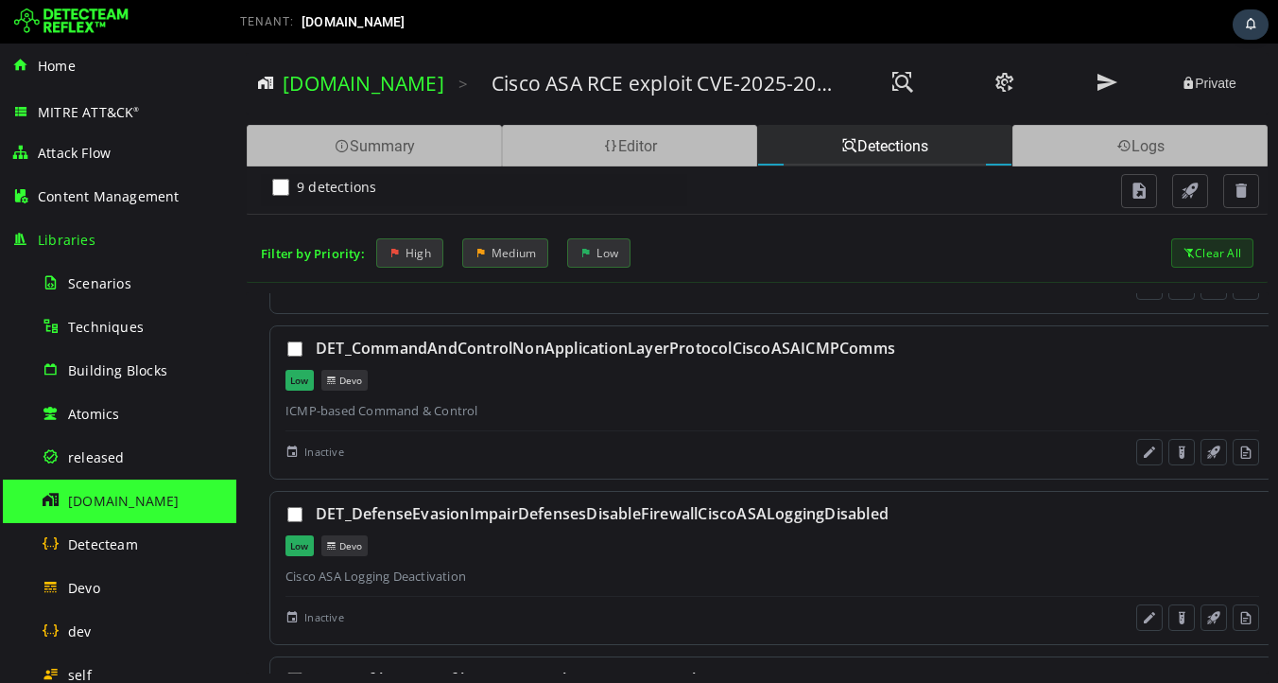
scroll to position [1127, 0]
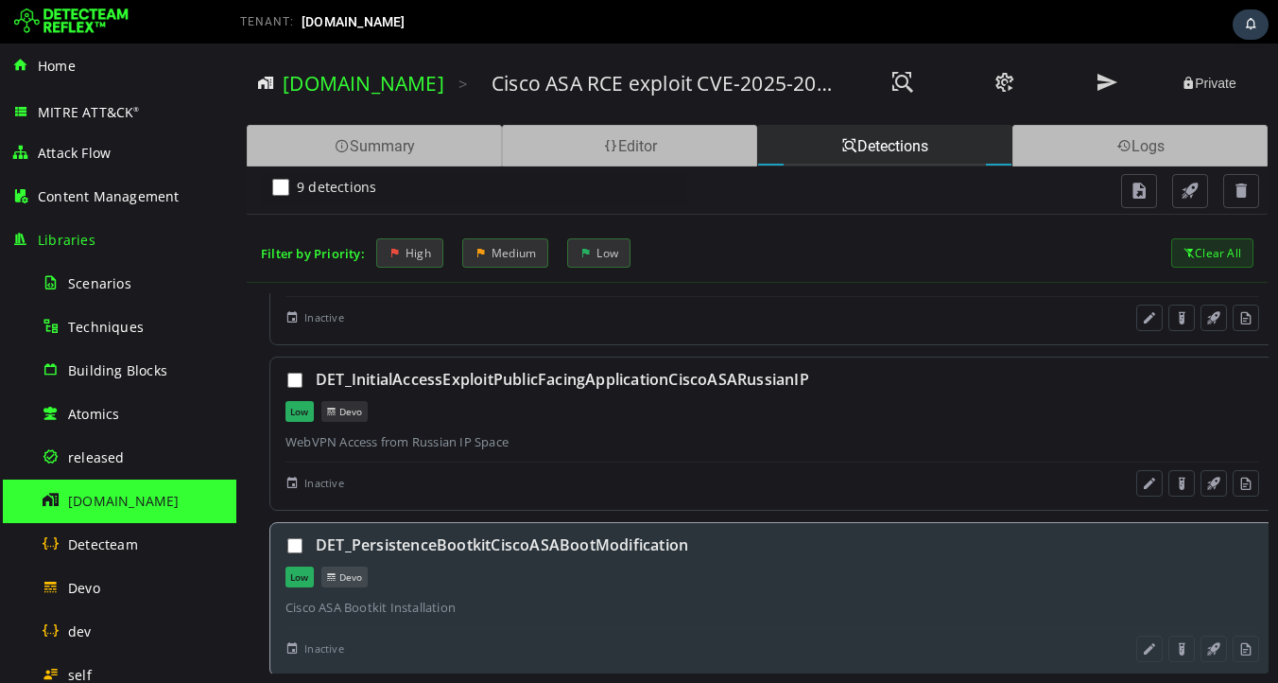
click at [483, 545] on div "DET_PersistenceBootkitCiscoASABootModification" at bounding box center [788, 544] width 944 height 21
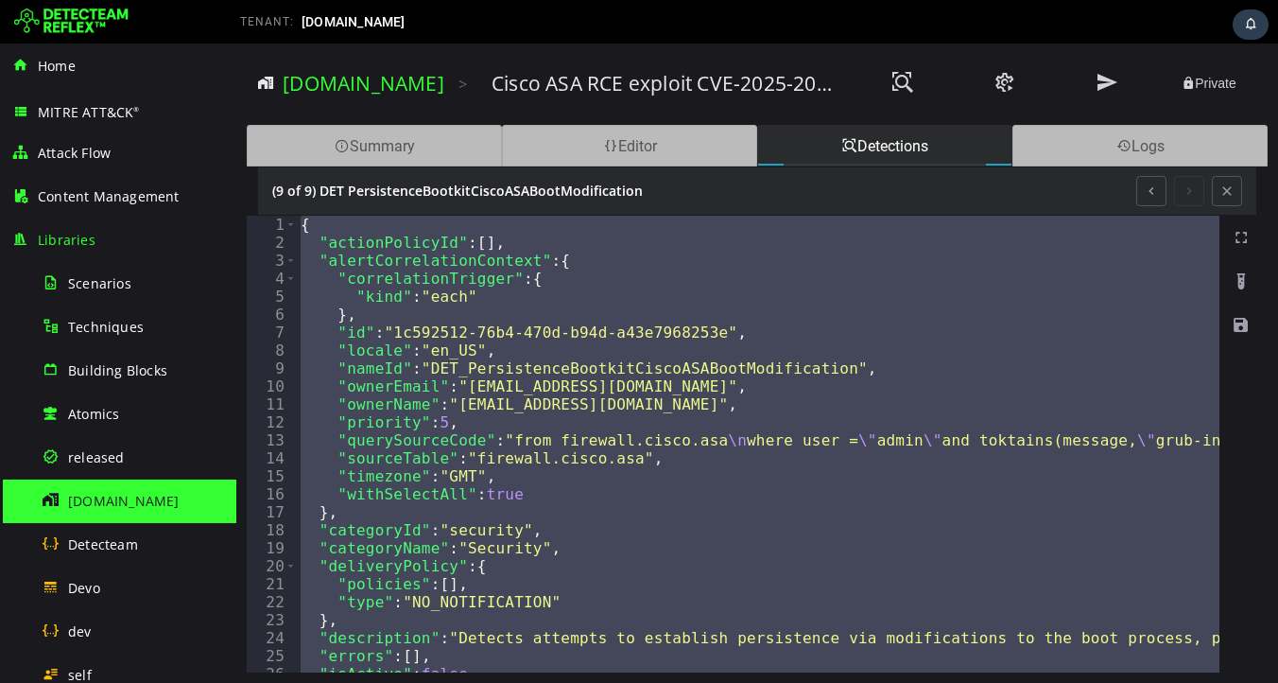
scroll to position [1001, 0]
click at [1151, 194] on button at bounding box center [1151, 191] width 30 height 30
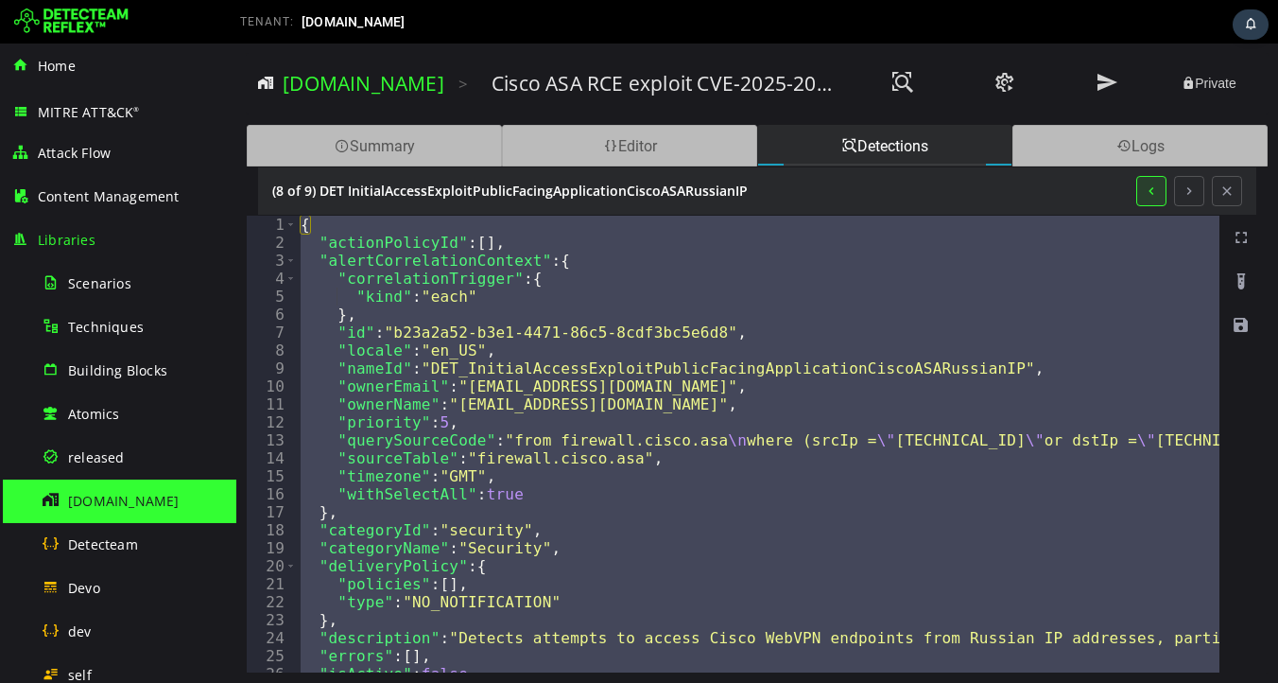
click at [1151, 194] on button at bounding box center [1151, 191] width 30 height 30
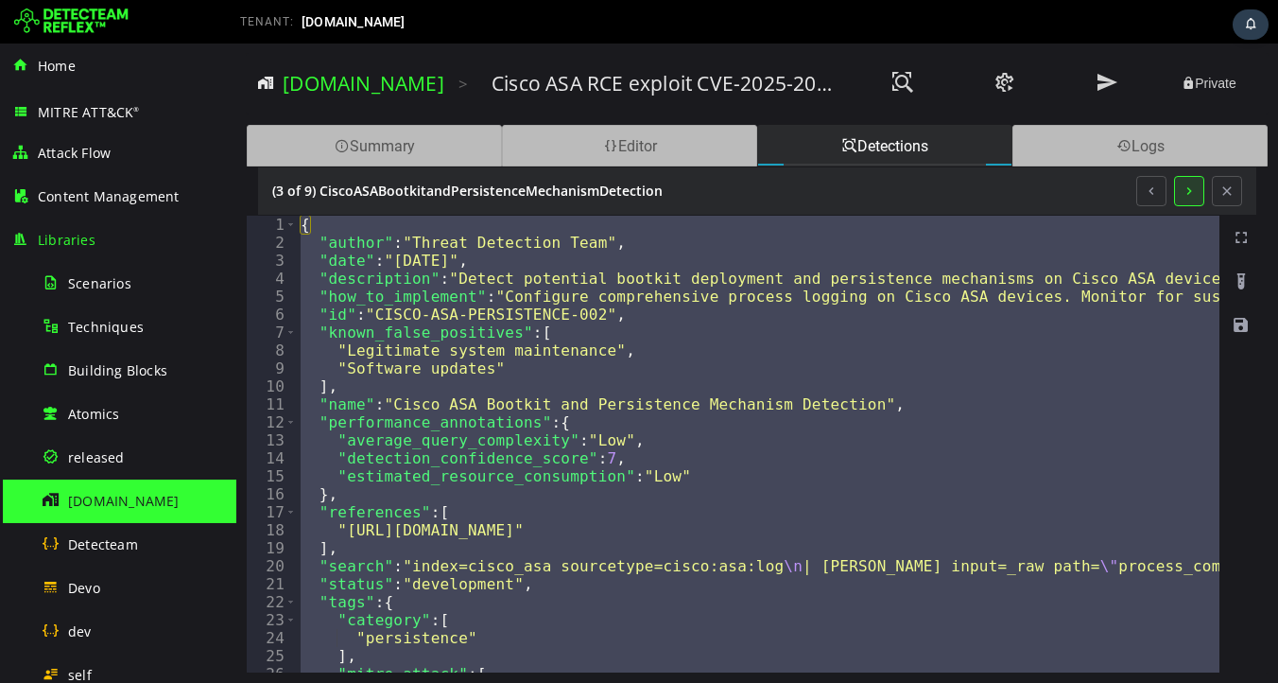
click at [1186, 196] on button at bounding box center [1189, 191] width 30 height 30
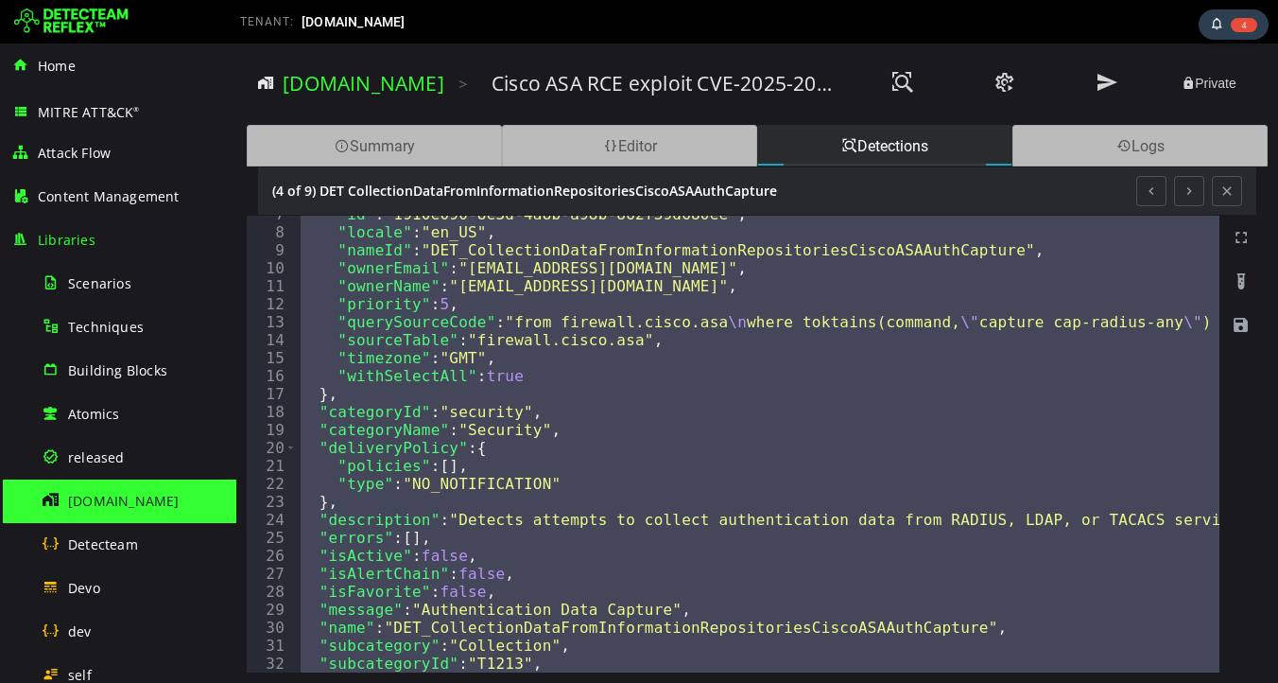
scroll to position [154, 0]
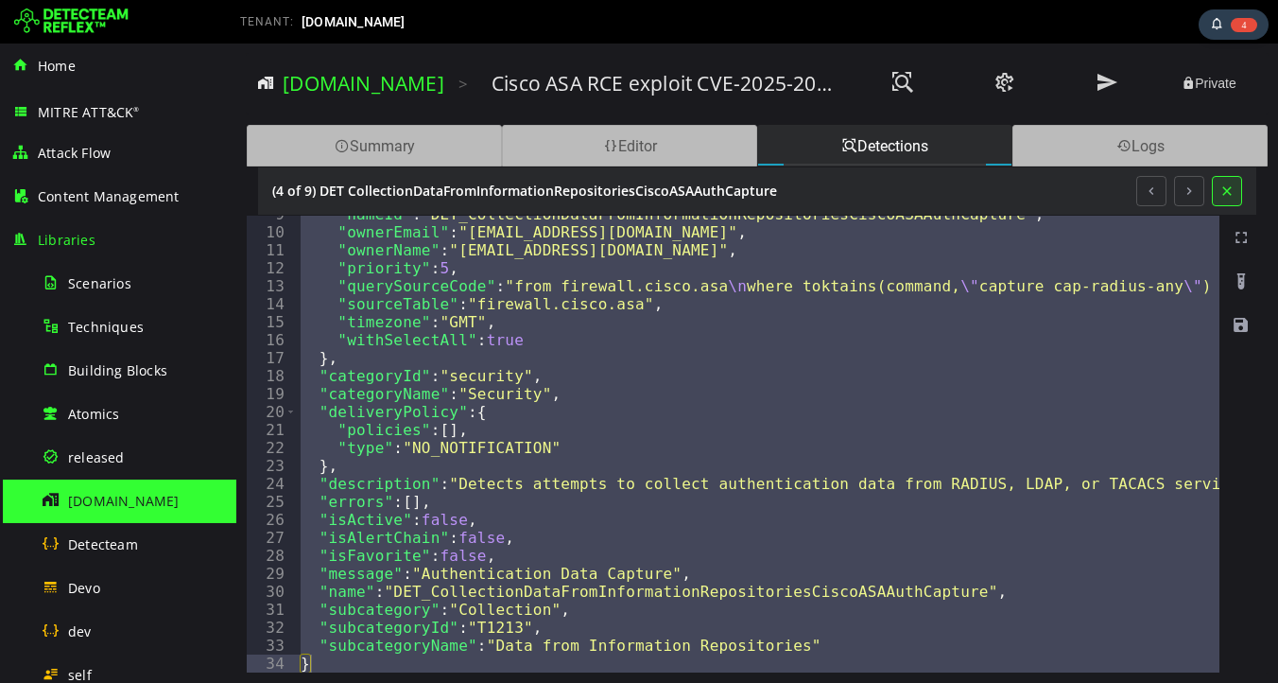
click at [1230, 191] on button at bounding box center [1227, 191] width 30 height 30
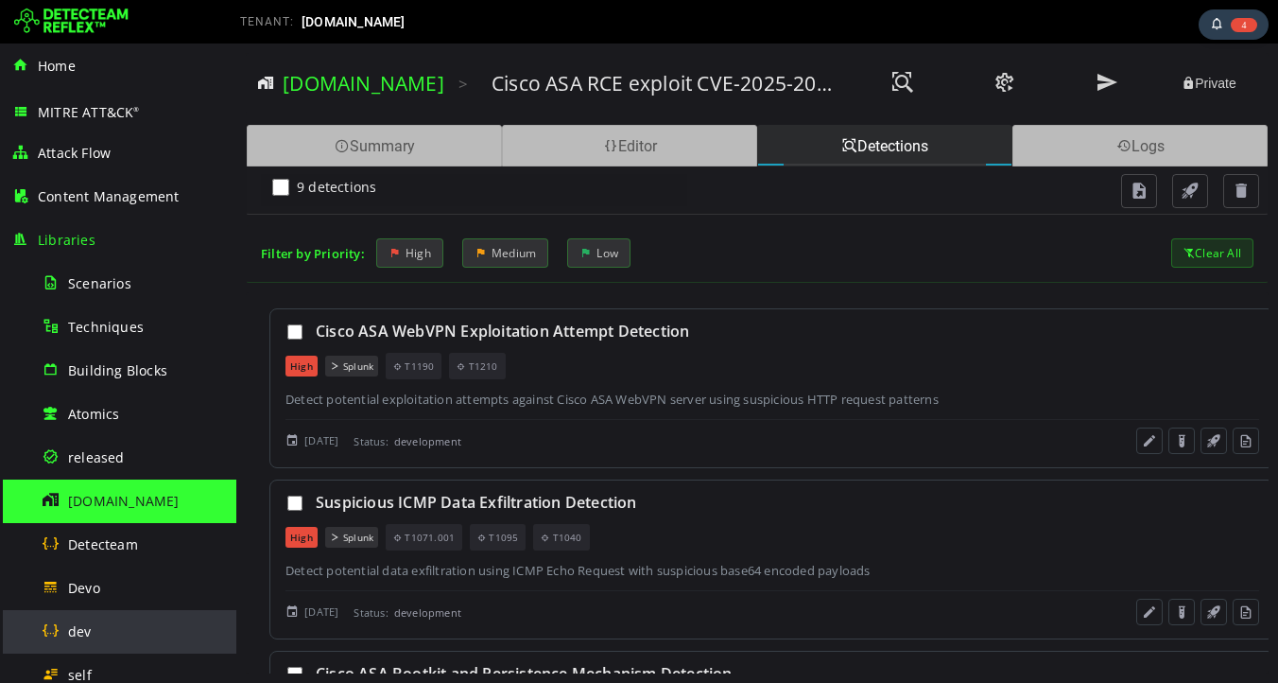
scroll to position [449, 0]
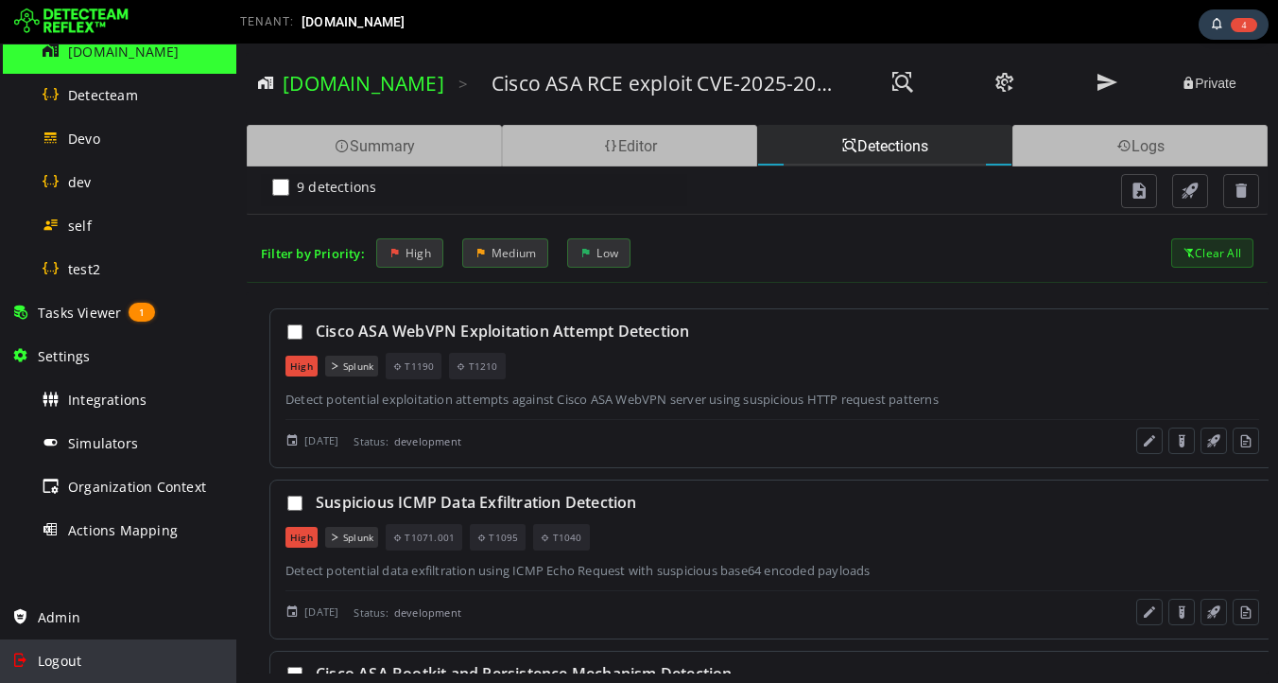
click at [75, 664] on span "Logout" at bounding box center [59, 660] width 43 height 18
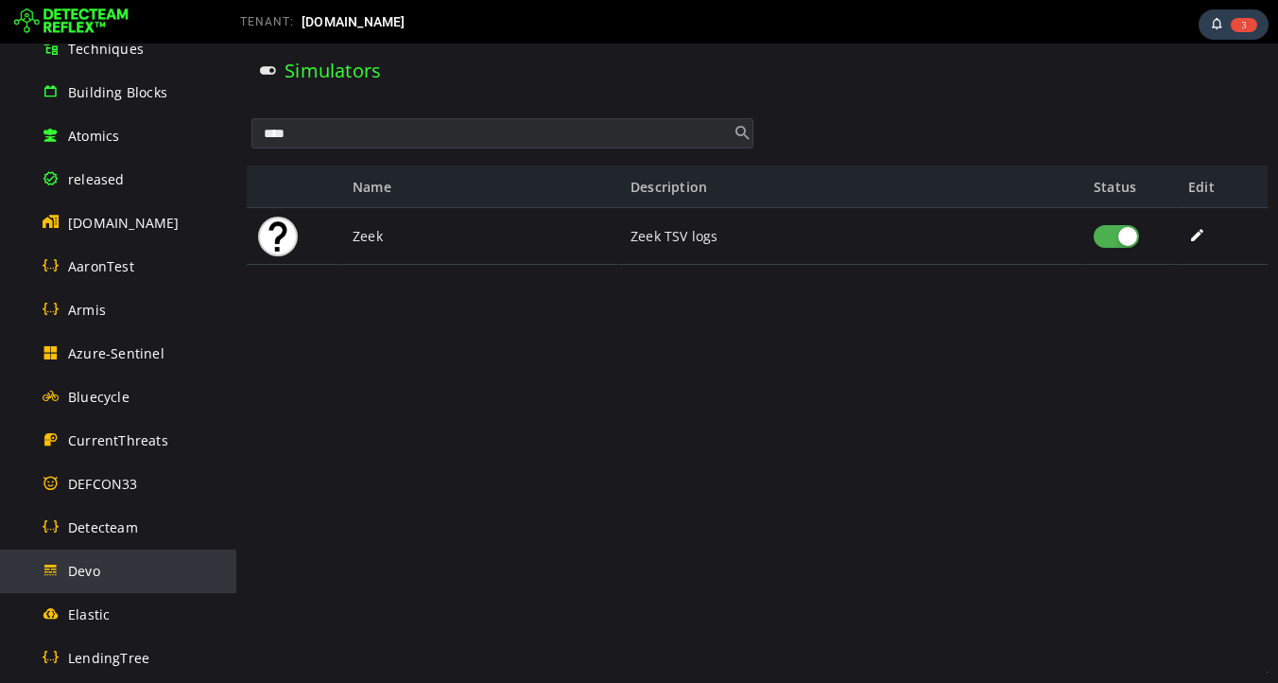
scroll to position [175, 0]
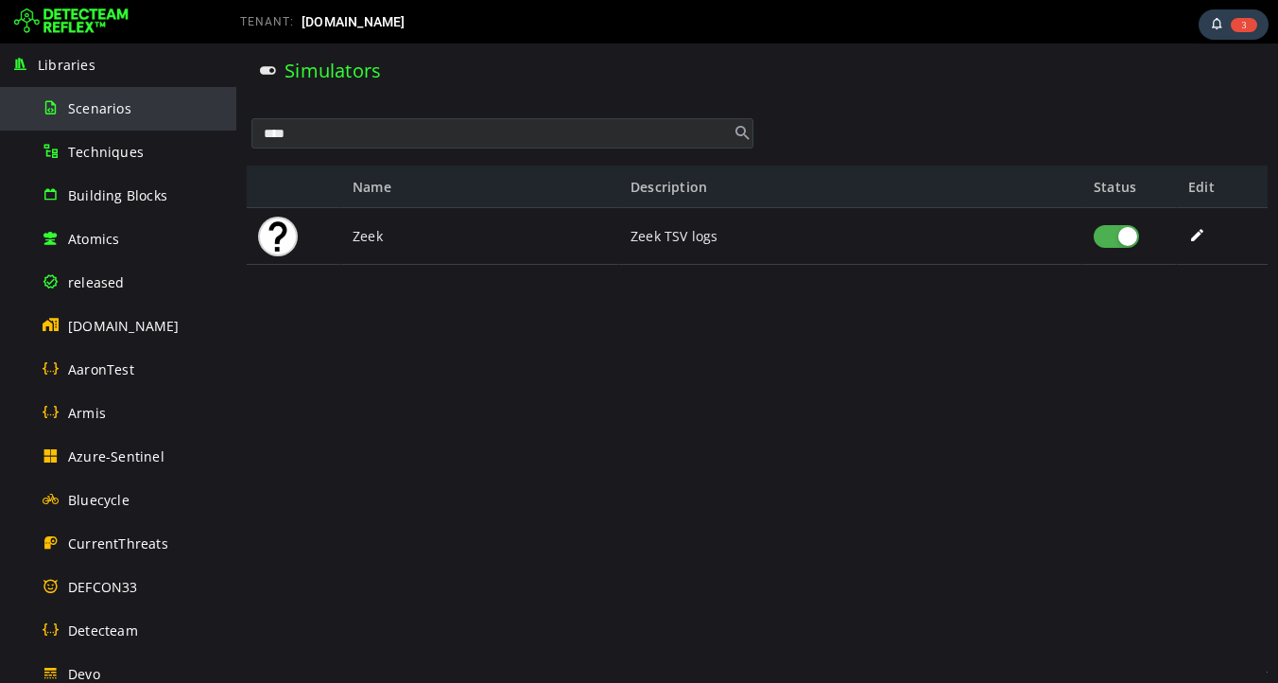
click at [101, 109] on span "Scenarios" at bounding box center [99, 108] width 63 height 18
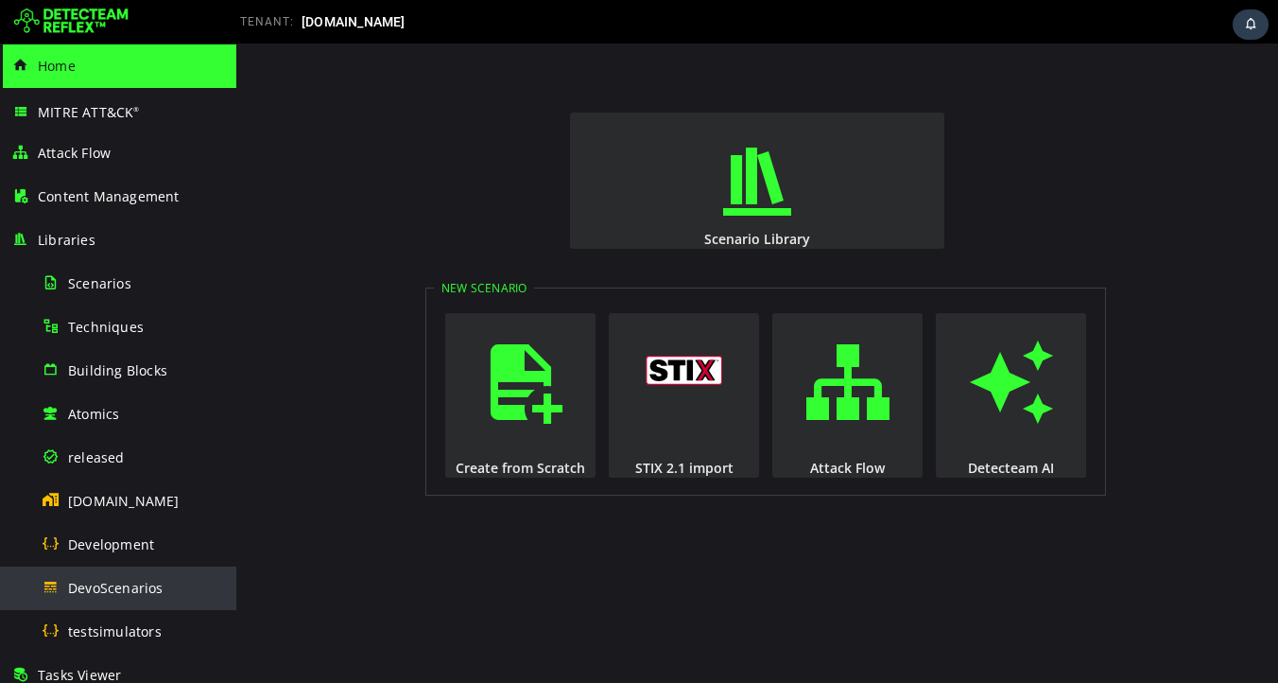
click at [135, 586] on span "DevoScenarios" at bounding box center [115, 588] width 95 height 18
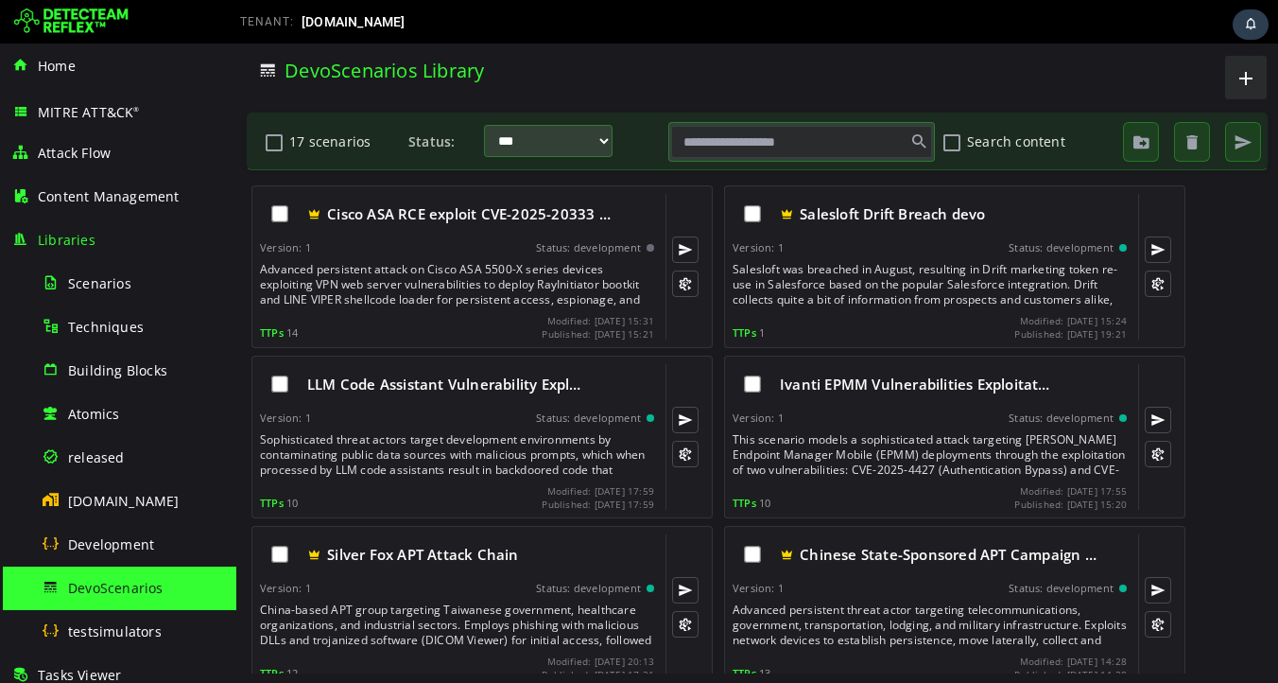
click at [511, 21] on div "TENANT: [DOMAIN_NAME]" at bounding box center [479, 22] width 506 height 30
click at [112, 280] on span "Scenarios" at bounding box center [99, 283] width 63 height 18
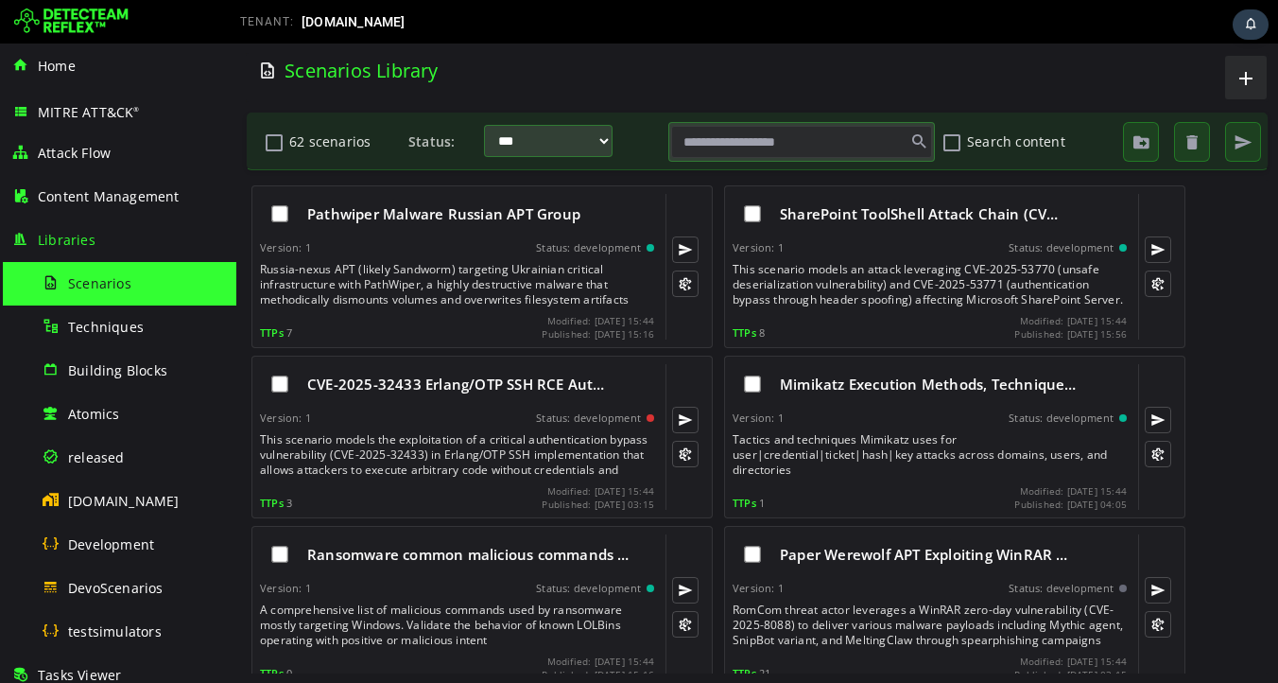
click at [759, 137] on input "text" at bounding box center [801, 142] width 261 height 32
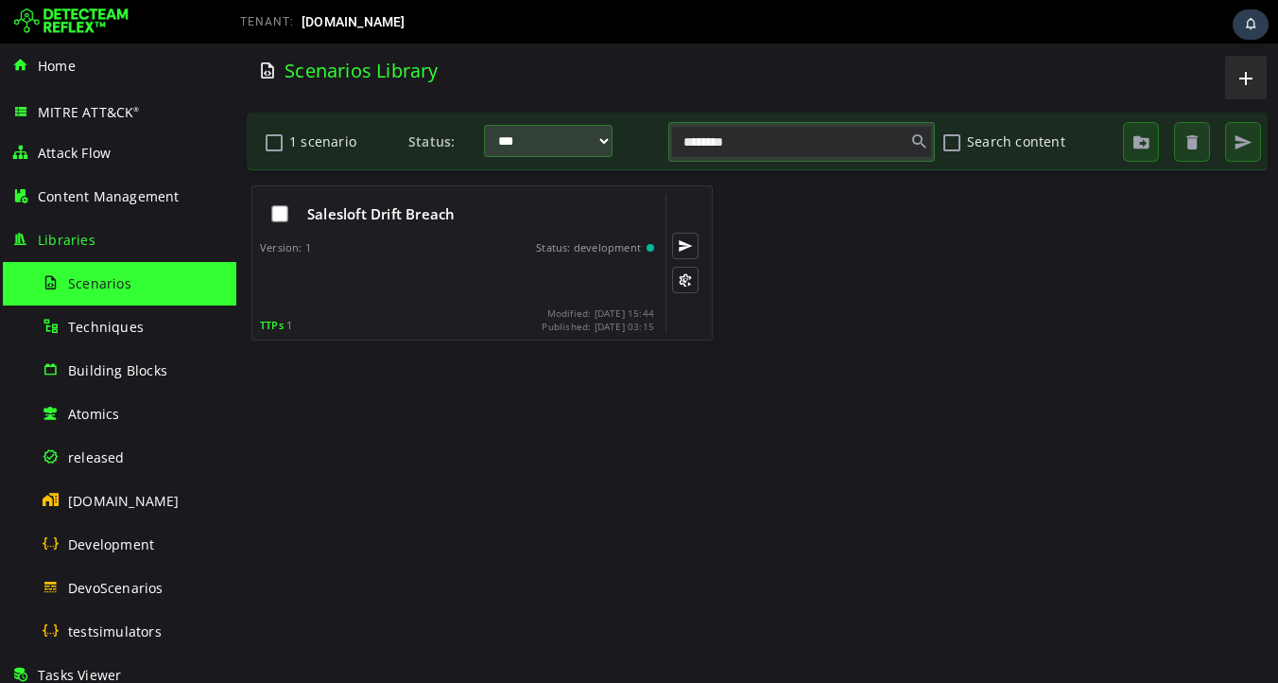
type input "********"
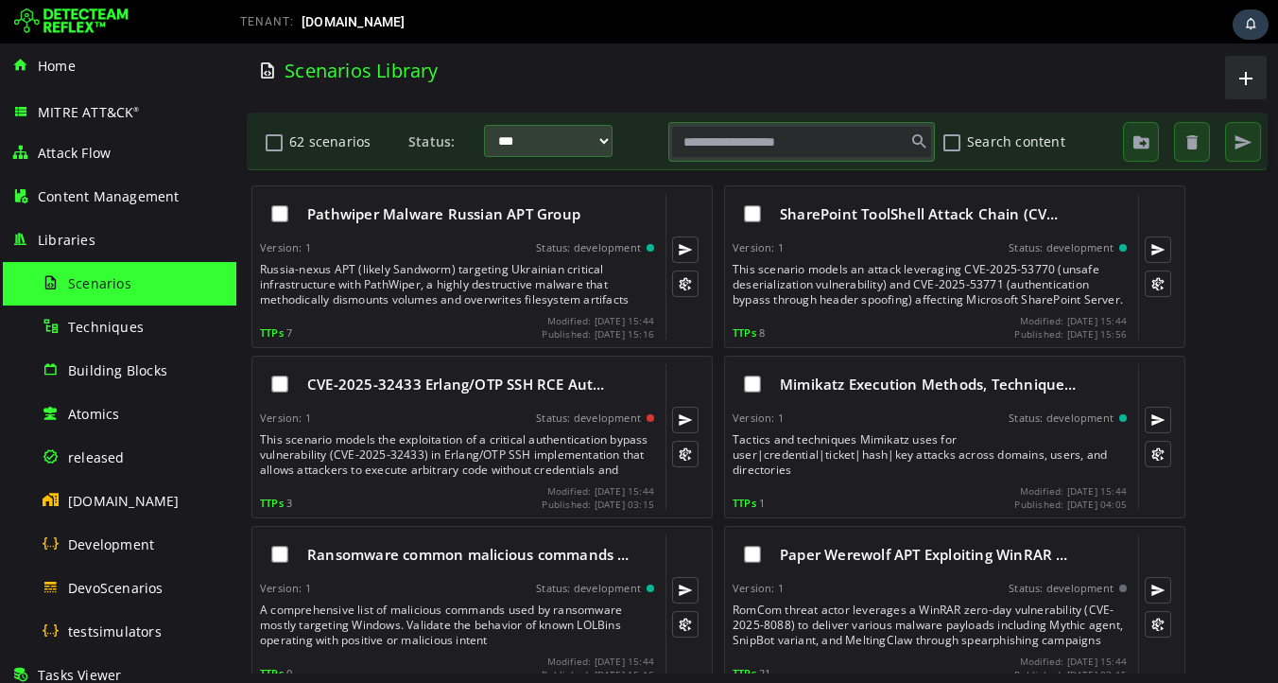
click at [723, 149] on input "text" at bounding box center [801, 142] width 261 height 32
type input "*****"
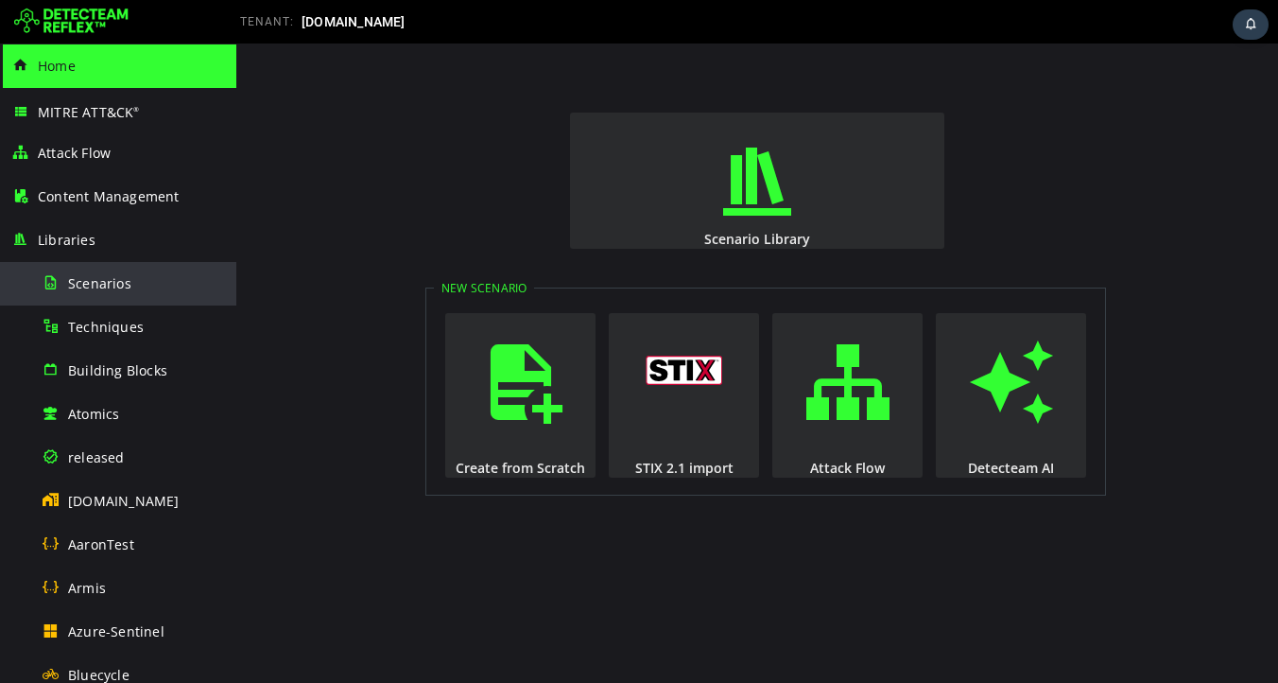
click at [95, 283] on span "Scenarios" at bounding box center [99, 283] width 63 height 18
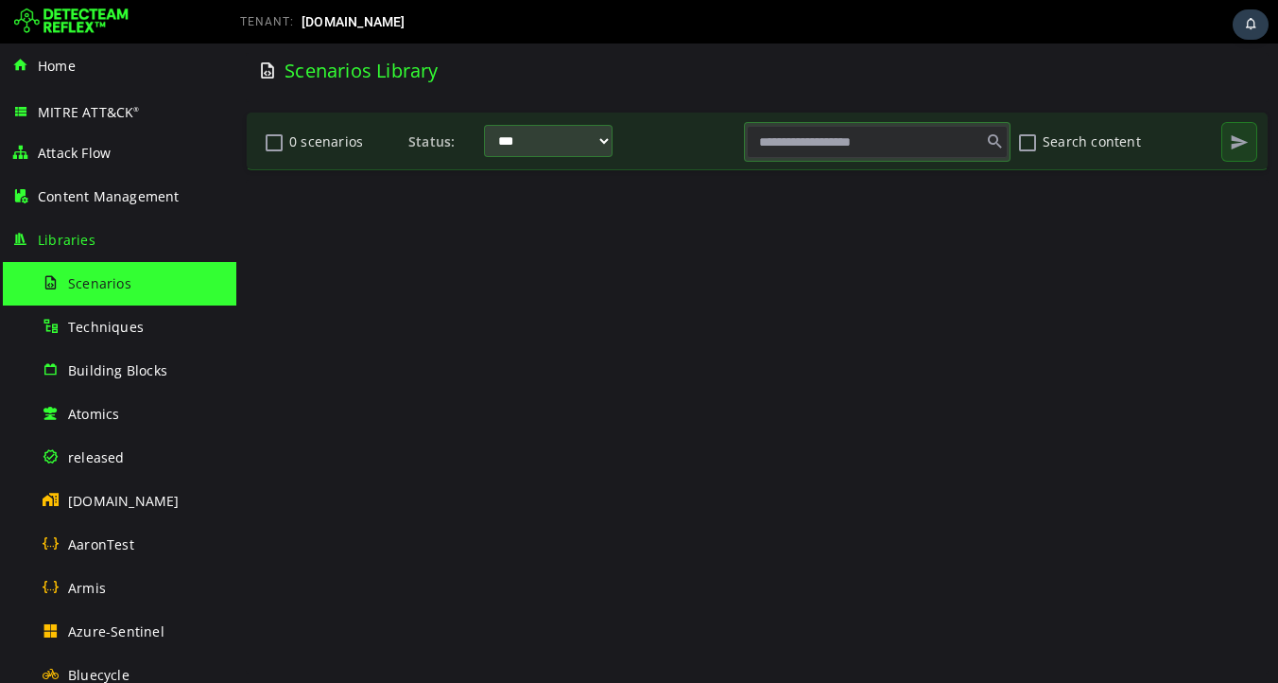
click at [822, 143] on input "text" at bounding box center [877, 142] width 261 height 32
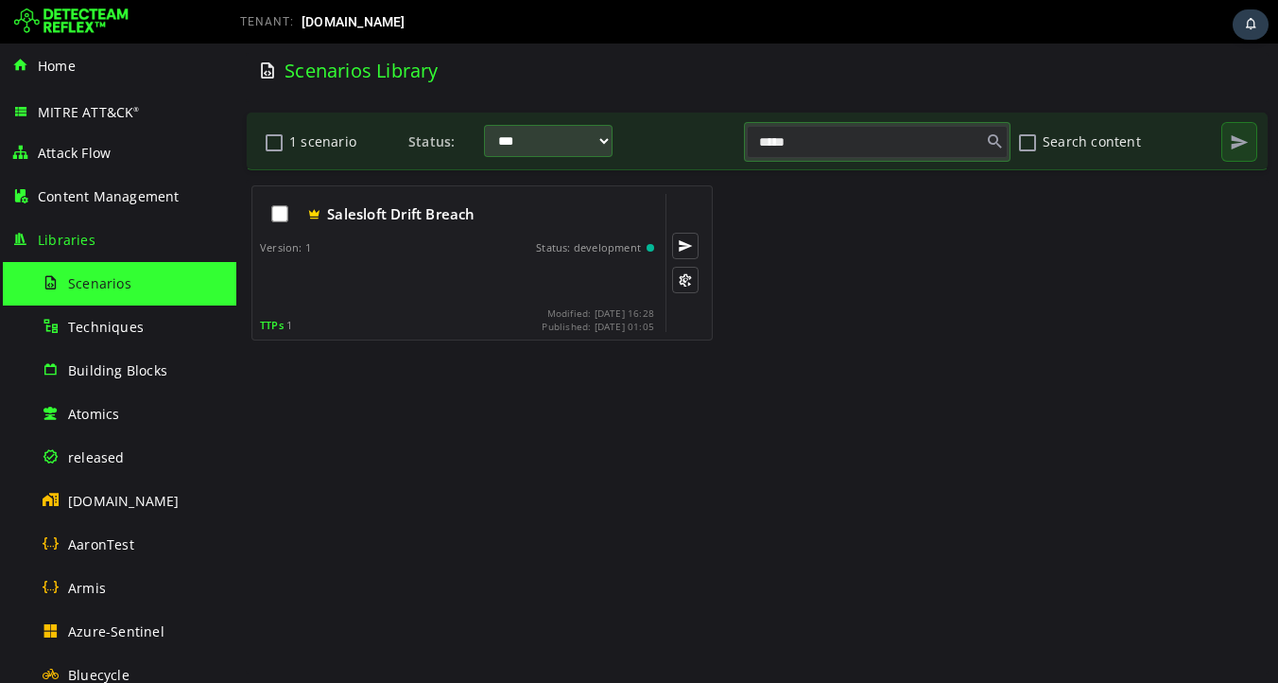
type input "*****"
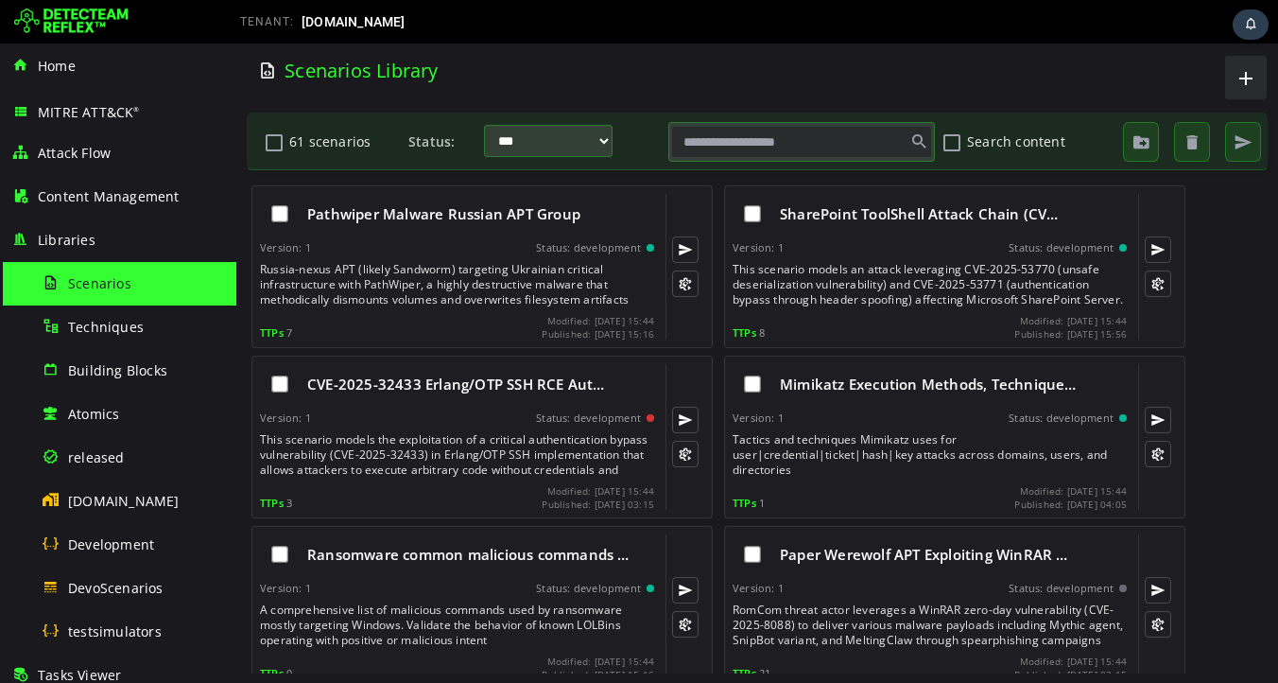
click at [742, 152] on input "text" at bounding box center [801, 142] width 261 height 32
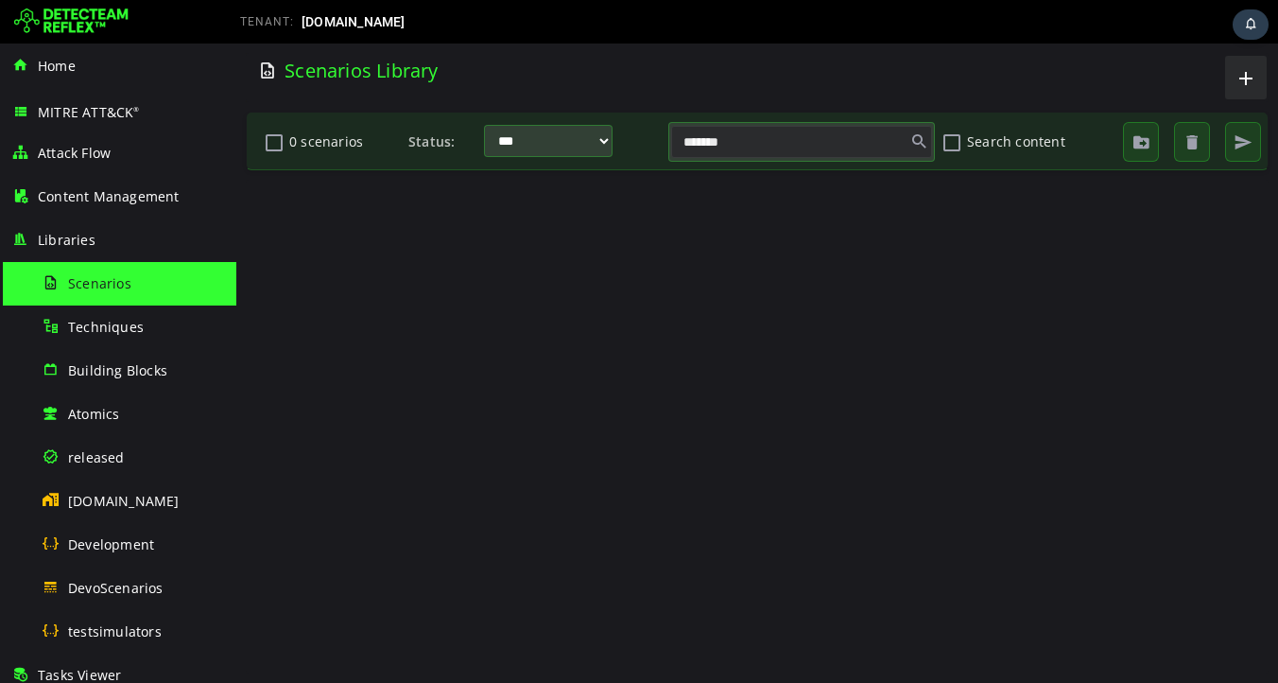
type input "*******"
click at [595, 34] on div "TENANT: [DOMAIN_NAME]" at bounding box center [479, 22] width 506 height 30
